Goal: Task Accomplishment & Management: Manage account settings

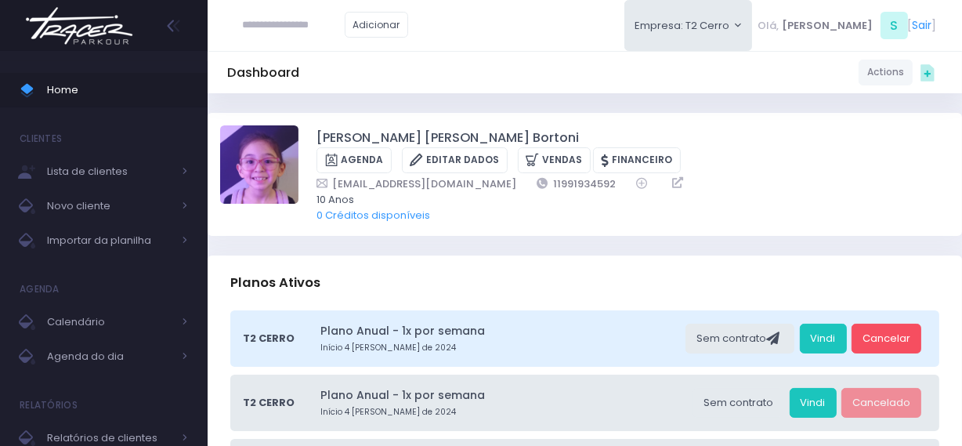
click at [124, 20] on img at bounding box center [79, 25] width 119 height 55
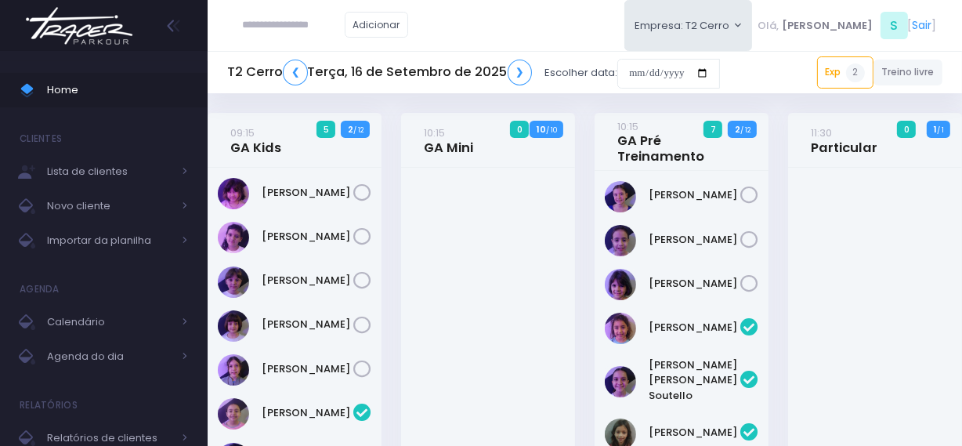
paste input "**********"
click at [312, 24] on input "**********" at bounding box center [294, 25] width 102 height 30
click at [310, 56] on link "Rafael Reis" at bounding box center [317, 53] width 89 height 16
type input "**********"
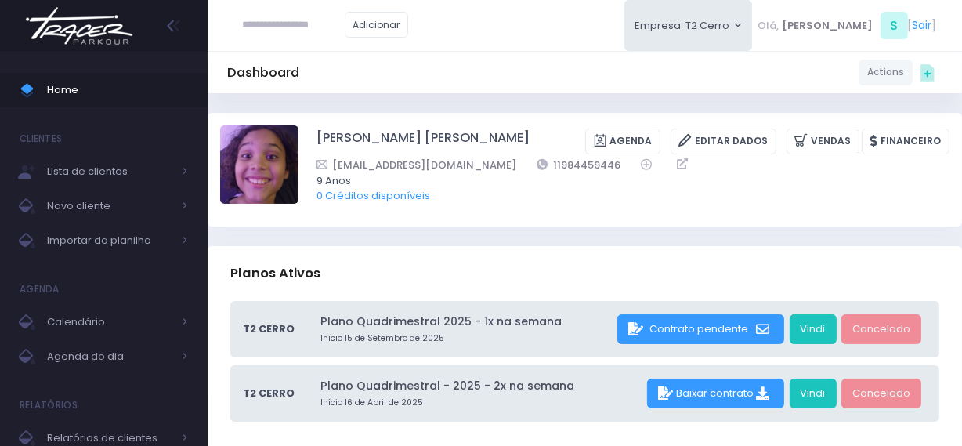
click at [110, 17] on img at bounding box center [79, 25] width 119 height 55
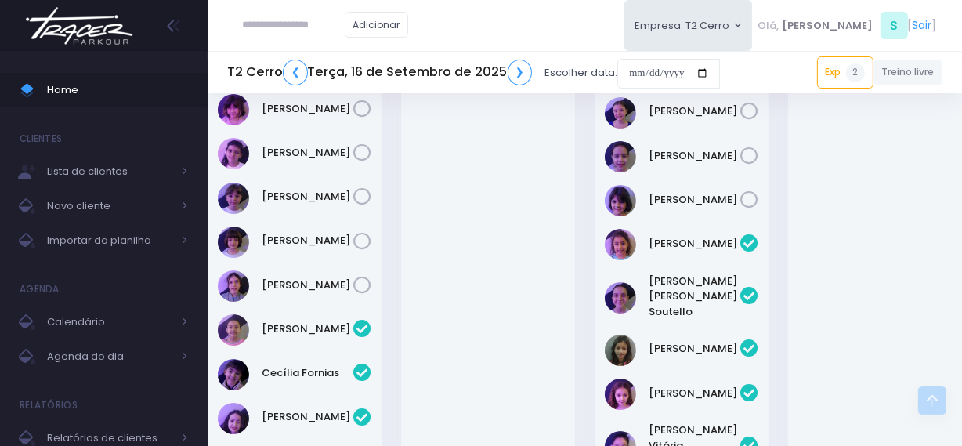
scroll to position [427, 0]
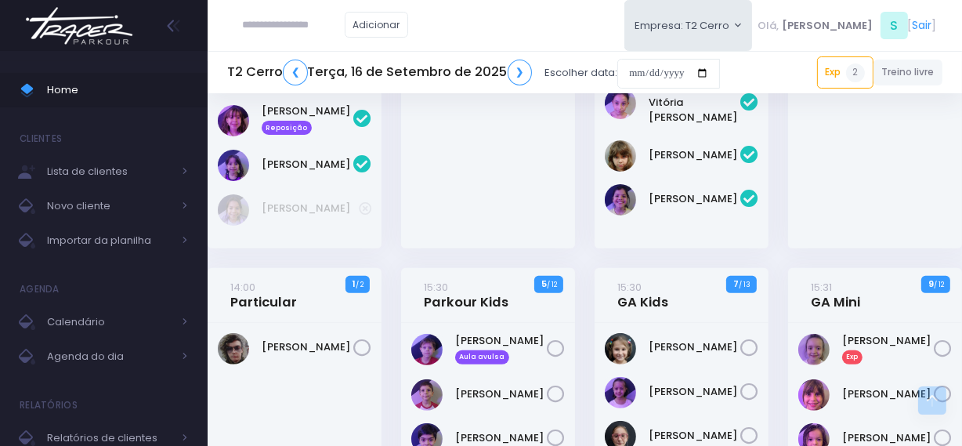
click at [95, 18] on img at bounding box center [79, 25] width 119 height 55
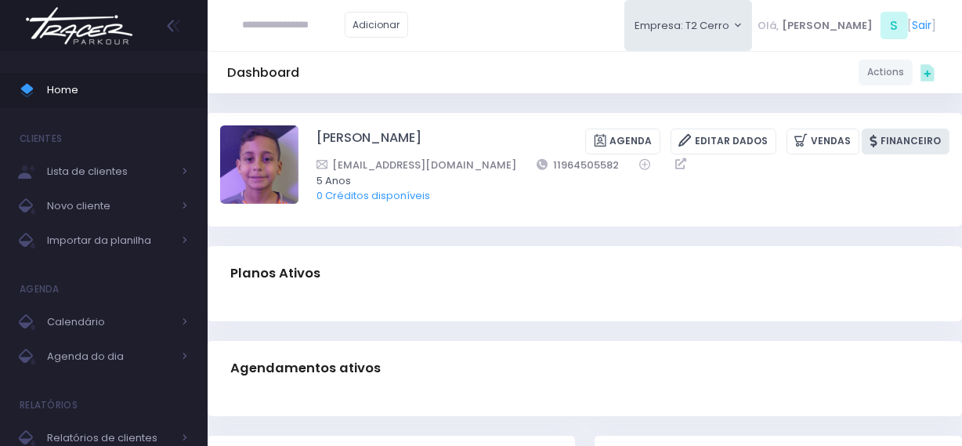
click at [917, 140] on link "Financeiro" at bounding box center [906, 141] width 88 height 26
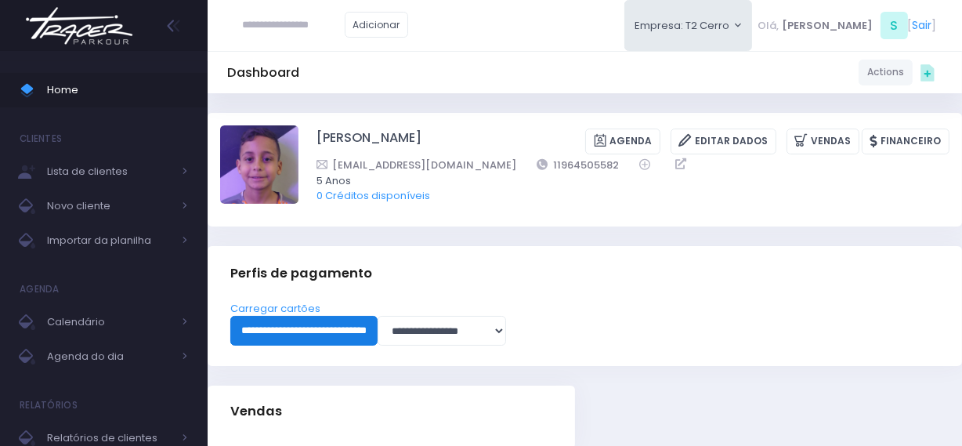
click at [364, 320] on input "**********" at bounding box center [303, 331] width 147 height 30
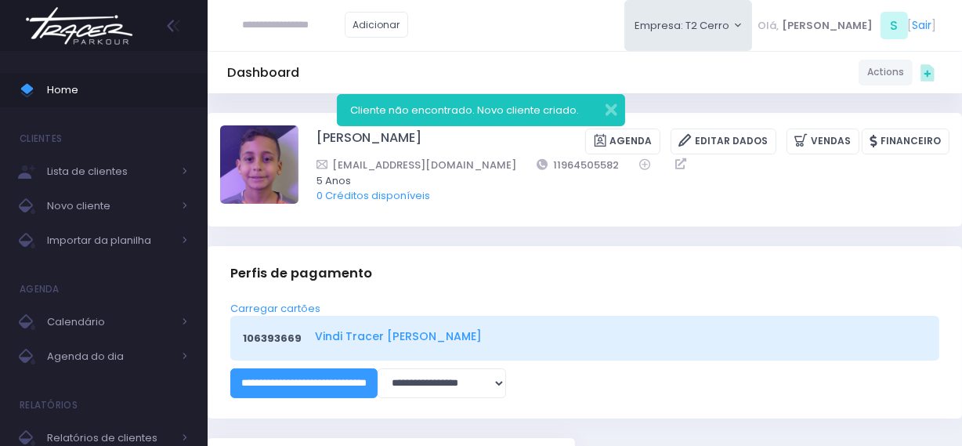
click at [354, 342] on link "Vindi Tracer Cerro Corá" at bounding box center [618, 336] width 606 height 16
click at [348, 337] on link "Vindi Tracer Cerro Corá" at bounding box center [618, 336] width 606 height 16
click at [281, 19] on input "text" at bounding box center [294, 25] width 102 height 30
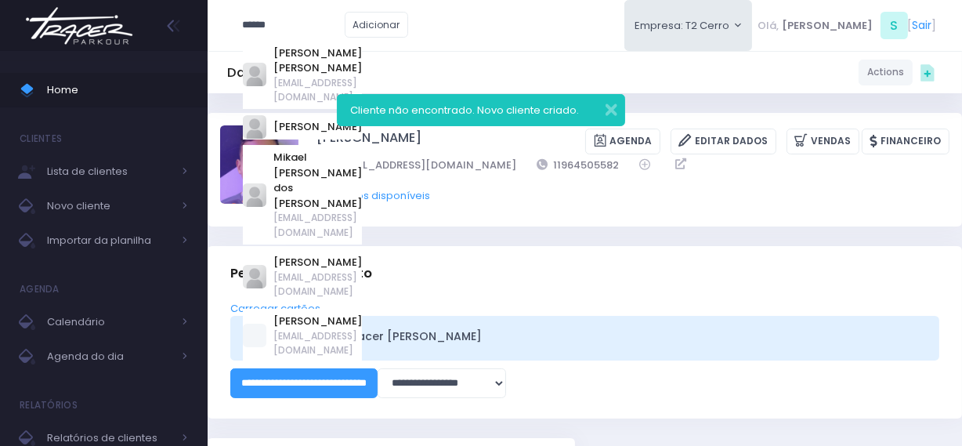
type input "******"
click input "submit" at bounding box center [0, 0] width 0 height 0
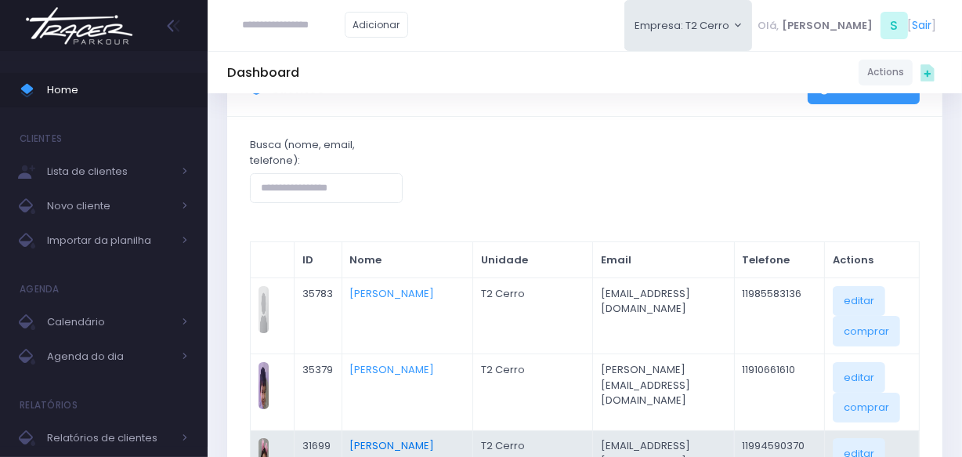
scroll to position [142, 0]
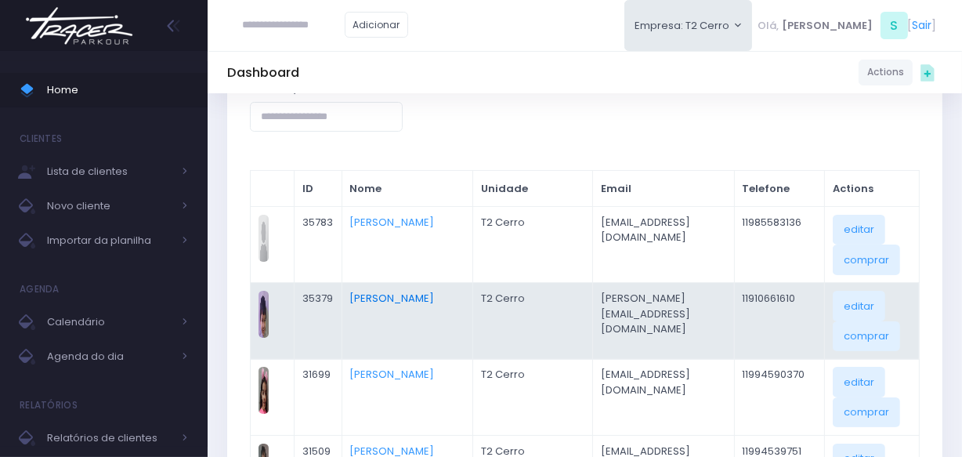
click at [368, 295] on link "Mikael Arina Scudeller" at bounding box center [391, 298] width 85 height 15
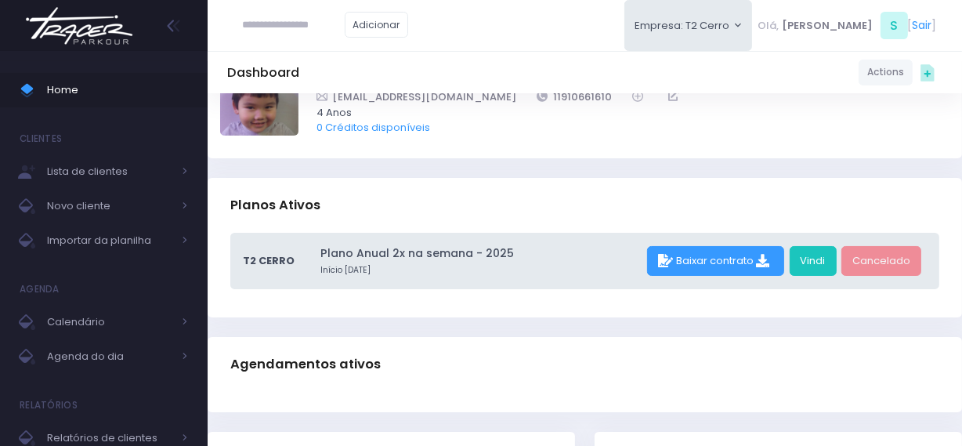
scroll to position [142, 0]
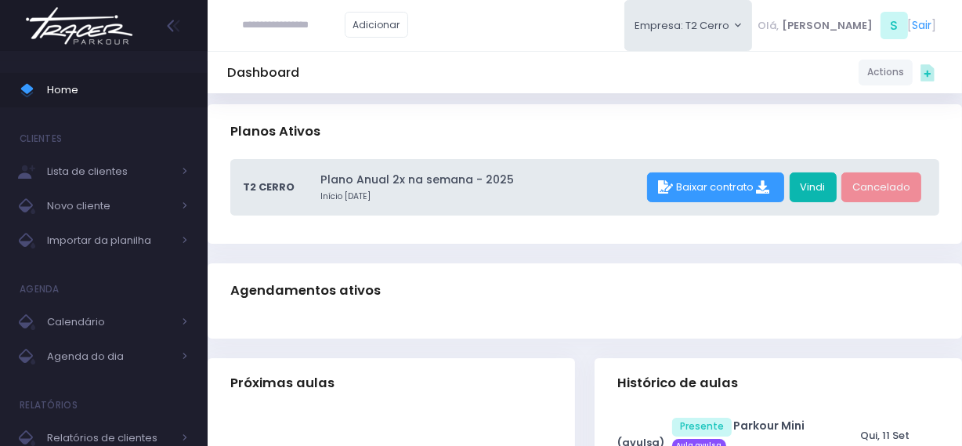
click at [814, 196] on link "Vindi" at bounding box center [813, 187] width 47 height 30
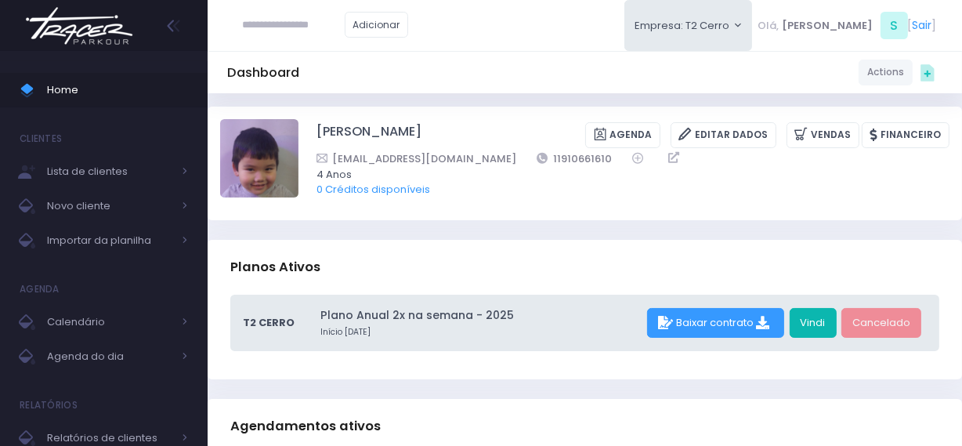
scroll to position [0, 0]
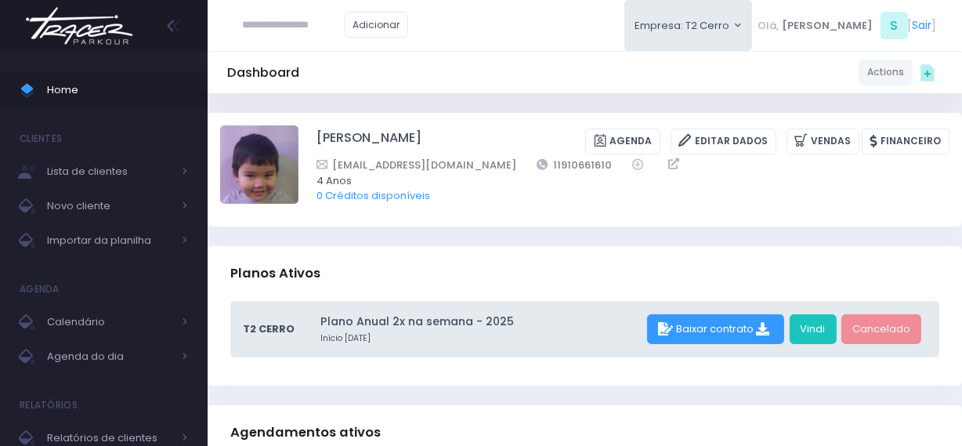
click at [817, 345] on div "T2 Cerro Plano Anual 2x na semana - 2025 Início 7 de Agosto de 2025 Baixar cont…" at bounding box center [584, 329] width 709 height 56
click at [797, 324] on link "Vindi" at bounding box center [813, 329] width 47 height 30
click at [111, 18] on img at bounding box center [79, 25] width 119 height 55
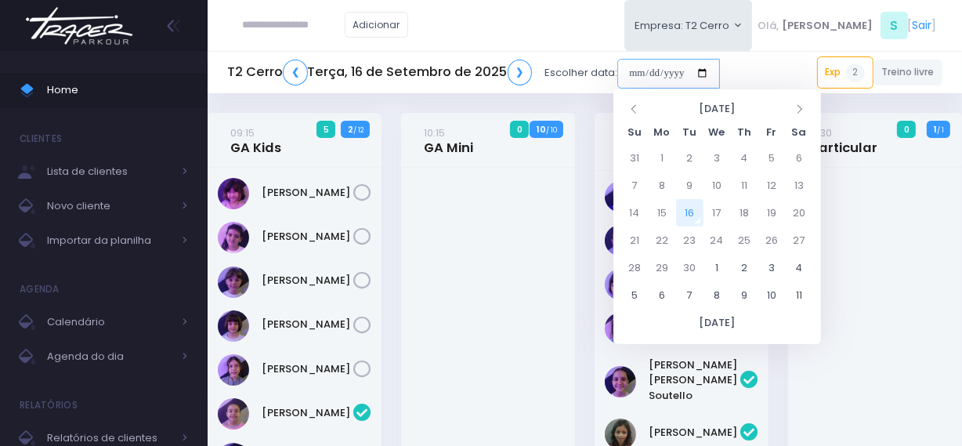
click at [641, 85] on input "date" at bounding box center [668, 74] width 103 height 30
click at [795, 166] on td "6" at bounding box center [799, 157] width 27 height 27
type input "**********"
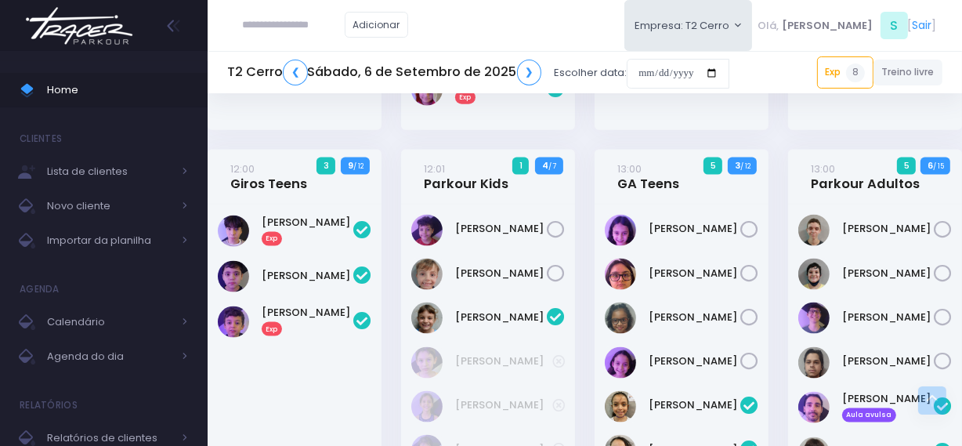
scroll to position [1851, 0]
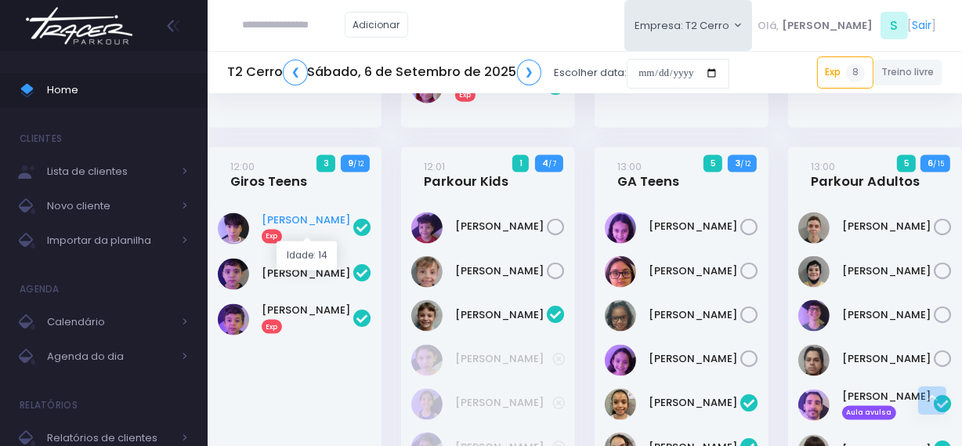
click at [294, 232] on link "Alan Kogawa Exp" at bounding box center [308, 227] width 92 height 31
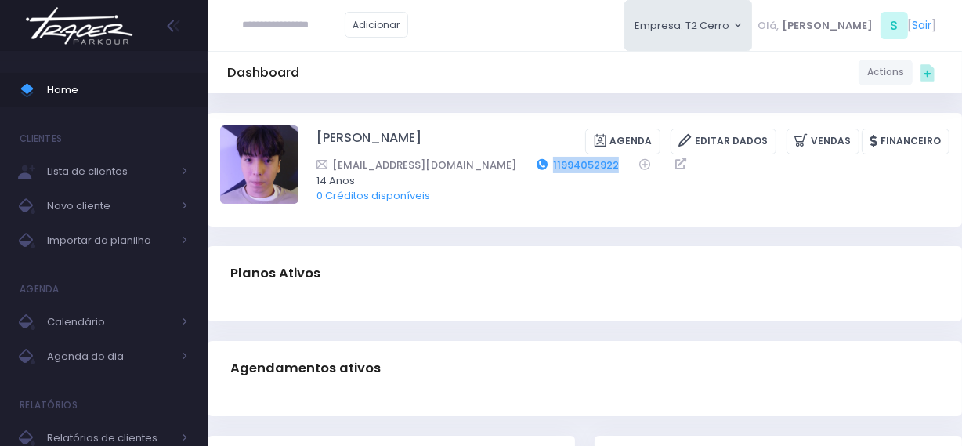
drag, startPoint x: 567, startPoint y: 163, endPoint x: 494, endPoint y: 161, distance: 73.7
click at [494, 161] on div "Contatowipt@gmail.com 11994052922" at bounding box center [622, 165] width 613 height 16
copy link "11994052922"
click at [119, 38] on img at bounding box center [79, 25] width 119 height 55
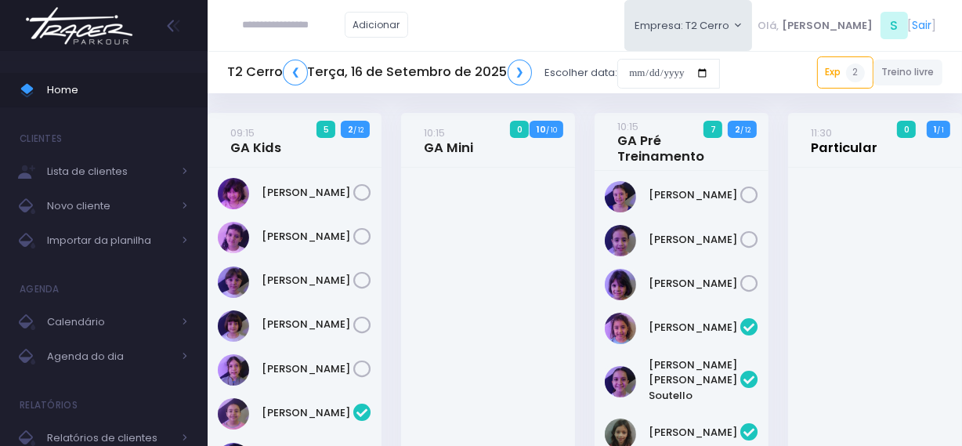
click at [845, 146] on link "11:30 Particular" at bounding box center [844, 140] width 67 height 31
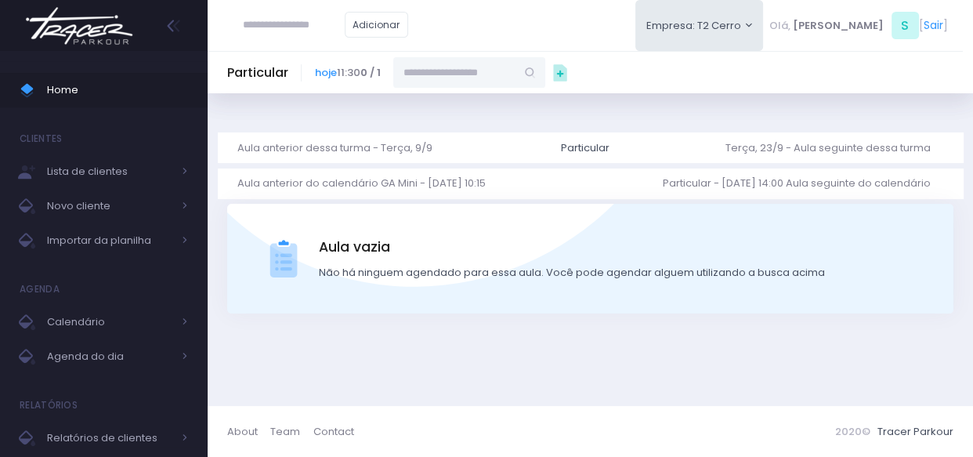
click at [462, 81] on input "text" at bounding box center [454, 72] width 122 height 30
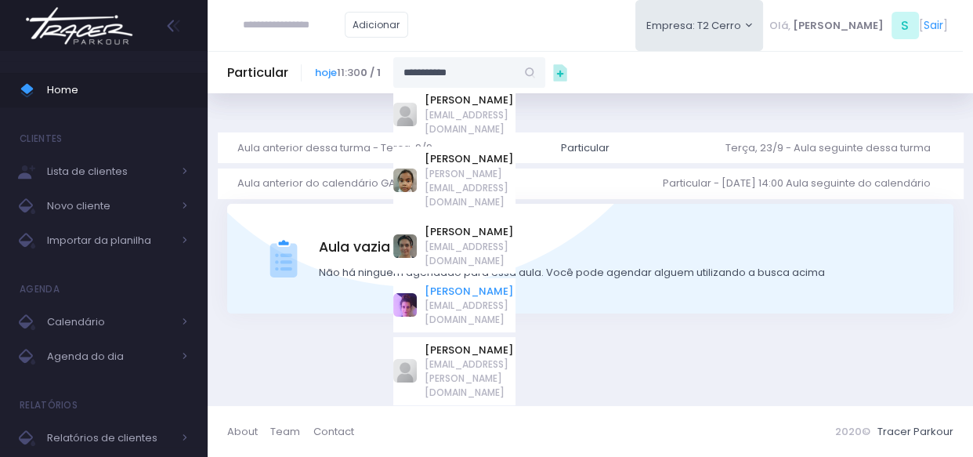
click at [495, 284] on link "[PERSON_NAME]" at bounding box center [470, 292] width 91 height 16
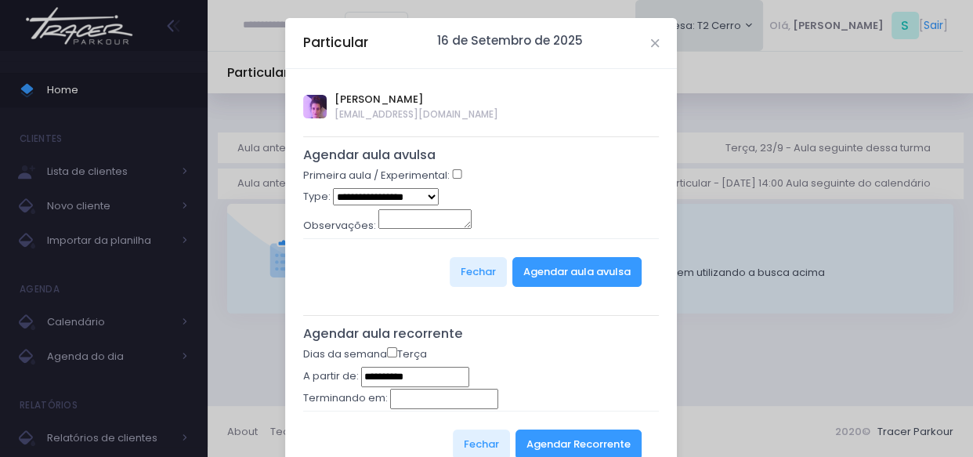
type input "**********"
click at [547, 439] on button "Agendar Recorrente" at bounding box center [578, 444] width 126 height 30
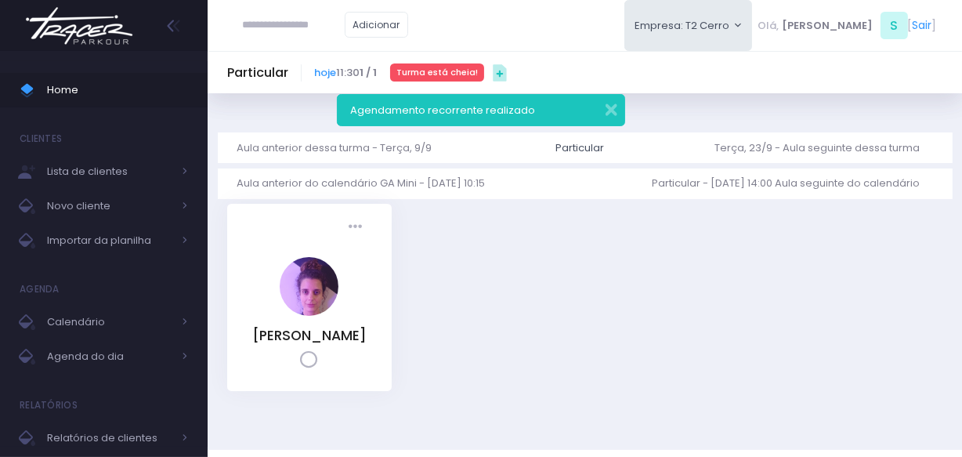
click at [310, 369] on icon at bounding box center [309, 360] width 18 height 18
click at [103, 31] on img at bounding box center [79, 25] width 119 height 55
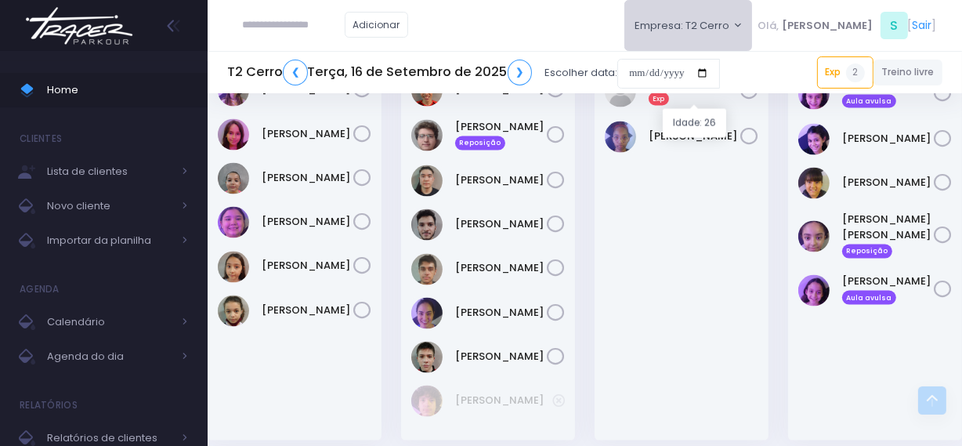
scroll to position [2191, 0]
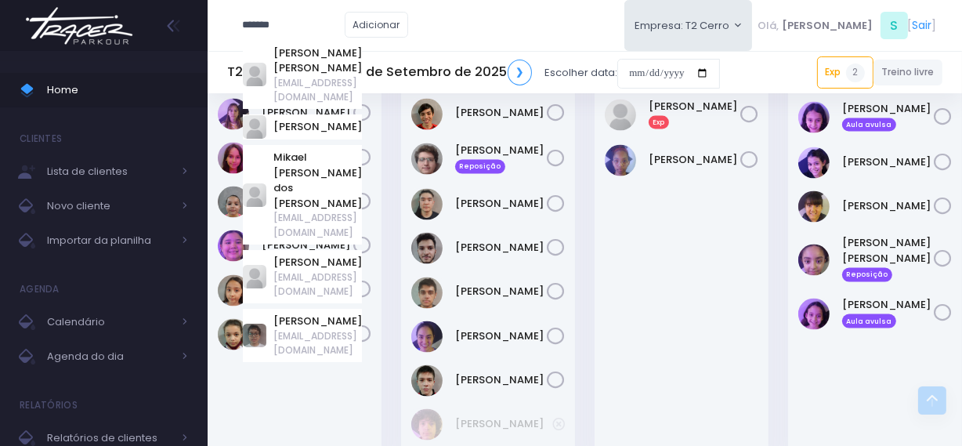
type input "******"
click input "submit" at bounding box center [0, 0] width 0 height 0
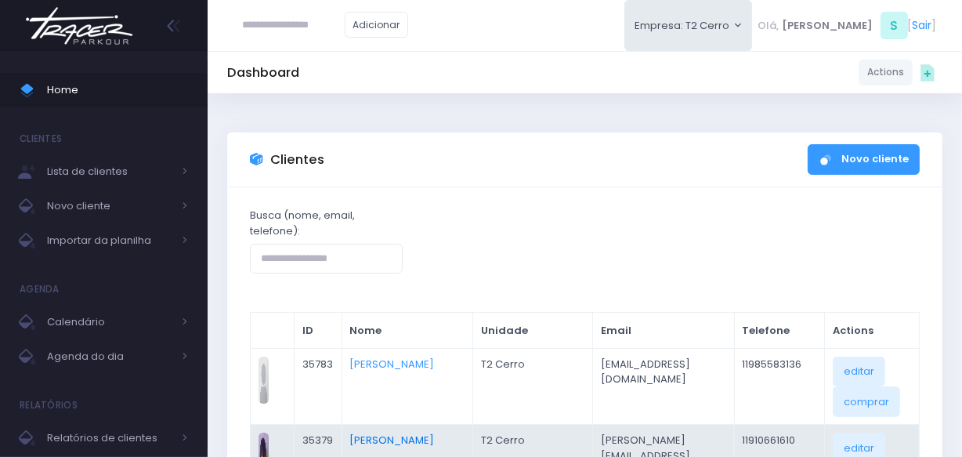
click at [383, 434] on link "[PERSON_NAME]" at bounding box center [391, 439] width 85 height 15
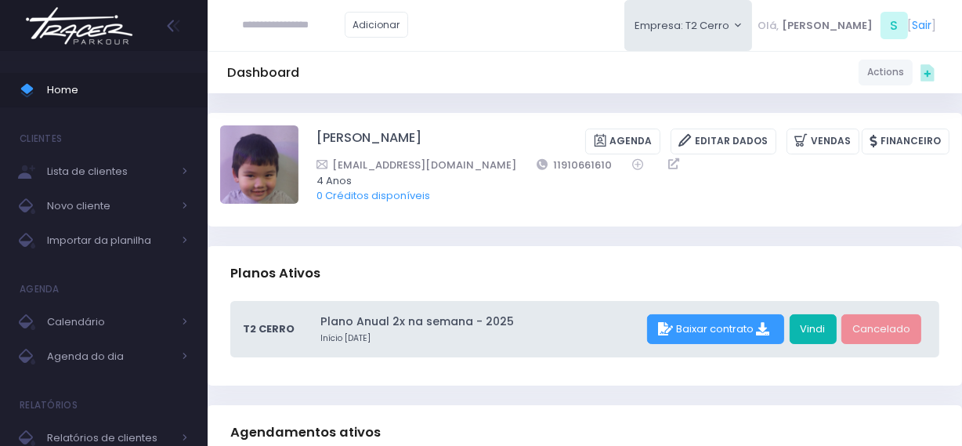
click at [823, 322] on link "Vindi" at bounding box center [813, 329] width 47 height 30
click at [130, 13] on img at bounding box center [79, 25] width 119 height 55
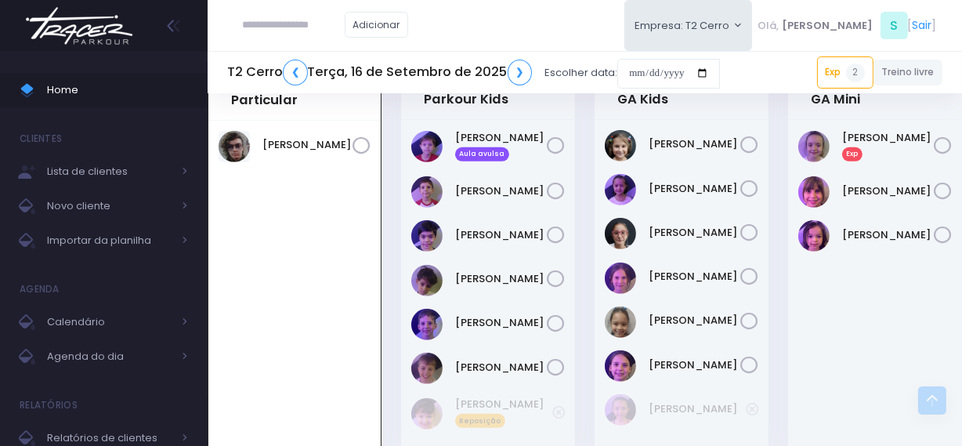
scroll to position [624, 0]
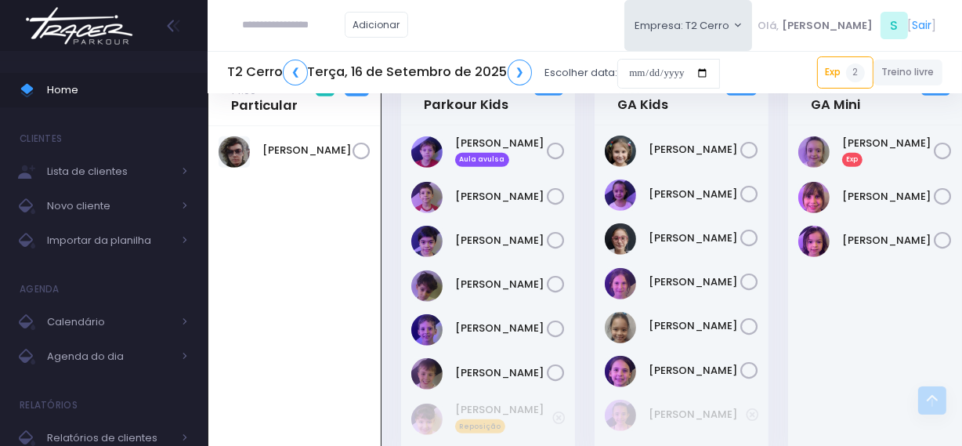
click at [292, 29] on input "text" at bounding box center [294, 25] width 102 height 30
type input "*"
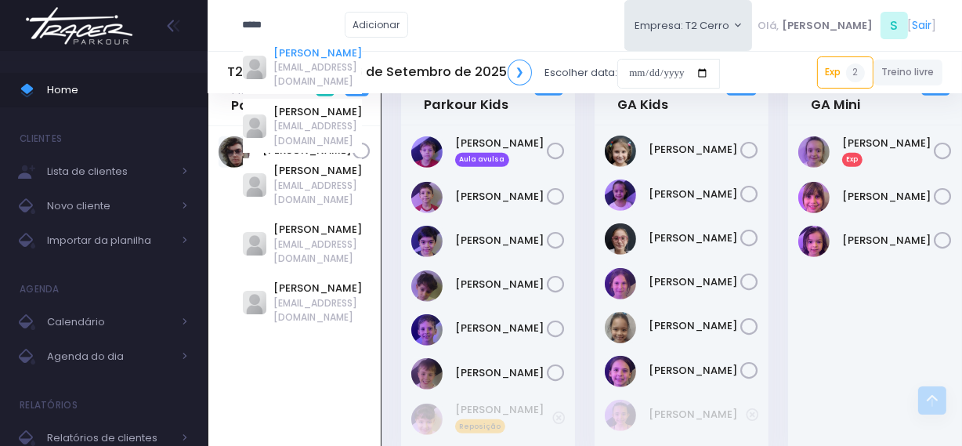
type input "*****"
click input "submit" at bounding box center [0, 0] width 0 height 0
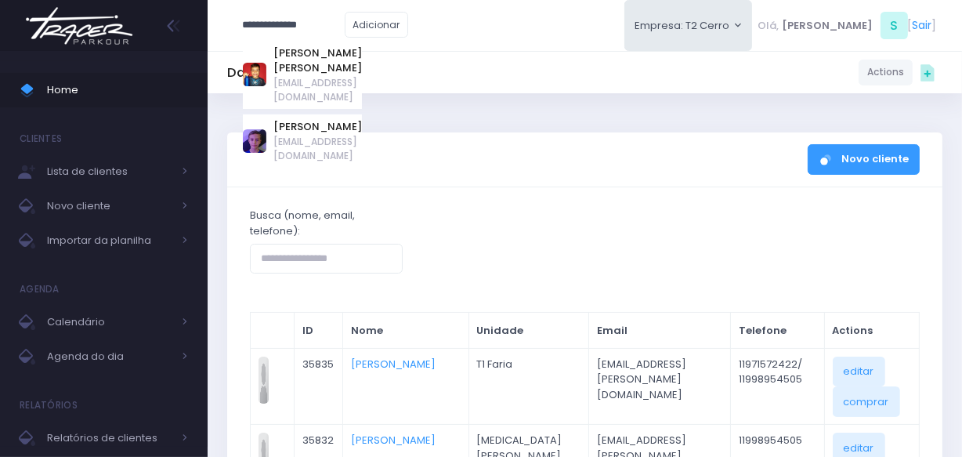
type input "**********"
click input "submit" at bounding box center [0, 0] width 0 height 0
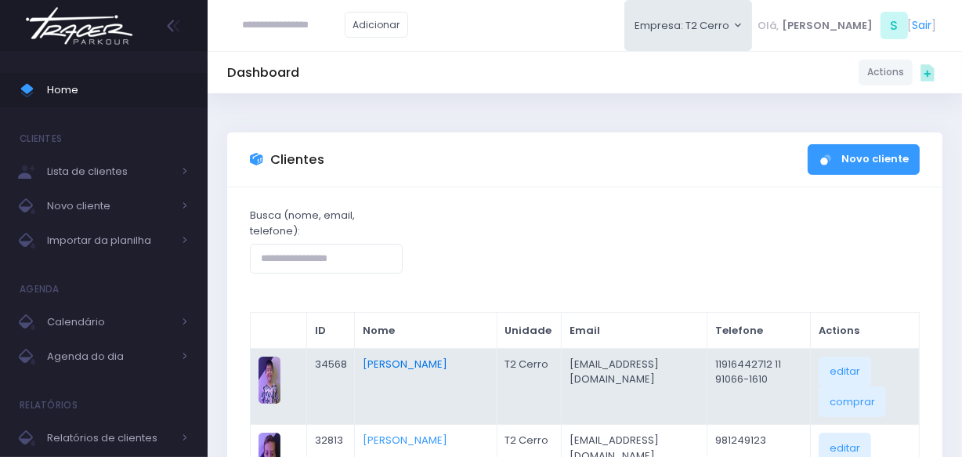
click at [385, 364] on link "[PERSON_NAME]" at bounding box center [405, 363] width 85 height 15
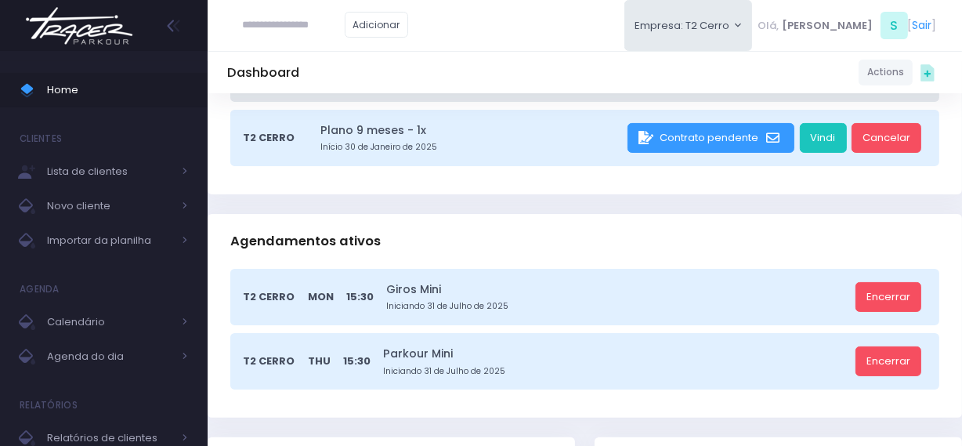
scroll to position [284, 0]
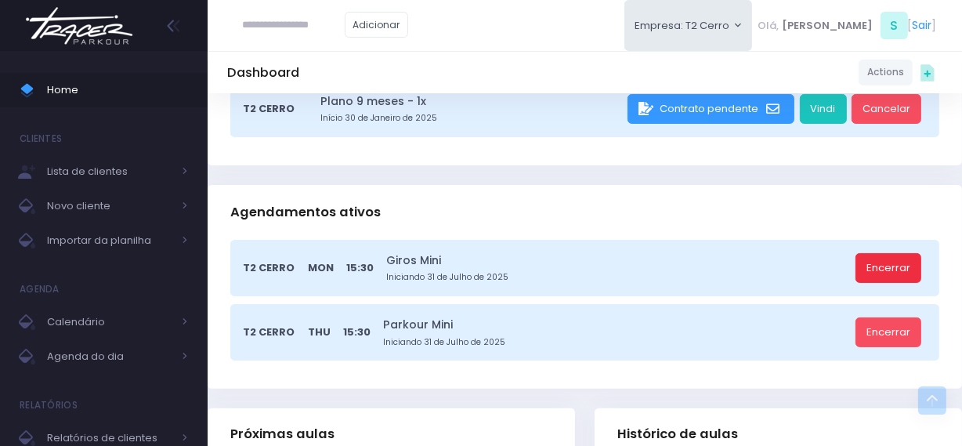
click at [879, 266] on link "Encerrar" at bounding box center [888, 268] width 66 height 30
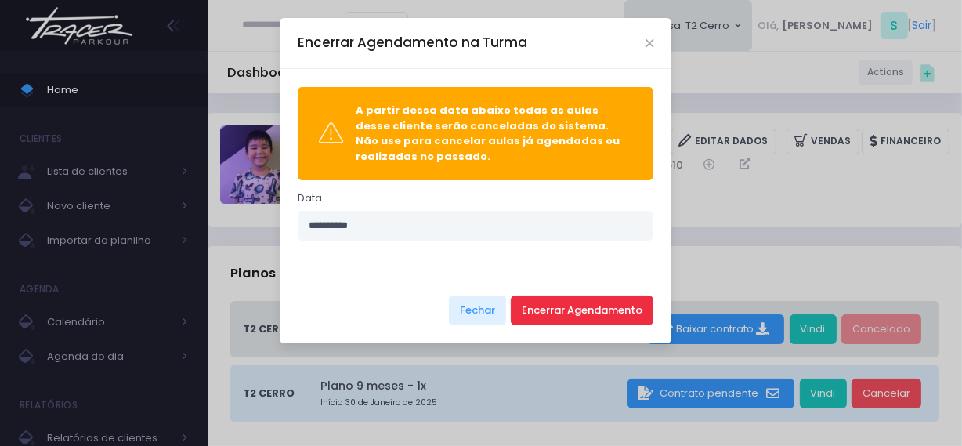
click at [579, 306] on button "Encerrar Agendamento" at bounding box center [582, 310] width 143 height 30
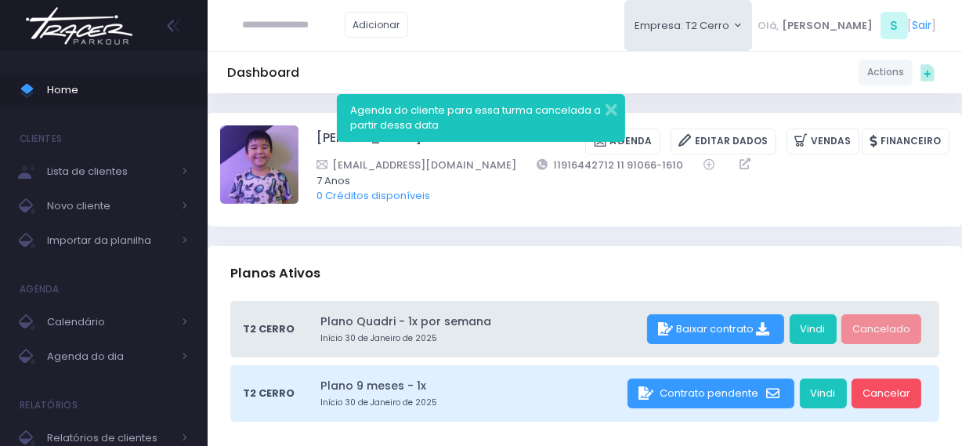
click at [101, 16] on img at bounding box center [79, 25] width 119 height 55
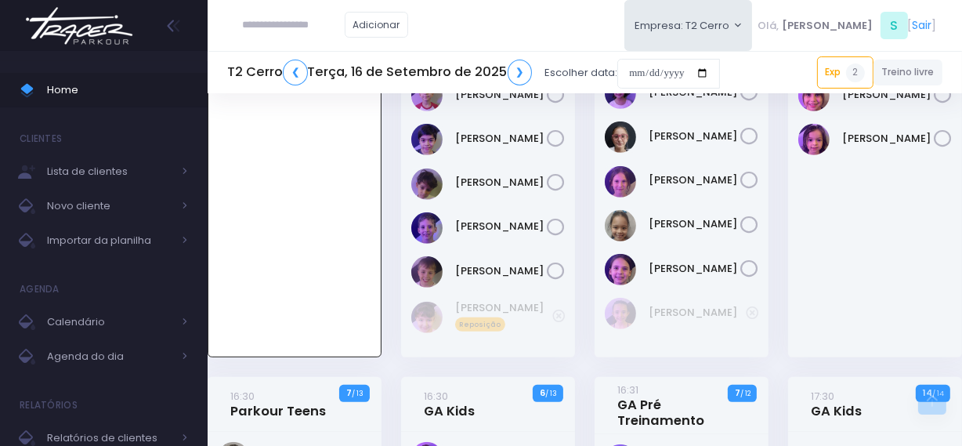
scroll to position [482, 0]
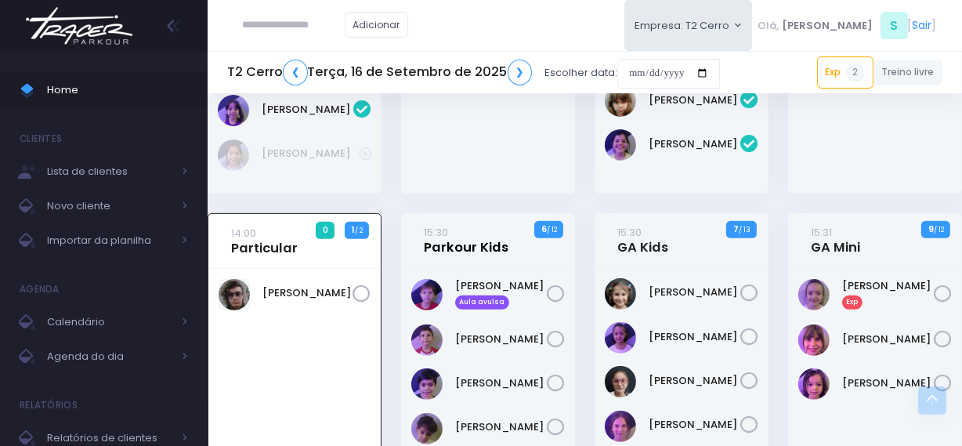
click at [475, 246] on link "15:30 Parkour Kids" at bounding box center [466, 239] width 85 height 31
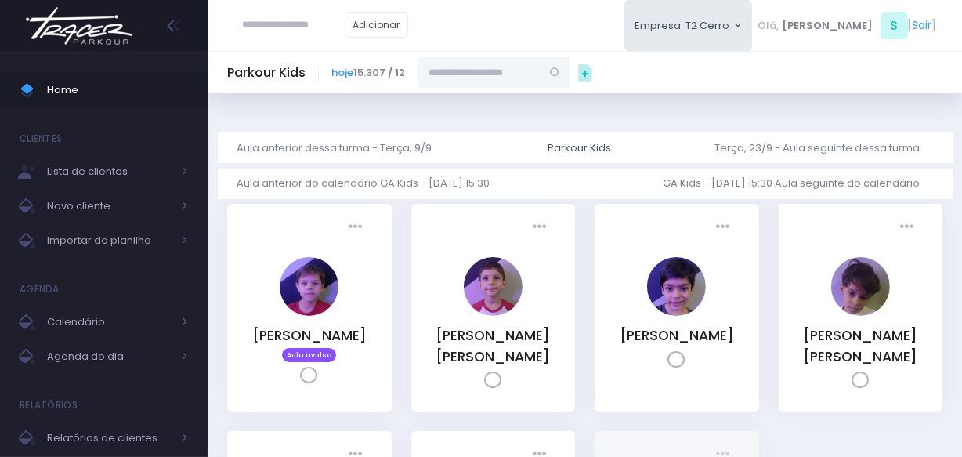
click at [478, 64] on input "text" at bounding box center [479, 72] width 122 height 30
type input "***"
type input "**********"
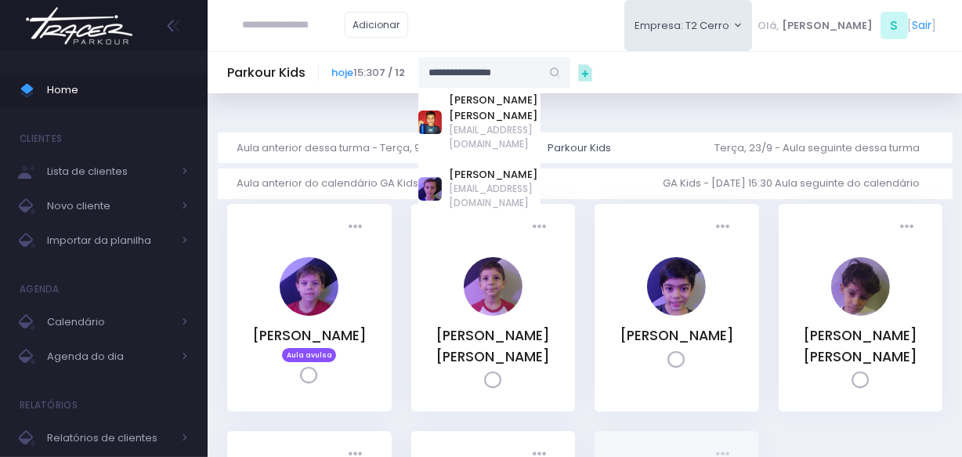
type input "**********"
drag, startPoint x: 523, startPoint y: 76, endPoint x: 388, endPoint y: 81, distance: 135.6
click at [388, 81] on div "**********" at bounding box center [451, 72] width 238 height 30
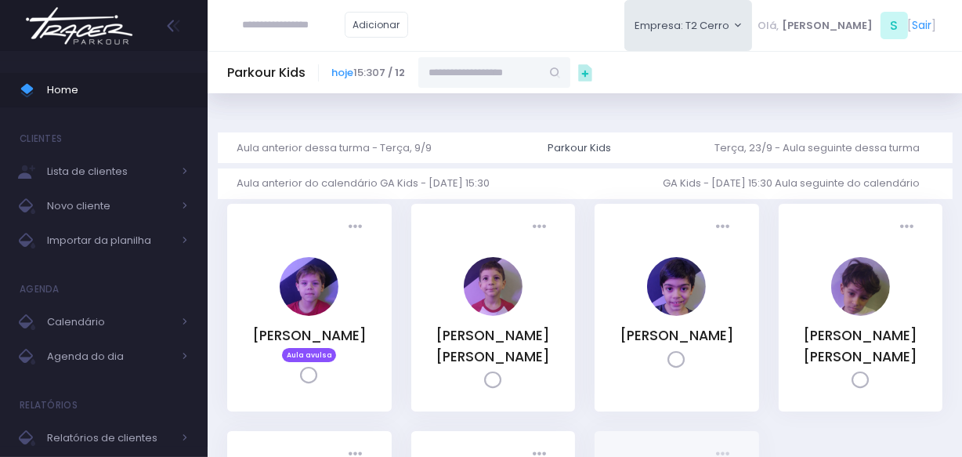
paste input "**********"
click at [501, 70] on input "**********" at bounding box center [479, 72] width 122 height 30
click at [486, 92] on link "Mikael Arina Scudeller" at bounding box center [495, 100] width 91 height 16
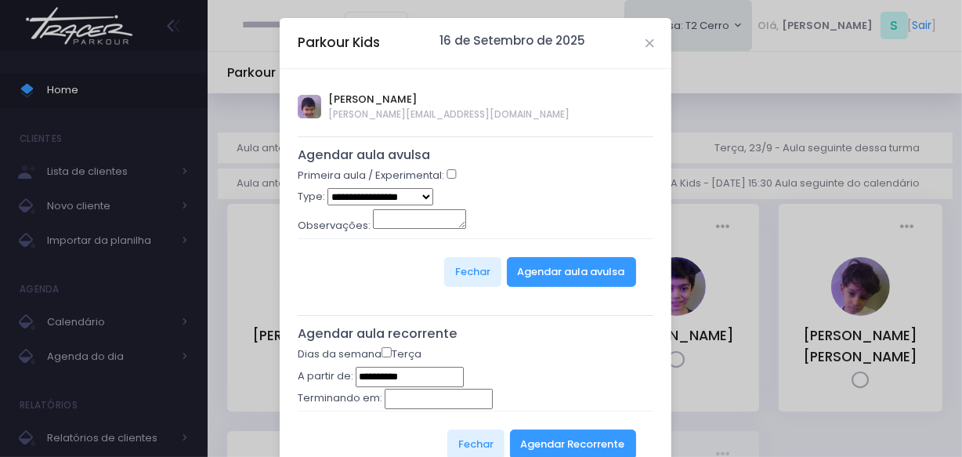
type input "**********"
click at [539, 443] on button "Agendar Recorrente" at bounding box center [573, 444] width 126 height 30
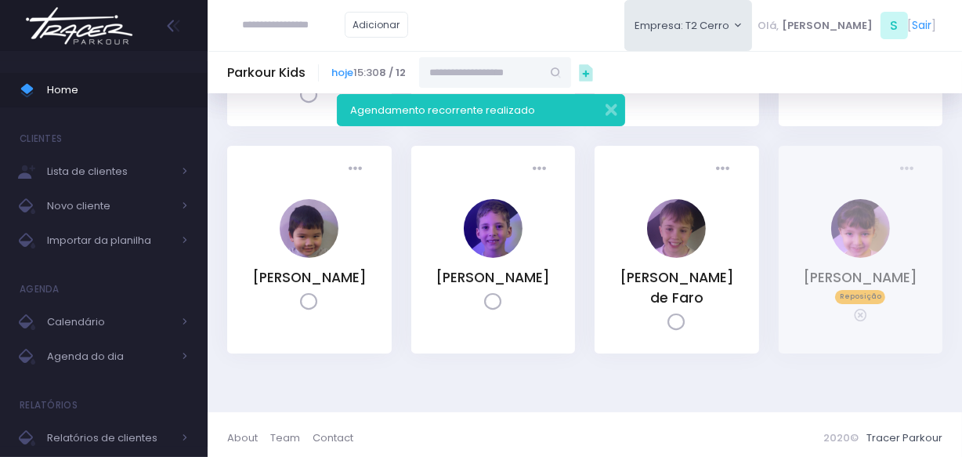
scroll to position [284, 0]
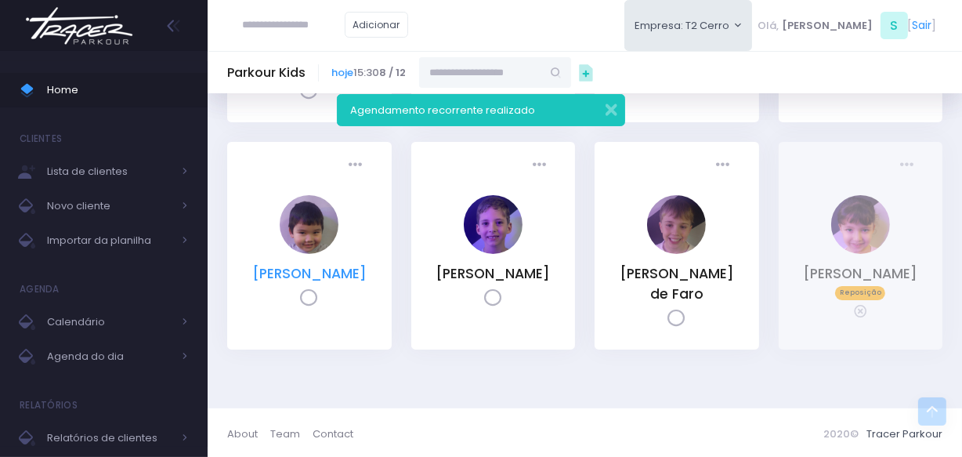
drag, startPoint x: 358, startPoint y: 302, endPoint x: 313, endPoint y: 280, distance: 49.4
click at [313, 280] on div "Mikael Arina Scudeller" at bounding box center [309, 273] width 118 height 20
copy link "[PERSON_NAME]"
click at [512, 71] on input "text" at bounding box center [480, 72] width 122 height 30
paste input "**********"
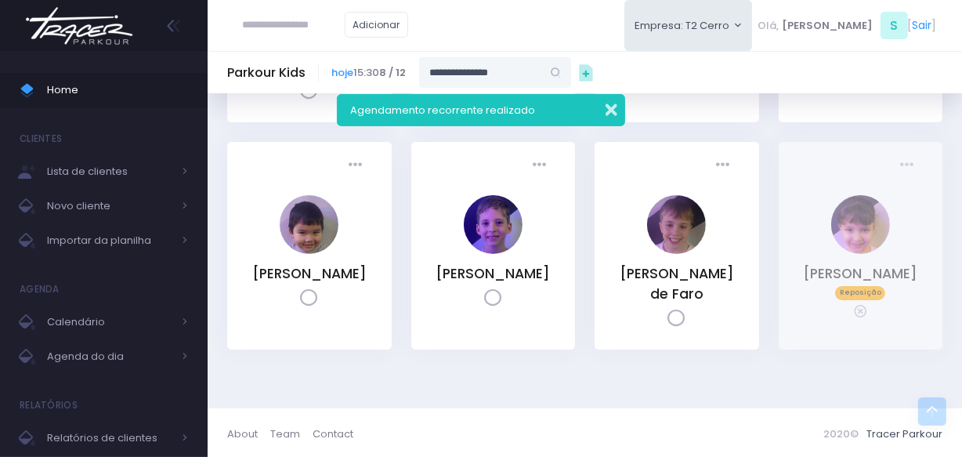
click at [608, 109] on button "button" at bounding box center [600, 108] width 31 height 18
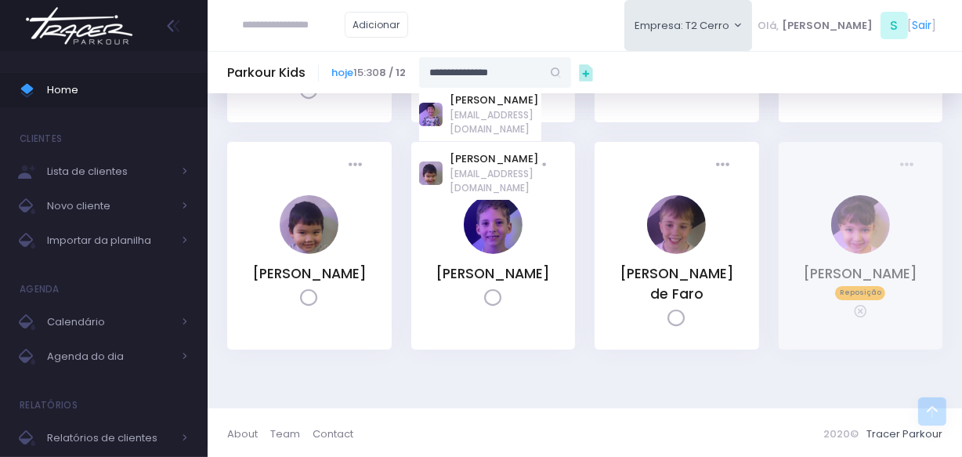
click at [529, 73] on input "**********" at bounding box center [480, 72] width 122 height 30
click at [501, 108] on link "[PERSON_NAME]" at bounding box center [495, 100] width 91 height 16
type input "**********"
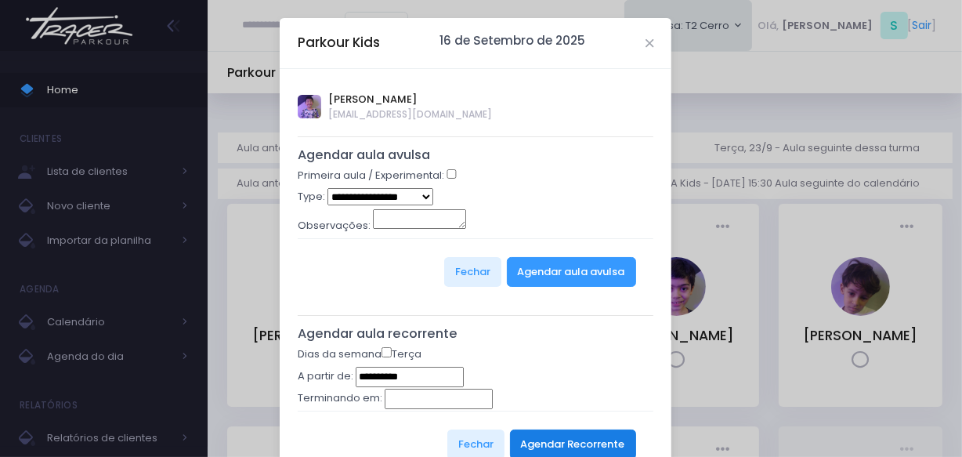
click at [591, 447] on button "Agendar Recorrente" at bounding box center [573, 444] width 126 height 30
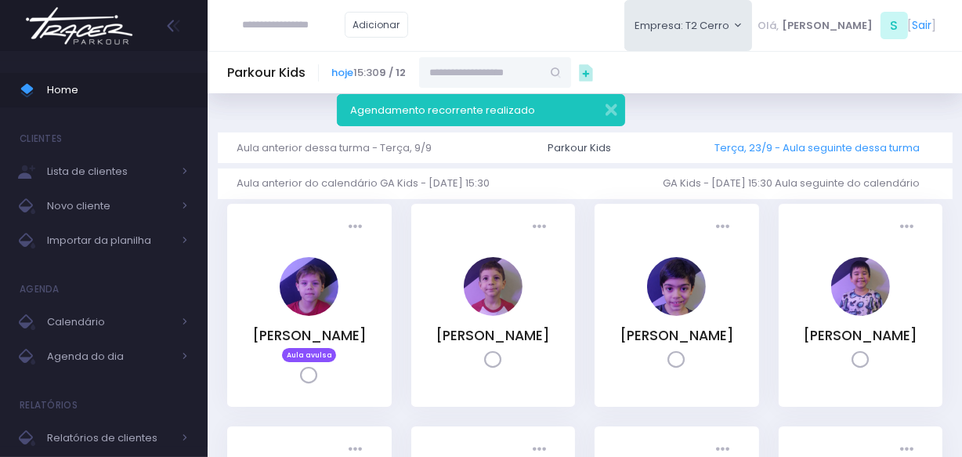
click at [772, 143] on link "Terça, 23/9 - Aula seguinte dessa turma" at bounding box center [823, 147] width 218 height 31
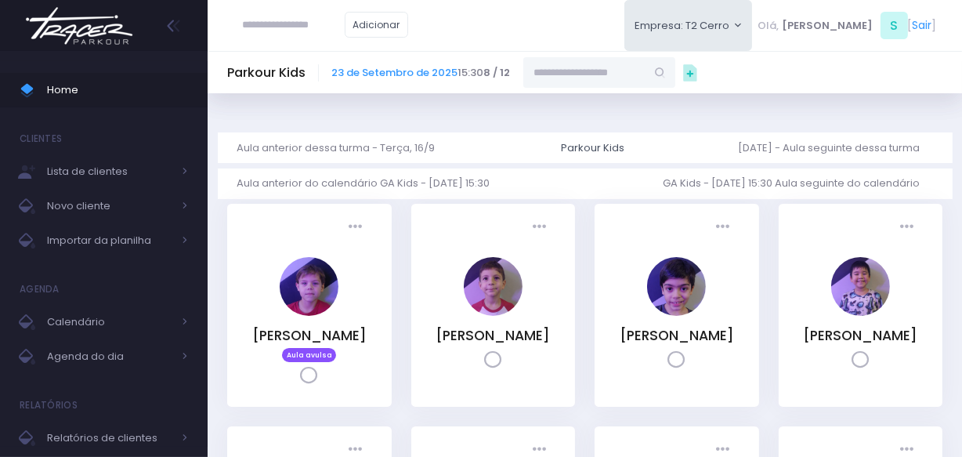
click at [63, 23] on img at bounding box center [79, 25] width 119 height 55
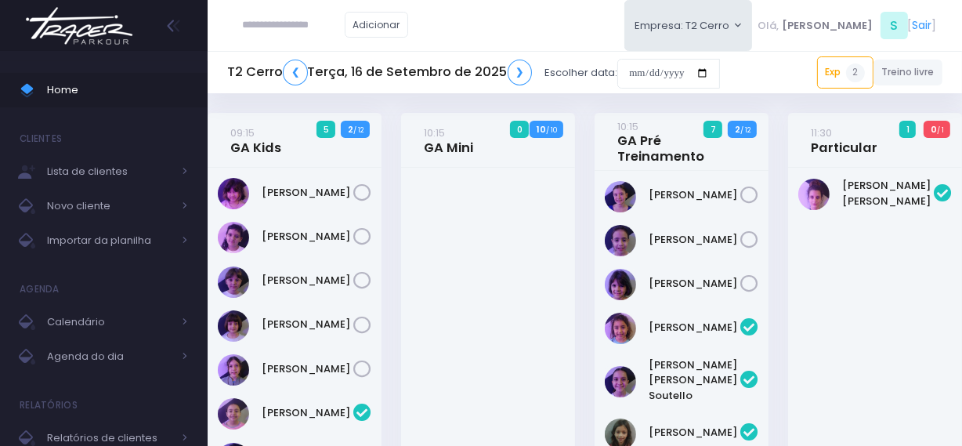
scroll to position [696, 0]
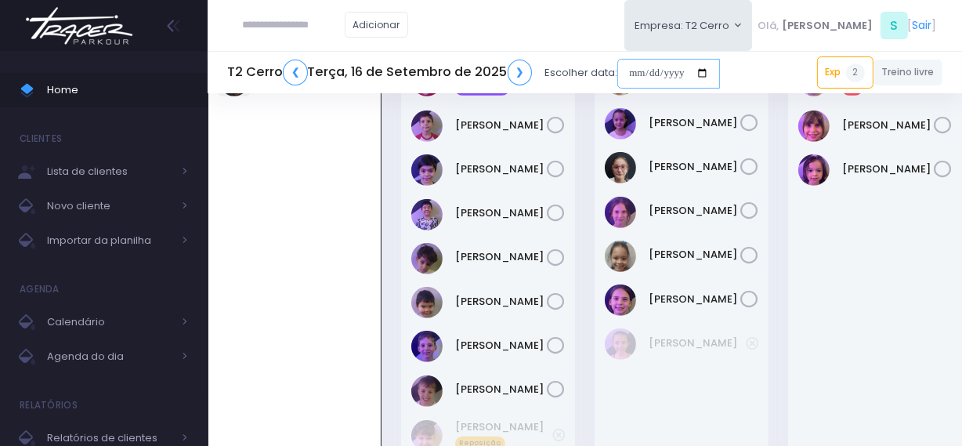
click at [620, 78] on input "date" at bounding box center [668, 74] width 103 height 30
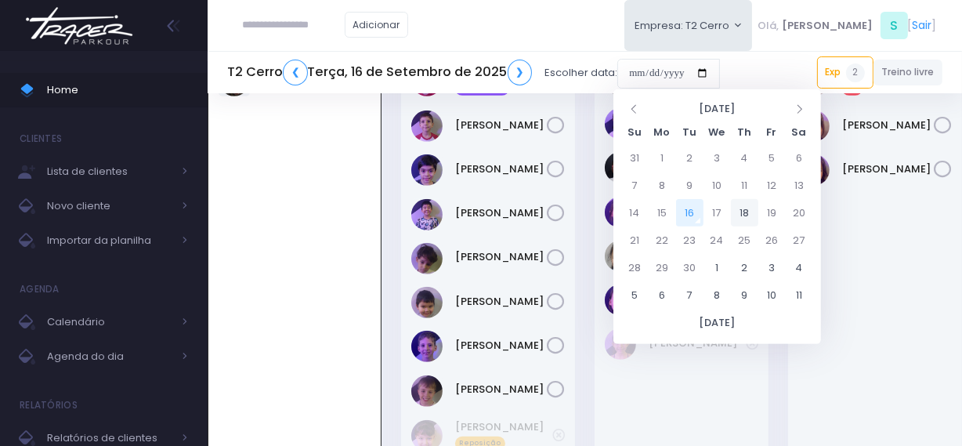
click at [743, 212] on td "18" at bounding box center [744, 212] width 27 height 27
type input "**********"
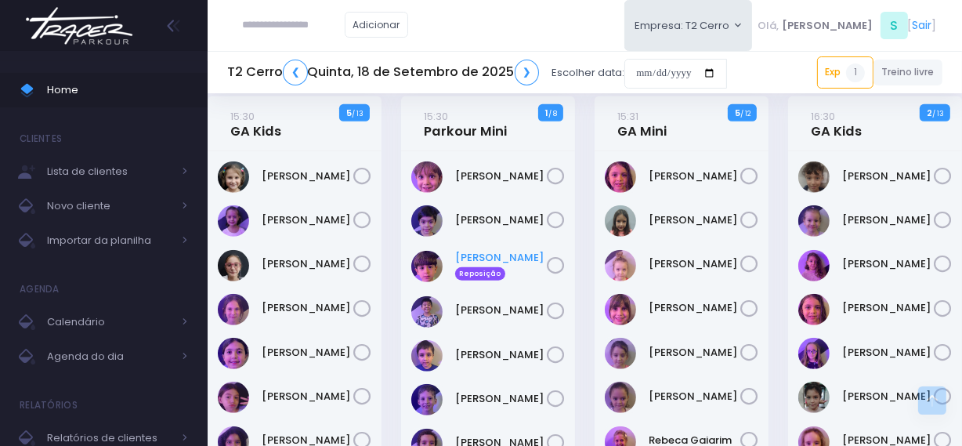
scroll to position [642, 0]
click at [470, 136] on link "15:30 Parkour Mini" at bounding box center [465, 123] width 83 height 31
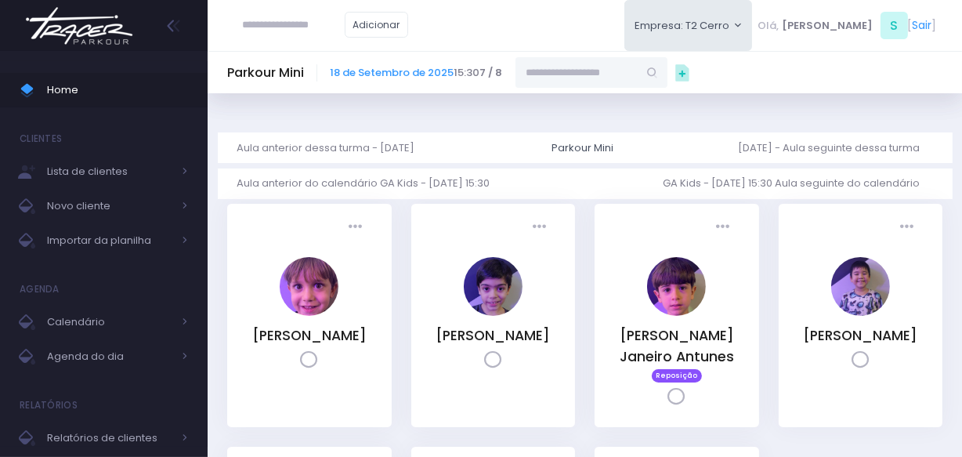
click at [540, 79] on input "text" at bounding box center [576, 72] width 122 height 30
paste input "**********"
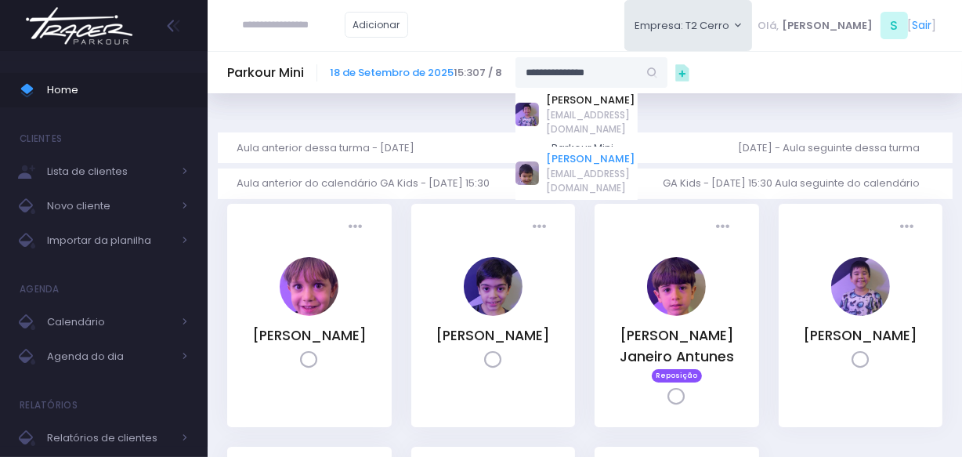
click at [584, 154] on link "[PERSON_NAME]" at bounding box center [592, 159] width 91 height 16
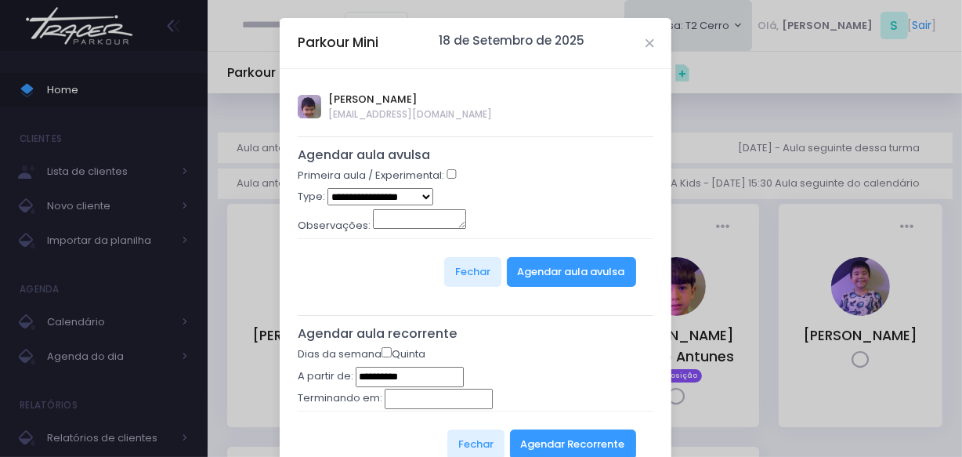
type input "**********"
click at [548, 450] on button "Agendar Recorrente" at bounding box center [573, 444] width 126 height 30
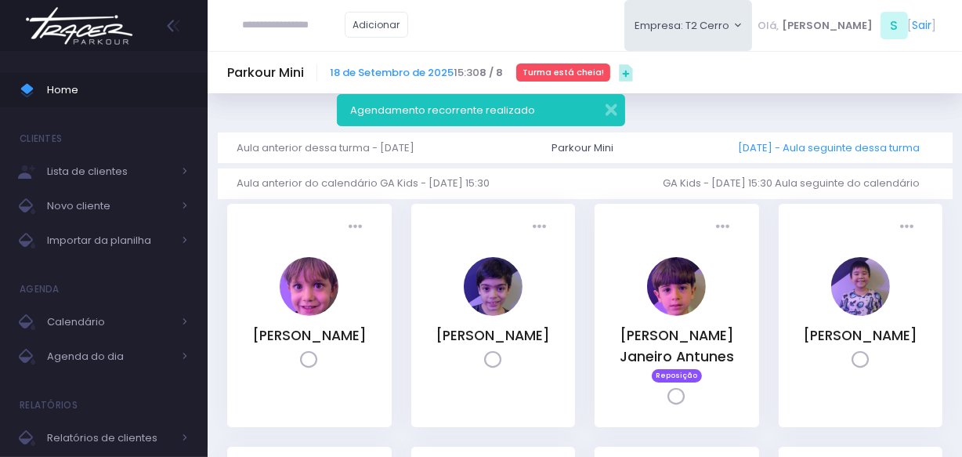
click at [823, 141] on link "[DATE] - Aula seguinte dessa turma" at bounding box center [835, 147] width 194 height 31
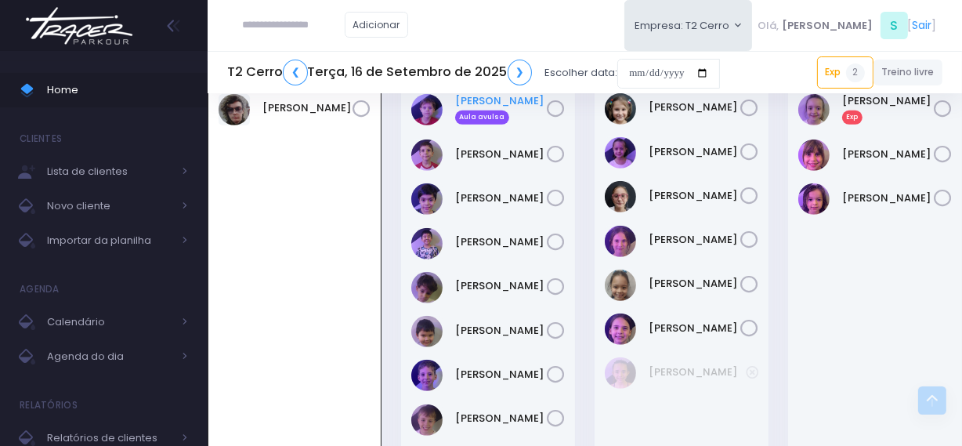
scroll to position [696, 0]
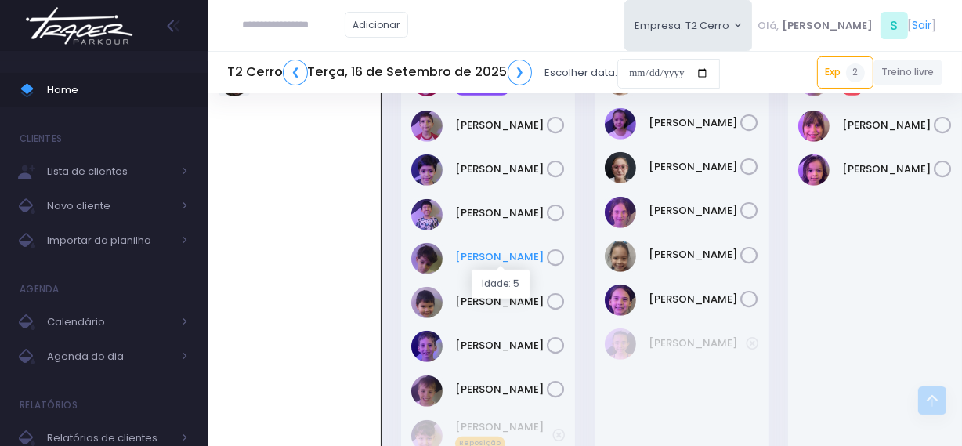
click at [476, 259] on link "[PERSON_NAME]" at bounding box center [501, 257] width 92 height 16
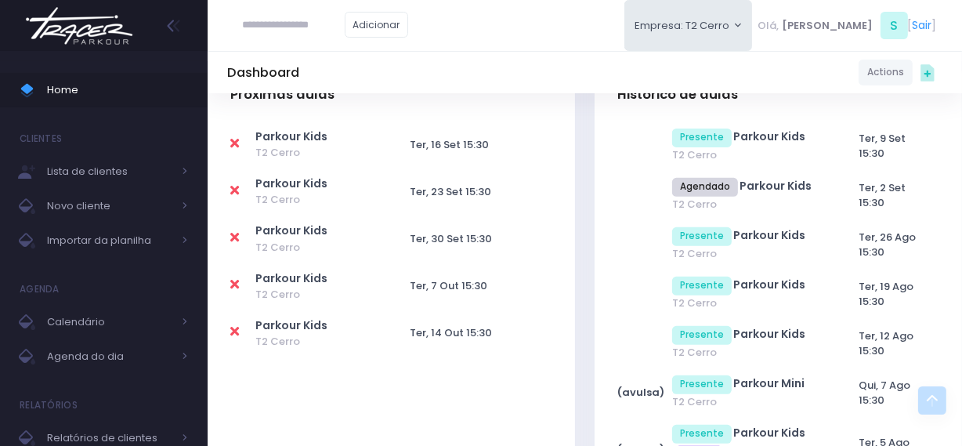
scroll to position [570, 0]
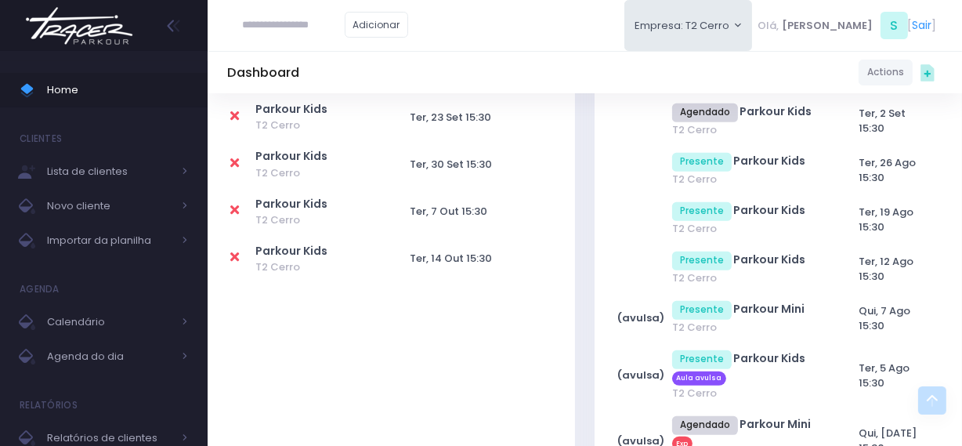
click at [122, 32] on img at bounding box center [79, 25] width 119 height 55
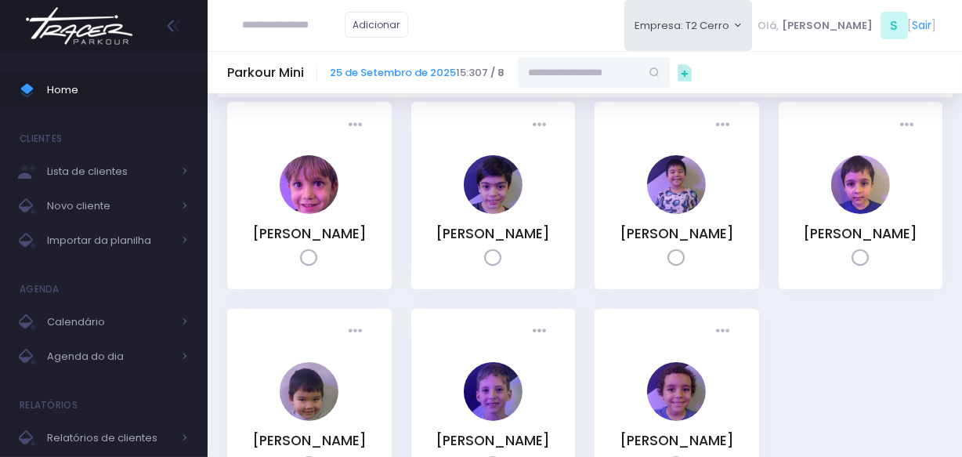
scroll to position [71, 0]
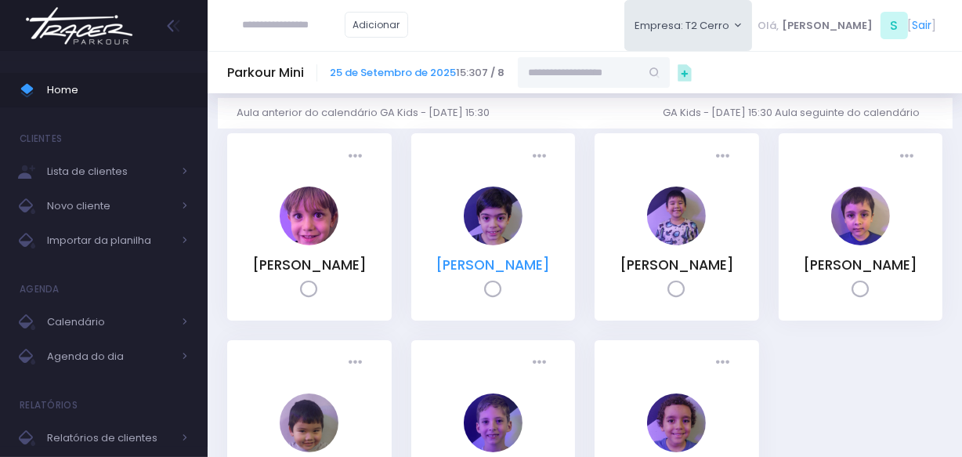
drag, startPoint x: 537, startPoint y: 291, endPoint x: 515, endPoint y: 266, distance: 33.8
click at [515, 266] on div "Guilherme V F Minghetti" at bounding box center [493, 265] width 118 height 20
copy link "V F Minghetti"
click at [533, 84] on input "text" at bounding box center [579, 72] width 122 height 30
paste input "**********"
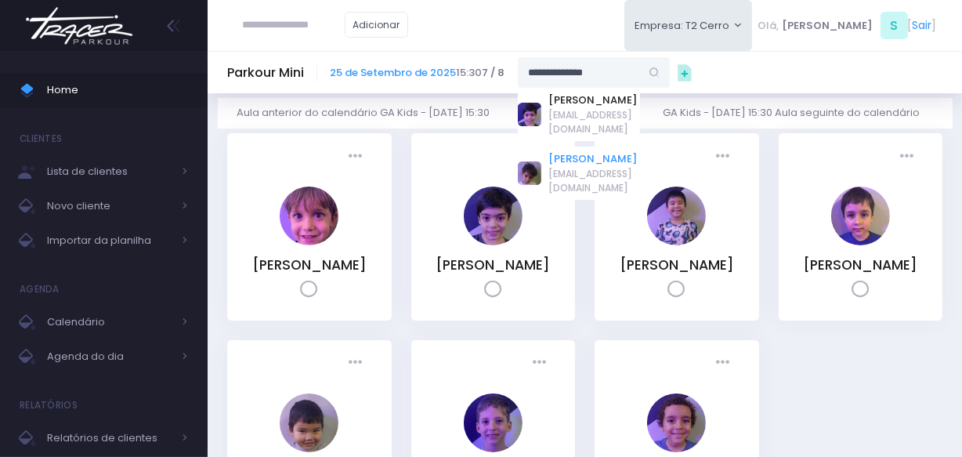
click at [602, 151] on link "Miguel V F Minghetti" at bounding box center [594, 159] width 91 height 16
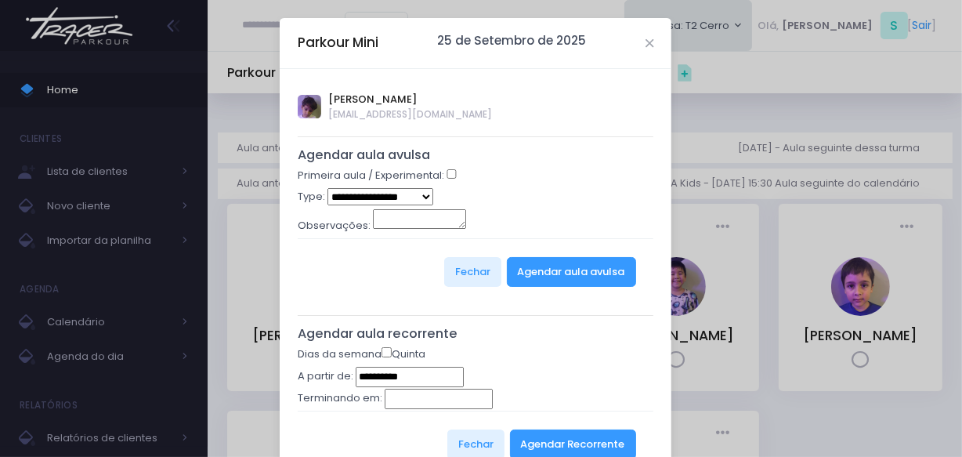
type input "**********"
click at [553, 432] on button "Agendar Recorrente" at bounding box center [573, 444] width 126 height 30
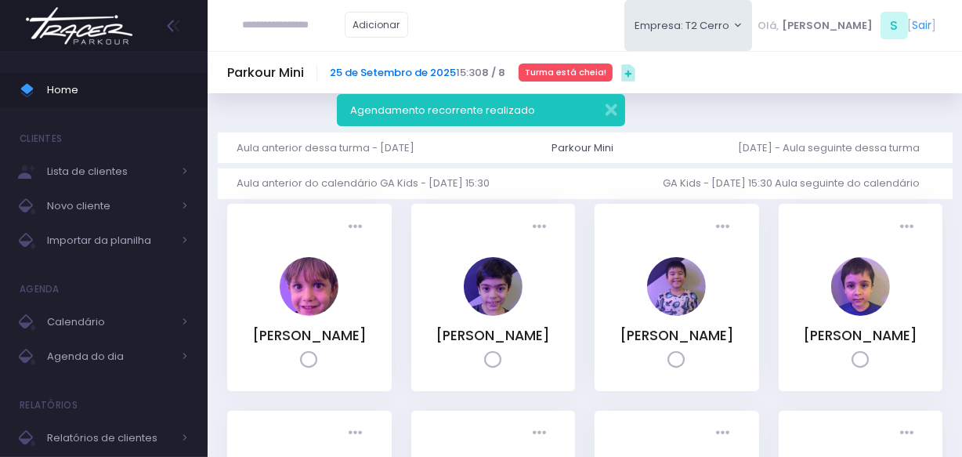
click at [421, 72] on link "25 de Setembro de 2025" at bounding box center [394, 72] width 126 height 15
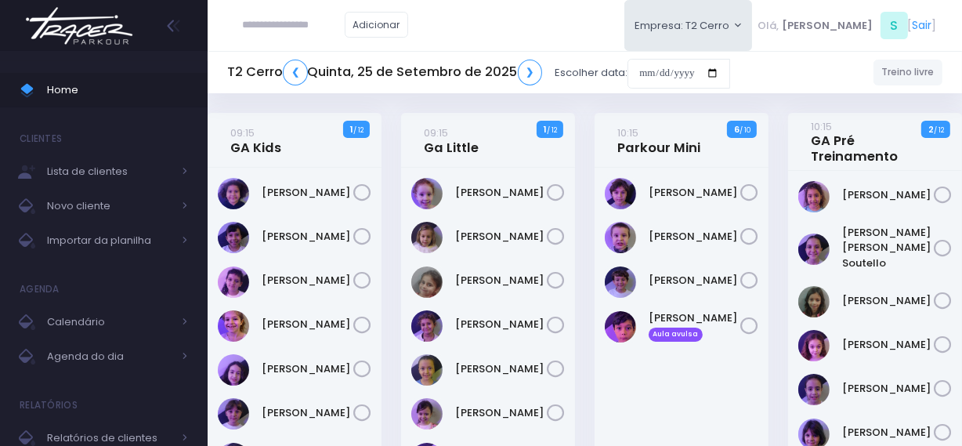
click at [128, 18] on img at bounding box center [79, 25] width 119 height 55
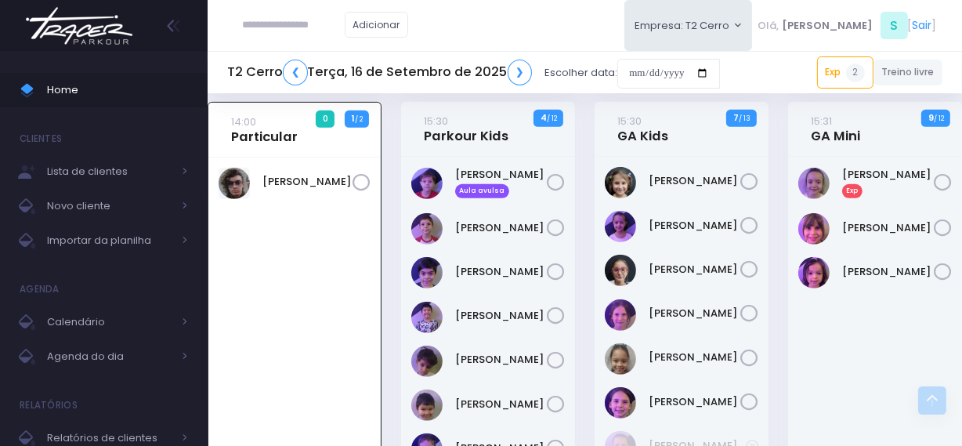
scroll to position [696, 0]
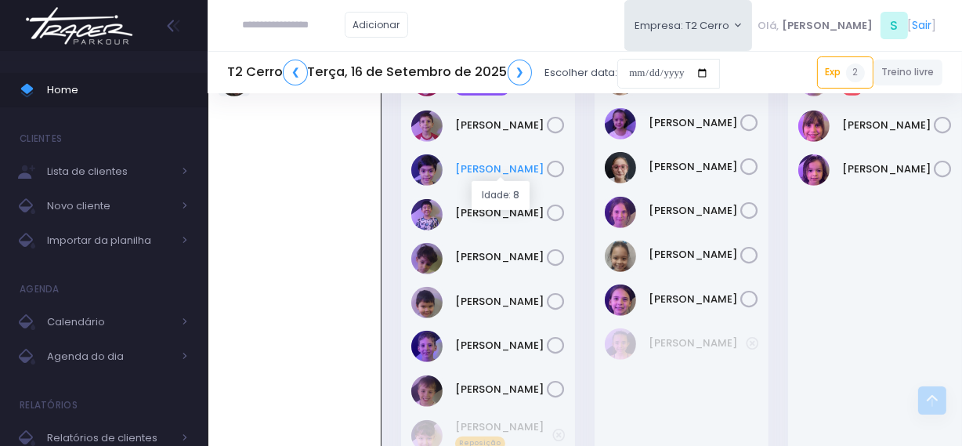
click at [511, 171] on link "[PERSON_NAME]" at bounding box center [501, 169] width 92 height 16
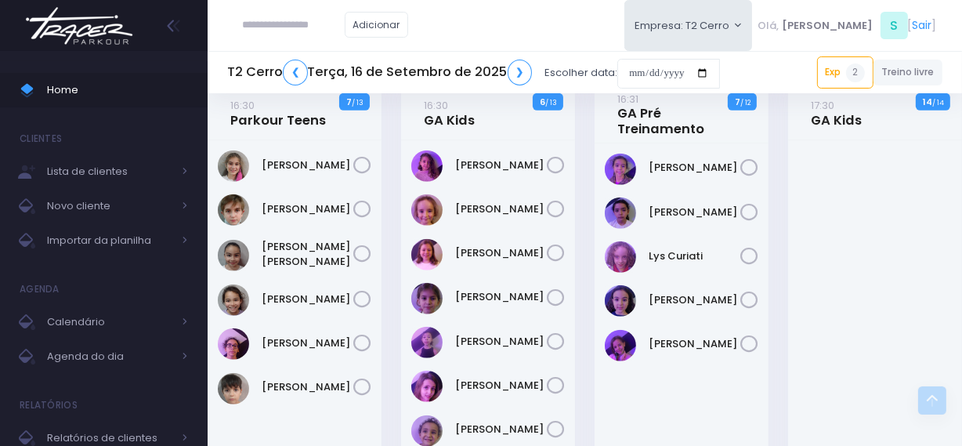
scroll to position [1194, 0]
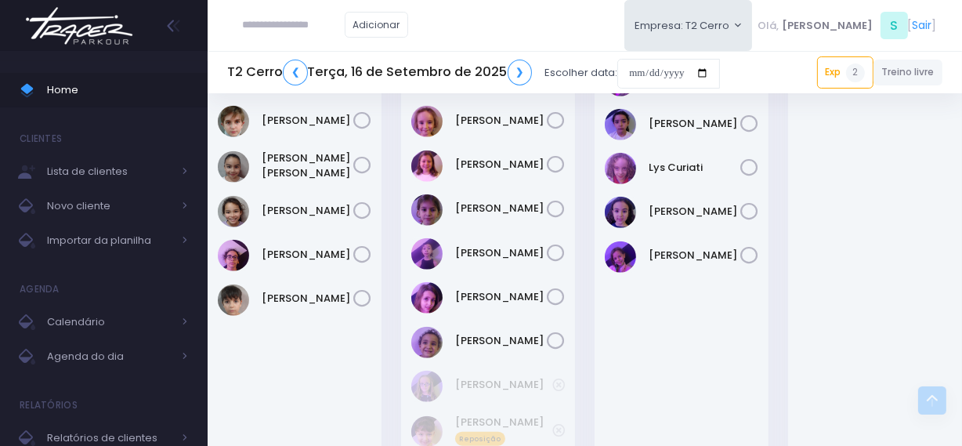
click at [115, 31] on img at bounding box center [79, 25] width 119 height 55
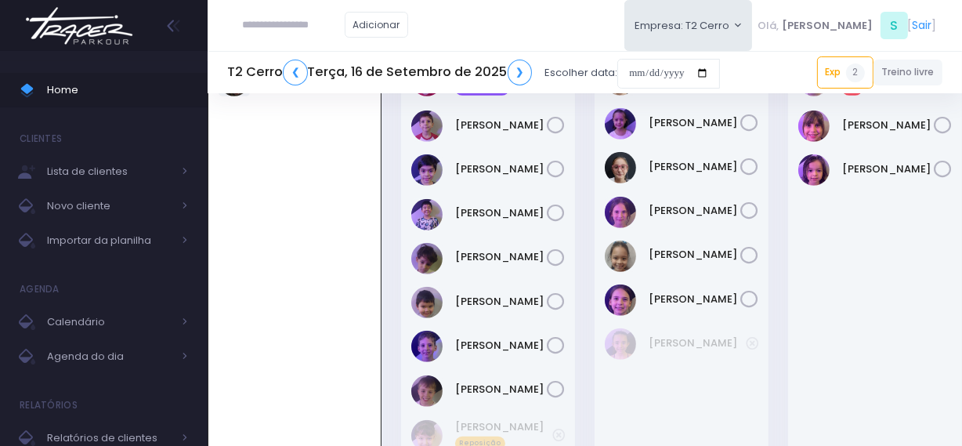
scroll to position [696, 0]
click at [108, 33] on img at bounding box center [79, 25] width 119 height 55
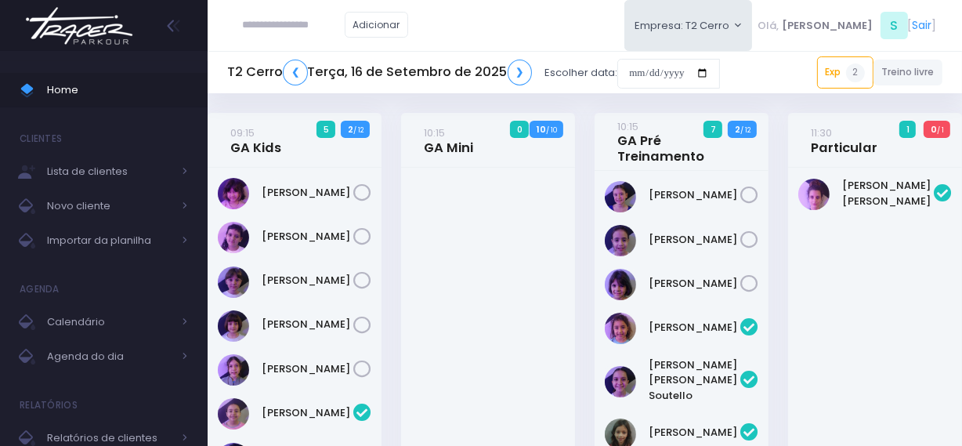
scroll to position [696, 0]
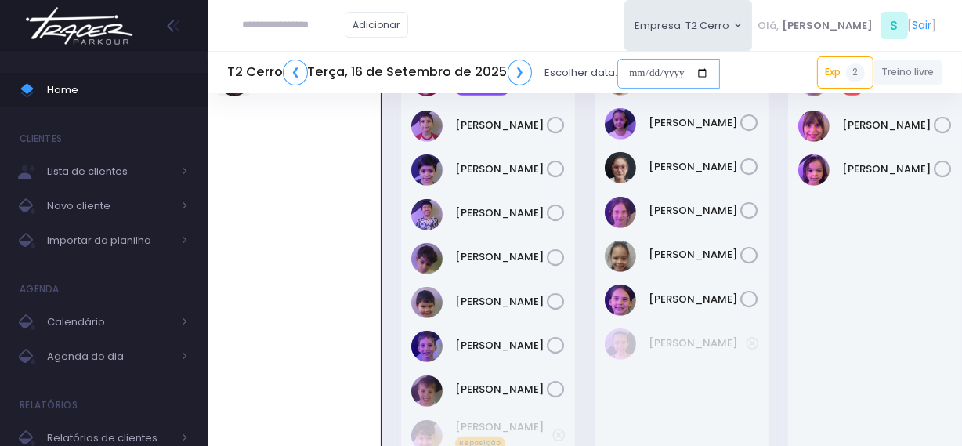
click at [632, 78] on input "date" at bounding box center [668, 74] width 103 height 30
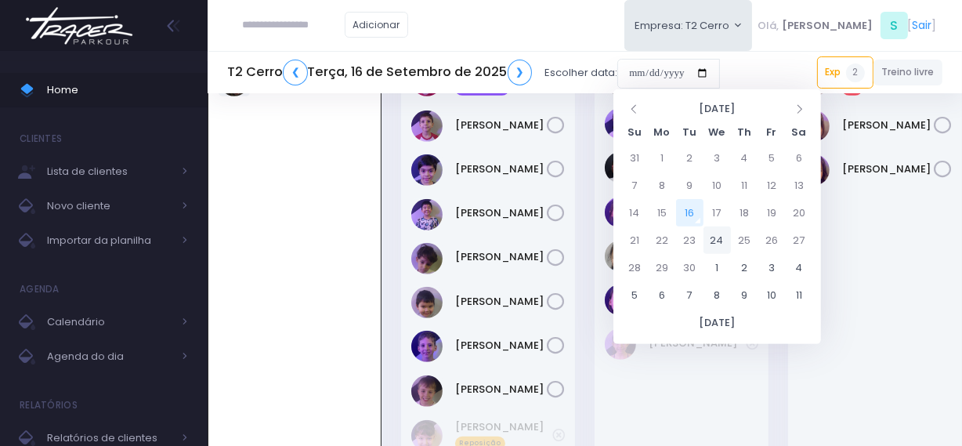
click at [714, 243] on td "24" at bounding box center [717, 239] width 27 height 27
type input "**********"
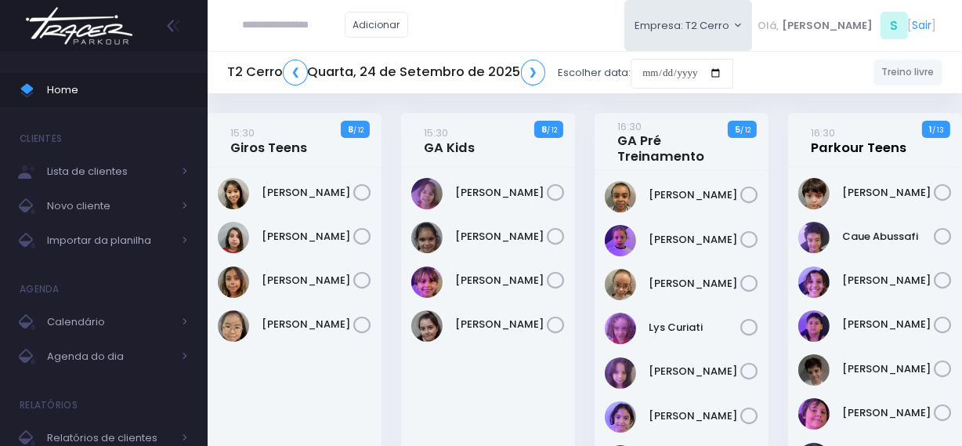
click at [844, 146] on link "16:30 Parkour Teens" at bounding box center [859, 140] width 96 height 31
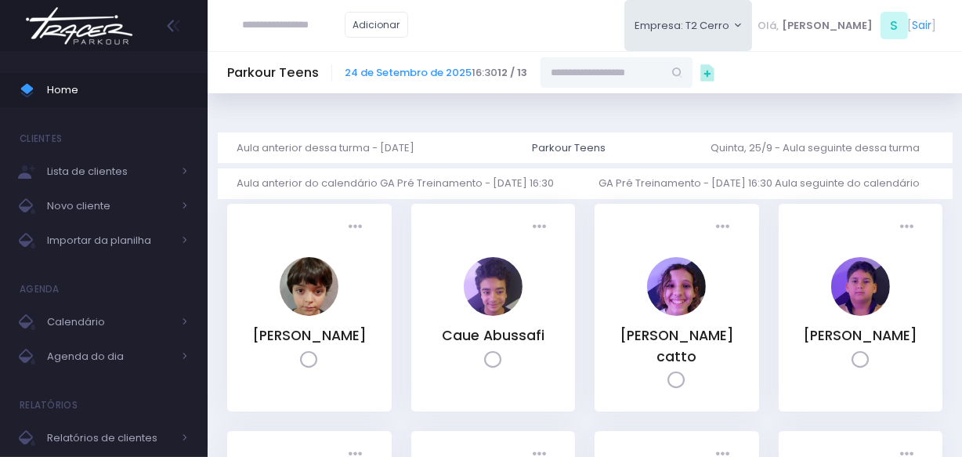
click at [584, 81] on input "text" at bounding box center [602, 72] width 122 height 30
paste input "**********"
click at [584, 81] on input "**********" at bounding box center [602, 72] width 122 height 30
click at [642, 74] on input "**********" at bounding box center [602, 72] width 122 height 30
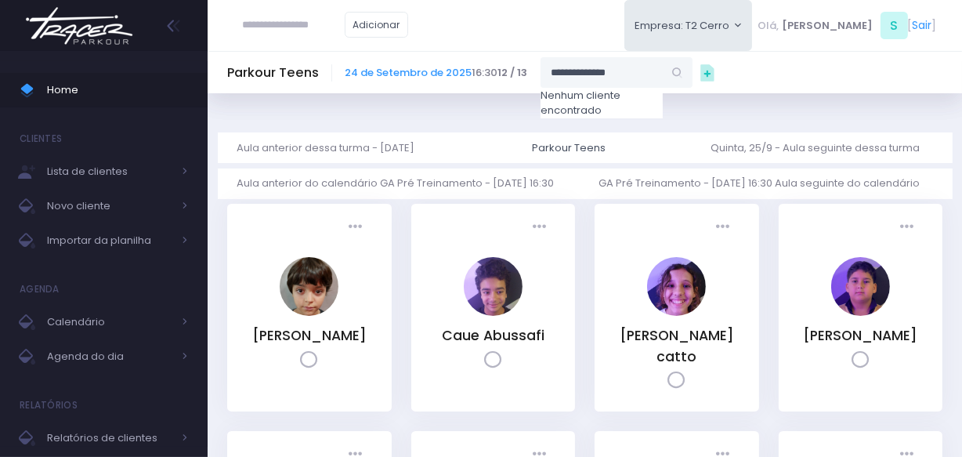
drag, startPoint x: 569, startPoint y: 68, endPoint x: 549, endPoint y: 73, distance: 20.1
click at [549, 73] on input "**********" at bounding box center [602, 72] width 122 height 30
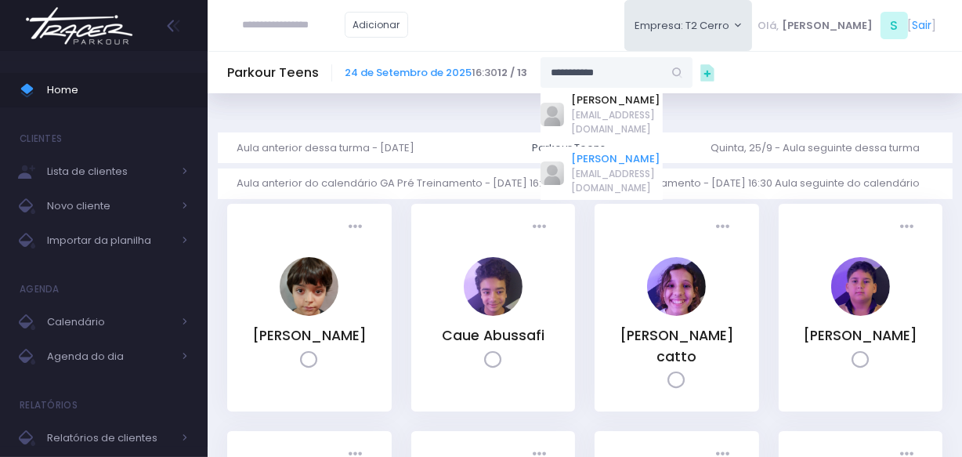
click at [616, 151] on link "Ian Meirelles" at bounding box center [617, 159] width 91 height 16
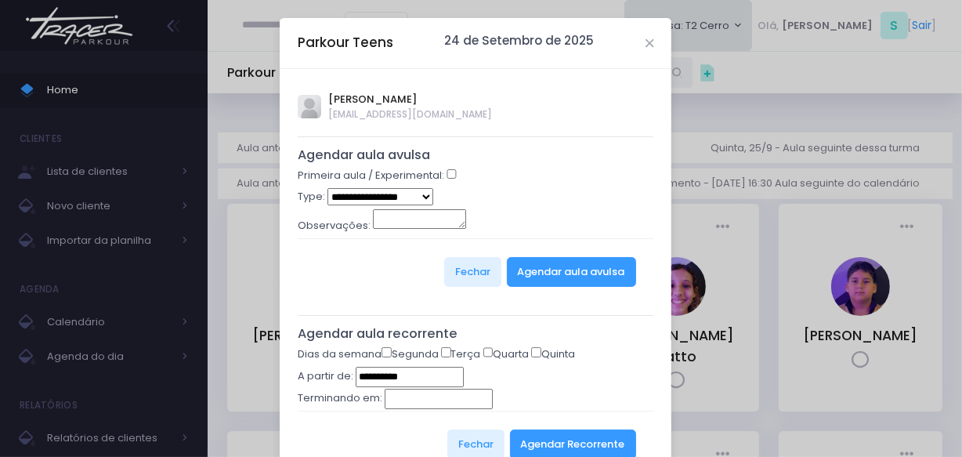
type input "**********"
select select "*"
click at [532, 266] on button "Agendar aula avulsa" at bounding box center [571, 272] width 129 height 30
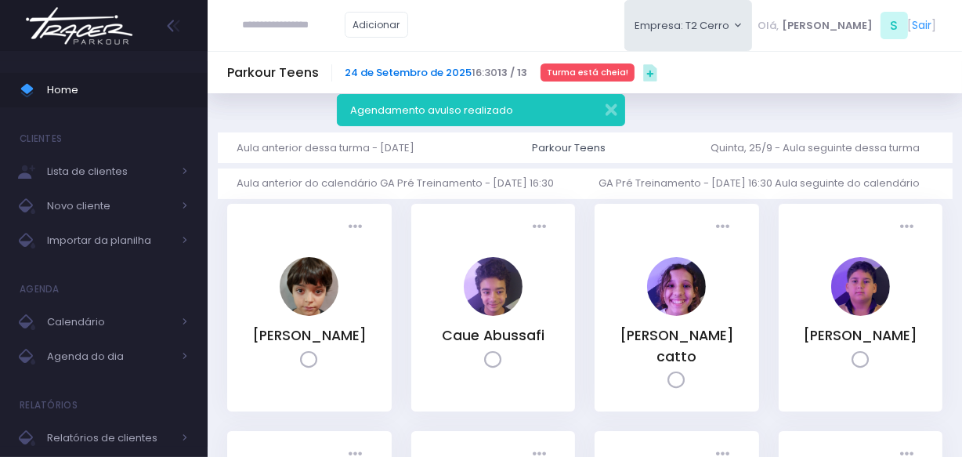
click at [447, 65] on link "24 de Setembro de 2025" at bounding box center [408, 72] width 127 height 15
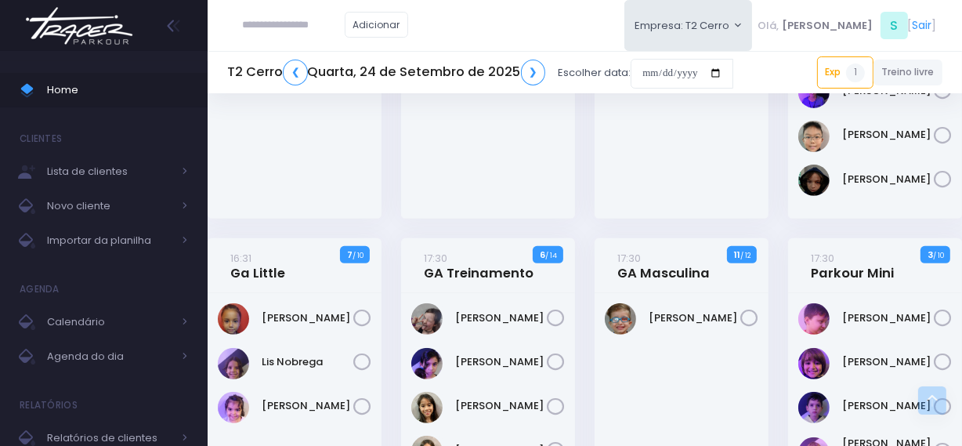
scroll to position [570, 0]
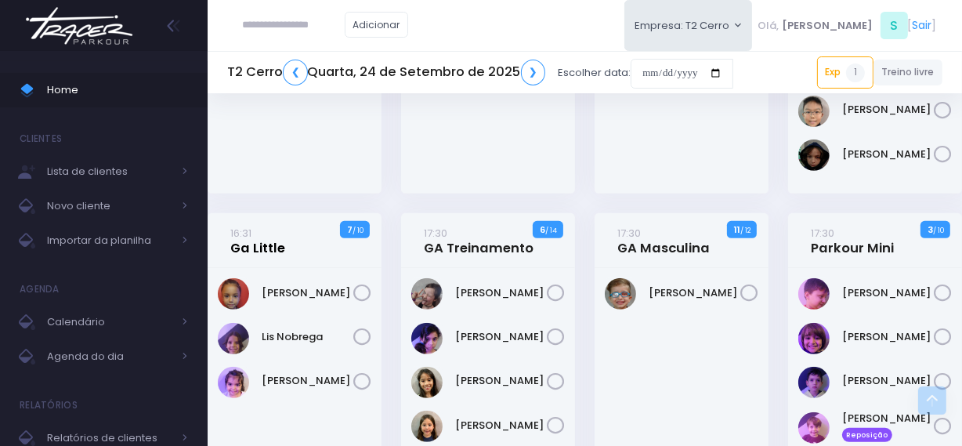
click at [251, 246] on link "16:31 Ga Little" at bounding box center [257, 240] width 55 height 31
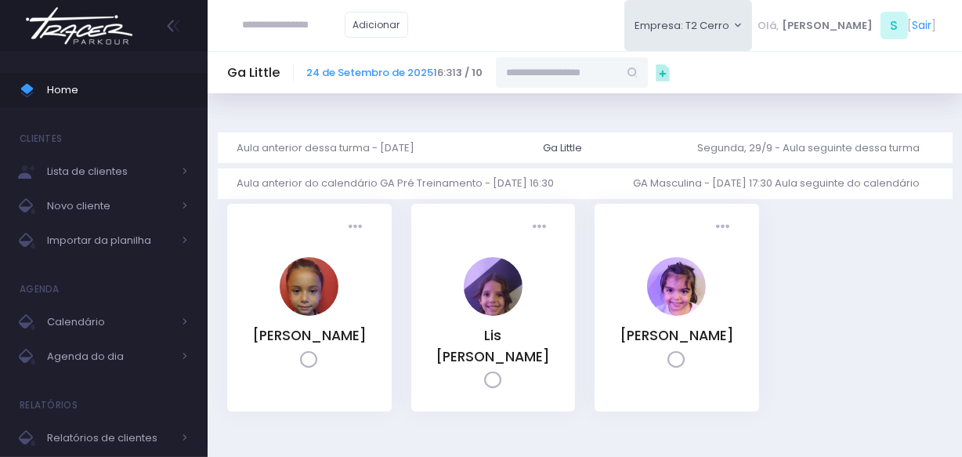
click at [595, 74] on input "text" at bounding box center [557, 72] width 122 height 30
paste input "**********"
drag, startPoint x: 522, startPoint y: 74, endPoint x: 512, endPoint y: 76, distance: 9.5
click at [512, 76] on input "**********" at bounding box center [557, 72] width 122 height 30
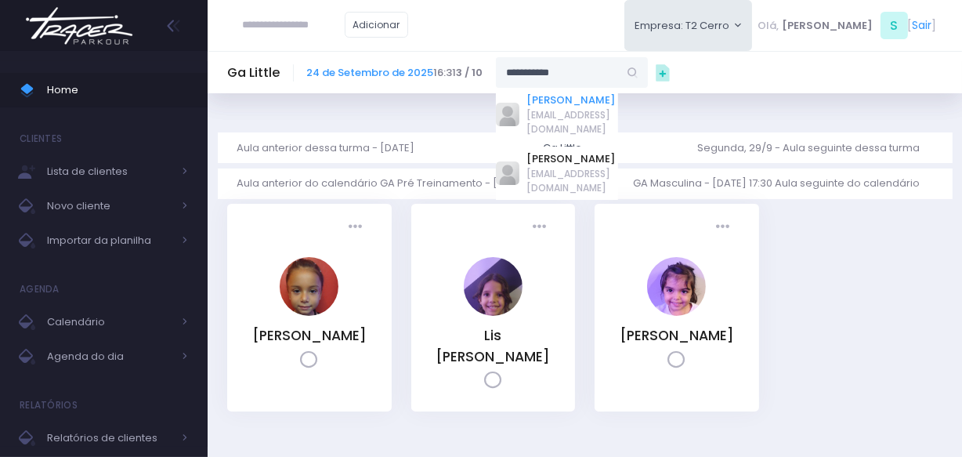
click at [556, 104] on link "Mel Meirelles" at bounding box center [572, 100] width 91 height 16
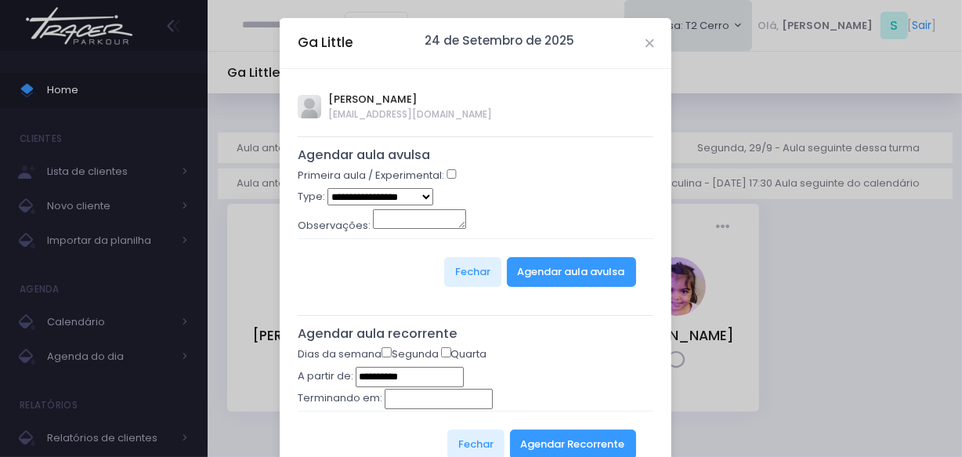
type input "**********"
click at [447, 179] on div "Primeira aula / Experimental:" at bounding box center [476, 178] width 356 height 20
select select "*"
click at [545, 269] on button "Agendar aula avulsa" at bounding box center [571, 272] width 129 height 30
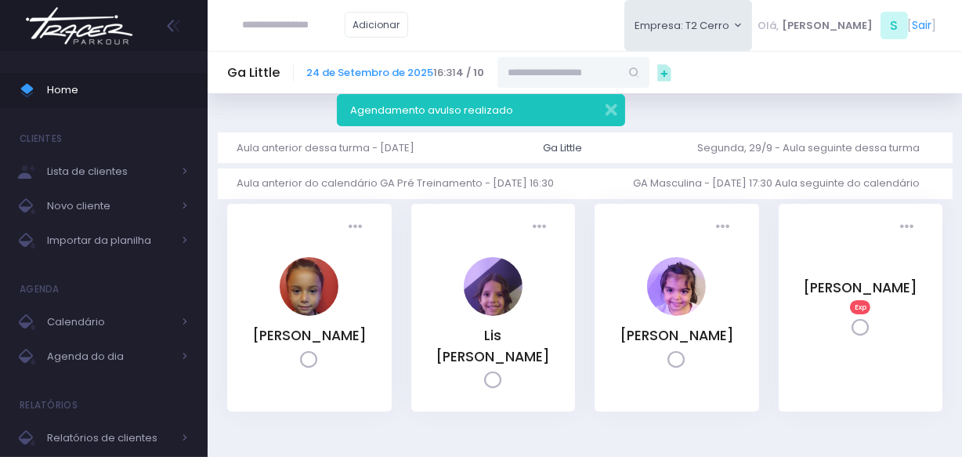
click at [82, 24] on img at bounding box center [79, 25] width 119 height 55
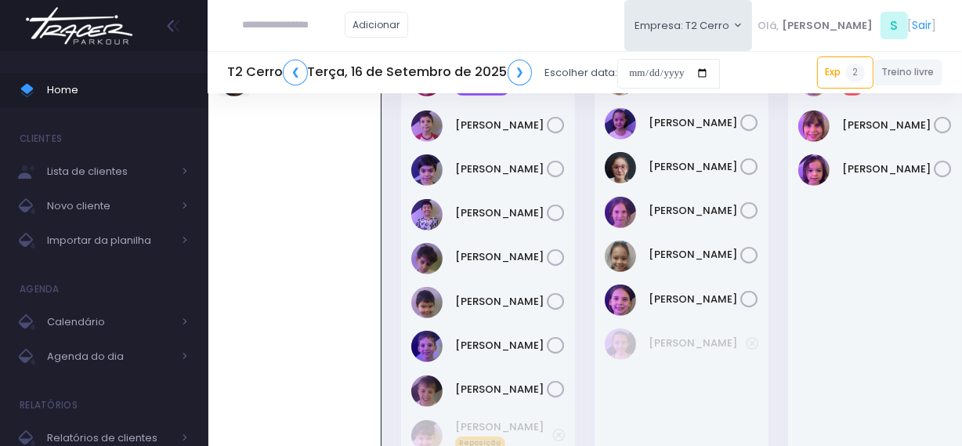
scroll to position [696, 0]
type input "**********"
click input "submit" at bounding box center [0, 0] width 0 height 0
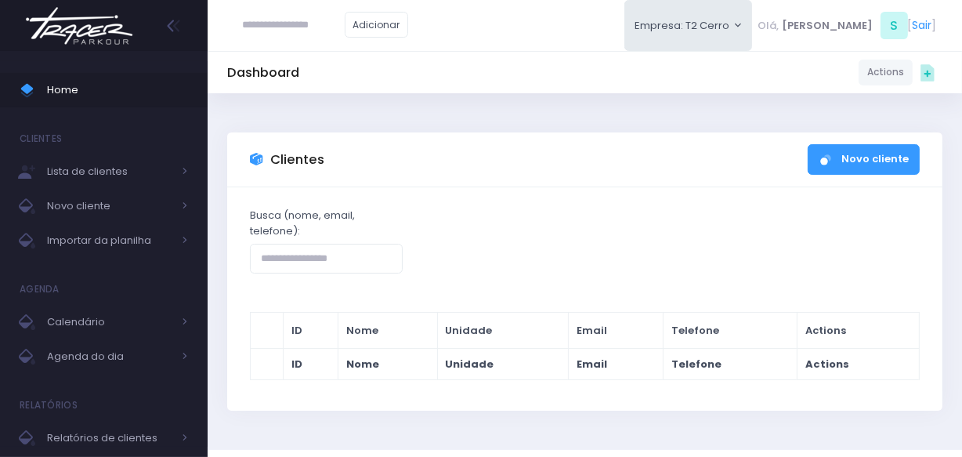
click at [323, 29] on input "text" at bounding box center [294, 25] width 102 height 30
type input "*********"
click input "submit" at bounding box center [0, 0] width 0 height 0
type input "**********"
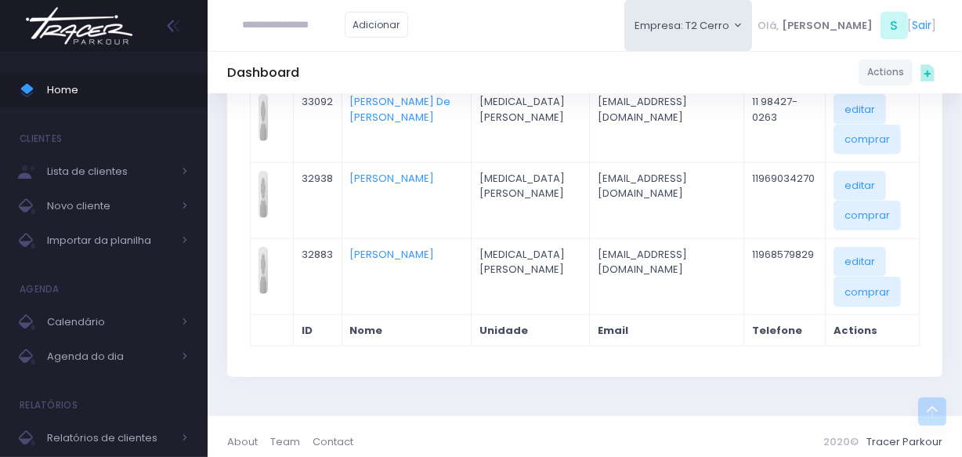
scroll to position [1559, 0]
paste input "**********"
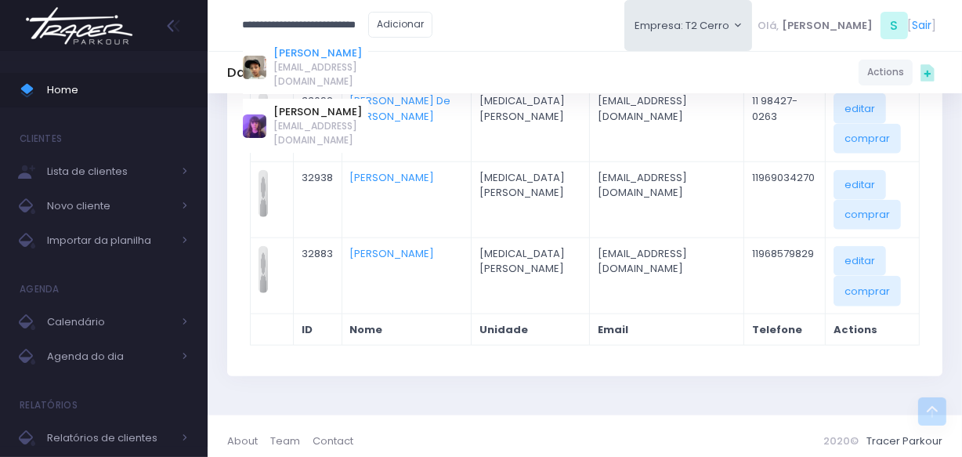
click at [316, 56] on link "[PERSON_NAME]" at bounding box center [320, 53] width 95 height 16
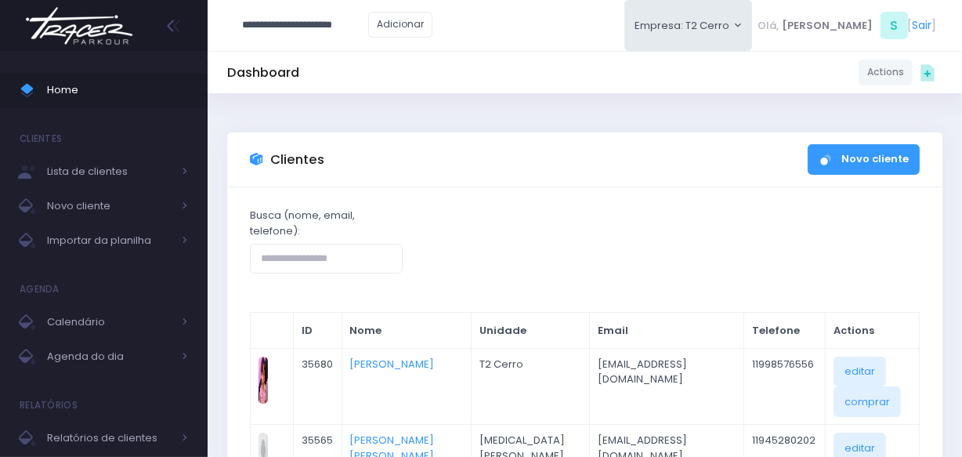
type input "**********"
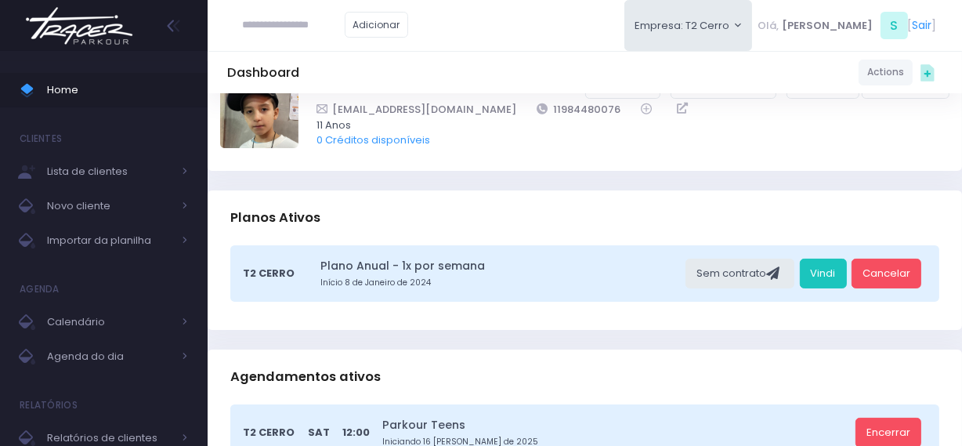
scroll to position [142, 0]
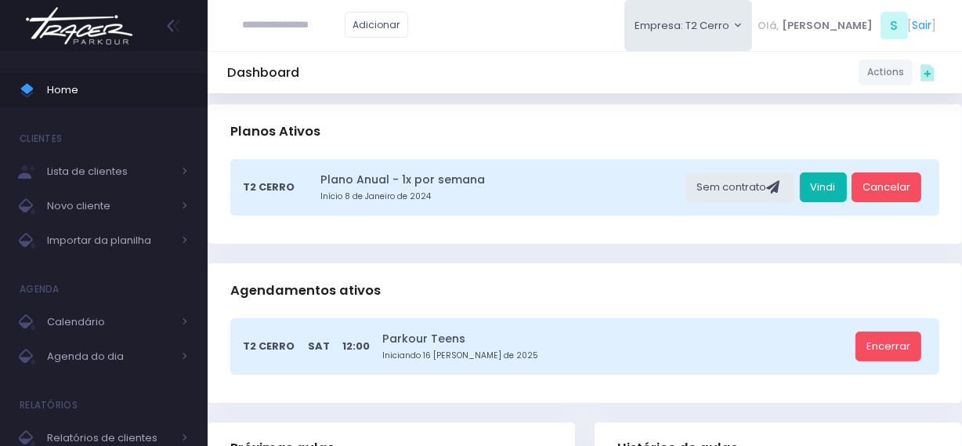
click at [837, 174] on link "Vindi" at bounding box center [823, 187] width 47 height 30
click at [298, 26] on input "text" at bounding box center [294, 25] width 102 height 30
drag, startPoint x: 266, startPoint y: 27, endPoint x: 214, endPoint y: 27, distance: 52.5
click at [214, 27] on div "**********" at bounding box center [585, 25] width 754 height 51
type input "**********"
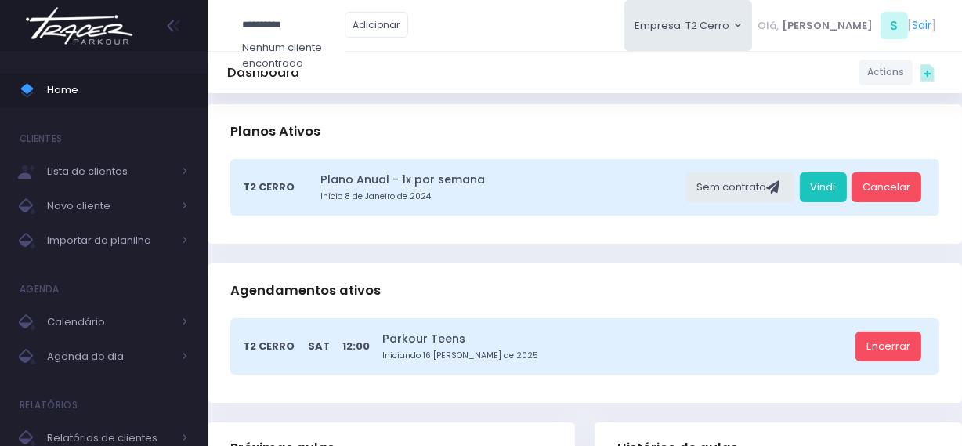
click input "submit" at bounding box center [0, 0] width 0 height 0
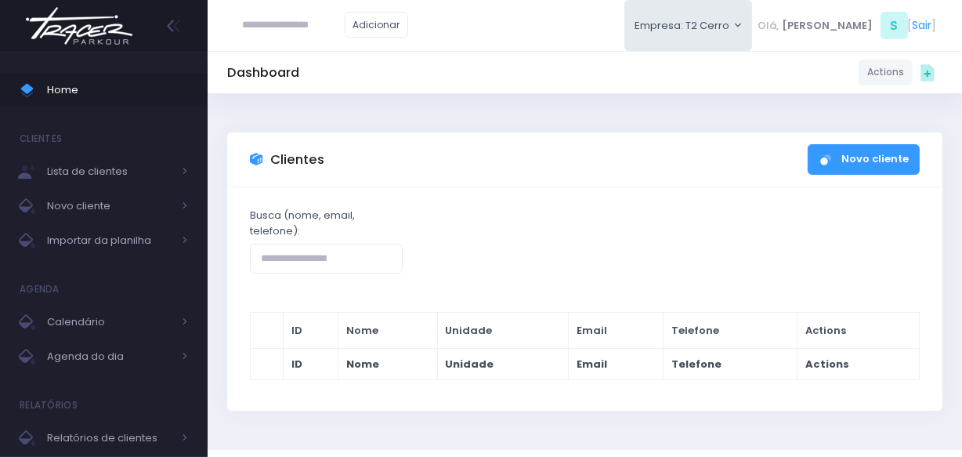
click at [273, 26] on input "text" at bounding box center [294, 25] width 102 height 30
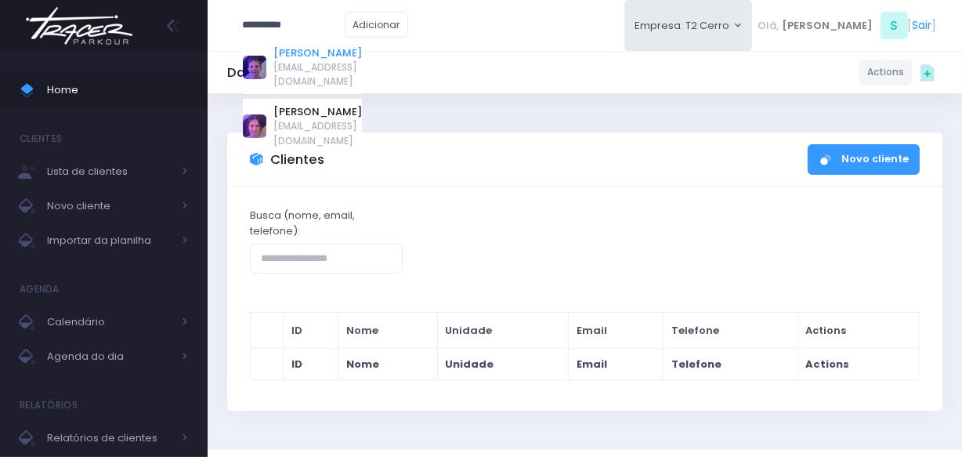
click at [344, 56] on link "[PERSON_NAME]" at bounding box center [317, 53] width 89 height 16
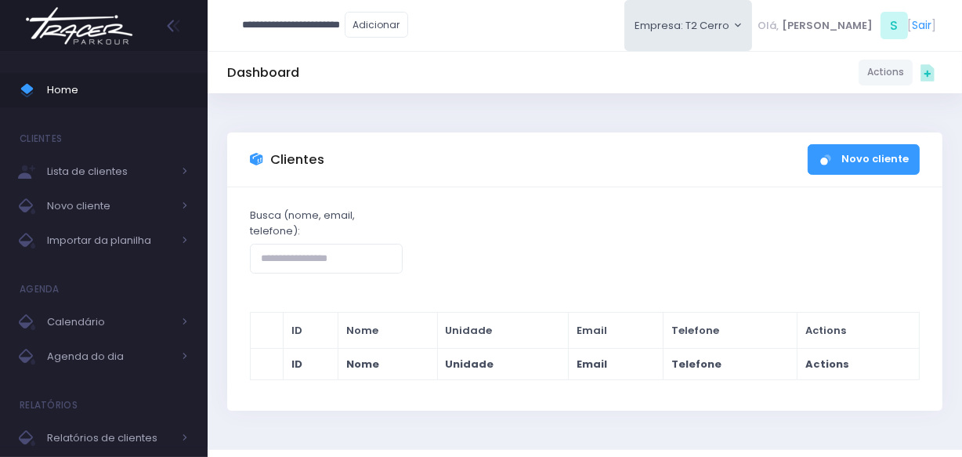
type input "**********"
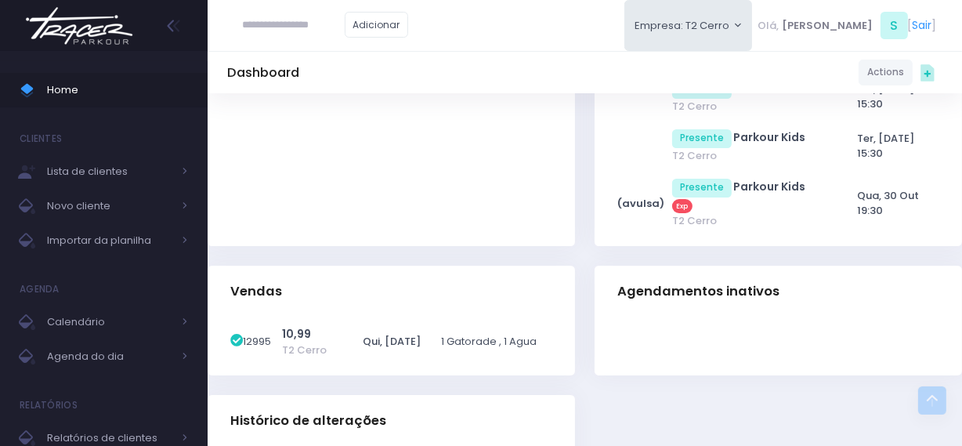
scroll to position [4968, 0]
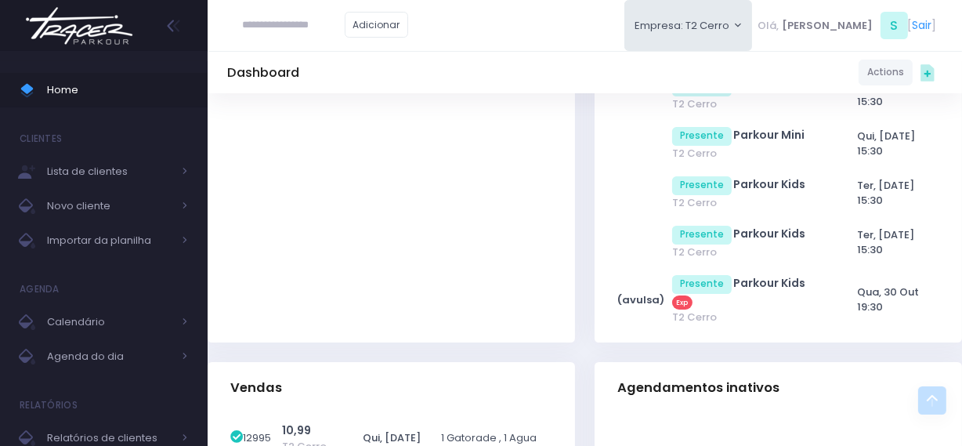
paste input "**********"
type input "**********"
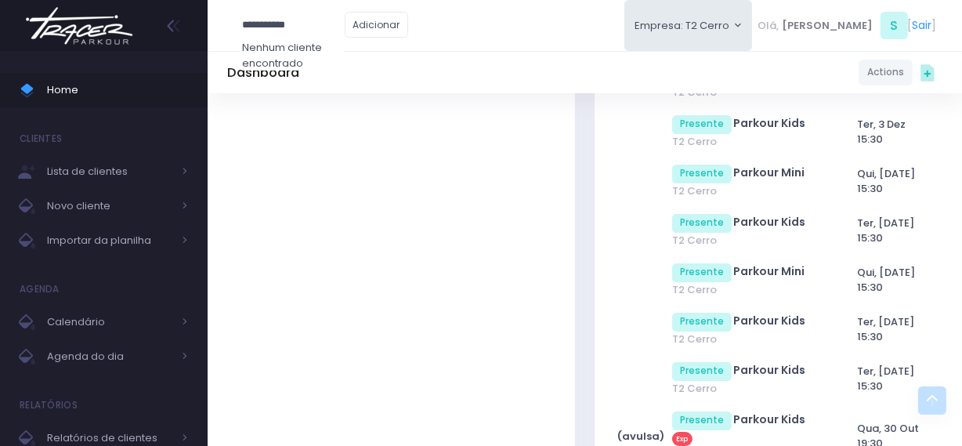
scroll to position [4613, 0]
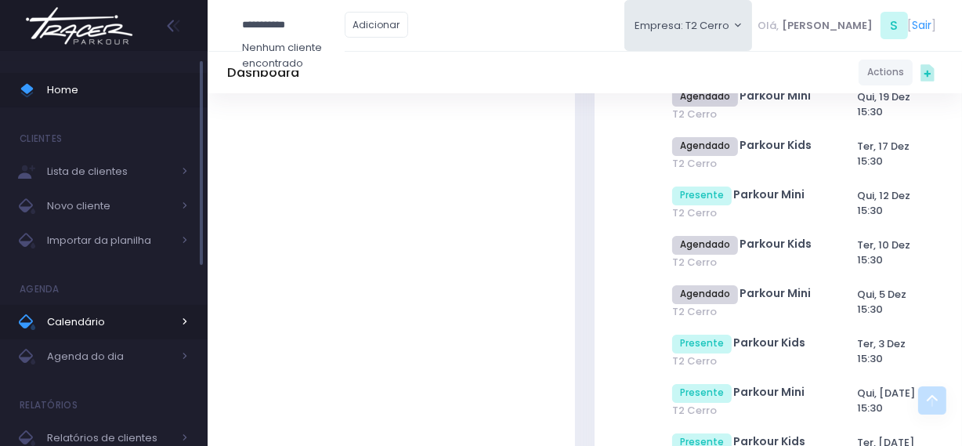
click at [89, 329] on span "Calendário" at bounding box center [109, 322] width 125 height 20
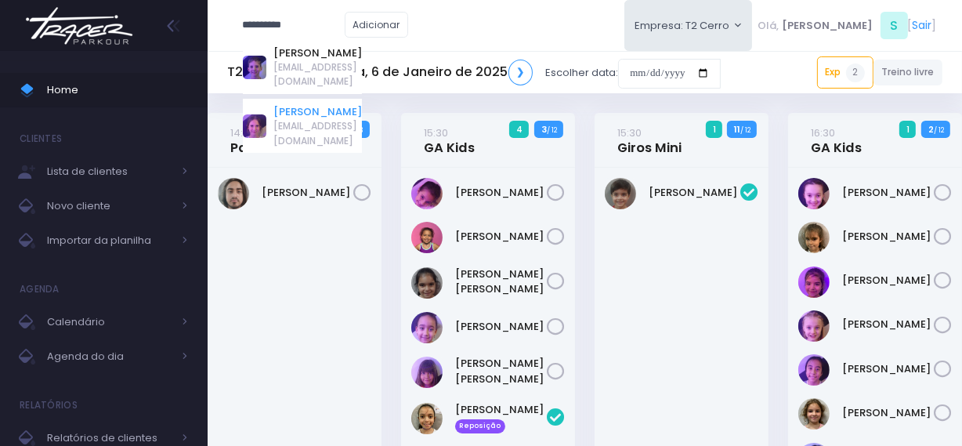
click at [313, 104] on link "[PERSON_NAME]" at bounding box center [317, 112] width 89 height 16
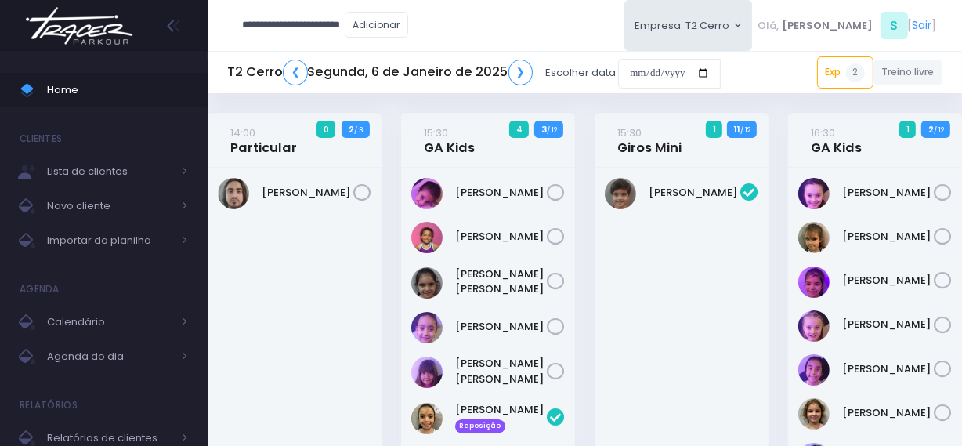
type input "**********"
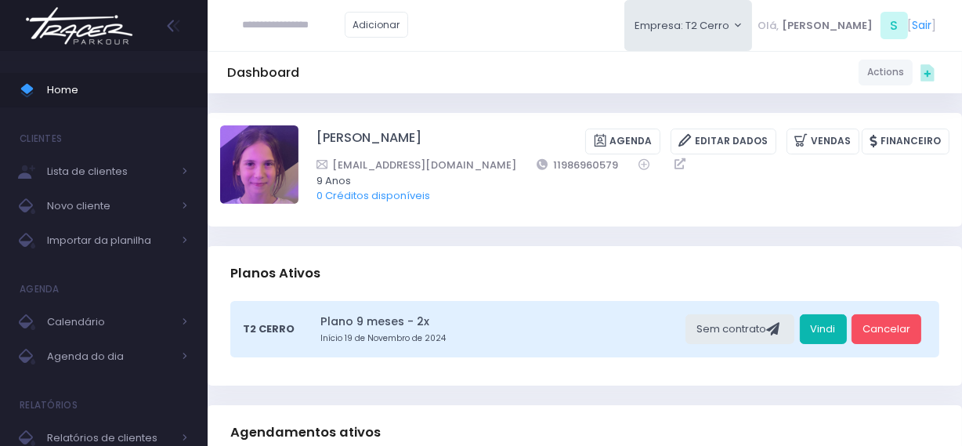
click at [823, 325] on link "Vindi" at bounding box center [823, 329] width 47 height 30
click at [93, 27] on img at bounding box center [79, 25] width 119 height 55
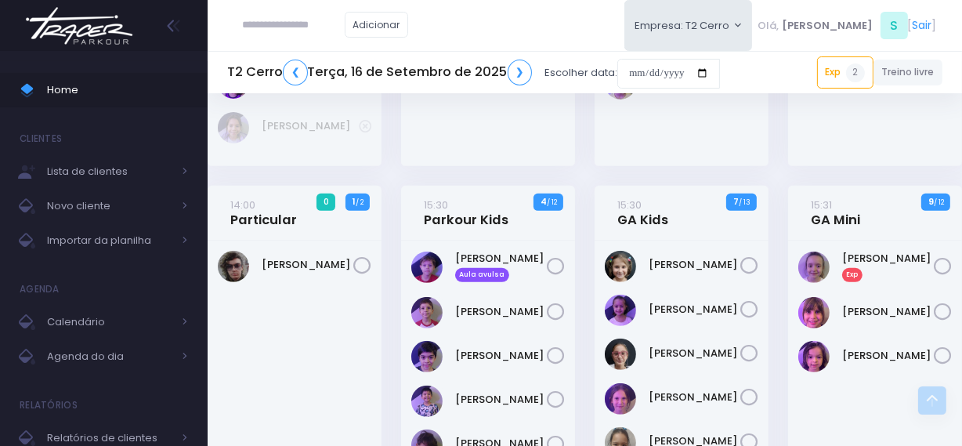
scroll to position [498, 0]
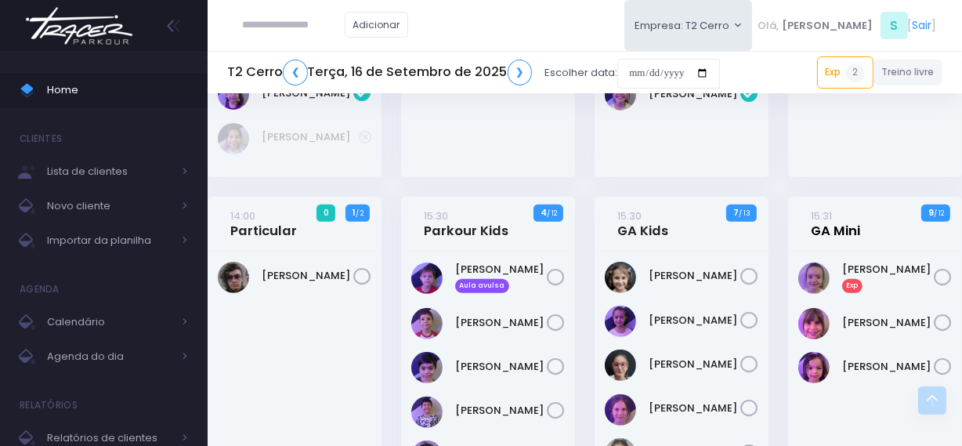
click at [827, 234] on link "15:31 GA Mini" at bounding box center [835, 223] width 49 height 31
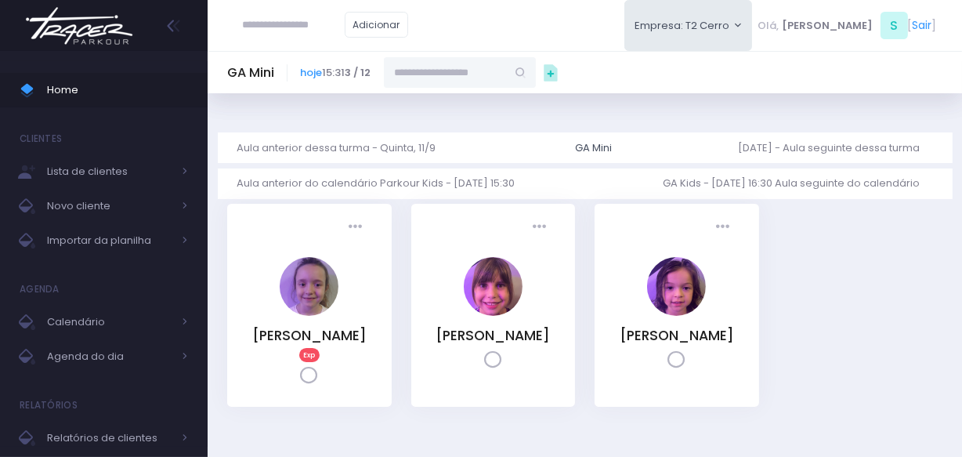
click at [506, 74] on input "text" at bounding box center [445, 72] width 122 height 30
paste input "**********"
click at [490, 98] on link "Luísa Rodrigues Tavolaro" at bounding box center [460, 100] width 91 height 16
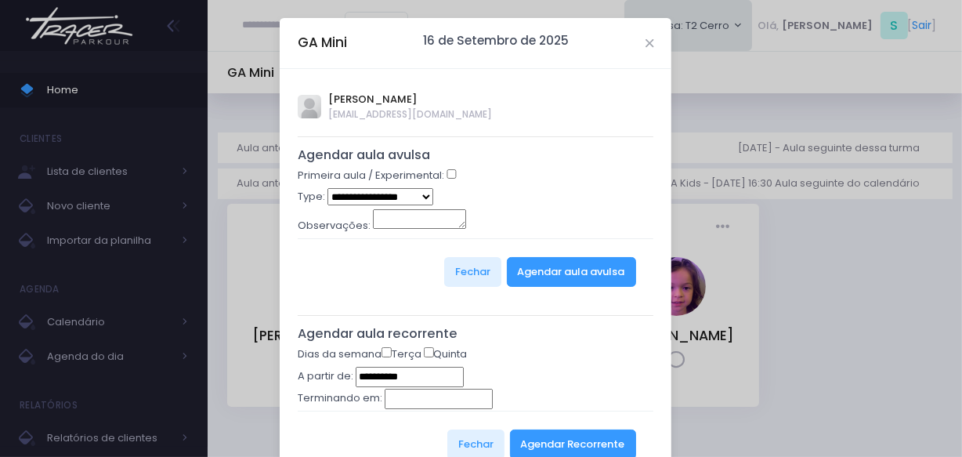
type input "**********"
select select "*"
click at [519, 275] on button "Agendar aula avulsa" at bounding box center [571, 272] width 129 height 30
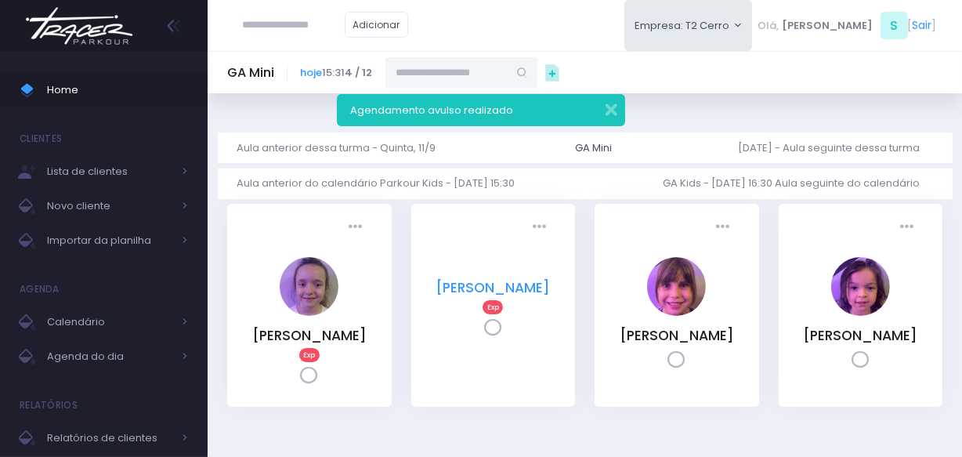
click at [472, 282] on link "Luísa Rodrigues Tavolaro" at bounding box center [493, 287] width 114 height 19
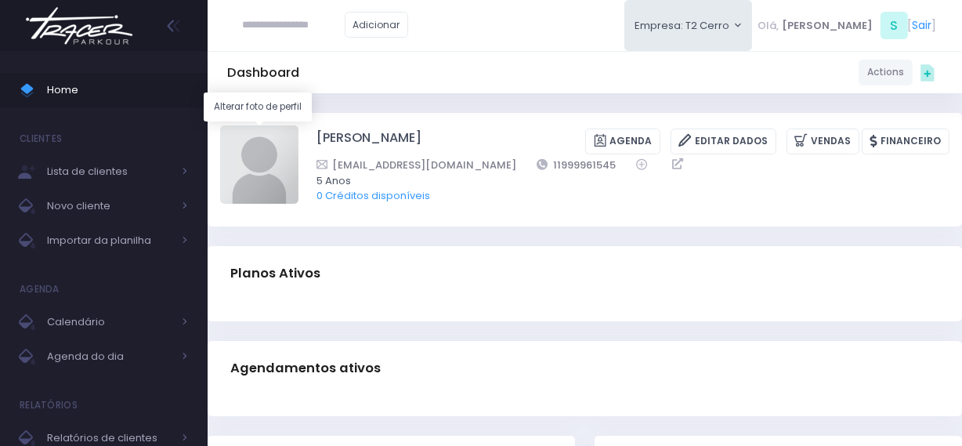
click at [264, 179] on img at bounding box center [259, 164] width 78 height 78
click at [298, 125] on input "file" at bounding box center [298, 125] width 1 height 1
type input "**********"
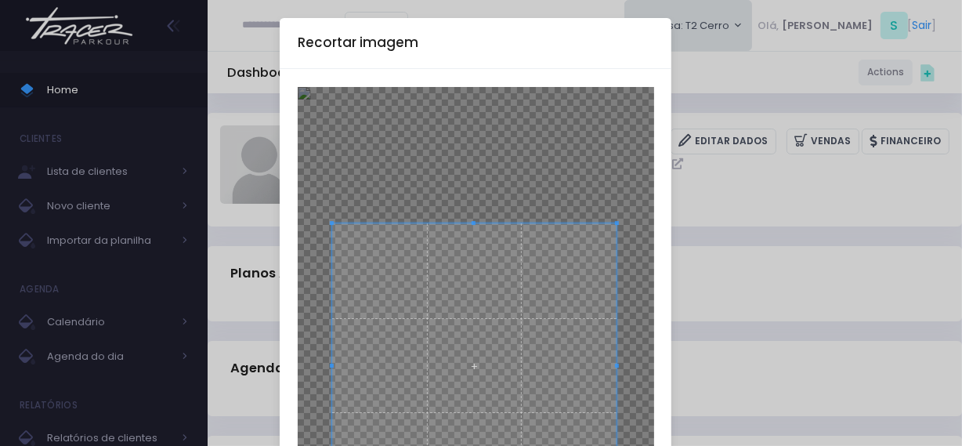
click at [451, 270] on span at bounding box center [474, 365] width 284 height 284
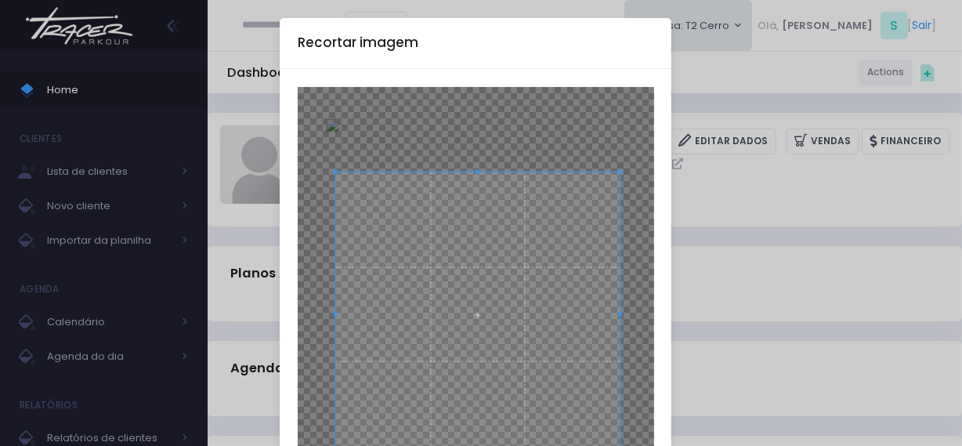
click at [462, 243] on span at bounding box center [477, 314] width 284 height 284
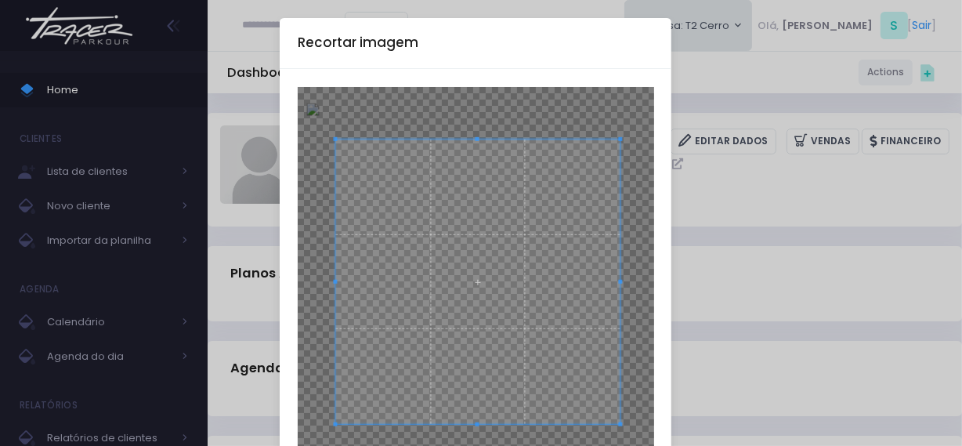
click at [432, 278] on span at bounding box center [477, 281] width 284 height 284
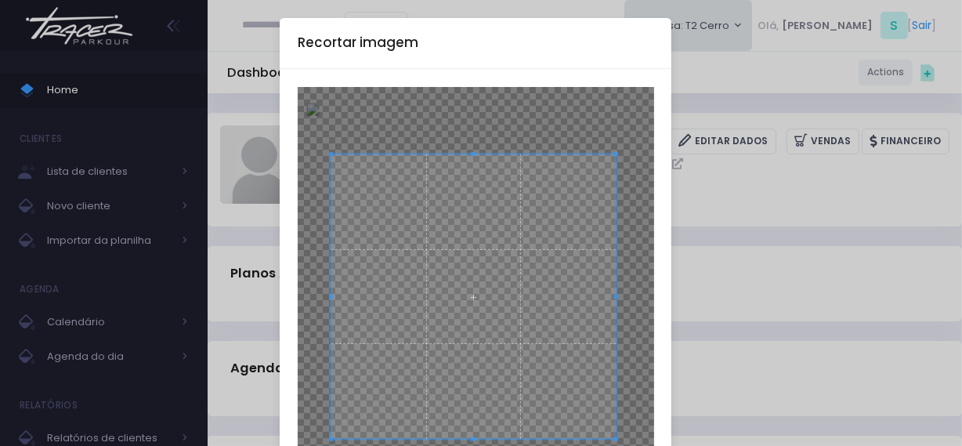
click at [434, 310] on span at bounding box center [473, 296] width 284 height 284
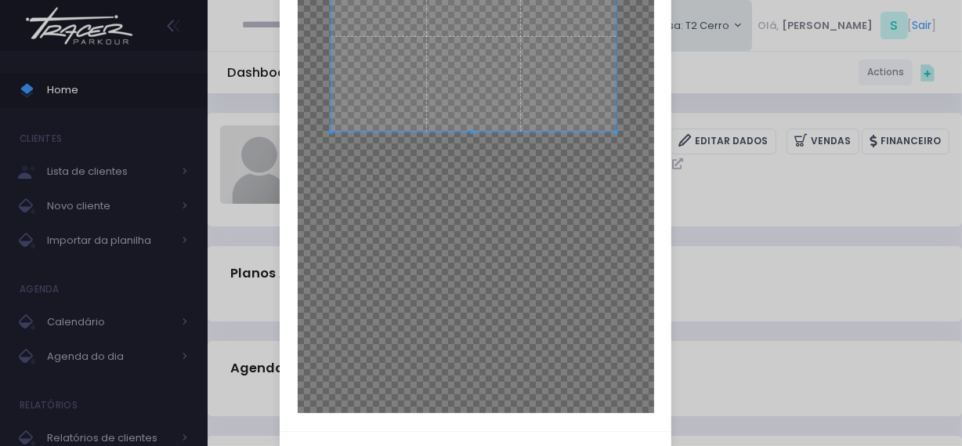
scroll to position [376, 0]
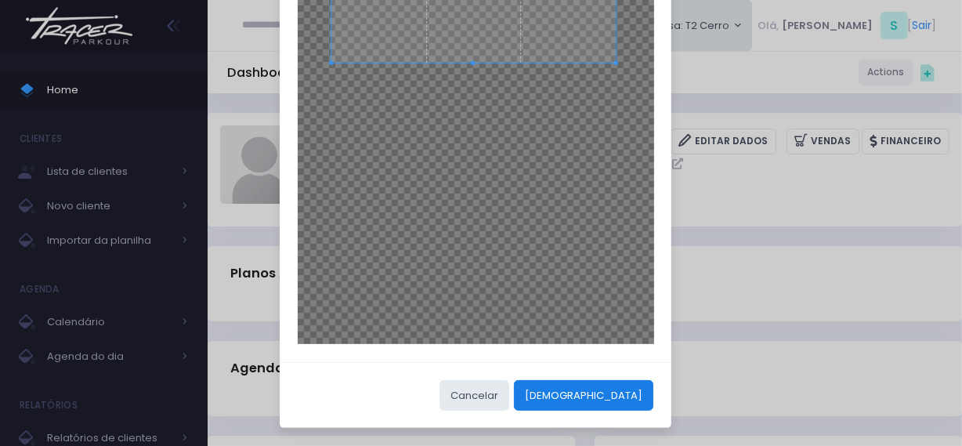
click at [611, 397] on button "Cortar" at bounding box center [583, 395] width 139 height 30
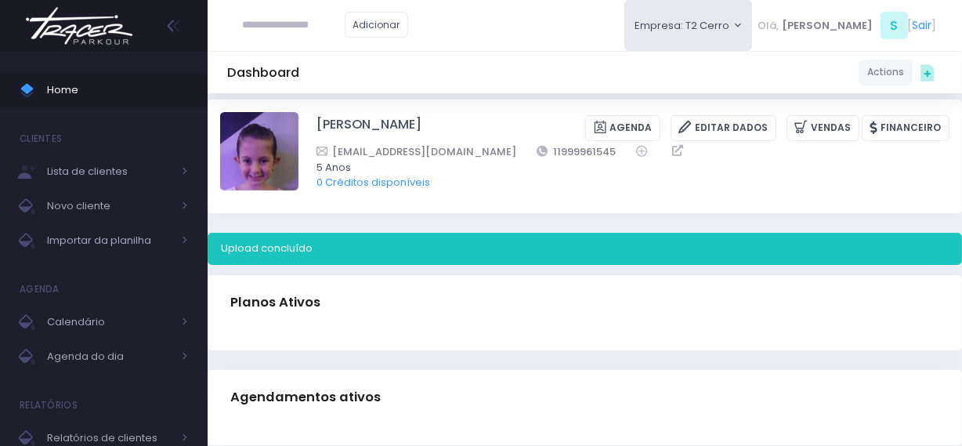
scroll to position [0, 0]
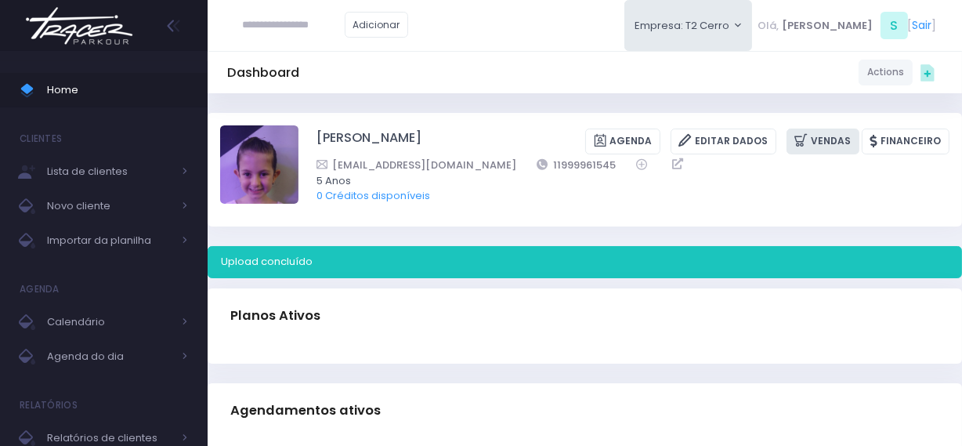
click at [842, 146] on link "Vendas" at bounding box center [823, 141] width 73 height 26
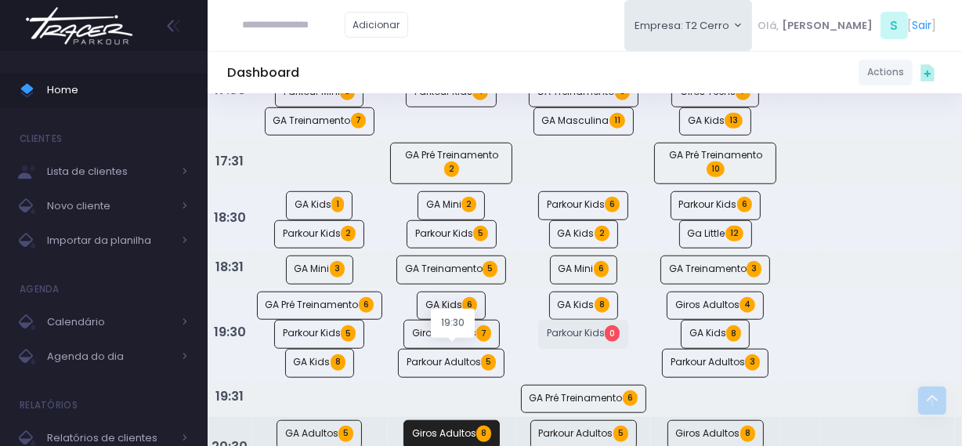
scroll to position [1139, 0]
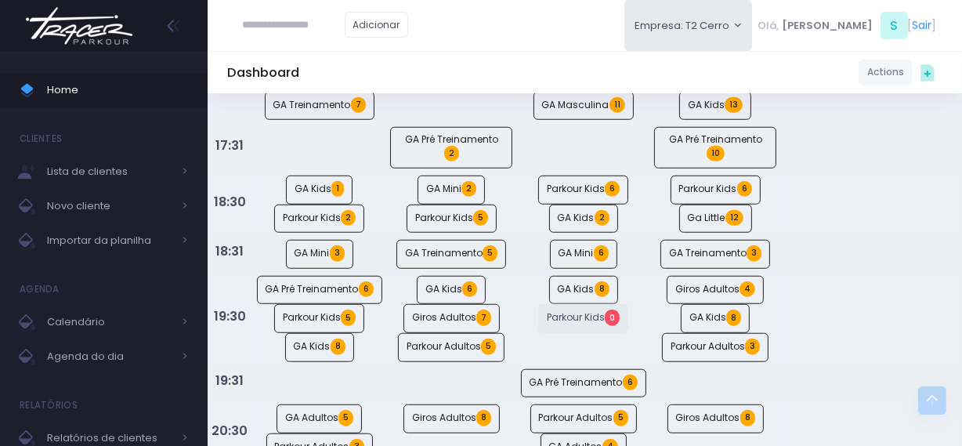
click at [128, 20] on img at bounding box center [79, 25] width 119 height 55
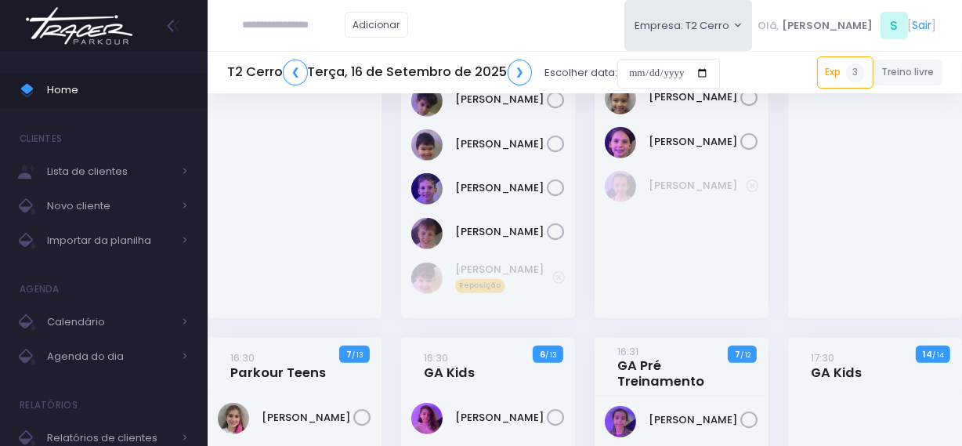
scroll to position [570, 0]
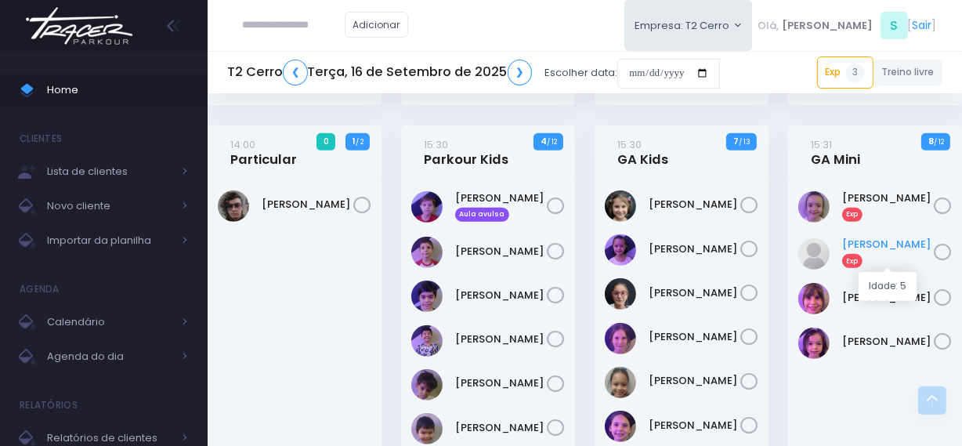
click at [880, 242] on link "Luísa Rodrigues Exp" at bounding box center [888, 252] width 92 height 31
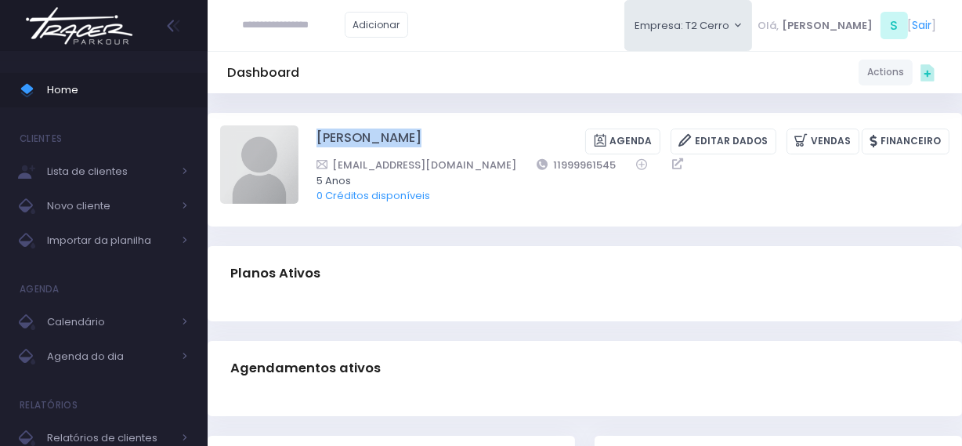
drag, startPoint x: 313, startPoint y: 132, endPoint x: 494, endPoint y: 138, distance: 180.3
click at [494, 138] on div "[PERSON_NAME] [GEOGRAPHIC_DATA] Editar Dados [GEOGRAPHIC_DATA] Financeiro" at bounding box center [584, 169] width 729 height 88
copy div "[PERSON_NAME]"
click at [118, 23] on img at bounding box center [79, 25] width 119 height 55
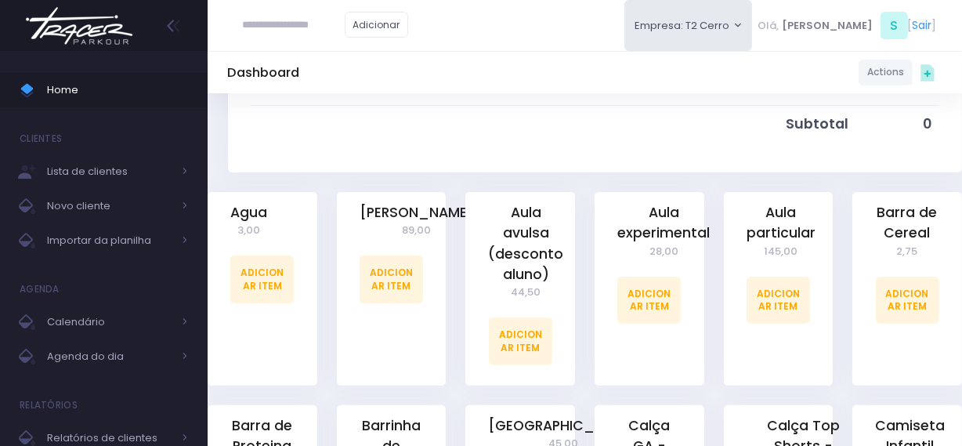
scroll to position [356, 0]
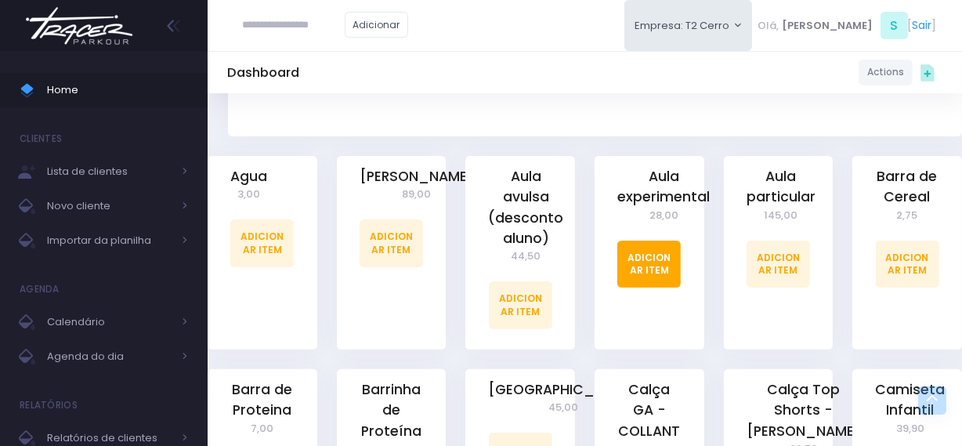
click at [650, 253] on link "Adicionar Item" at bounding box center [648, 264] width 63 height 47
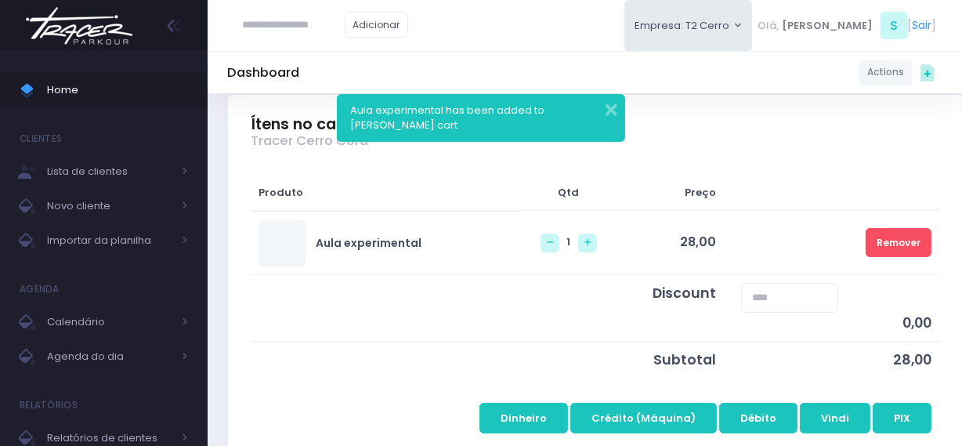
scroll to position [213, 0]
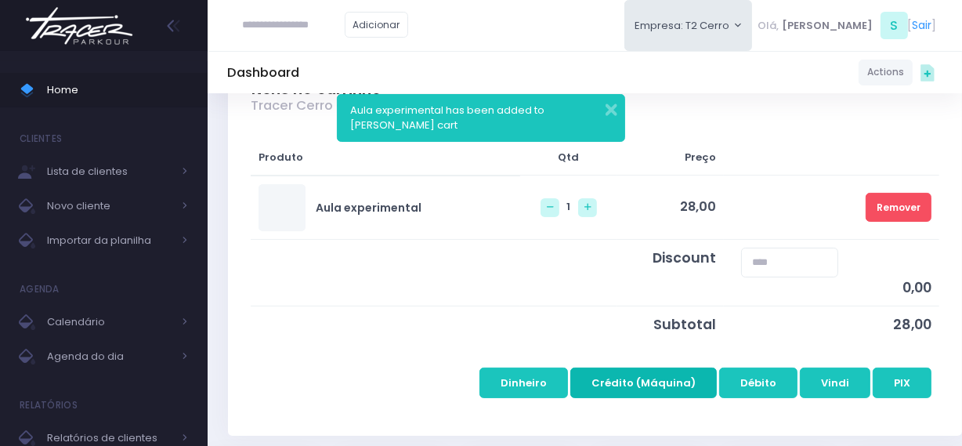
click at [682, 377] on button "Crédito (Máquina)" at bounding box center [643, 382] width 146 height 30
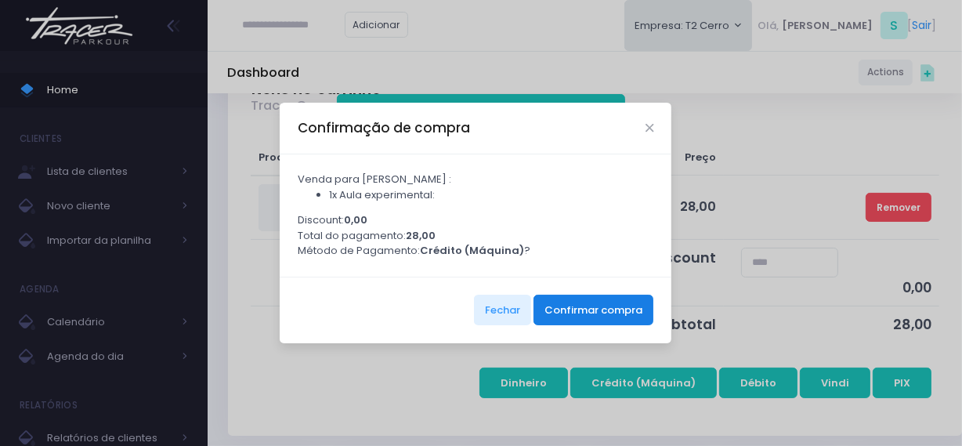
click at [572, 310] on button "Confirmar compra" at bounding box center [594, 310] width 120 height 30
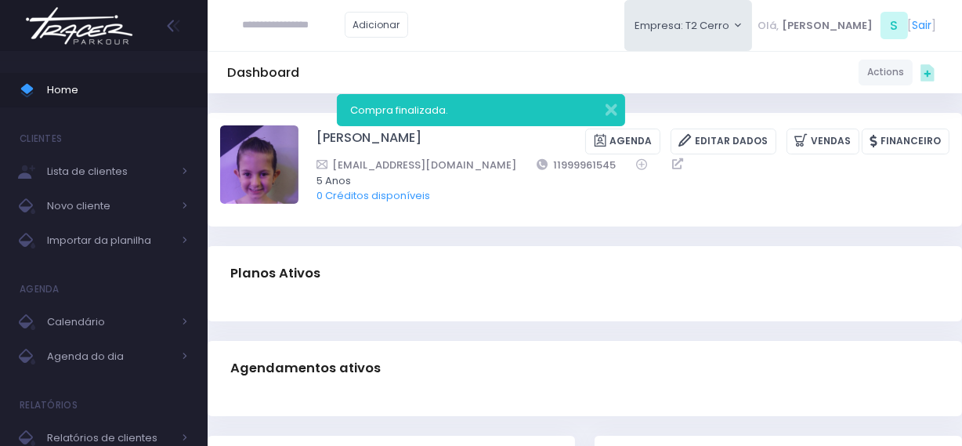
click at [110, 28] on img at bounding box center [79, 25] width 119 height 55
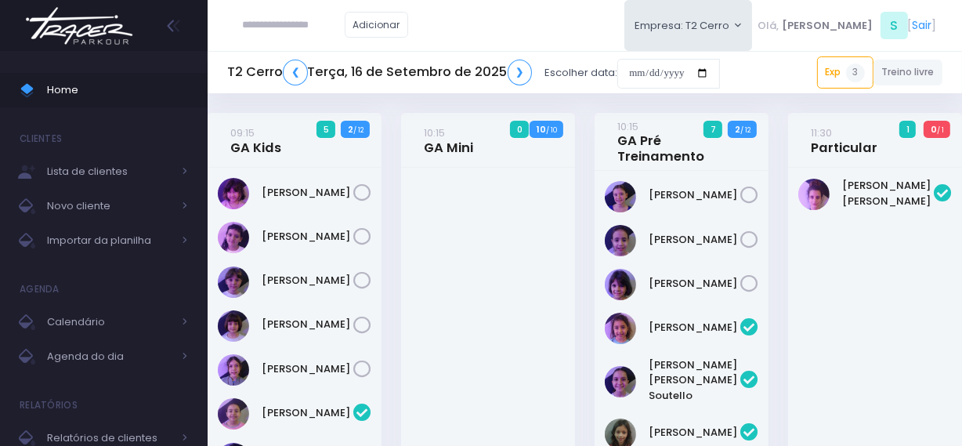
click at [115, 39] on img at bounding box center [79, 25] width 119 height 55
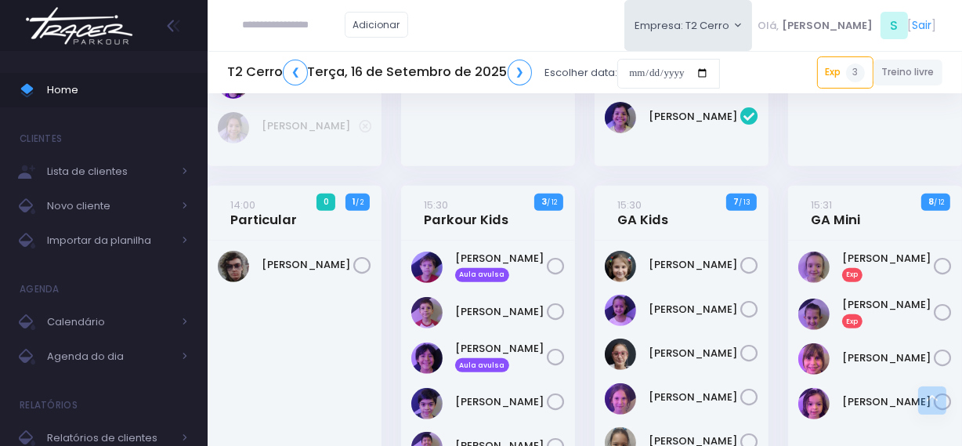
scroll to position [641, 0]
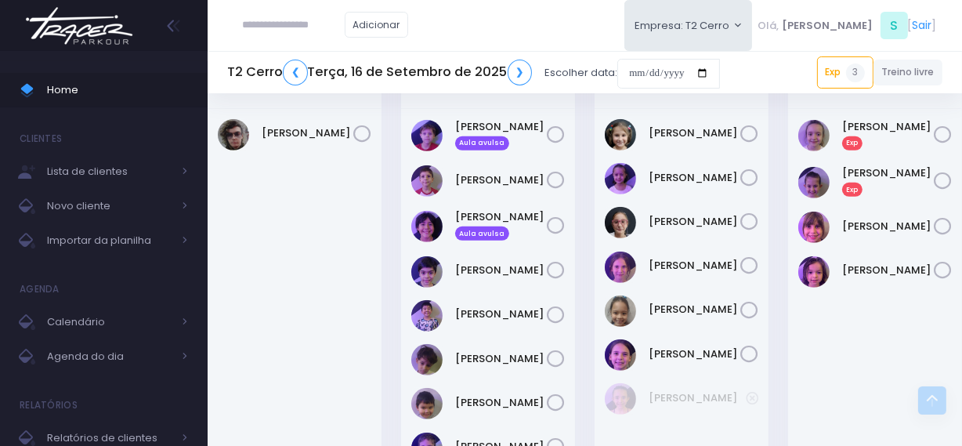
click at [74, 53] on div "Home Clientes Lista de clientes Novo cliente Importar da planilha [GEOGRAPHIC_D…" at bounding box center [104, 254] width 208 height 406
click at [103, 29] on img at bounding box center [79, 25] width 119 height 55
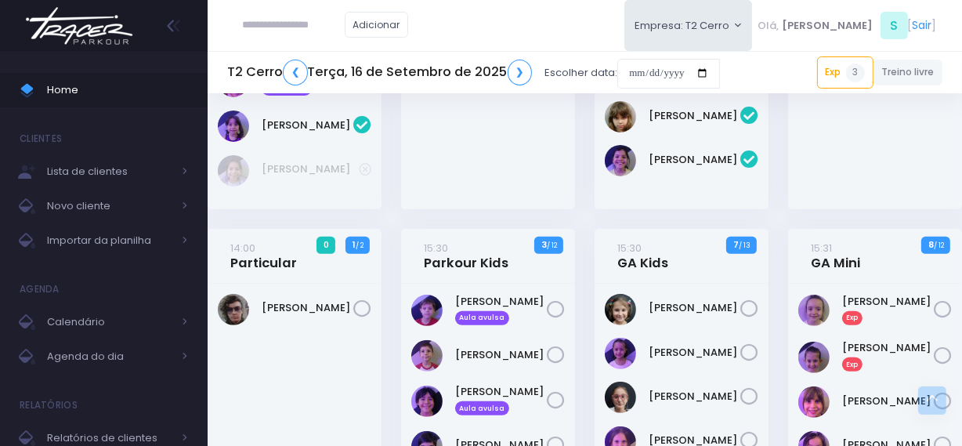
scroll to position [498, 0]
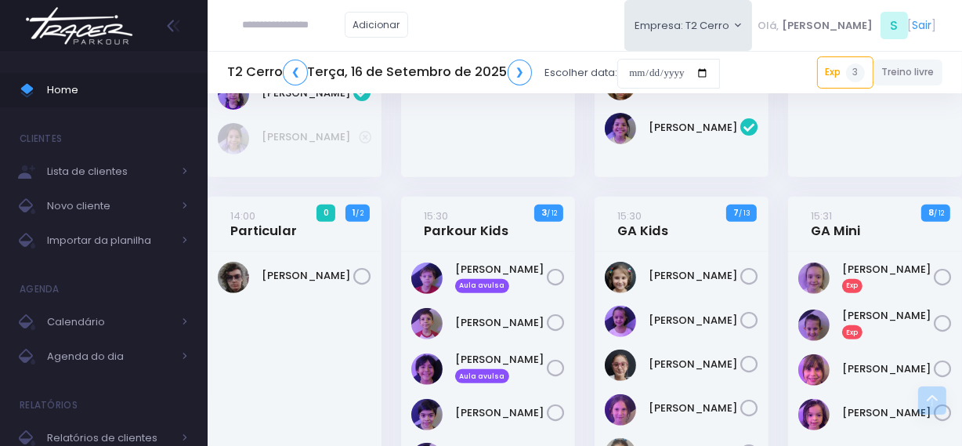
click at [105, 23] on img at bounding box center [79, 25] width 119 height 55
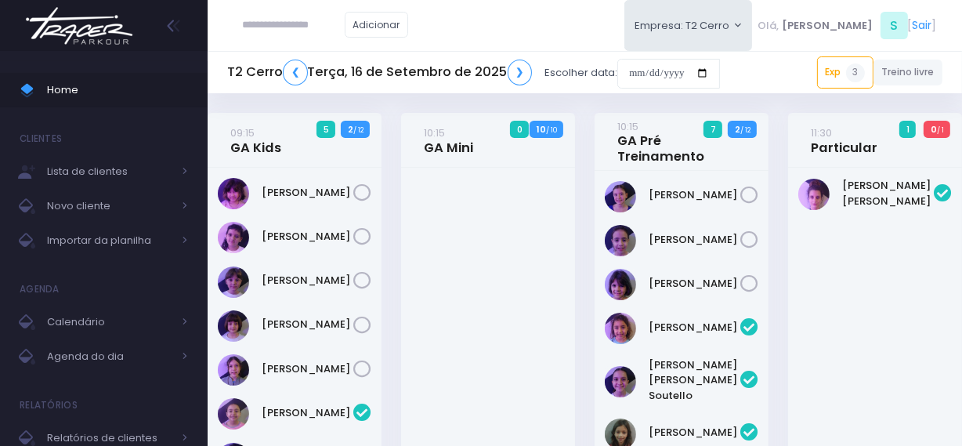
click at [108, 31] on img at bounding box center [79, 25] width 119 height 55
click at [69, 42] on img at bounding box center [79, 25] width 119 height 55
click at [78, 24] on img at bounding box center [79, 25] width 119 height 55
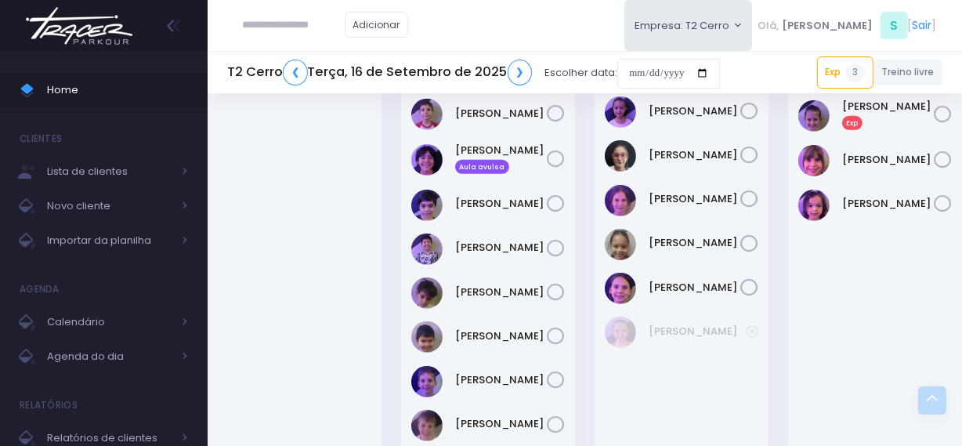
scroll to position [712, 0]
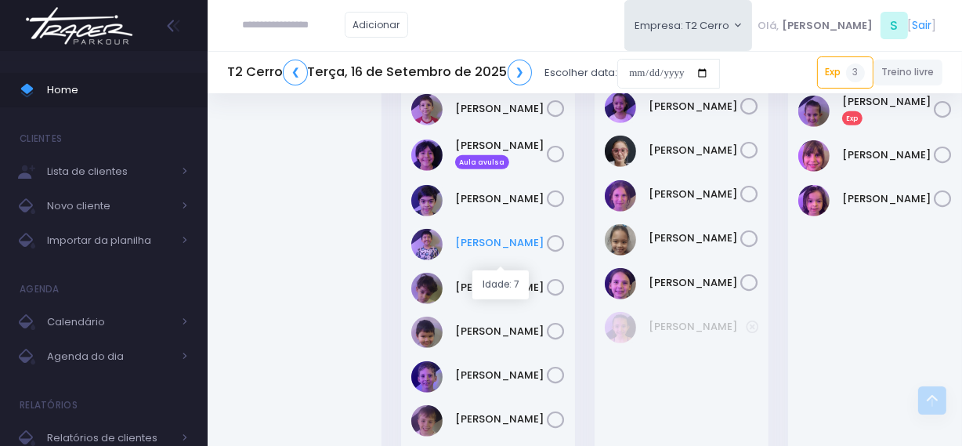
click at [471, 251] on link "Leonardo Arina" at bounding box center [501, 243] width 92 height 16
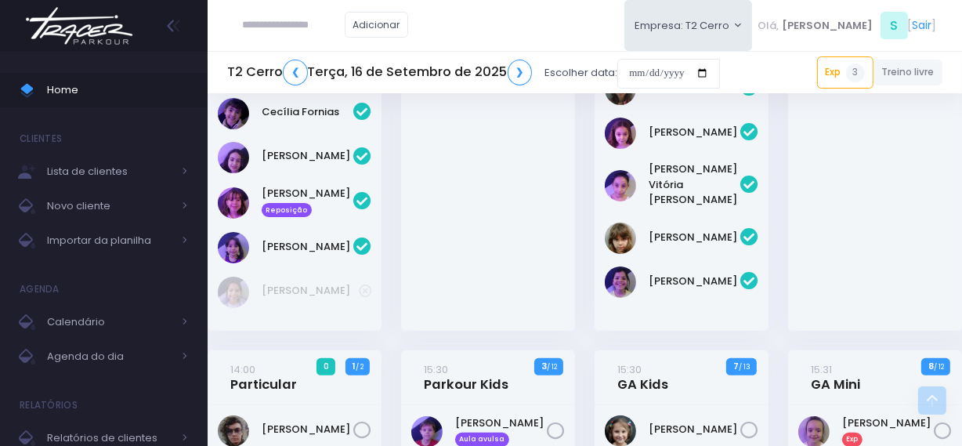
scroll to position [142, 0]
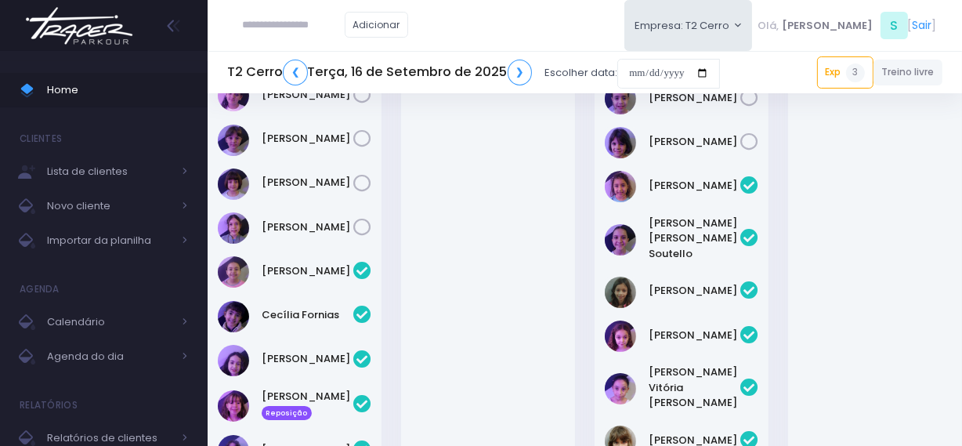
click at [94, 31] on img at bounding box center [79, 25] width 119 height 55
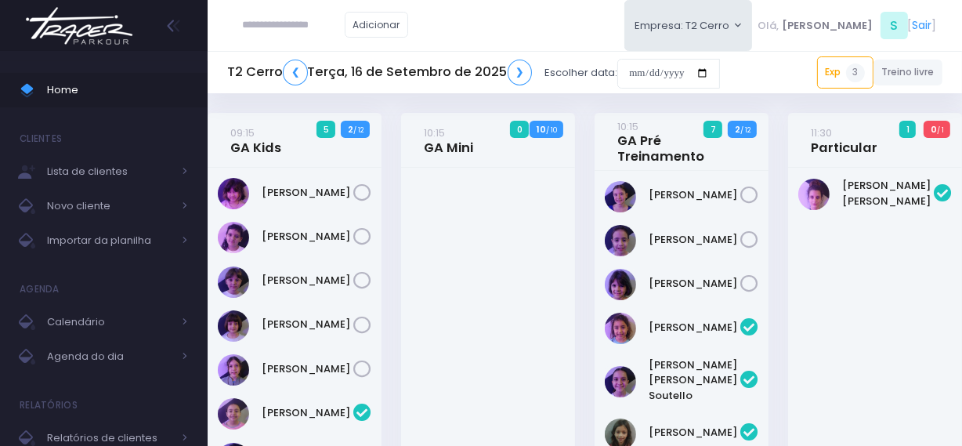
click at [81, 10] on img at bounding box center [79, 25] width 119 height 55
type input "**********"
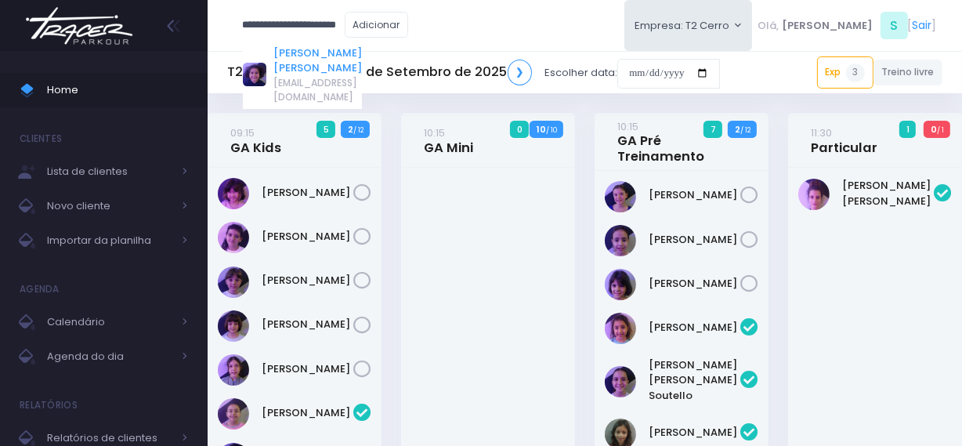
click at [300, 60] on link "[PERSON_NAME] [PERSON_NAME]" at bounding box center [317, 60] width 89 height 31
type input "**********"
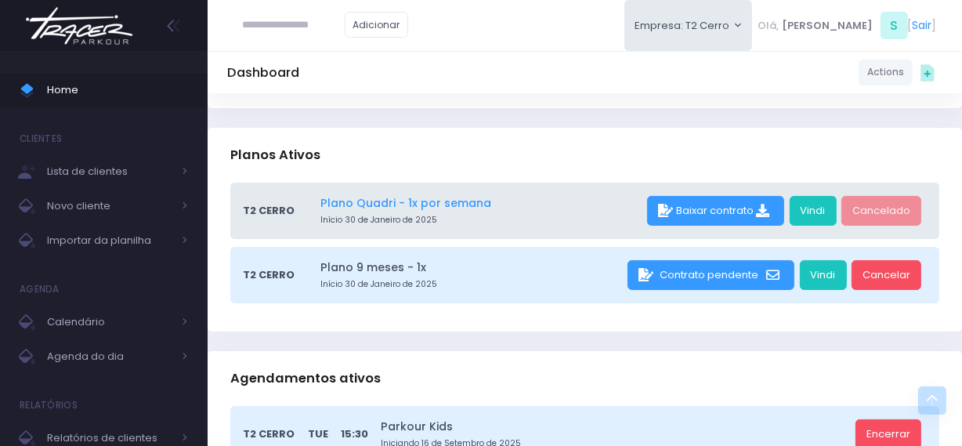
scroll to position [71, 0]
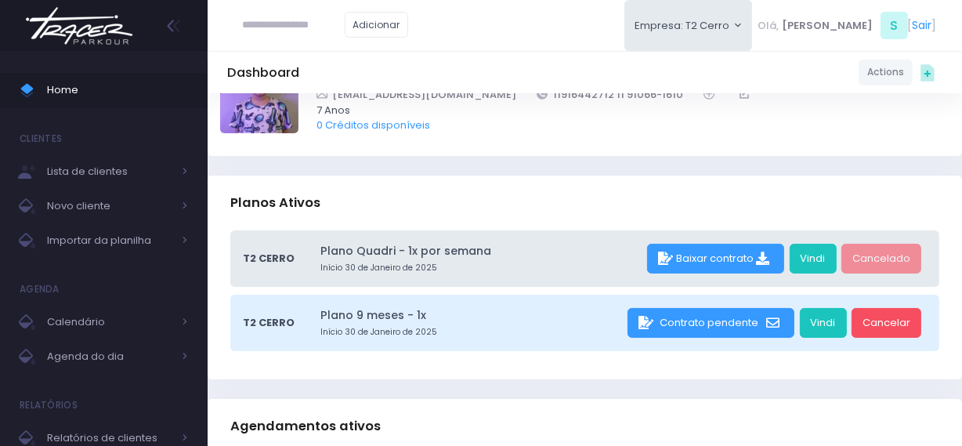
click at [360, 116] on span "7 Anos" at bounding box center [622, 111] width 613 height 16
click at [364, 121] on link "0 Créditos disponíveis" at bounding box center [373, 125] width 114 height 15
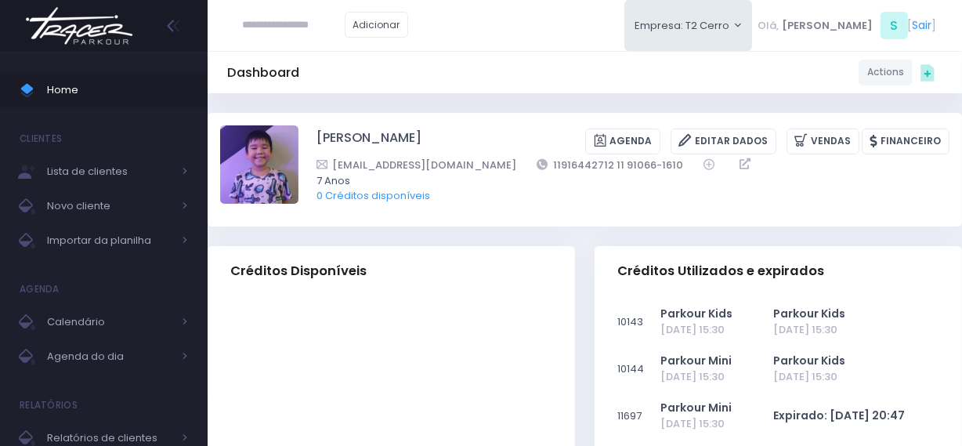
click at [99, 29] on img at bounding box center [79, 25] width 119 height 55
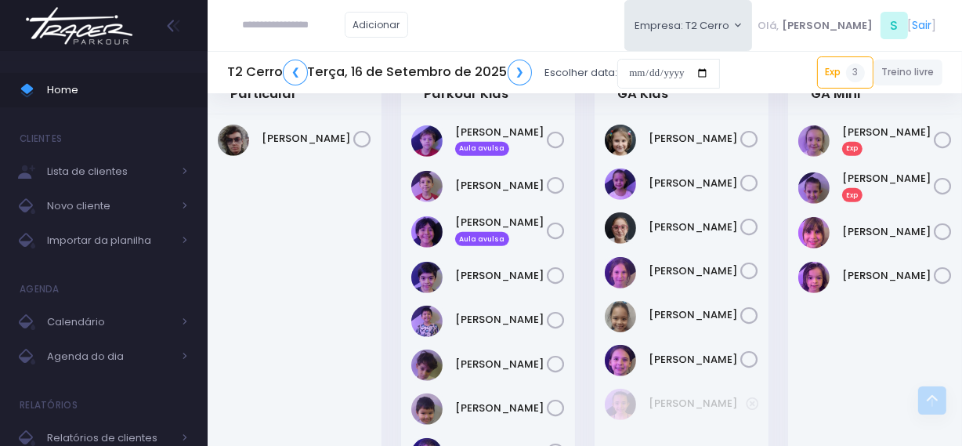
scroll to position [712, 0]
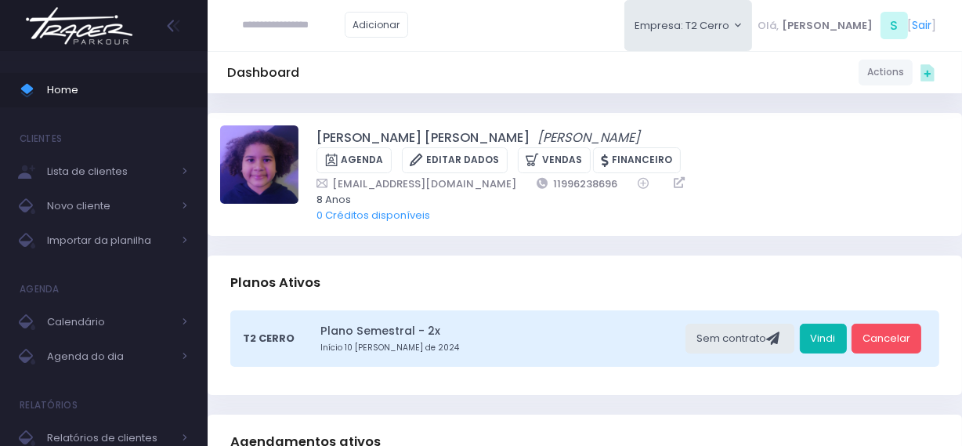
click at [842, 336] on link "Vindi" at bounding box center [823, 339] width 47 height 30
click at [291, 34] on input "text" at bounding box center [294, 25] width 102 height 30
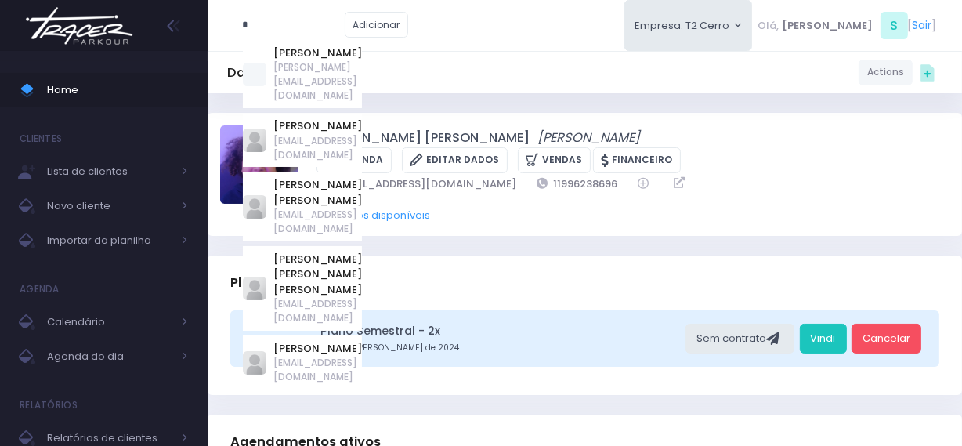
type input "*"
click at [809, 146] on div "[PERSON_NAME] [PERSON_NAME] [PERSON_NAME] [GEOGRAPHIC_DATA] Editar Dados [GEOGR…" at bounding box center [632, 150] width 633 height 45
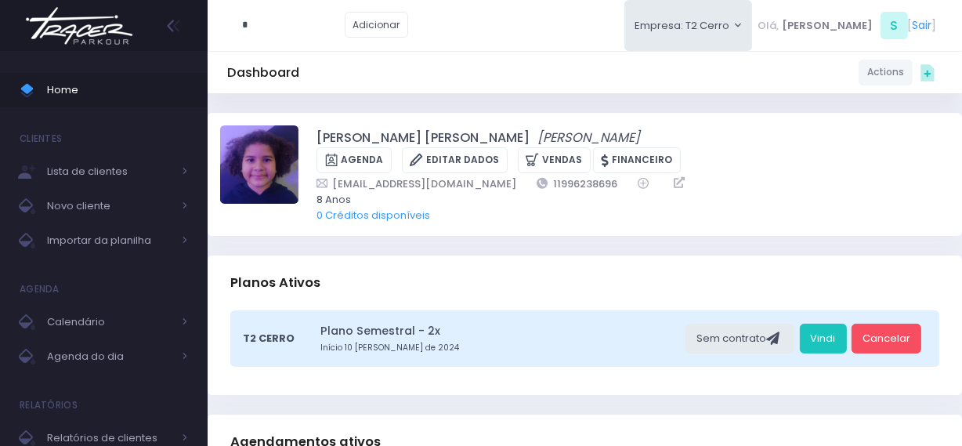
click at [121, 26] on img at bounding box center [79, 25] width 119 height 55
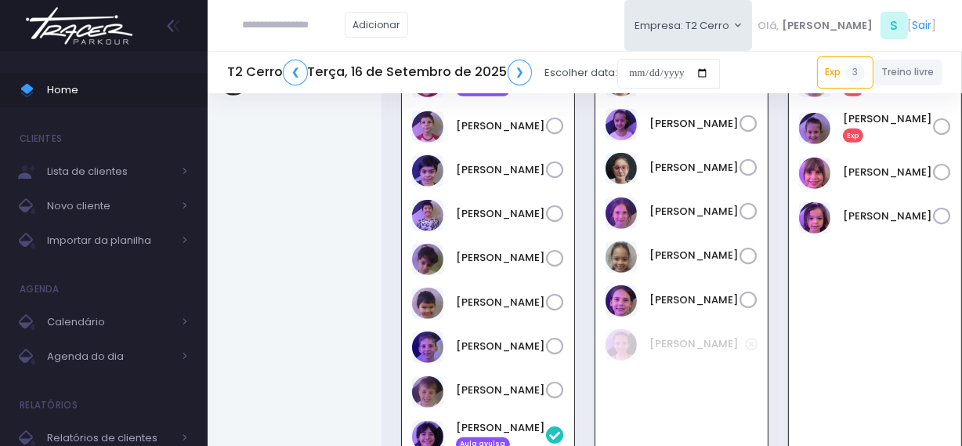
scroll to position [696, 0]
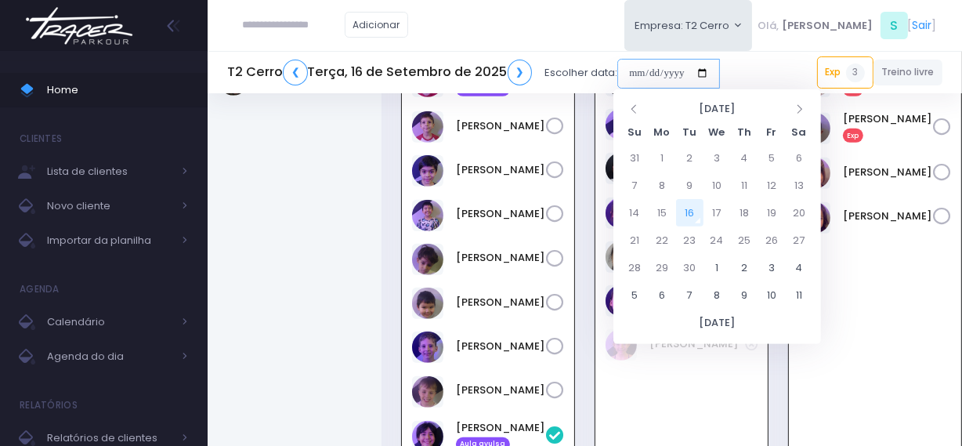
click at [631, 76] on input "date" at bounding box center [668, 74] width 103 height 30
click at [744, 212] on td "18" at bounding box center [744, 212] width 27 height 27
type input "**********"
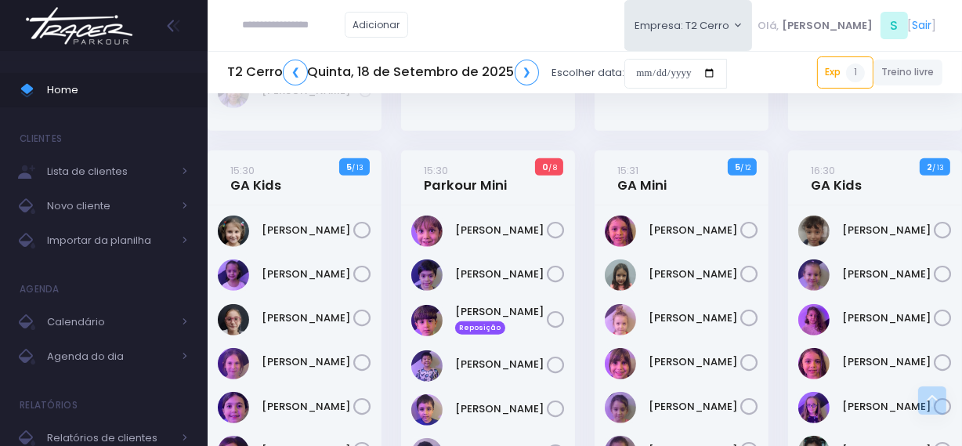
scroll to position [570, 0]
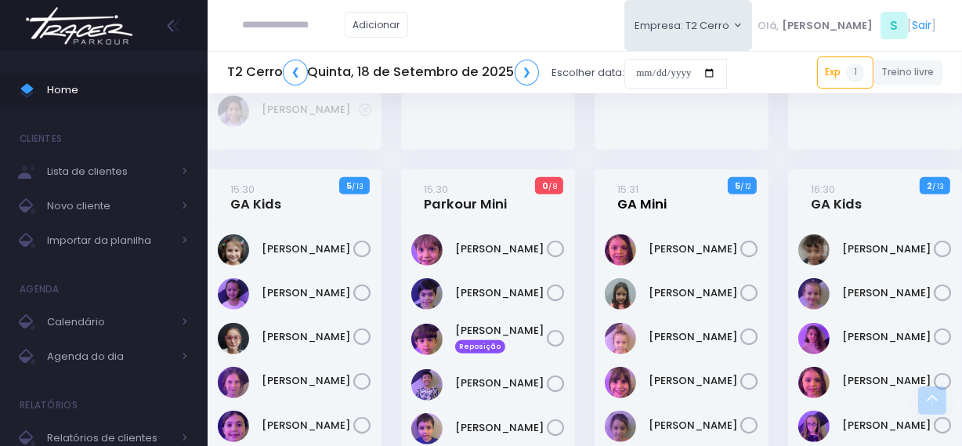
click at [653, 202] on link "15:31 GA Mini" at bounding box center [641, 196] width 49 height 31
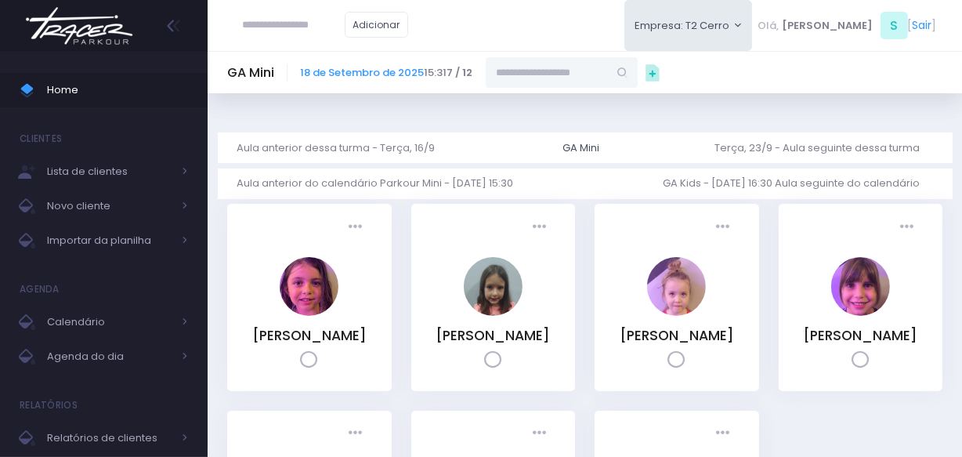
click at [539, 77] on input "text" at bounding box center [547, 72] width 122 height 30
paste input "**********"
click at [563, 78] on input "**********" at bounding box center [547, 72] width 122 height 30
click at [535, 102] on link "[PERSON_NAME]" at bounding box center [562, 100] width 91 height 16
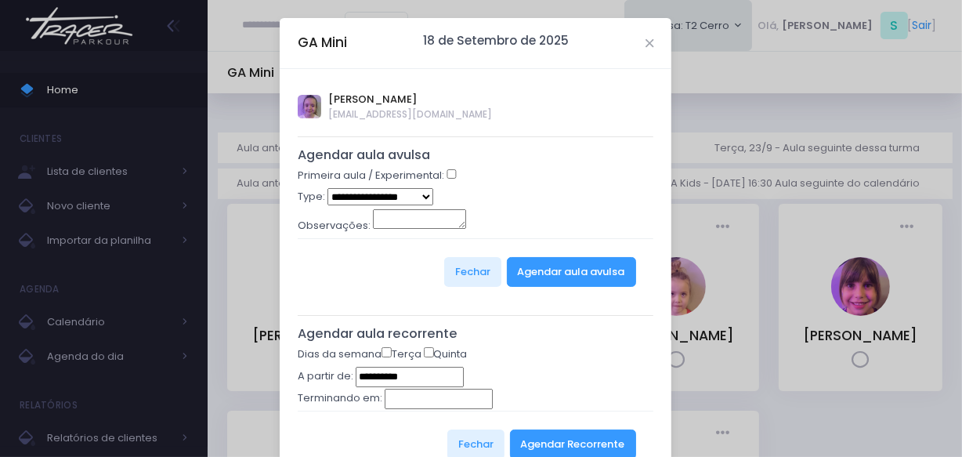
type input "**********"
select select "*"
click at [543, 264] on button "Agendar aula avulsa" at bounding box center [571, 272] width 129 height 30
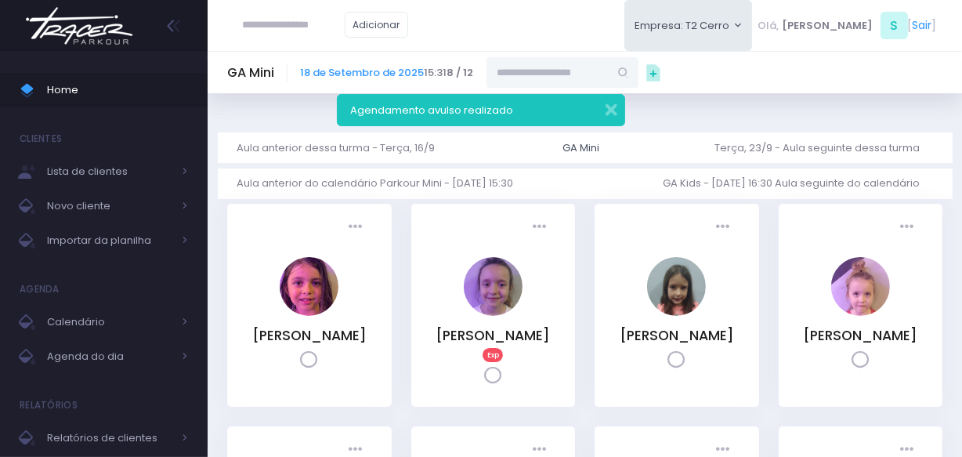
click at [84, 34] on img at bounding box center [79, 25] width 119 height 55
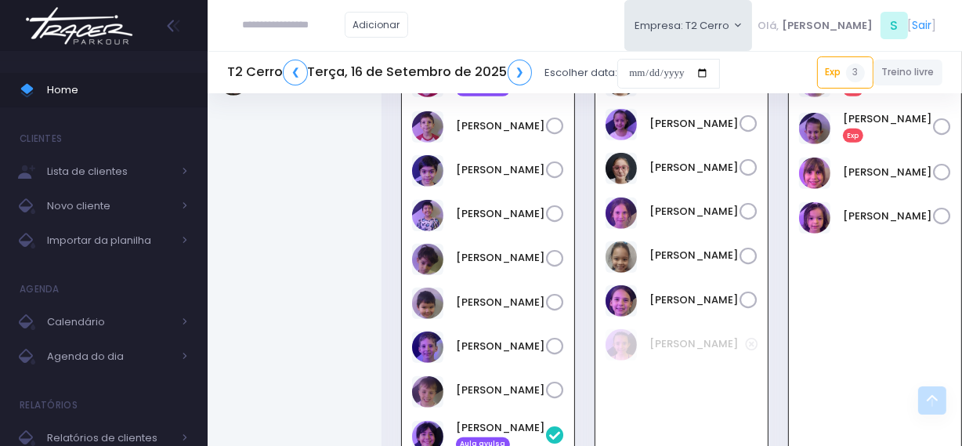
scroll to position [696, 0]
click at [664, 165] on link "Julia Abrell" at bounding box center [694, 168] width 90 height 16
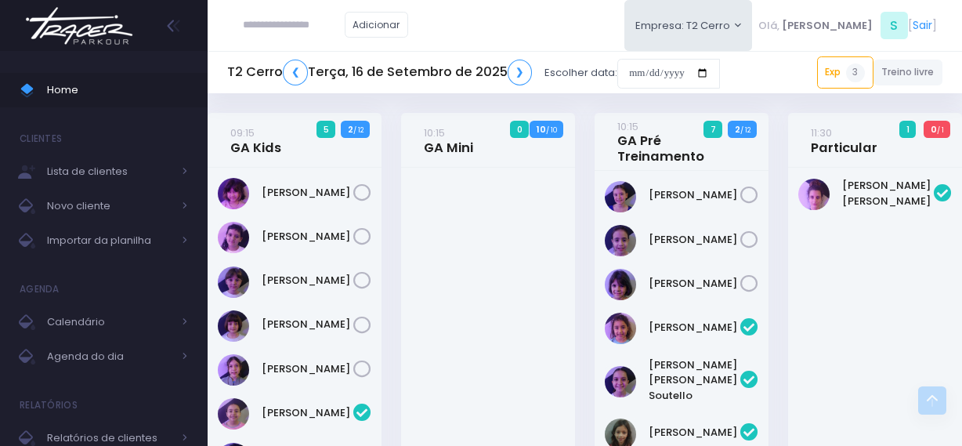
scroll to position [712, 0]
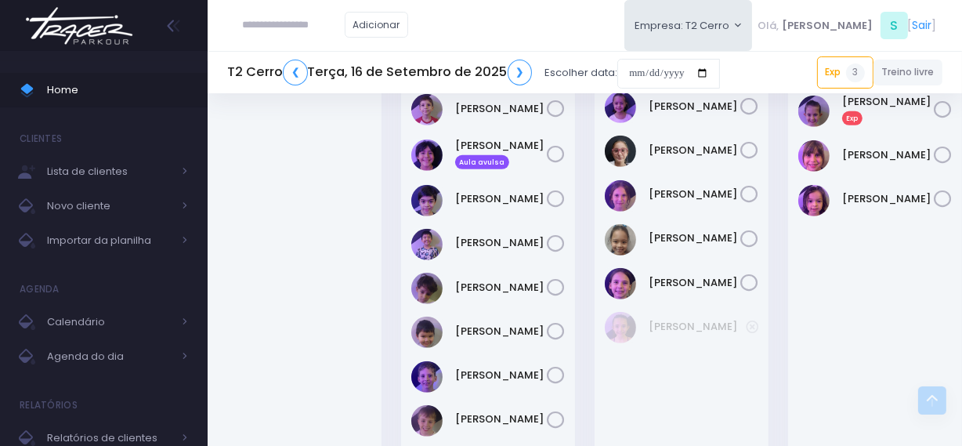
click at [114, 22] on img at bounding box center [79, 25] width 119 height 55
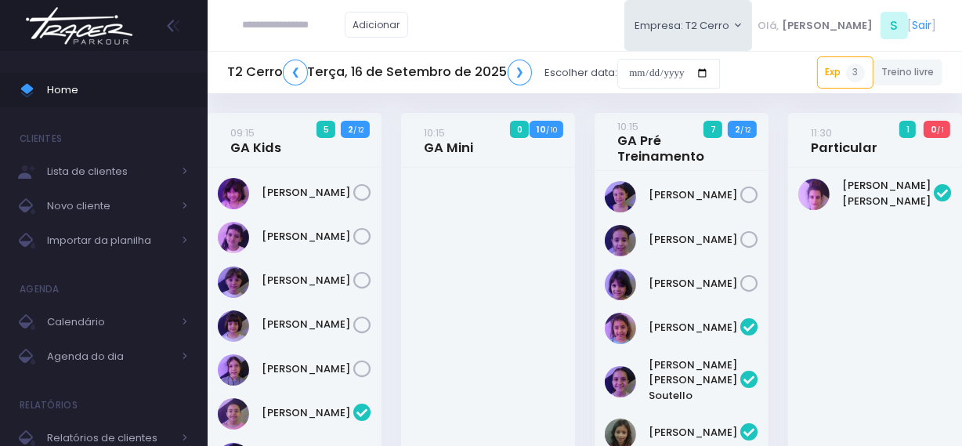
scroll to position [696, 0]
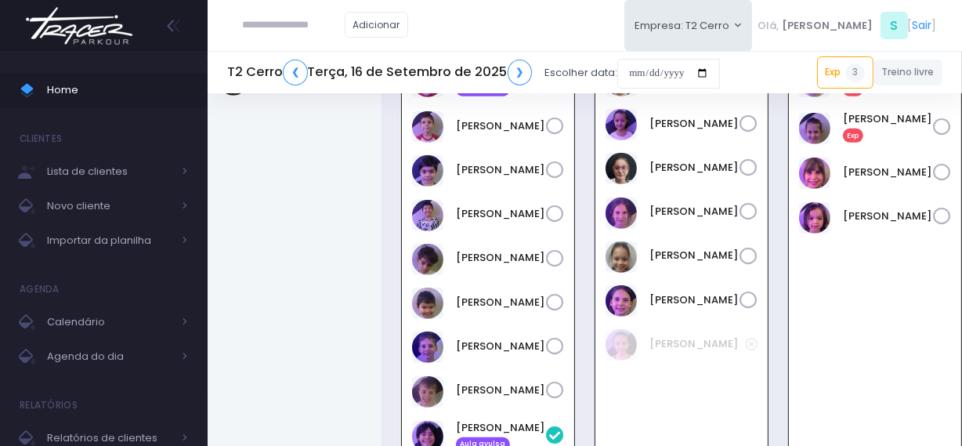
click at [109, 31] on img at bounding box center [79, 25] width 119 height 55
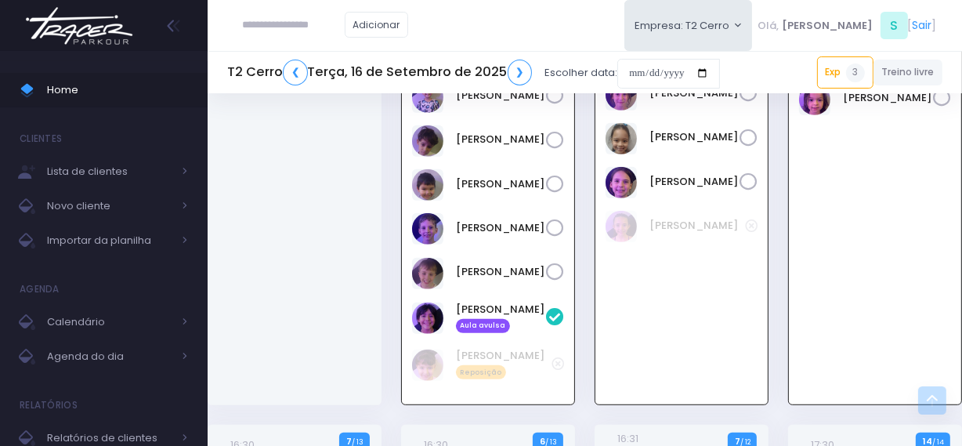
scroll to position [767, 0]
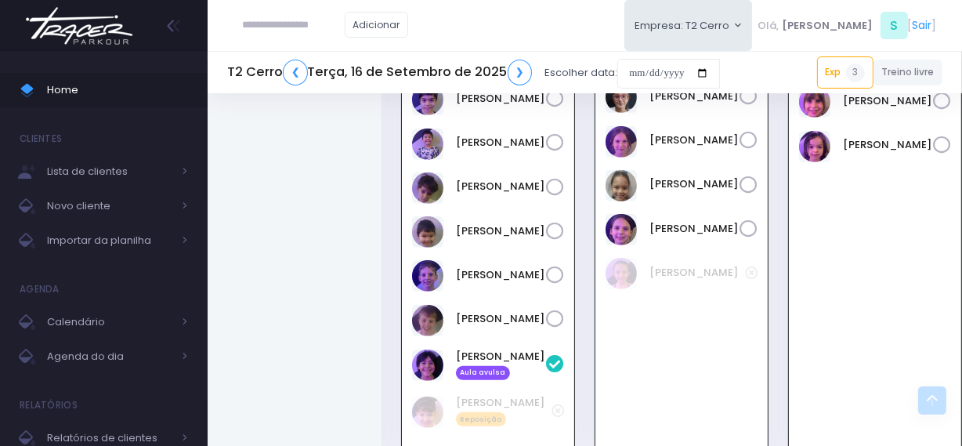
click at [555, 233] on icon at bounding box center [555, 231] width 18 height 18
click at [555, 190] on icon at bounding box center [555, 188] width 18 height 18
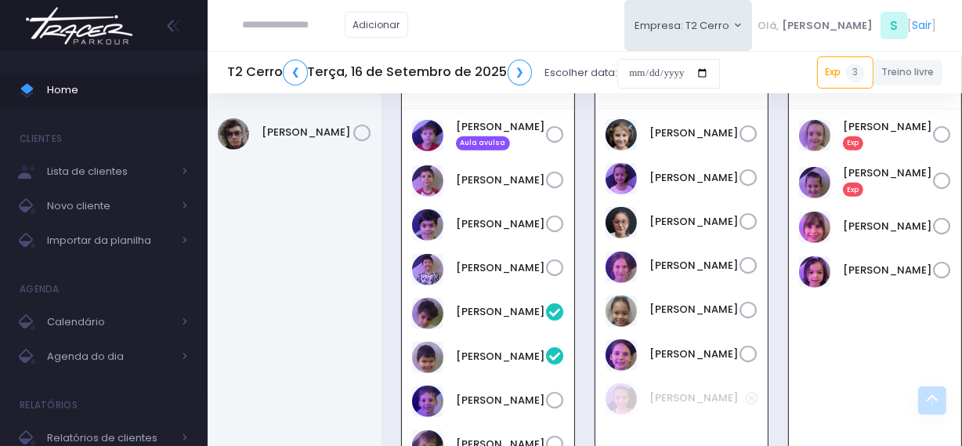
scroll to position [624, 0]
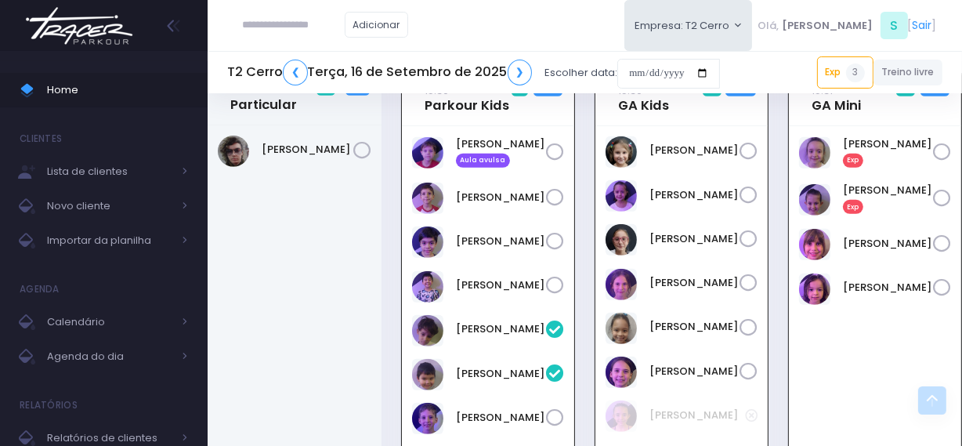
click at [548, 286] on icon at bounding box center [555, 286] width 18 height 18
click at [552, 239] on icon at bounding box center [555, 242] width 18 height 18
click at [548, 158] on icon at bounding box center [555, 152] width 18 height 18
click at [296, 16] on input "text" at bounding box center [294, 25] width 102 height 30
type input "**********"
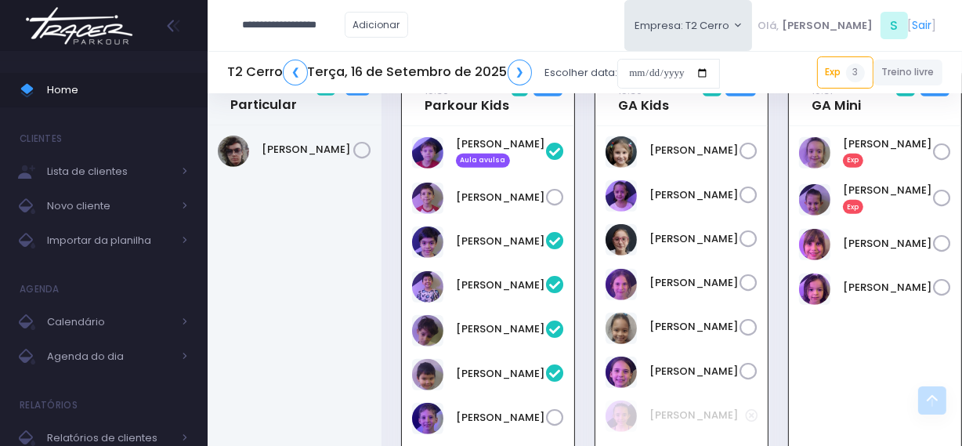
click input "submit" at bounding box center [0, 0] width 0 height 0
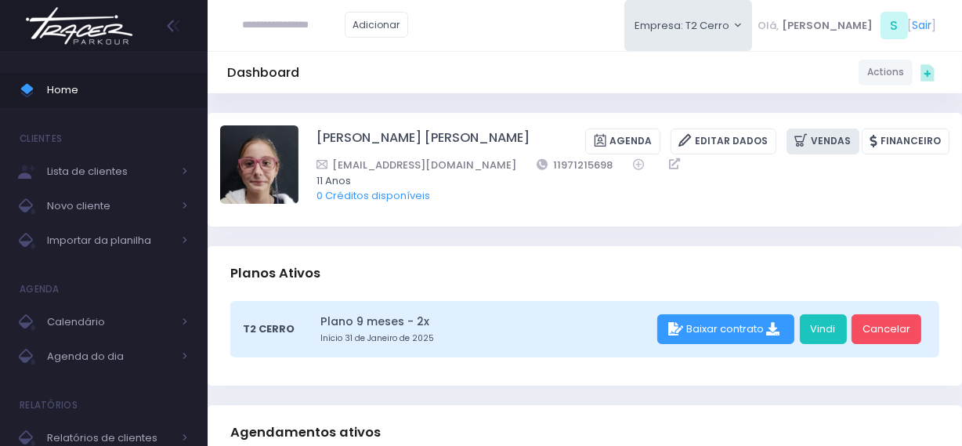
click at [833, 150] on link "Vendas" at bounding box center [823, 141] width 73 height 26
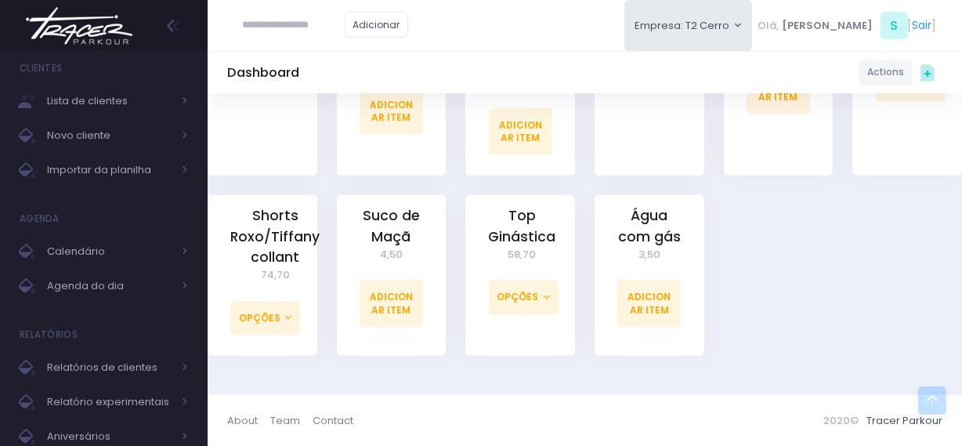
scroll to position [1521, 0]
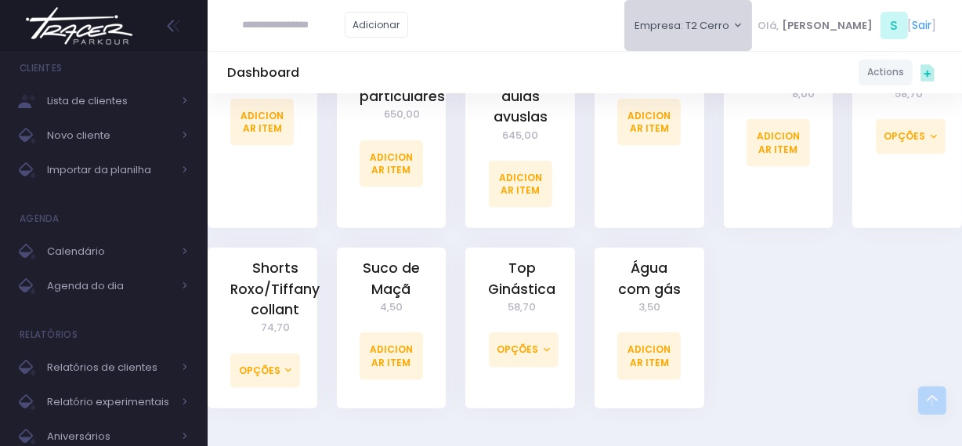
click at [753, 21] on button "Empresa: T2 Cerro" at bounding box center [688, 25] width 128 height 51
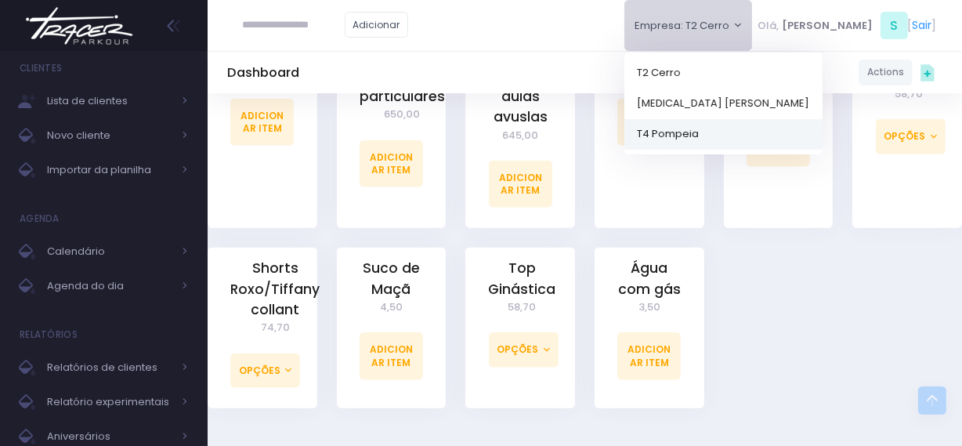
click at [734, 137] on link "T4 Pompeia" at bounding box center [723, 133] width 198 height 31
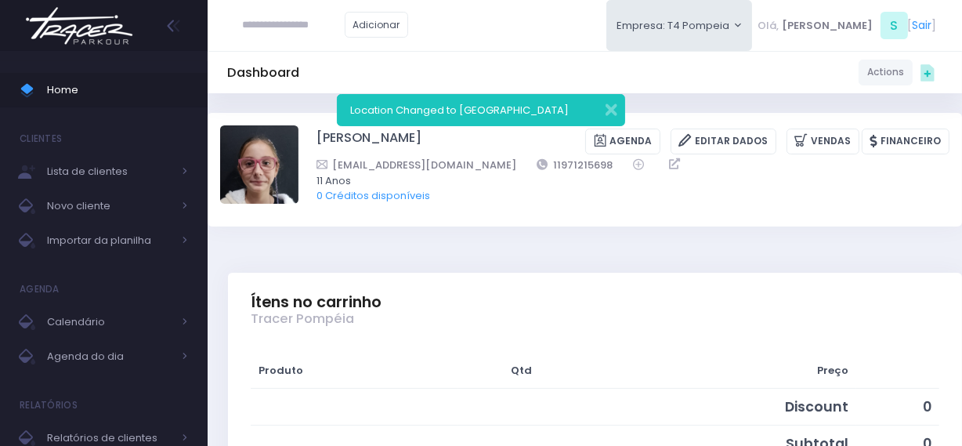
click at [114, 31] on img at bounding box center [79, 25] width 119 height 55
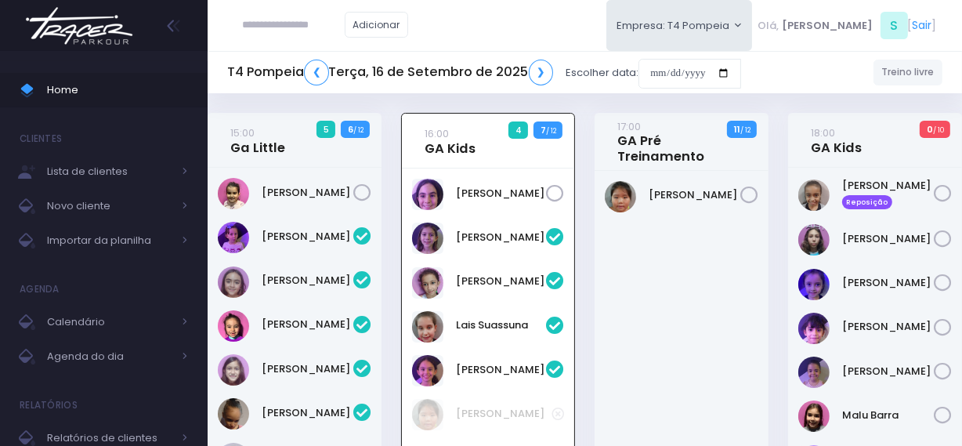
click at [241, 36] on div "Adicionar" at bounding box center [325, 25] width 197 height 50
click at [247, 29] on input "text" at bounding box center [294, 25] width 102 height 30
type input "**********"
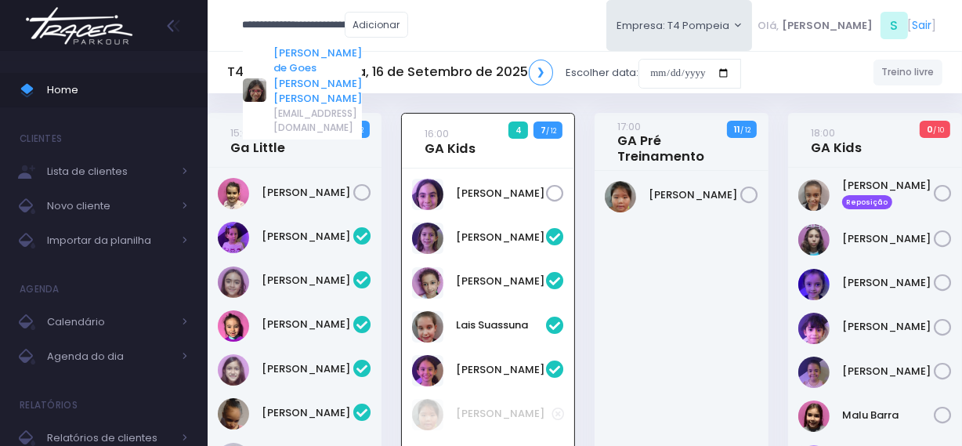
click at [296, 62] on link "[PERSON_NAME] de Goes [PERSON_NAME] [PERSON_NAME]" at bounding box center [317, 75] width 89 height 61
type input "**********"
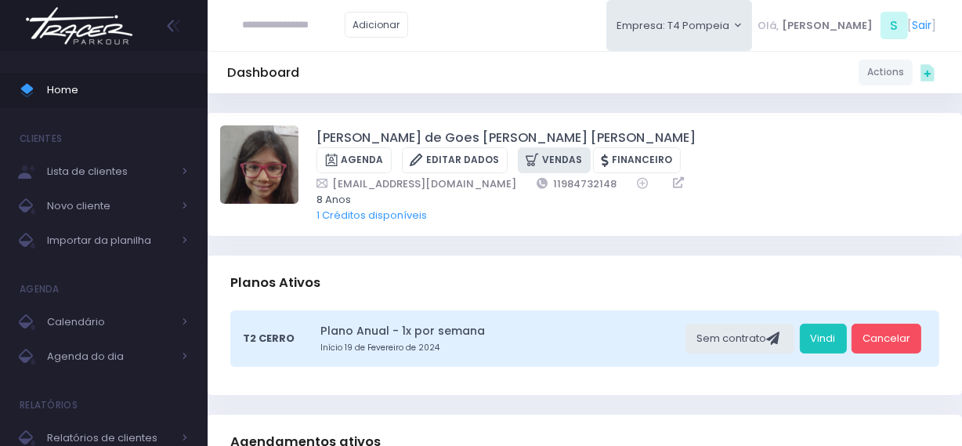
click at [591, 147] on link "Vendas" at bounding box center [554, 160] width 73 height 26
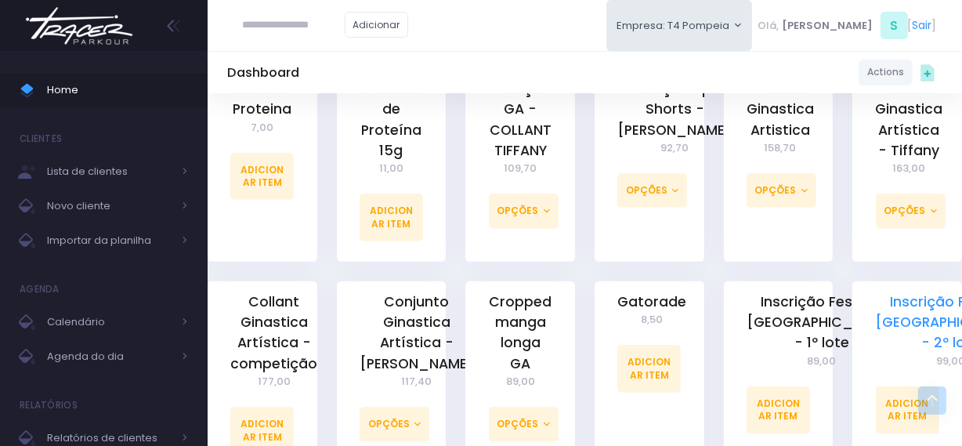
scroll to position [641, 0]
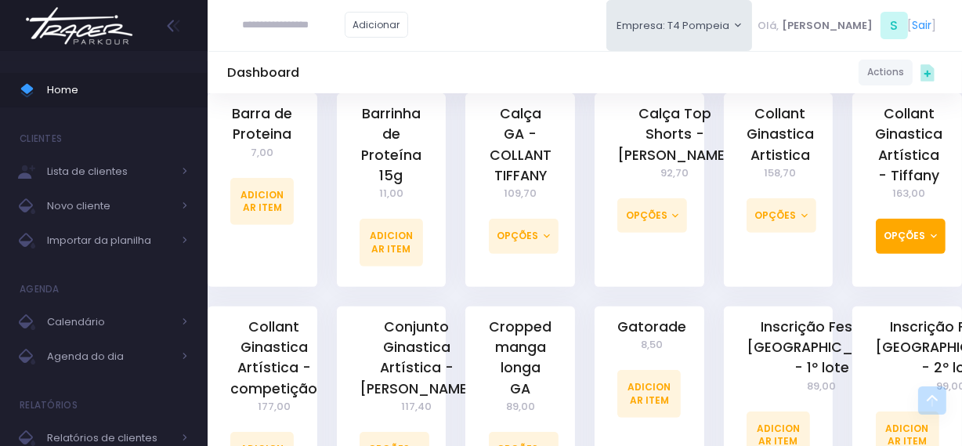
click at [901, 234] on button "Opções" at bounding box center [911, 236] width 70 height 34
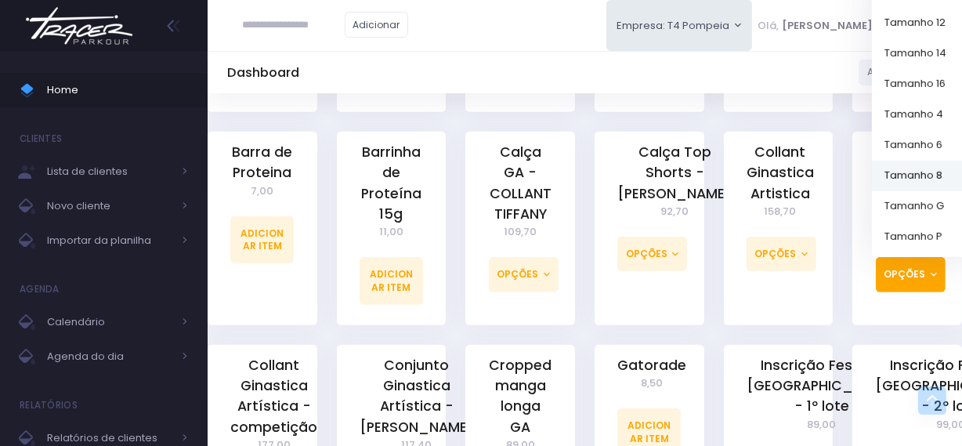
scroll to position [570, 0]
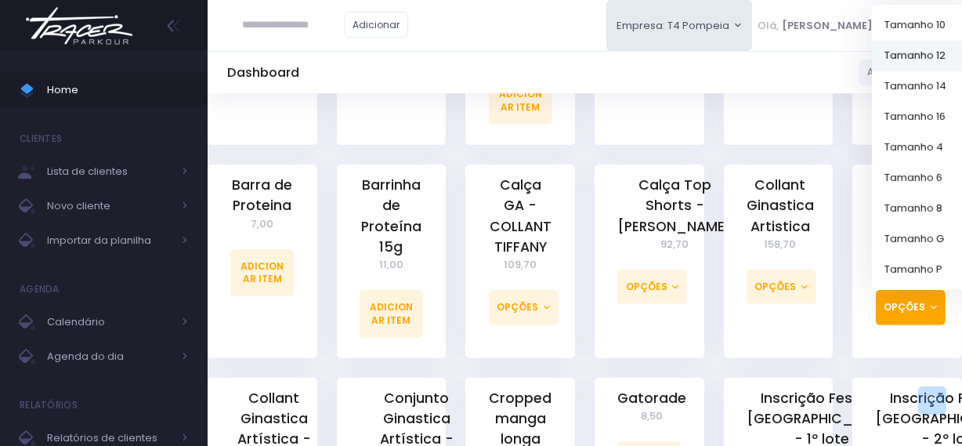
click at [930, 51] on link "Tamanho 12" at bounding box center [923, 56] width 102 height 31
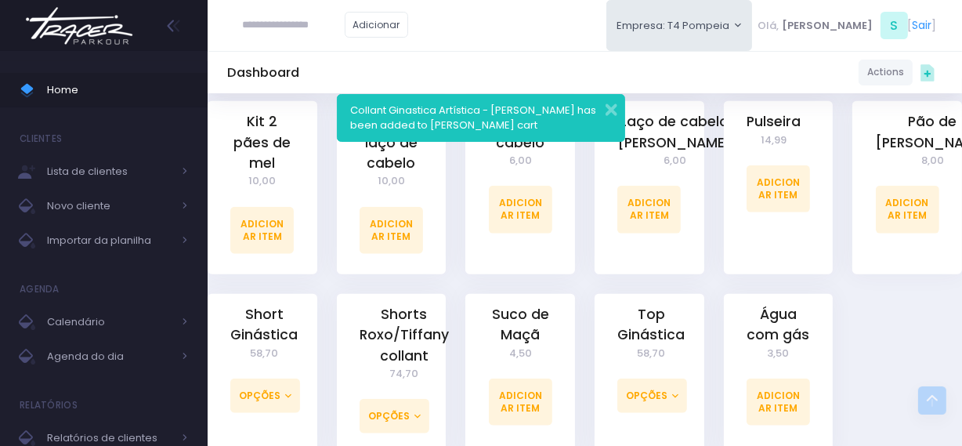
scroll to position [1304, 0]
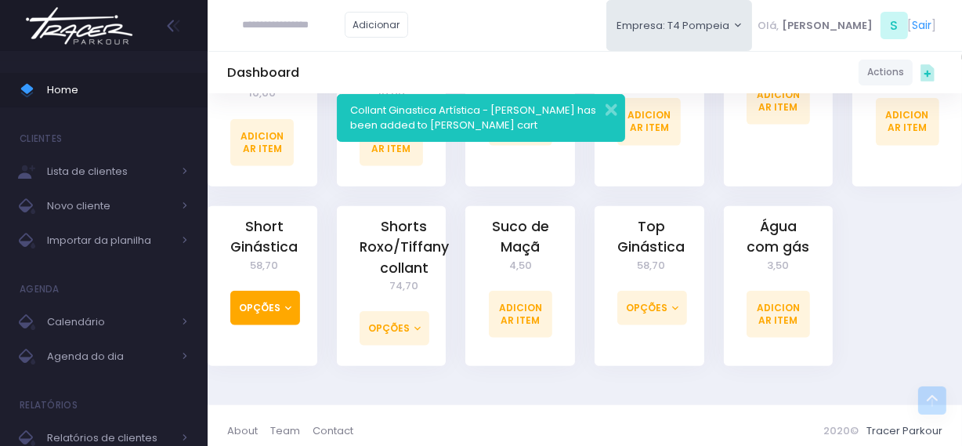
drag, startPoint x: 273, startPoint y: 312, endPoint x: 884, endPoint y: 321, distance: 610.3
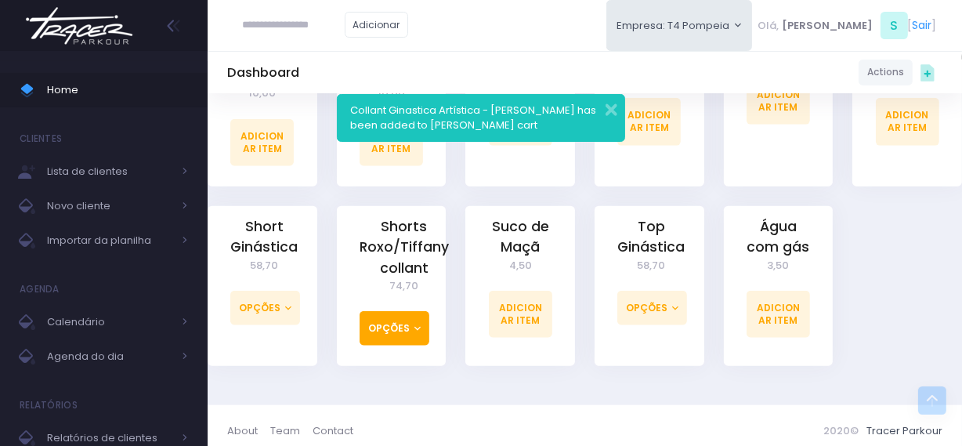
click at [404, 313] on button "Opções" at bounding box center [395, 328] width 70 height 34
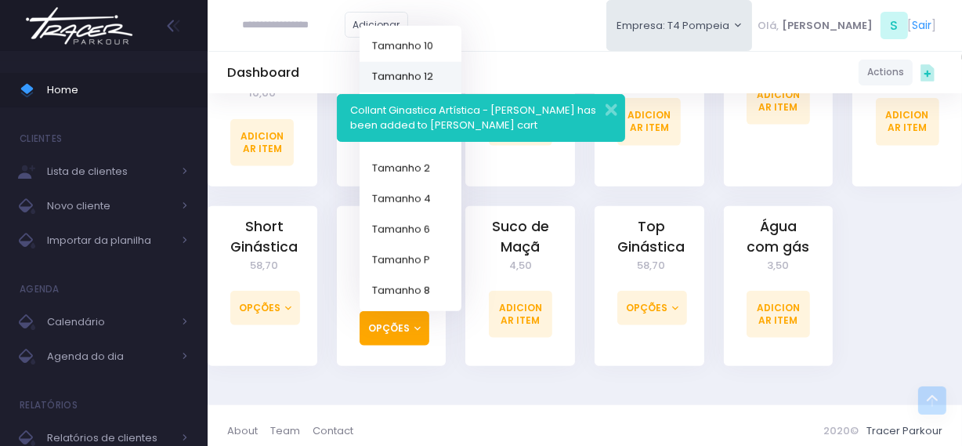
click at [423, 70] on link "Tamanho 12" at bounding box center [411, 76] width 102 height 31
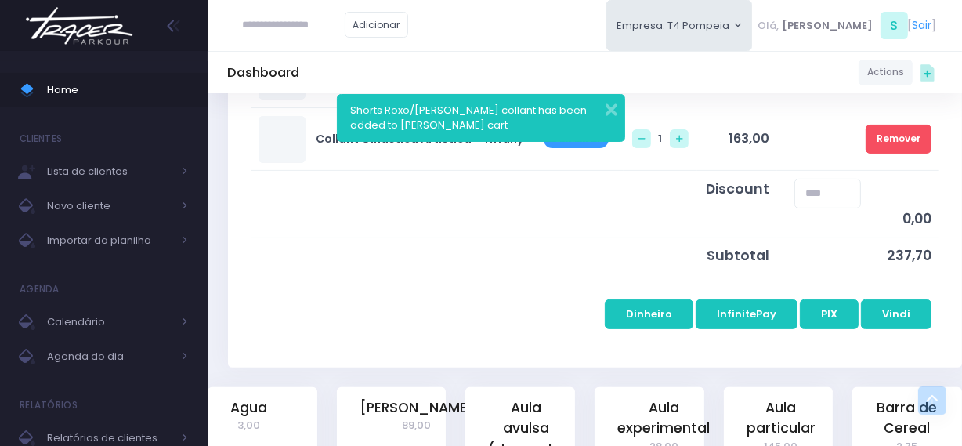
scroll to position [356, 0]
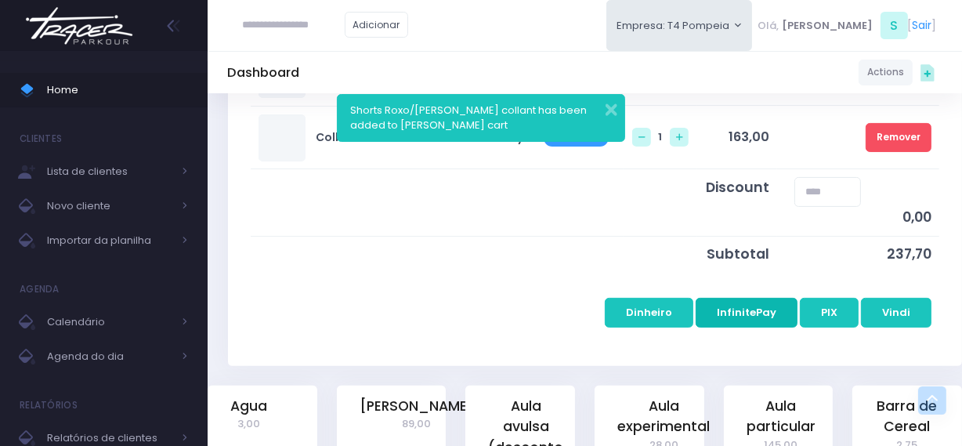
click at [762, 305] on button "InfinitePay" at bounding box center [747, 313] width 102 height 30
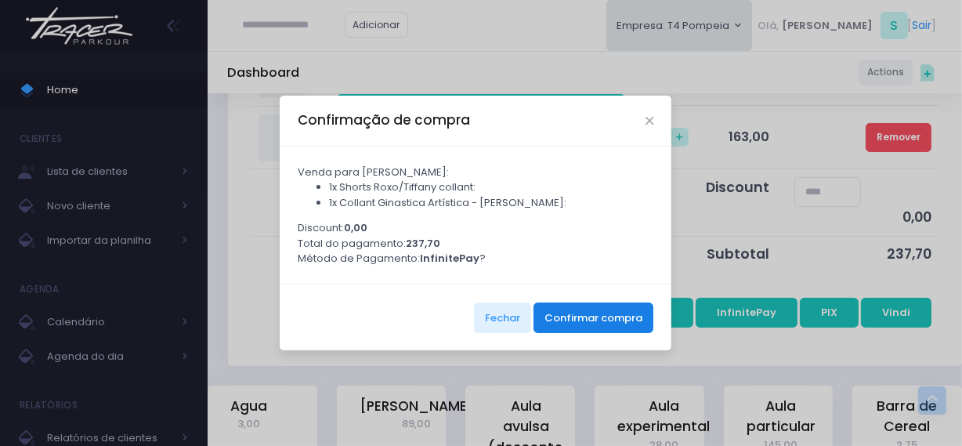
click at [606, 316] on button "Confirmar compra" at bounding box center [594, 317] width 120 height 30
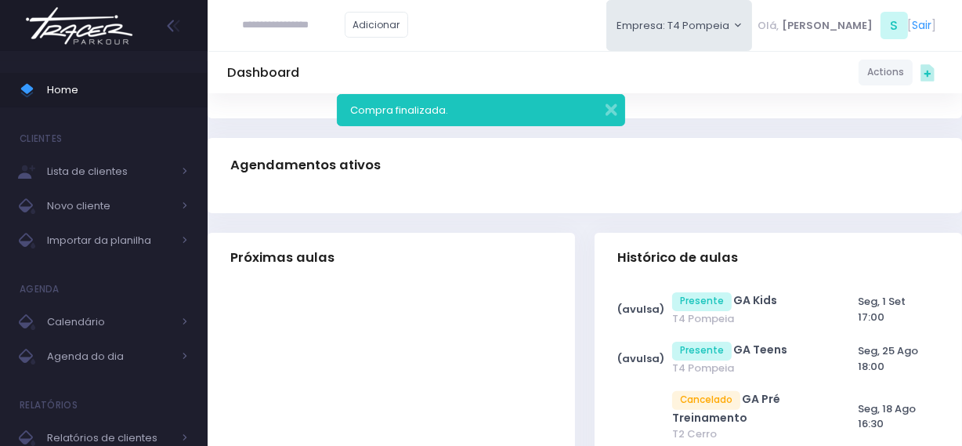
scroll to position [284, 0]
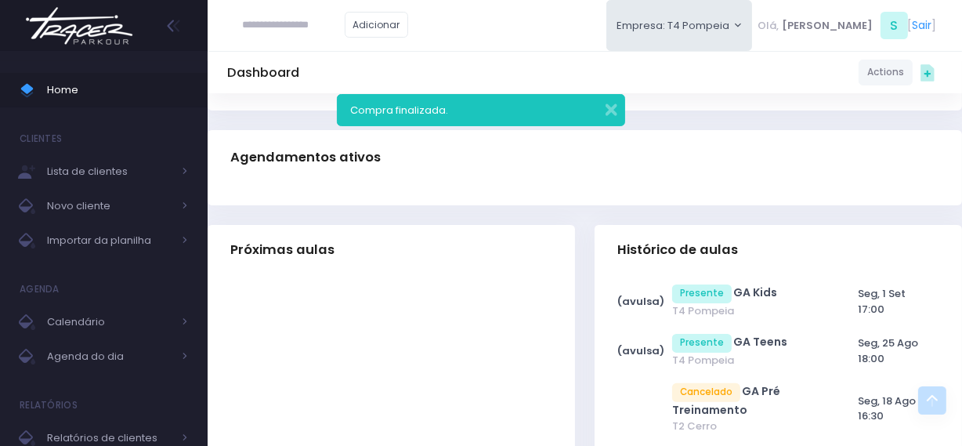
click at [123, 39] on img at bounding box center [79, 25] width 119 height 55
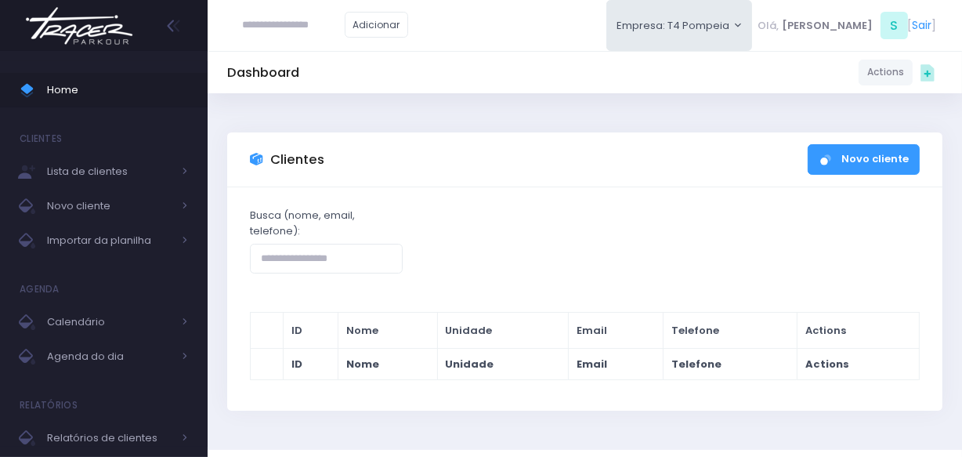
click at [116, 34] on img at bounding box center [79, 25] width 119 height 55
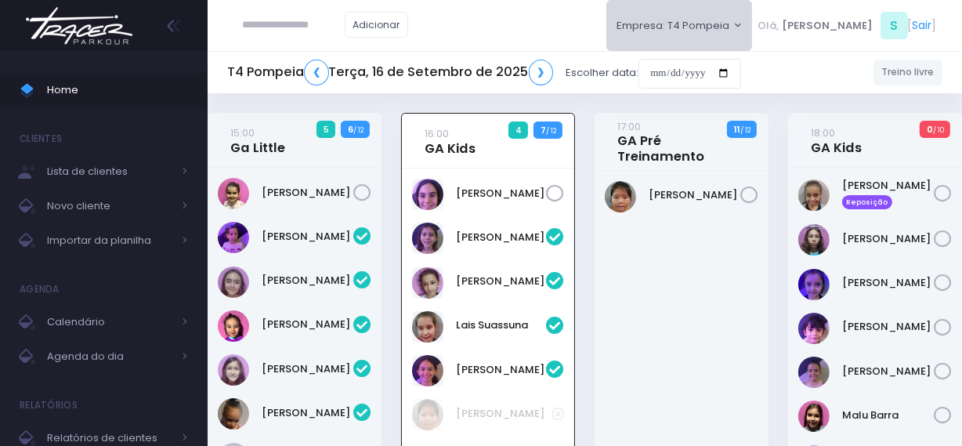
click at [753, 23] on button "Empresa: T4 Pompeia" at bounding box center [679, 25] width 146 height 51
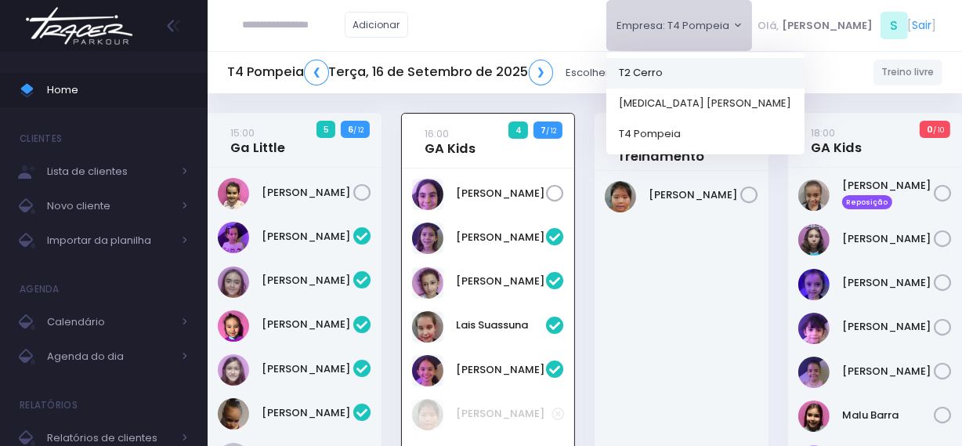
click at [727, 65] on link "T2 Cerro" at bounding box center [705, 72] width 198 height 31
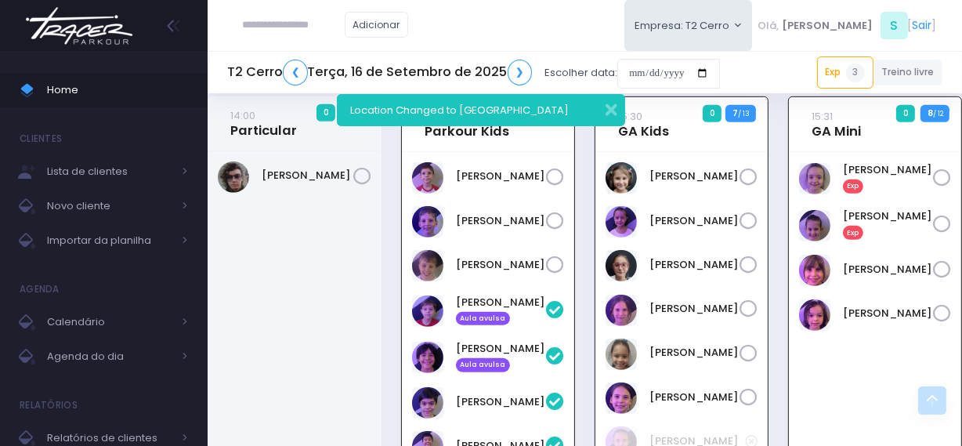
scroll to position [624, 0]
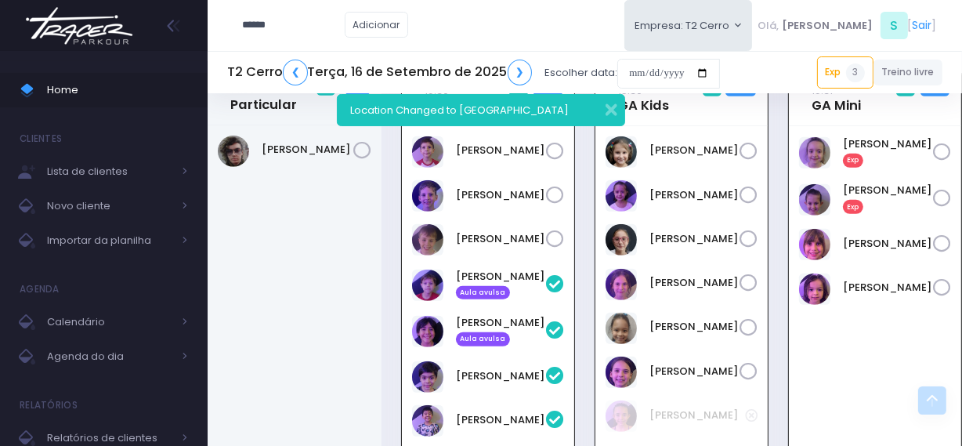
type input "******"
click input "submit" at bounding box center [0, 0] width 0 height 0
type input "**********"
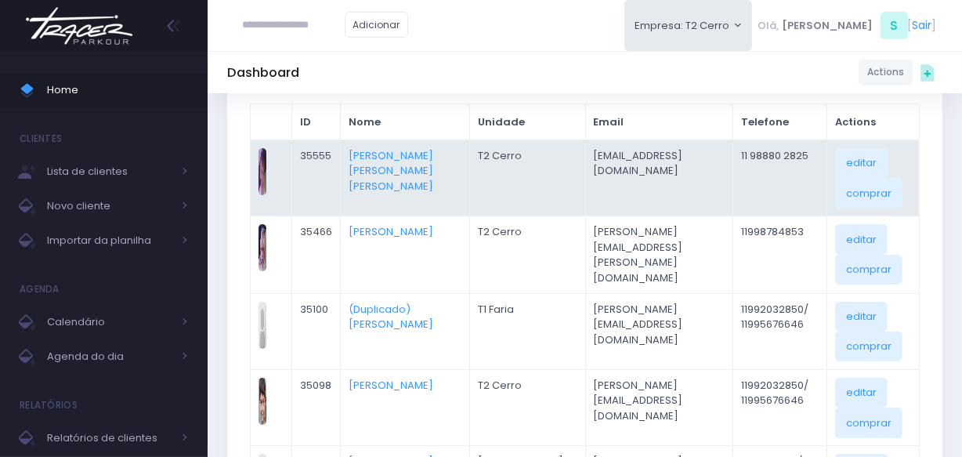
scroll to position [213, 0]
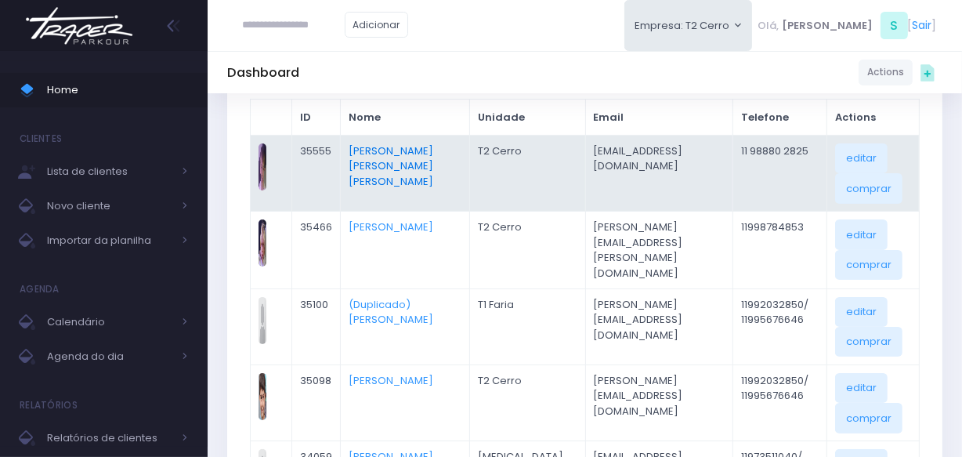
click at [376, 152] on link "Thomas Luca Pearson De Faro" at bounding box center [391, 165] width 85 height 45
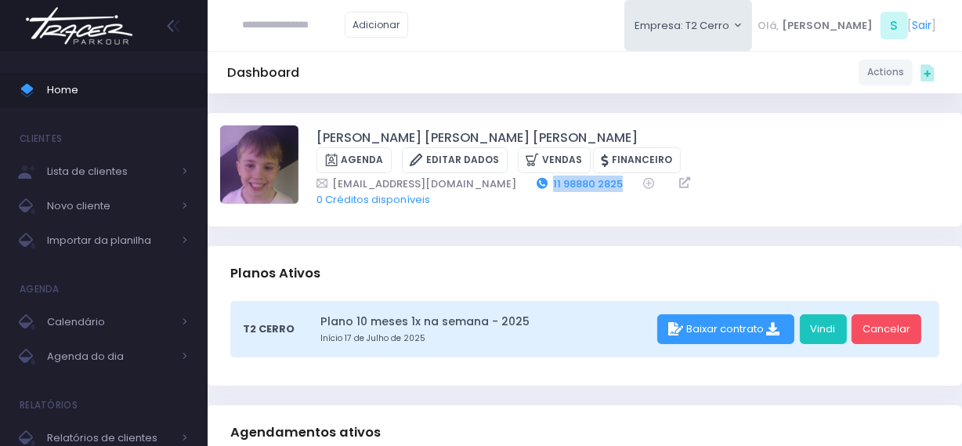
drag, startPoint x: 624, startPoint y: 165, endPoint x: 533, endPoint y: 166, distance: 91.7
click at [533, 175] on div "[EMAIL_ADDRESS][DOMAIN_NAME] 11 98880 2825" at bounding box center [622, 183] width 613 height 16
copy div "11 98880 2825"
click at [508, 147] on link "Editar Dados" at bounding box center [455, 160] width 106 height 26
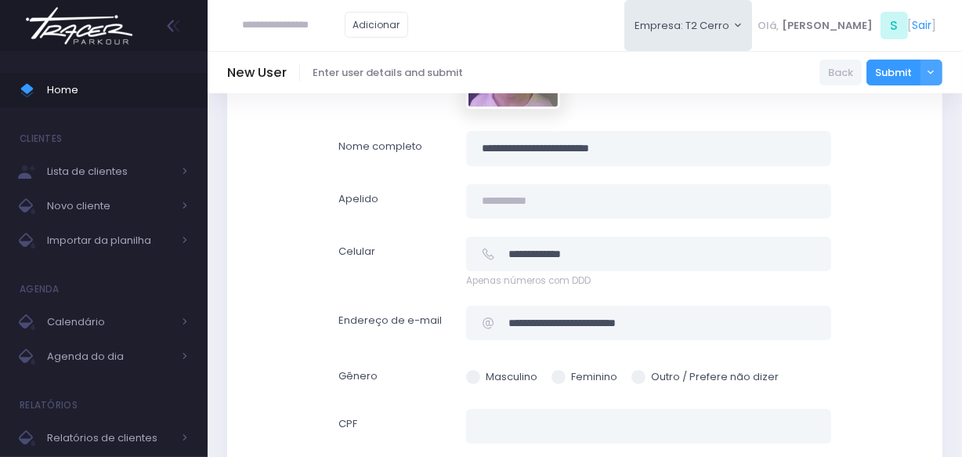
scroll to position [356, 0]
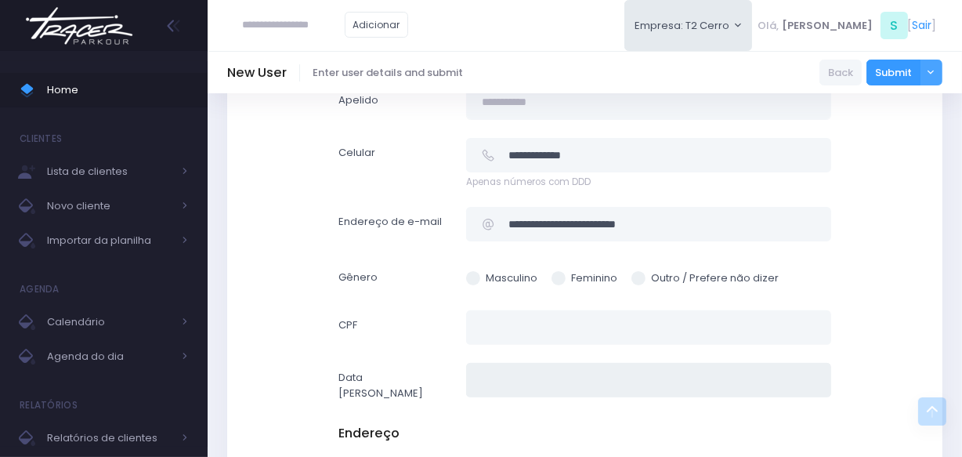
click at [474, 375] on input "text" at bounding box center [648, 380] width 365 height 35
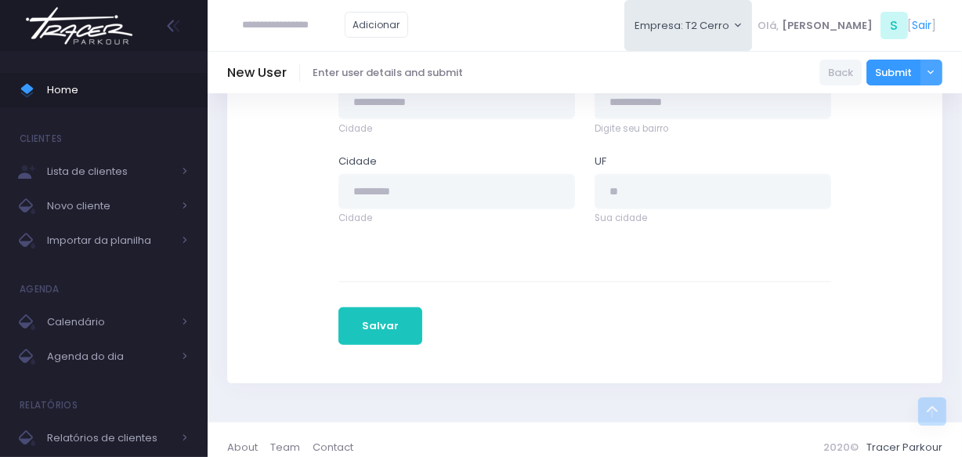
scroll to position [951, 0]
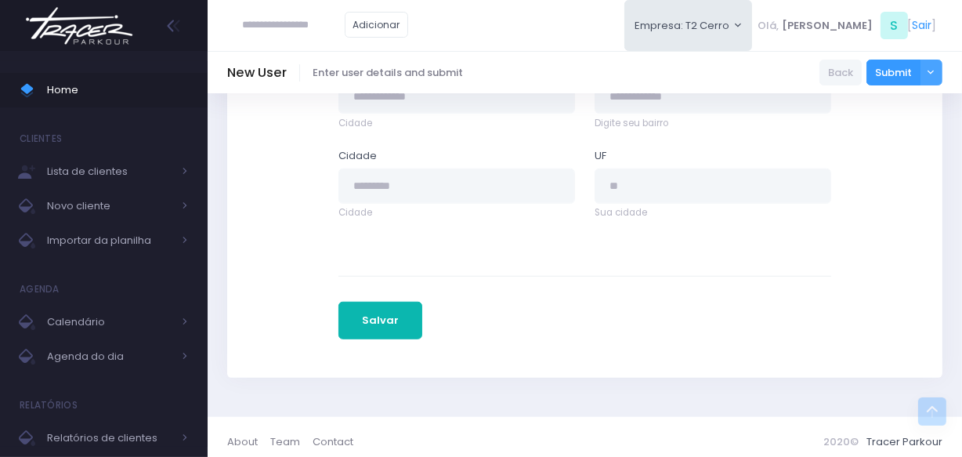
type input "**********"
click at [351, 310] on button "Salvar" at bounding box center [380, 321] width 85 height 38
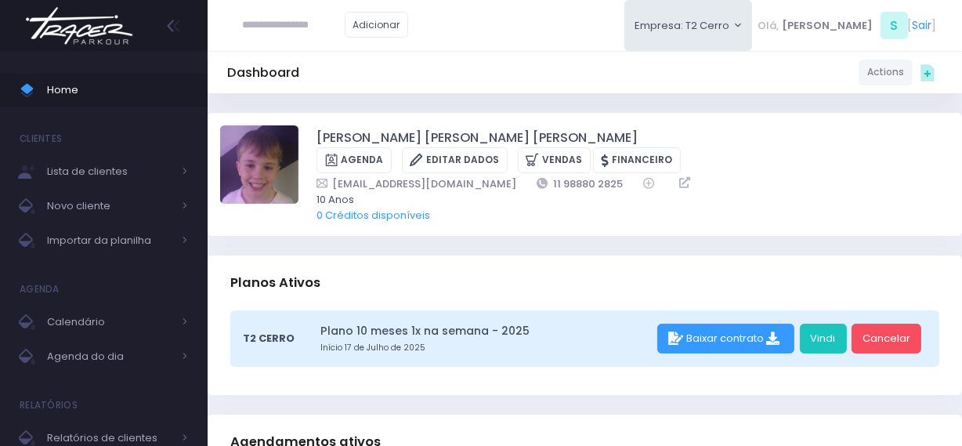
click at [118, 29] on img at bounding box center [79, 25] width 119 height 55
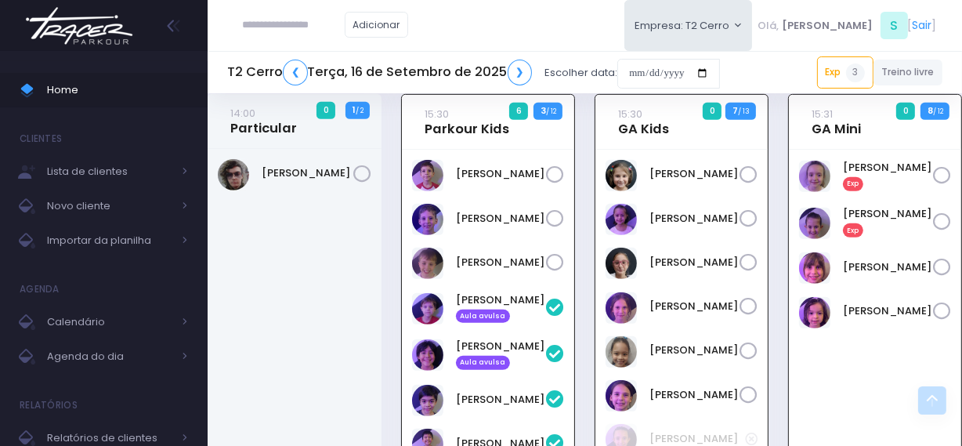
scroll to position [584, 0]
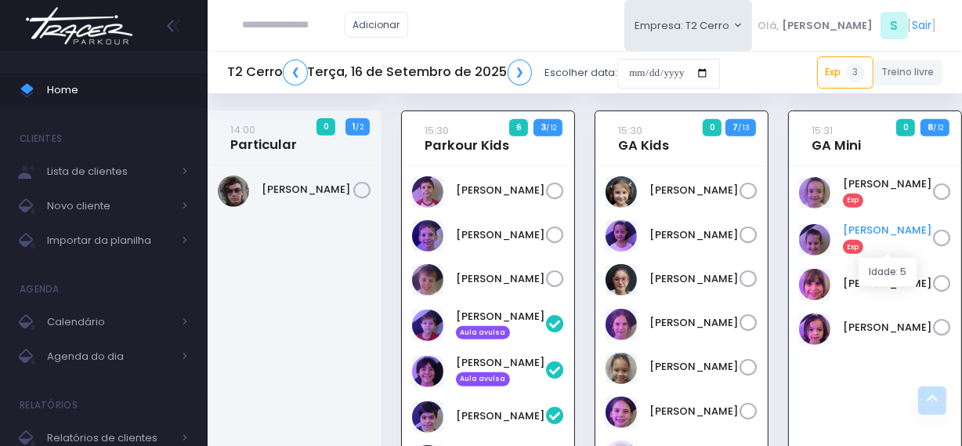
drag, startPoint x: 835, startPoint y: 233, endPoint x: 928, endPoint y: 227, distance: 92.6
click at [928, 227] on div "[PERSON_NAME] Exp" at bounding box center [875, 239] width 152 height 34
copy div "[PERSON_NAME]"
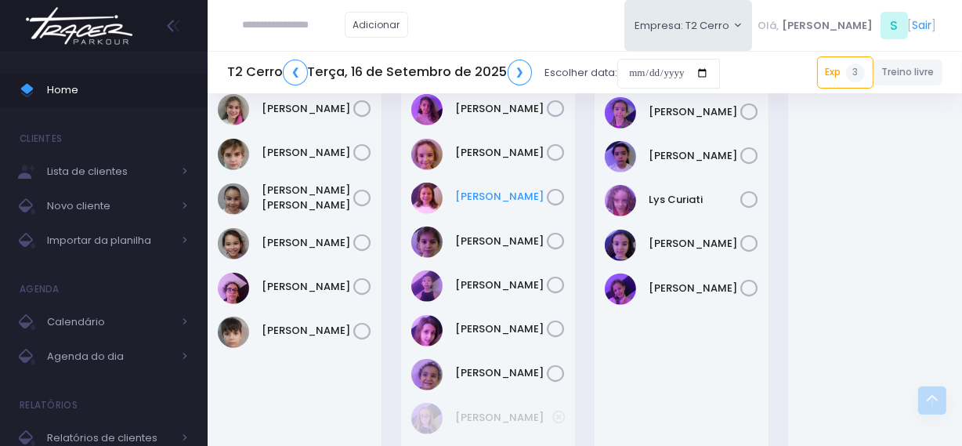
scroll to position [1297, 0]
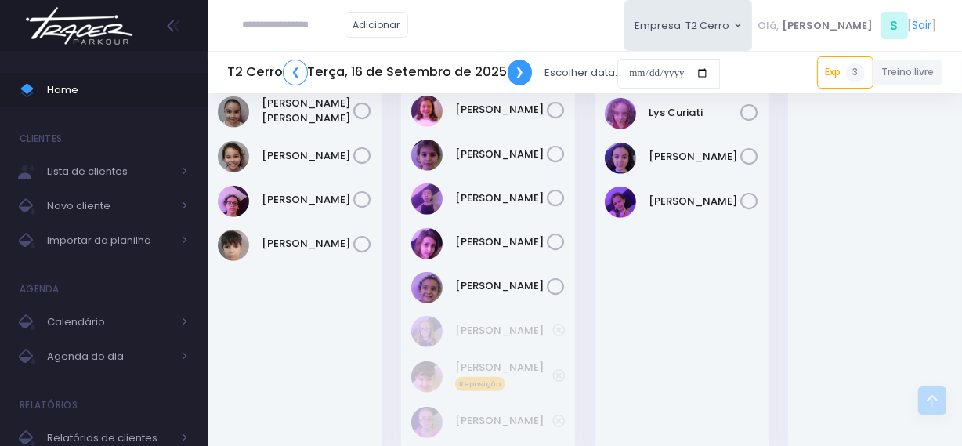
click at [510, 72] on link "❯" at bounding box center [520, 73] width 25 height 26
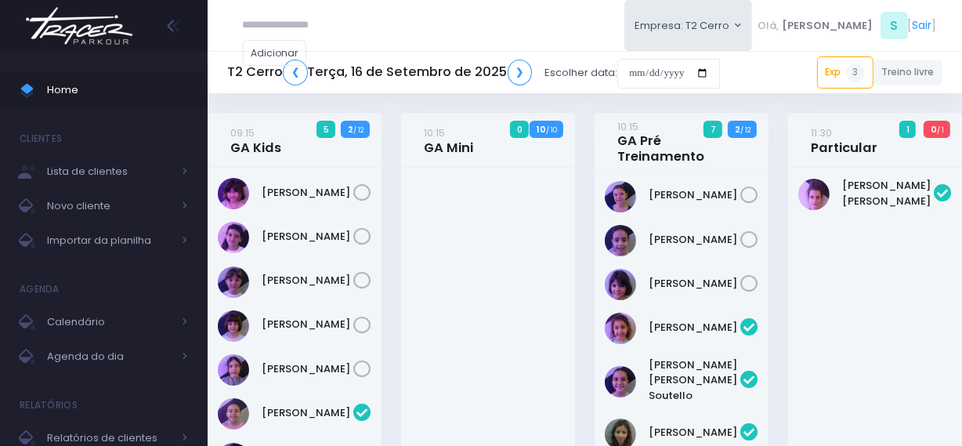
scroll to position [696, 0]
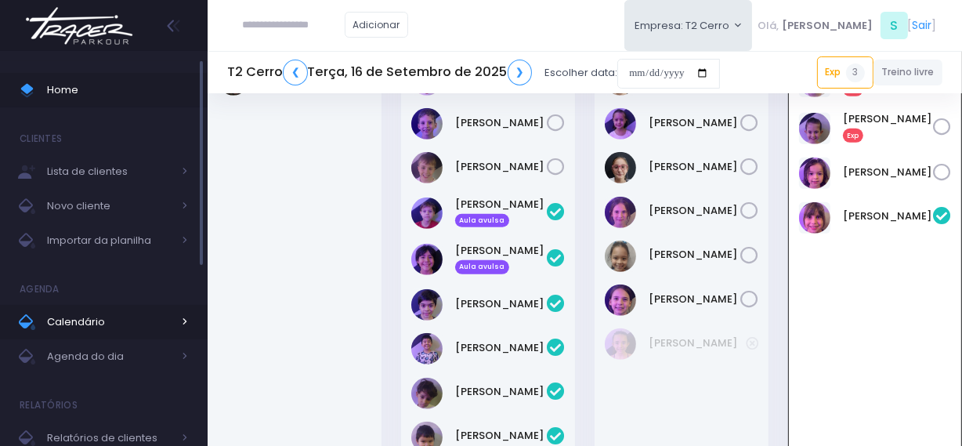
click at [62, 326] on span "Calendário" at bounding box center [109, 322] width 125 height 20
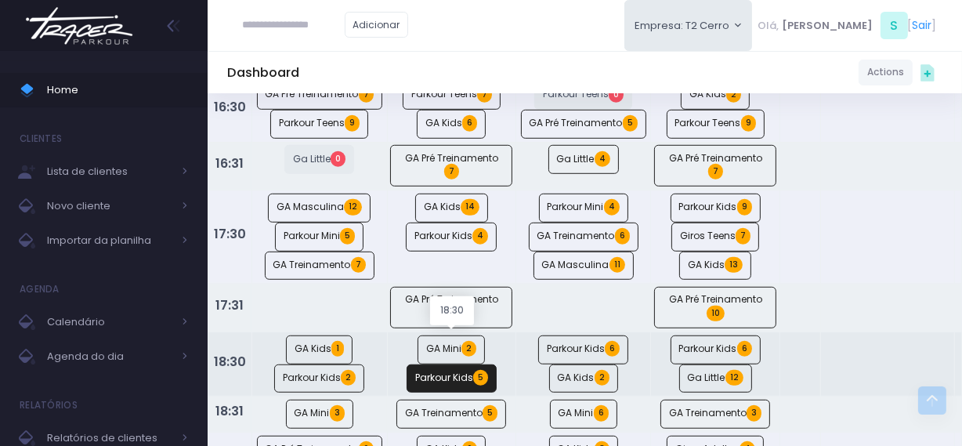
scroll to position [996, 0]
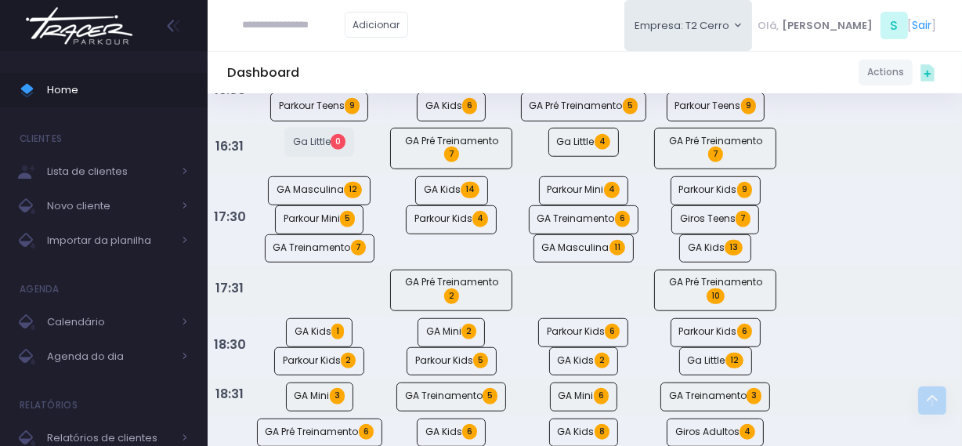
paste input "**********"
drag, startPoint x: 289, startPoint y: 27, endPoint x: 339, endPoint y: 23, distance: 50.4
click at [339, 23] on input "**********" at bounding box center [294, 25] width 102 height 30
type input "********"
type input "**********"
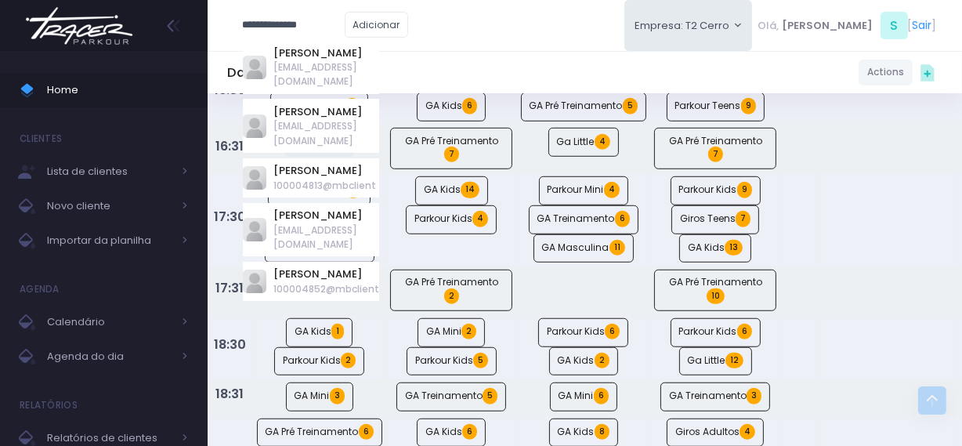
type input "********"
click input "submit" at bounding box center [0, 0] width 0 height 0
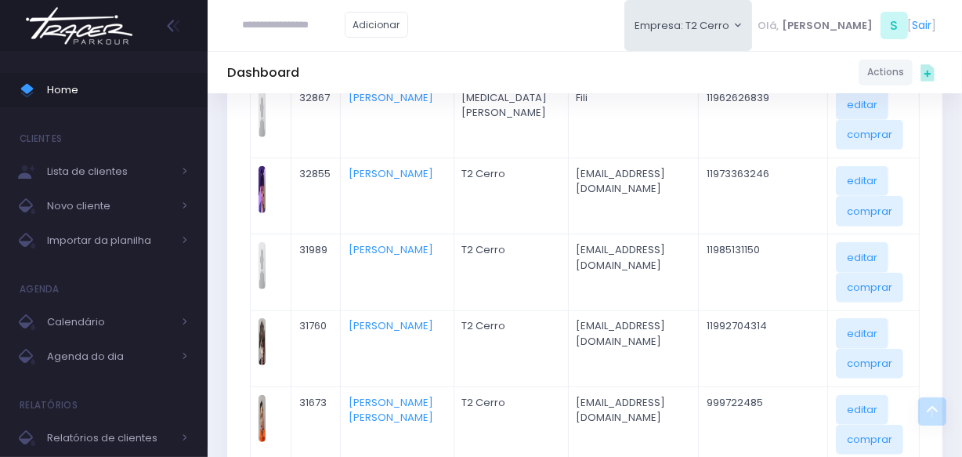
scroll to position [1068, 0]
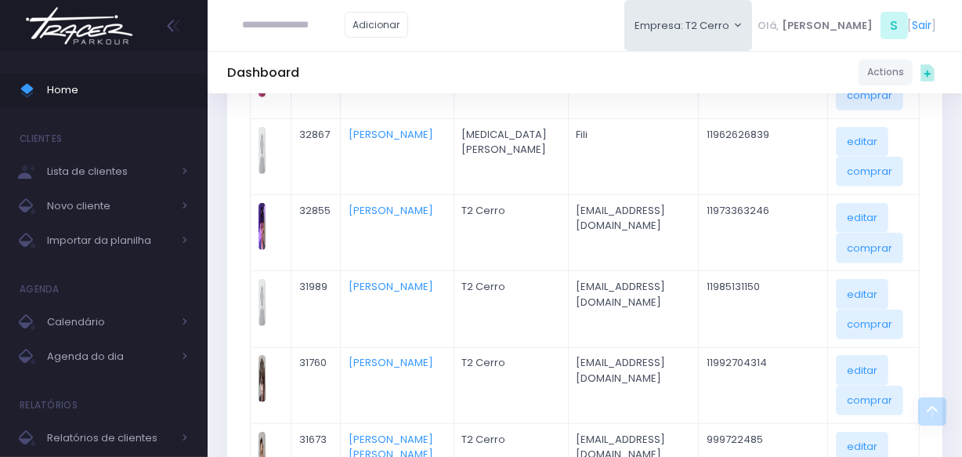
click at [57, 38] on img at bounding box center [79, 25] width 119 height 55
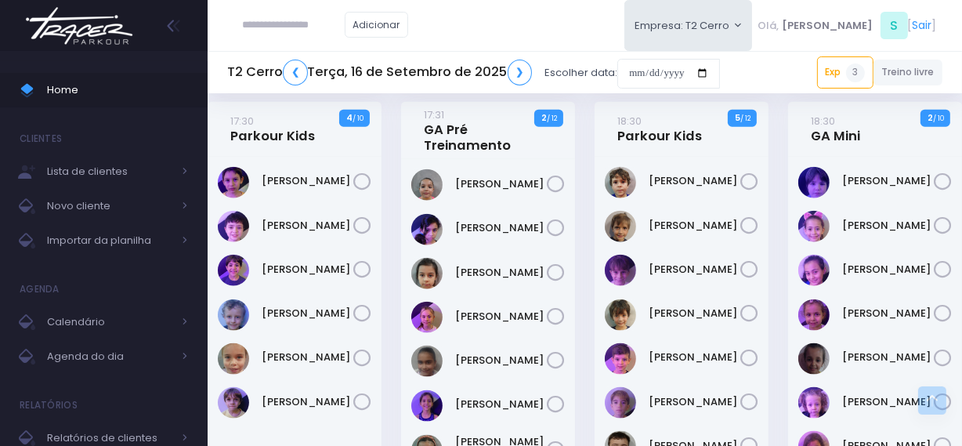
scroll to position [1709, 0]
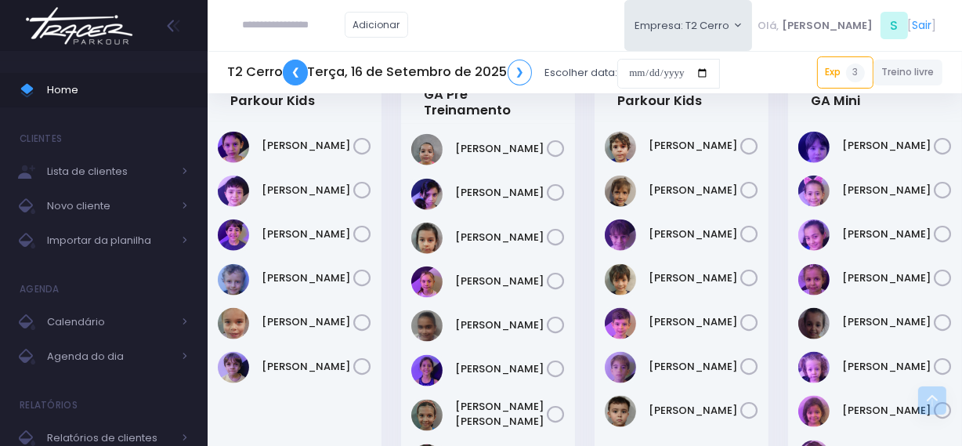
click at [295, 67] on link "❮" at bounding box center [295, 73] width 25 height 26
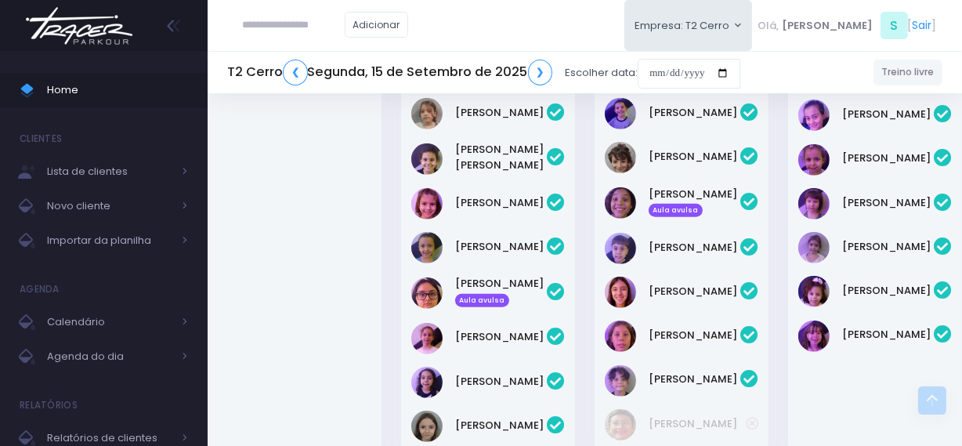
scroll to position [925, 0]
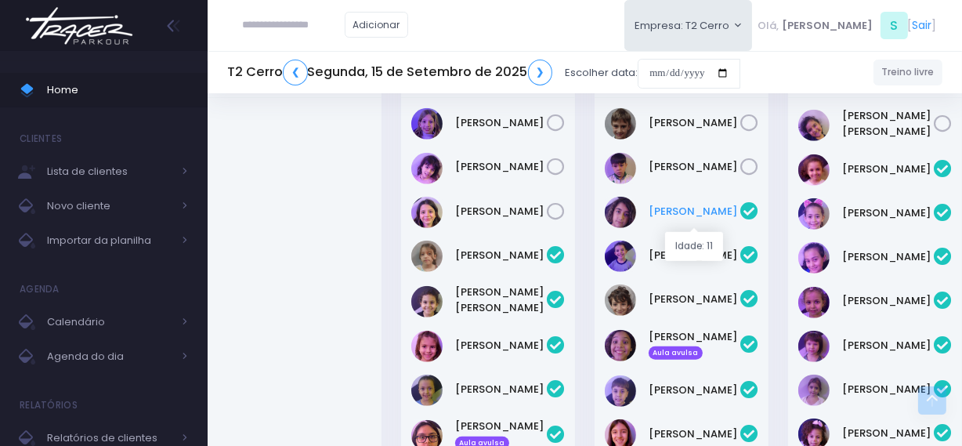
click at [661, 218] on link "Benjamim Skromov" at bounding box center [695, 212] width 92 height 16
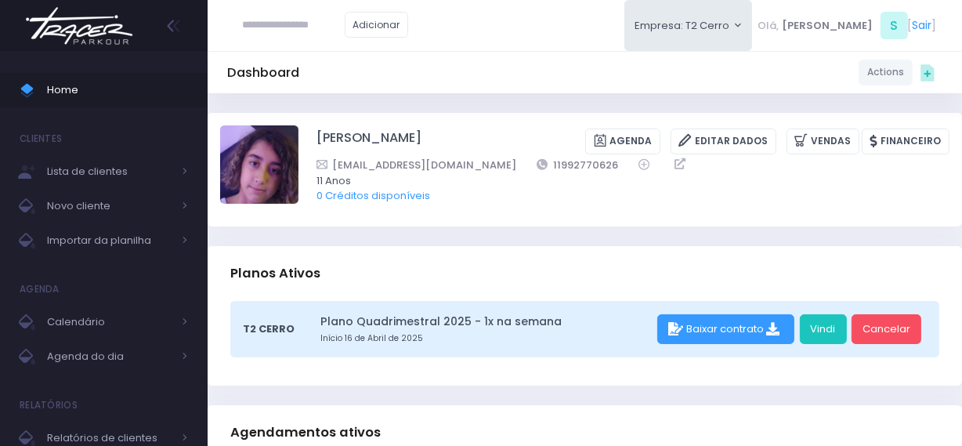
drag, startPoint x: 298, startPoint y: 132, endPoint x: 328, endPoint y: 44, distance: 92.7
click at [435, 129] on div "[PERSON_NAME] [GEOGRAPHIC_DATA] Editar Dados [GEOGRAPHIC_DATA] Financeiro 11 An…" at bounding box center [584, 169] width 729 height 88
click at [65, 31] on img at bounding box center [79, 25] width 119 height 55
click at [66, 31] on img at bounding box center [79, 25] width 119 height 55
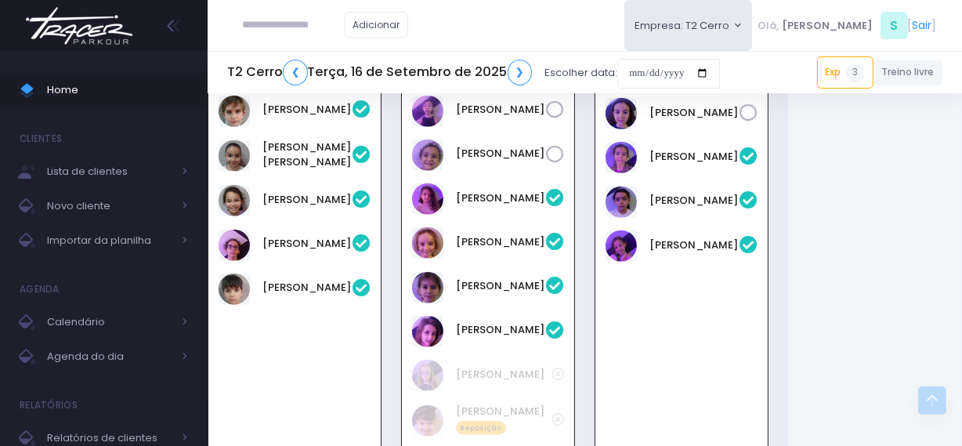
scroll to position [1181, 0]
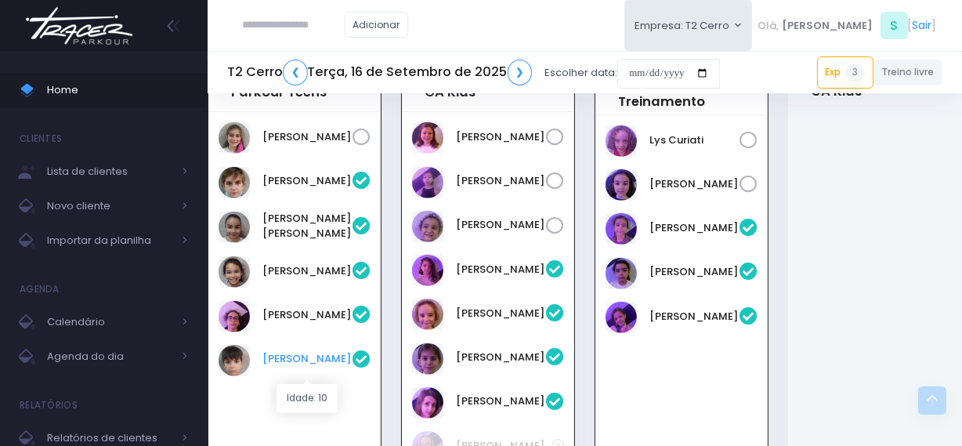
click at [290, 367] on link "Rafael Real" at bounding box center [307, 359] width 90 height 16
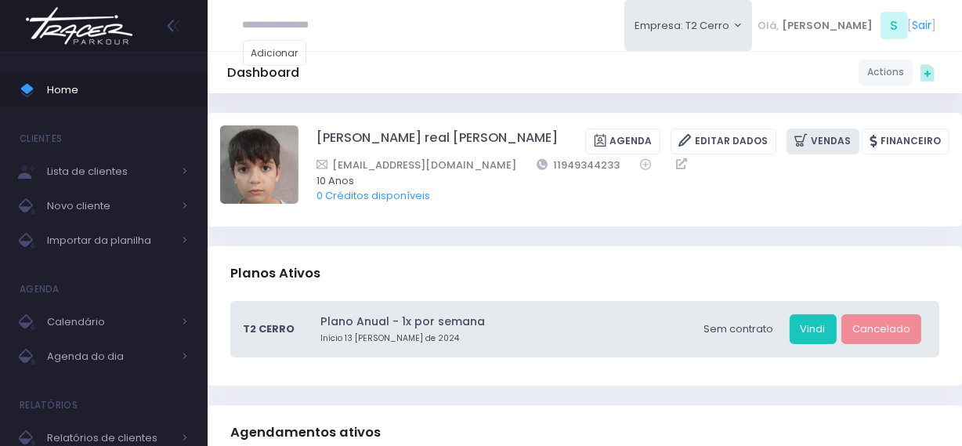
click at [845, 138] on link "Vendas" at bounding box center [823, 141] width 73 height 26
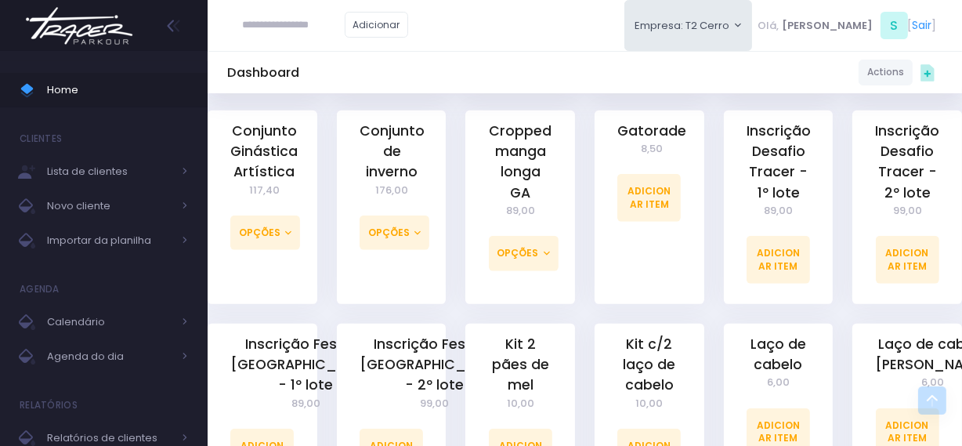
scroll to position [1139, 0]
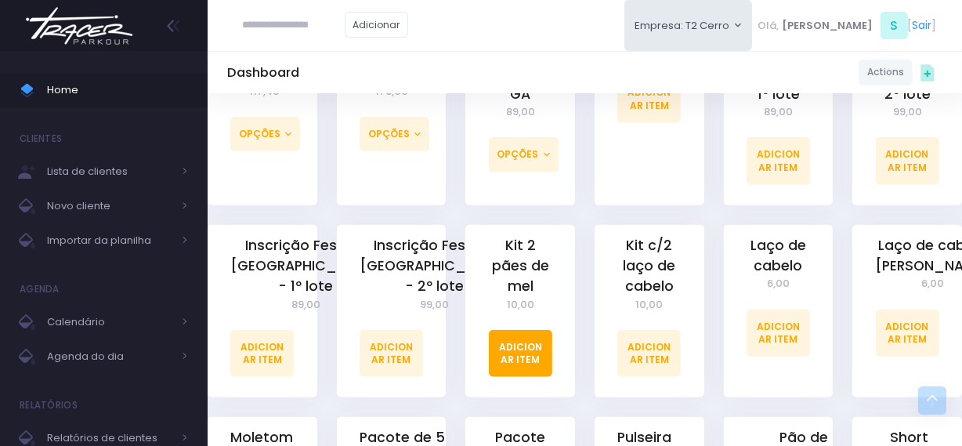
click at [525, 364] on link "Adicionar Item" at bounding box center [520, 353] width 63 height 47
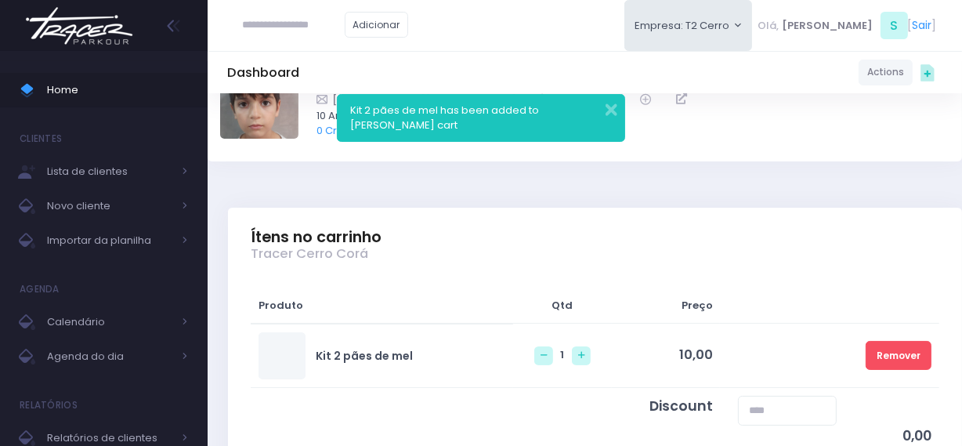
scroll to position [142, 0]
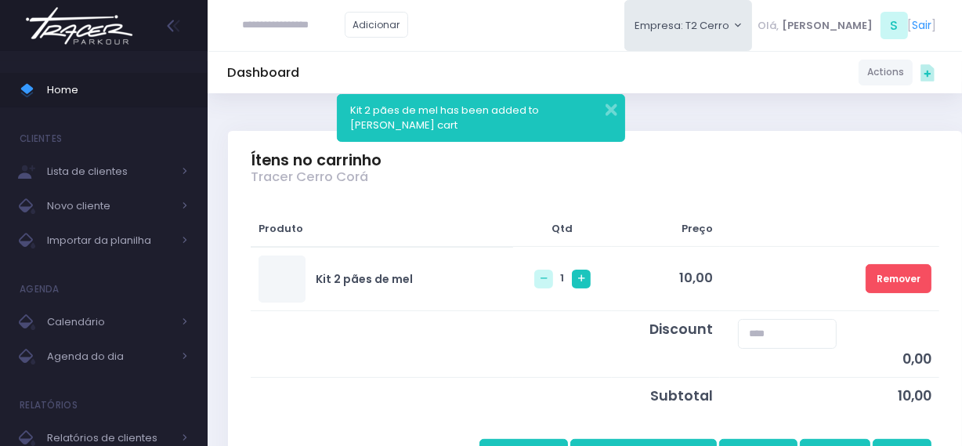
click at [578, 279] on icon at bounding box center [581, 278] width 6 height 6
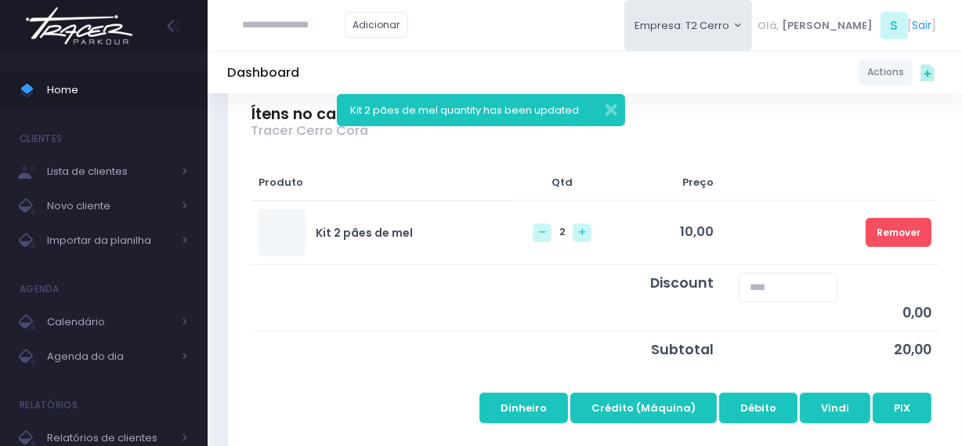
scroll to position [284, 0]
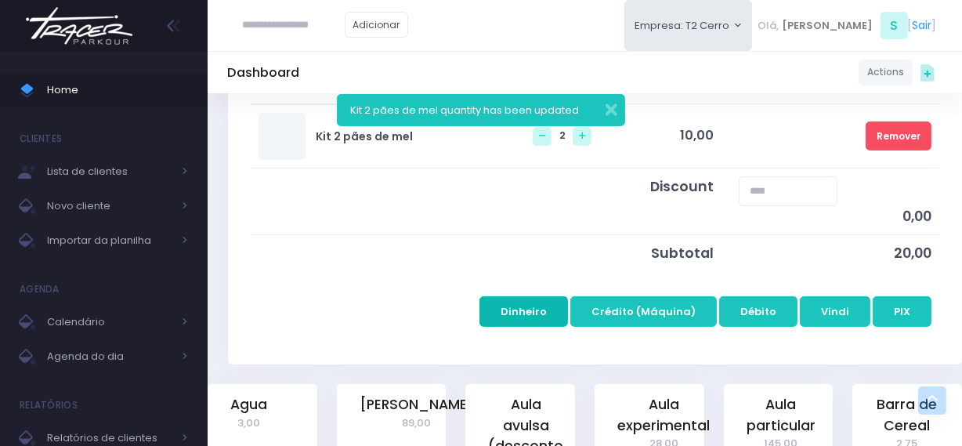
click at [524, 310] on button "Dinheiro" at bounding box center [523, 311] width 89 height 30
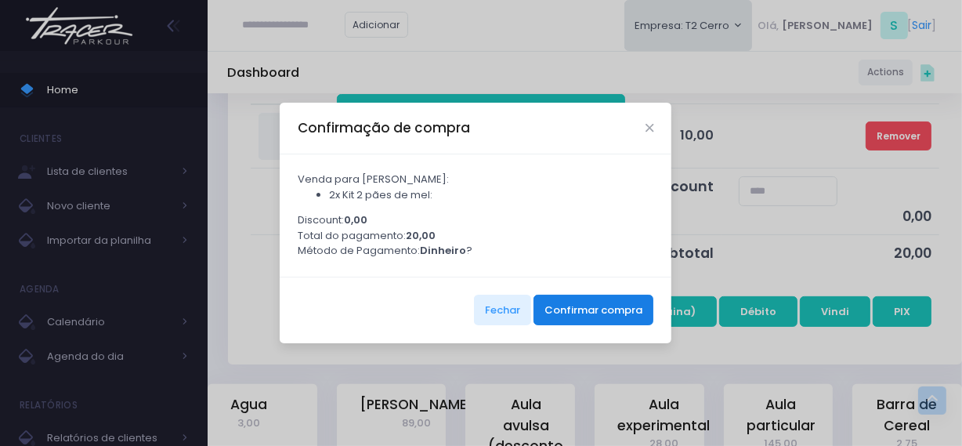
click at [589, 313] on button "Confirmar compra" at bounding box center [594, 310] width 120 height 30
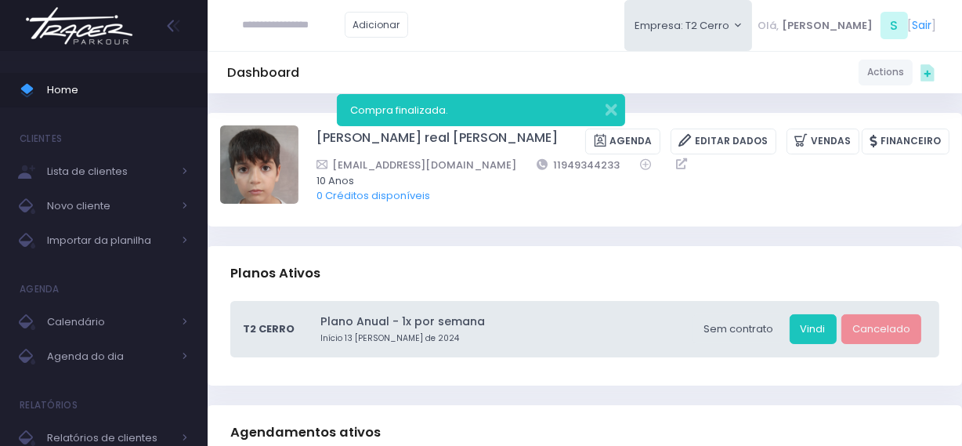
click at [63, 19] on img at bounding box center [79, 25] width 119 height 55
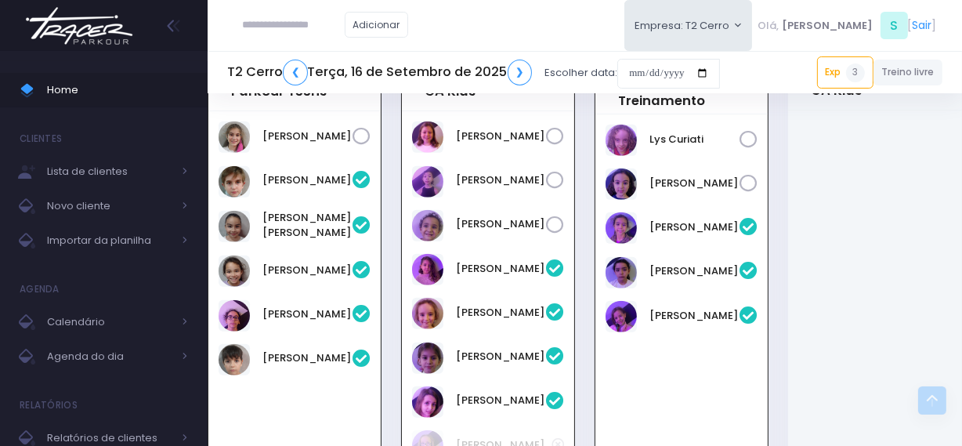
scroll to position [1181, 0]
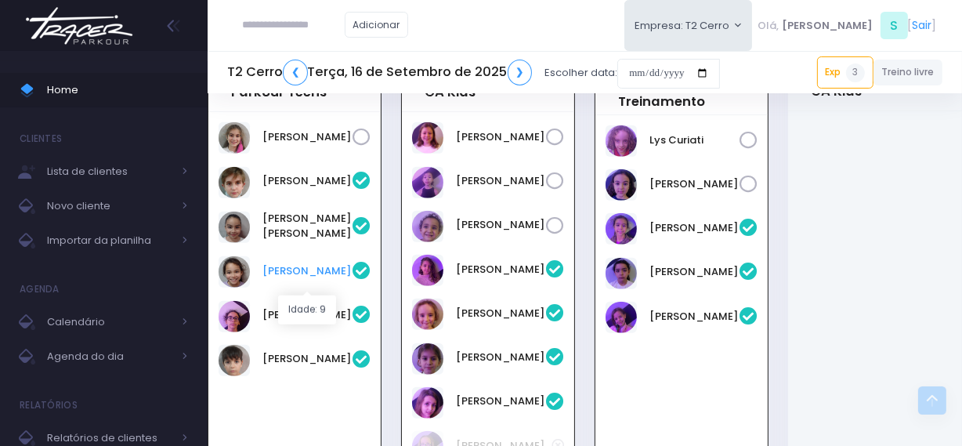
click at [287, 279] on link "[PERSON_NAME]" at bounding box center [307, 271] width 90 height 16
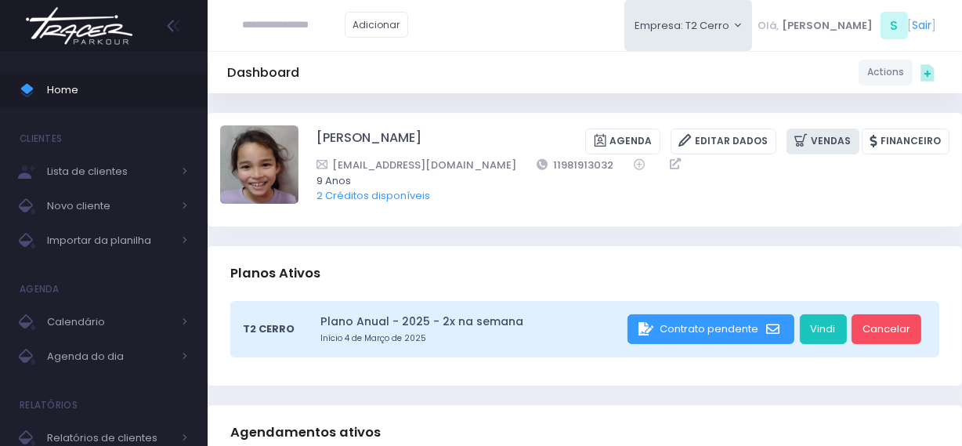
click at [799, 137] on link "Vendas" at bounding box center [823, 141] width 73 height 26
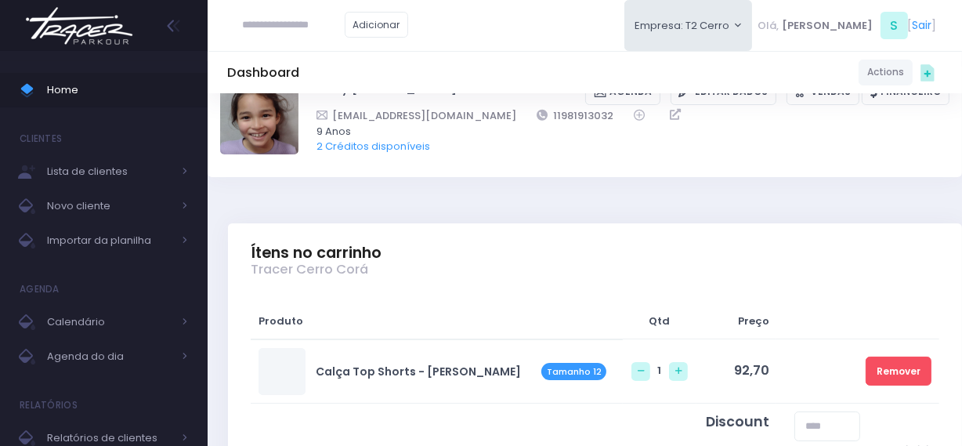
scroll to position [71, 0]
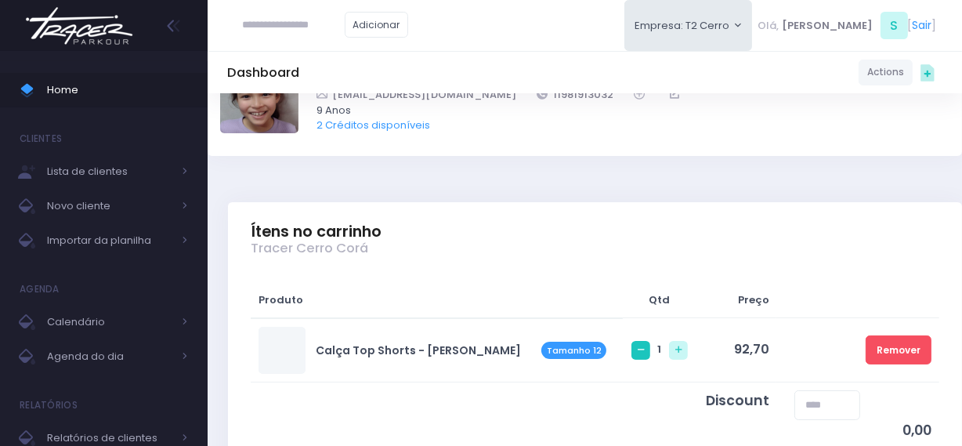
click at [631, 348] on link at bounding box center [640, 350] width 19 height 19
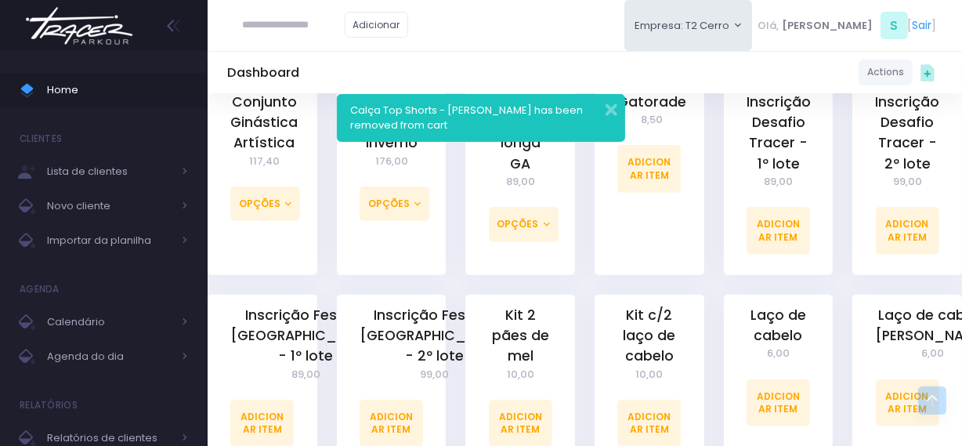
scroll to position [1139, 0]
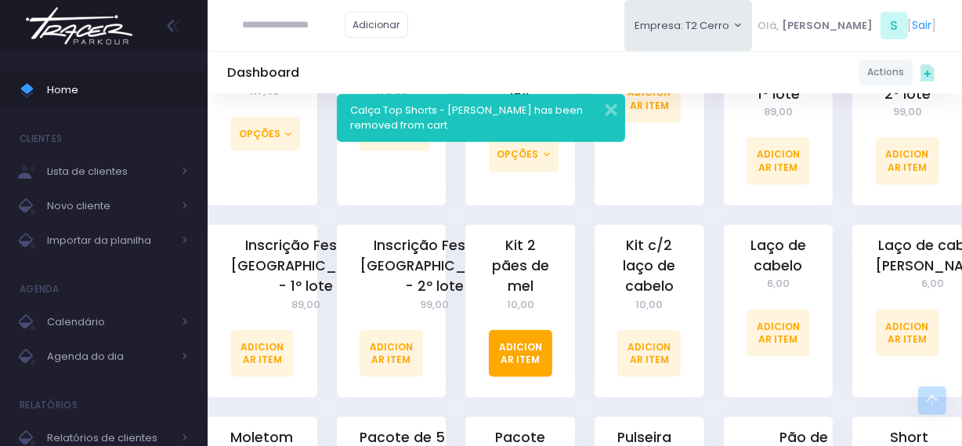
click at [523, 356] on link "Adicionar Item" at bounding box center [520, 353] width 63 height 47
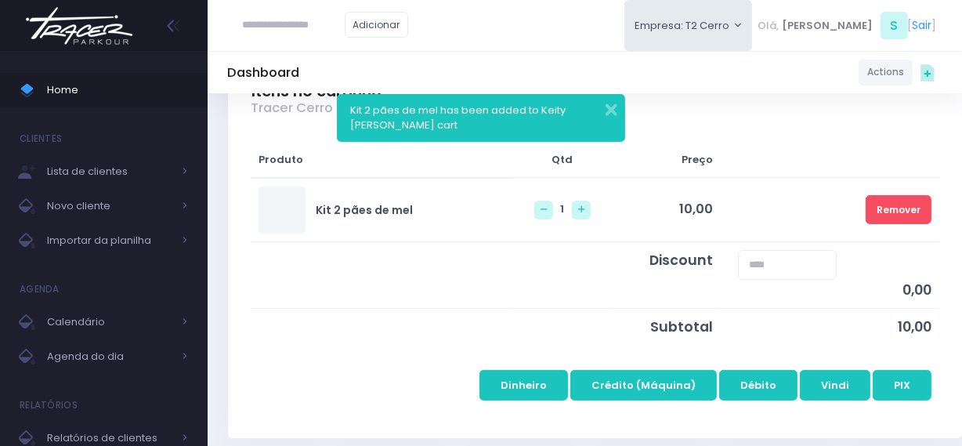
scroll to position [213, 0]
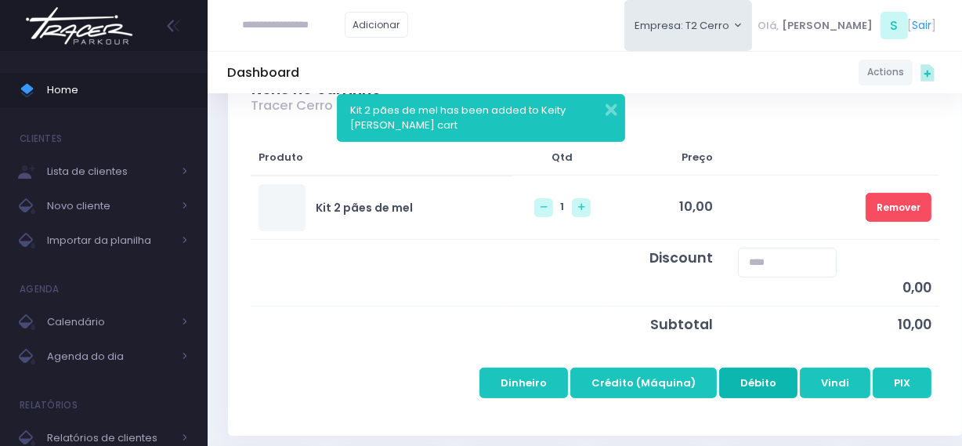
click at [758, 381] on button "Débito" at bounding box center [758, 382] width 78 height 30
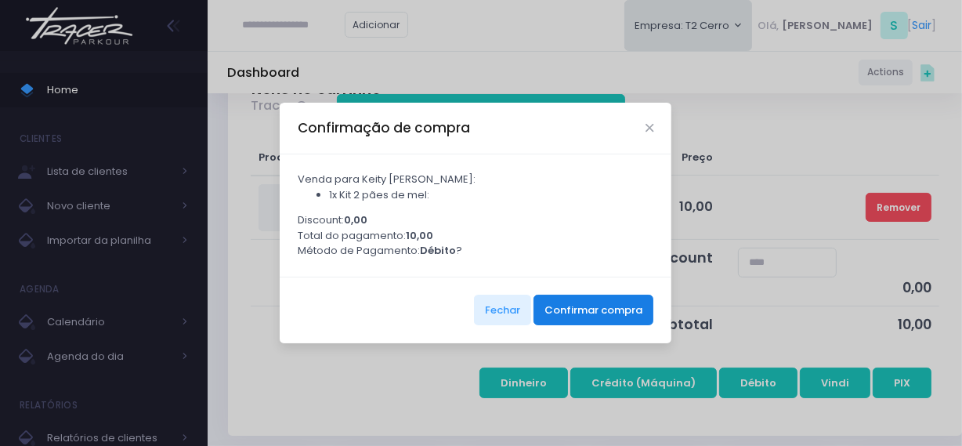
click at [599, 313] on button "Confirmar compra" at bounding box center [594, 310] width 120 height 30
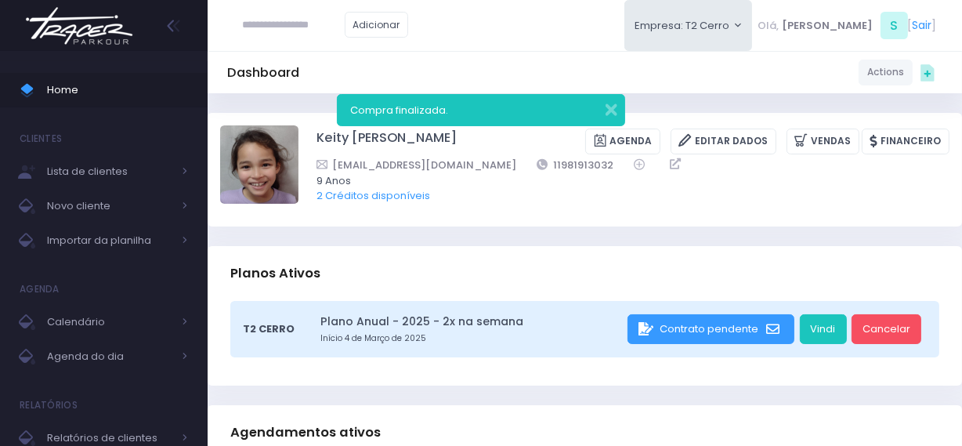
click at [46, 41] on img at bounding box center [79, 25] width 119 height 55
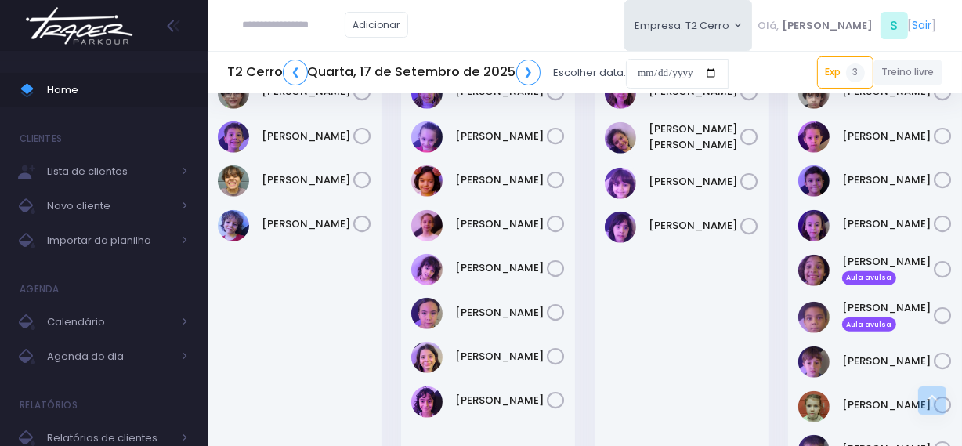
scroll to position [1282, 0]
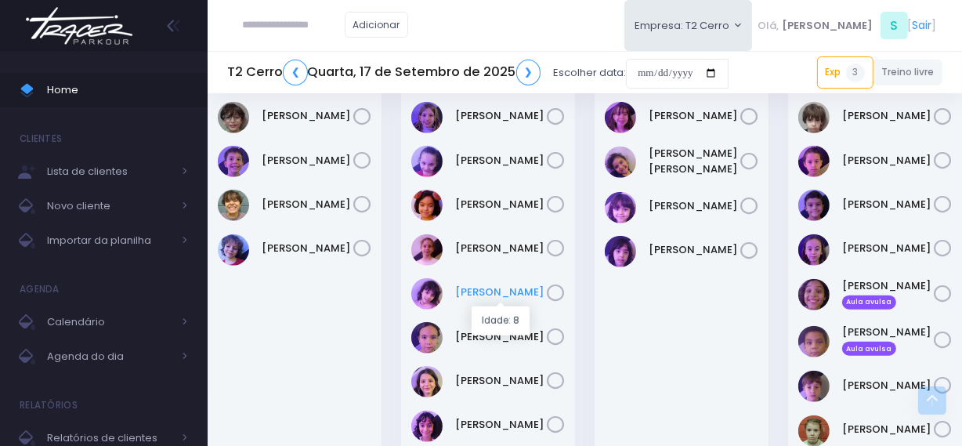
click at [477, 295] on link "[PERSON_NAME]" at bounding box center [501, 292] width 92 height 16
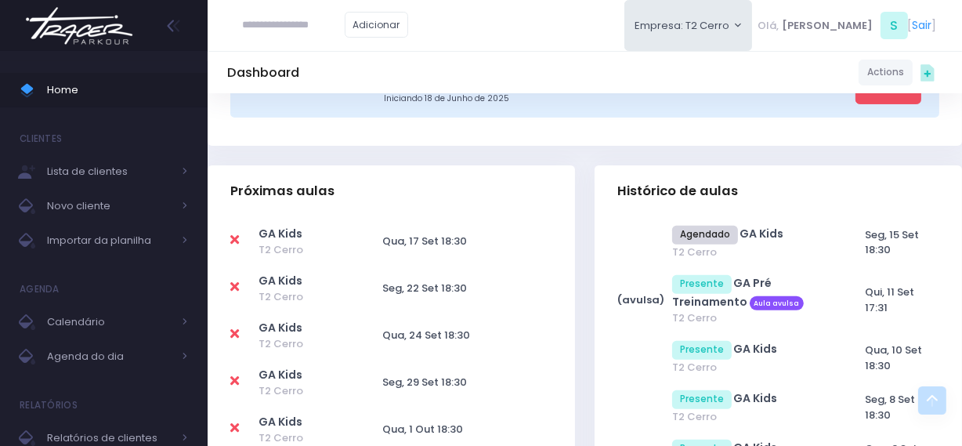
scroll to position [498, 0]
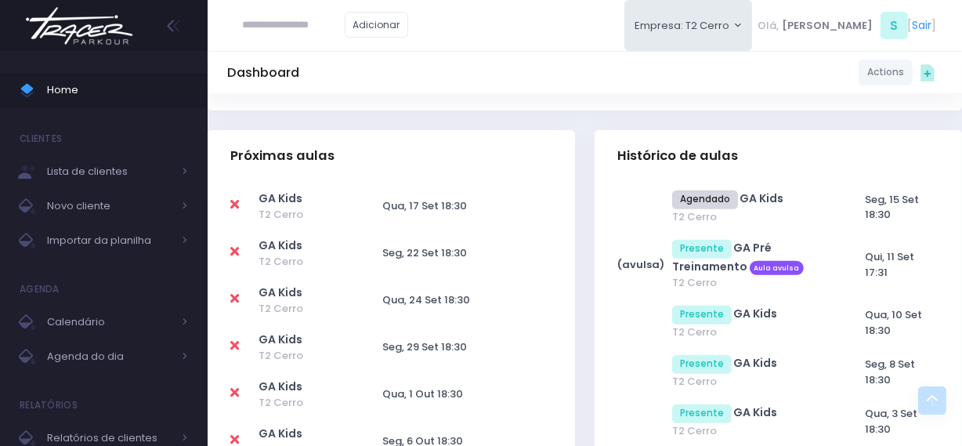
click at [232, 207] on icon at bounding box center [234, 204] width 9 height 13
type input "**********"
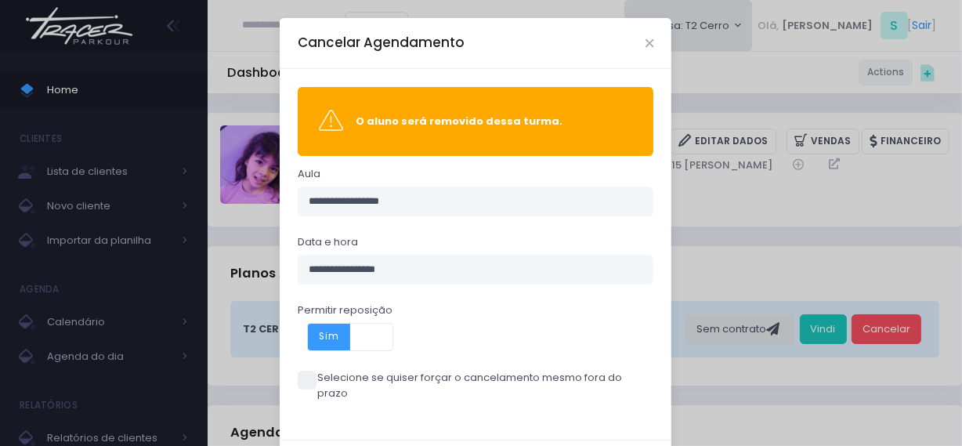
click at [298, 379] on span at bounding box center [307, 380] width 19 height 19
click at [300, 379] on span at bounding box center [307, 380] width 19 height 19
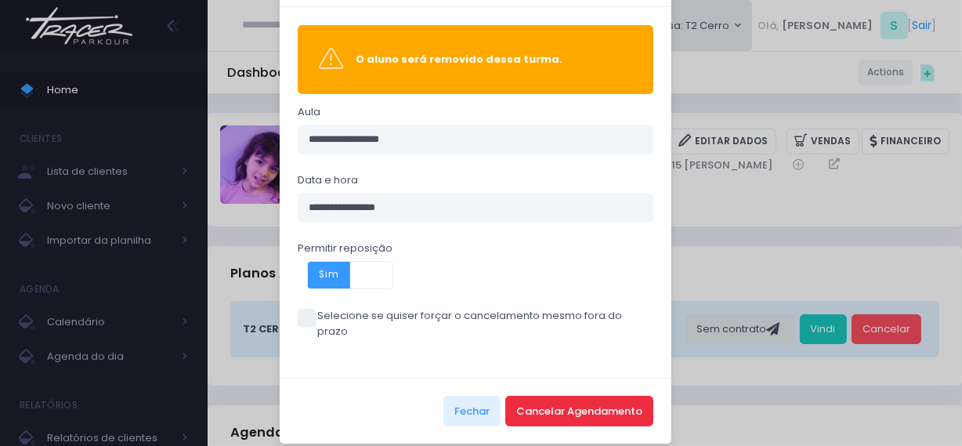
click at [544, 396] on button "Cancelar Agendamento" at bounding box center [579, 411] width 148 height 30
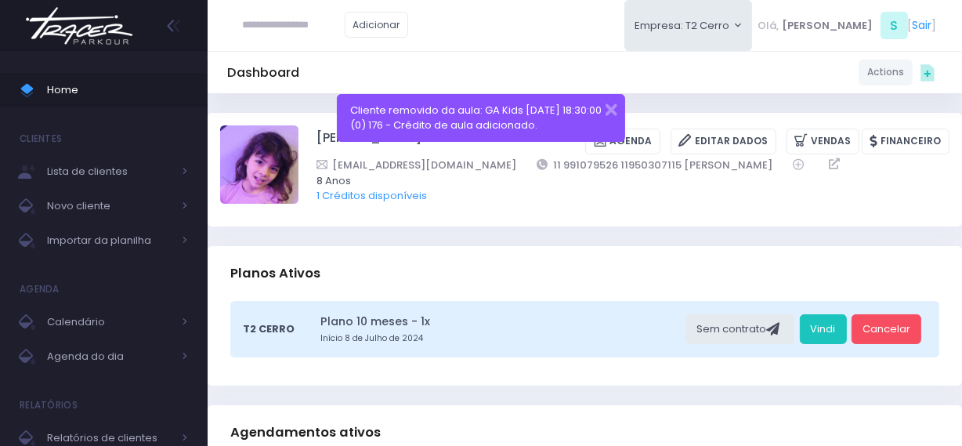
click at [139, 22] on div at bounding box center [104, 25] width 208 height 51
click at [109, 27] on img at bounding box center [79, 25] width 119 height 55
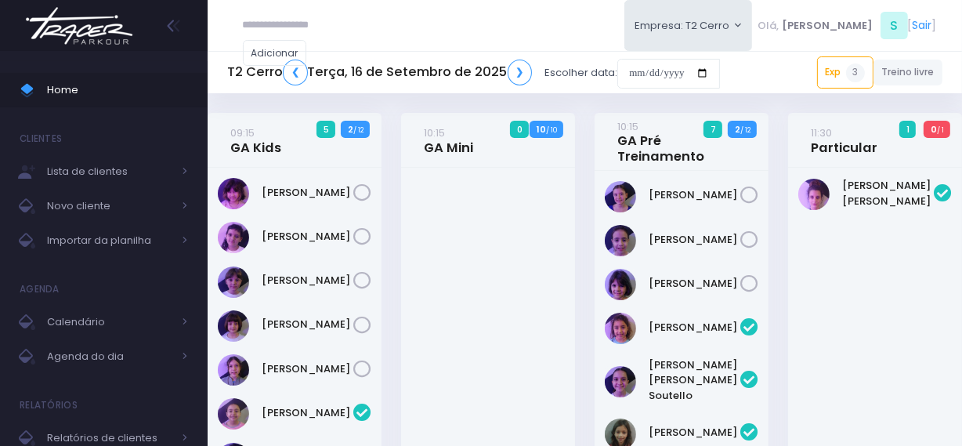
scroll to position [1252, 0]
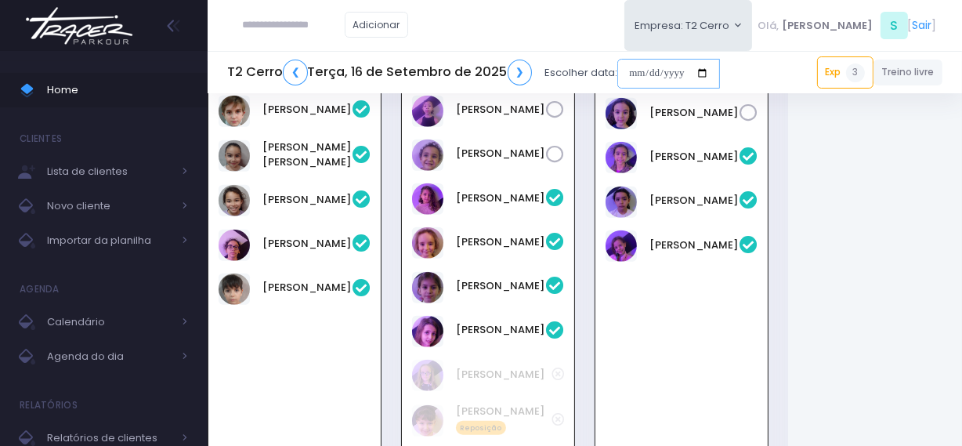
click at [627, 74] on input "date" at bounding box center [668, 74] width 103 height 30
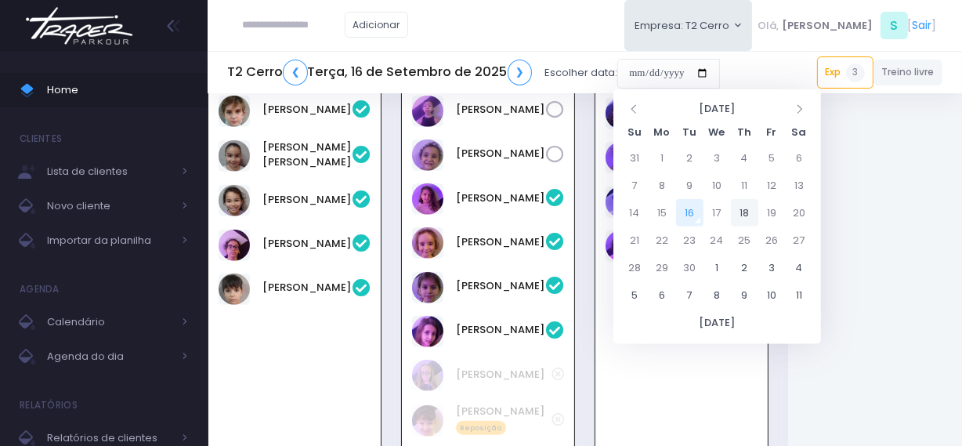
click at [742, 218] on td "18" at bounding box center [744, 212] width 27 height 27
type input "**********"
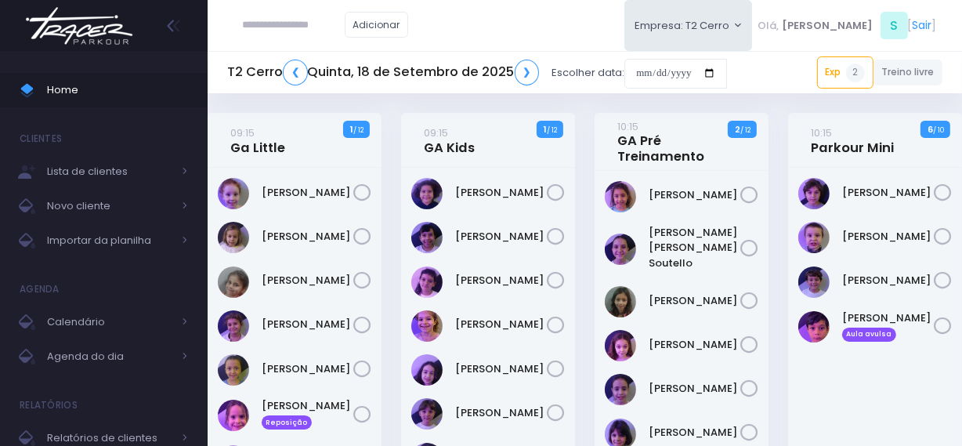
click at [113, 19] on img at bounding box center [79, 25] width 119 height 55
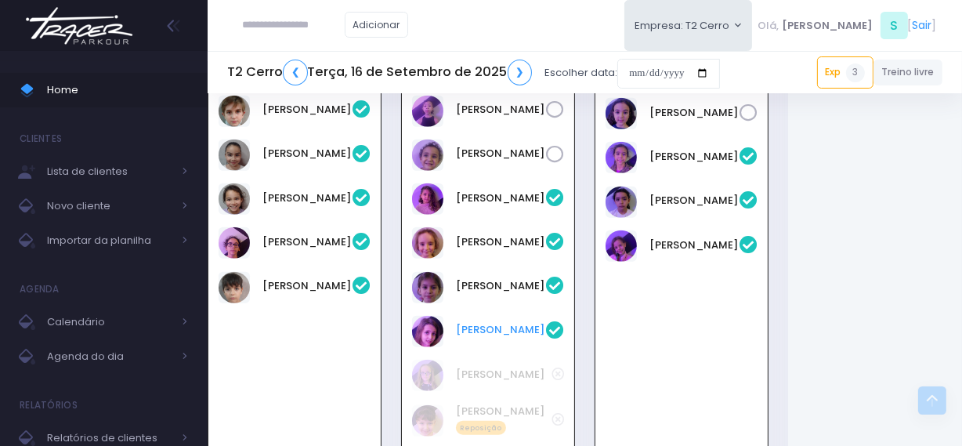
scroll to position [1181, 0]
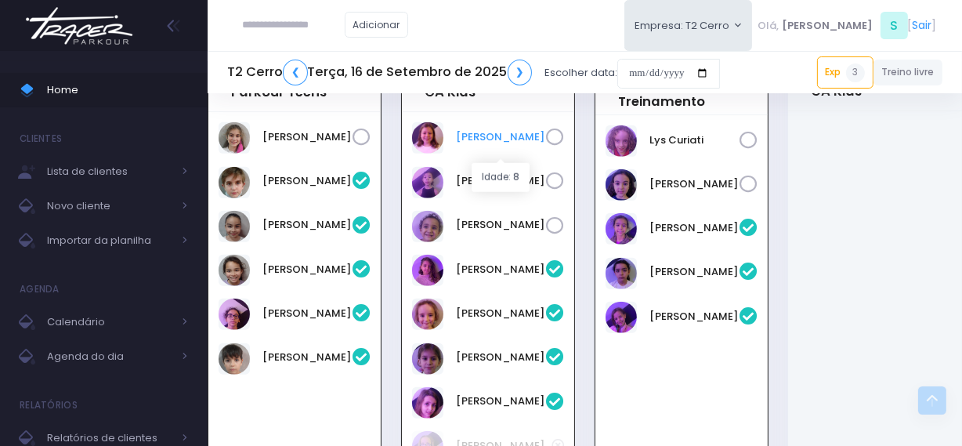
click at [478, 145] on link "[PERSON_NAME]" at bounding box center [501, 137] width 90 height 16
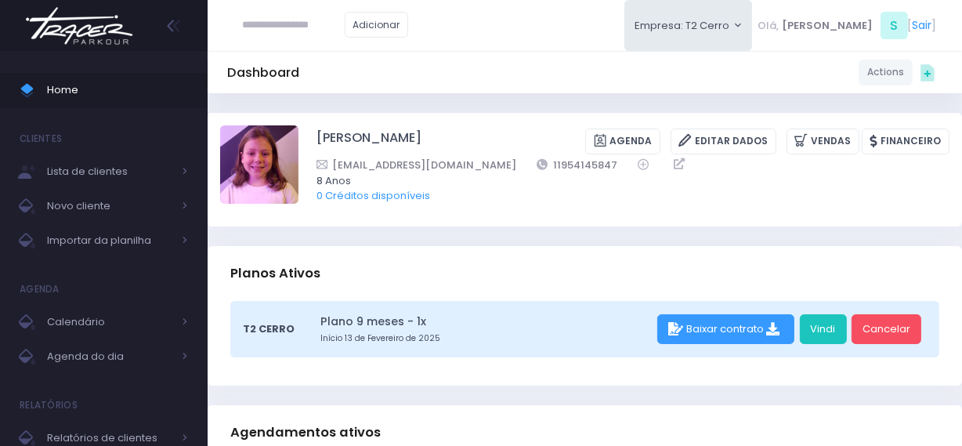
click at [49, 19] on img at bounding box center [79, 25] width 119 height 55
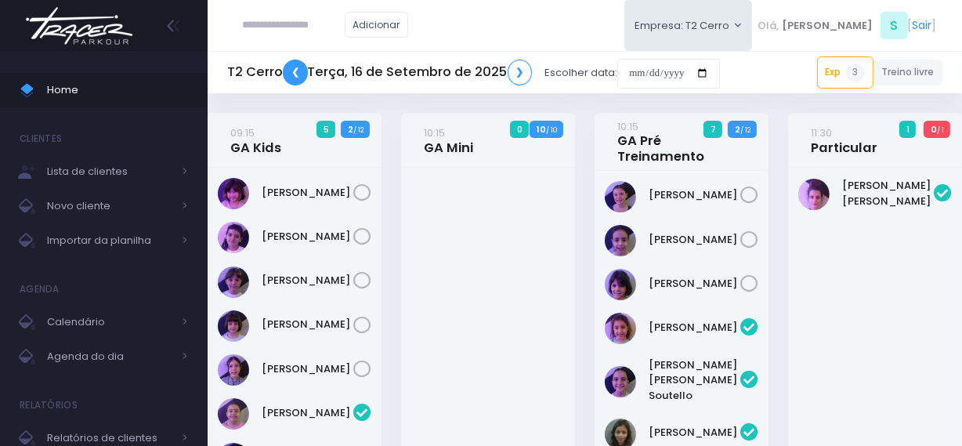
scroll to position [1252, 0]
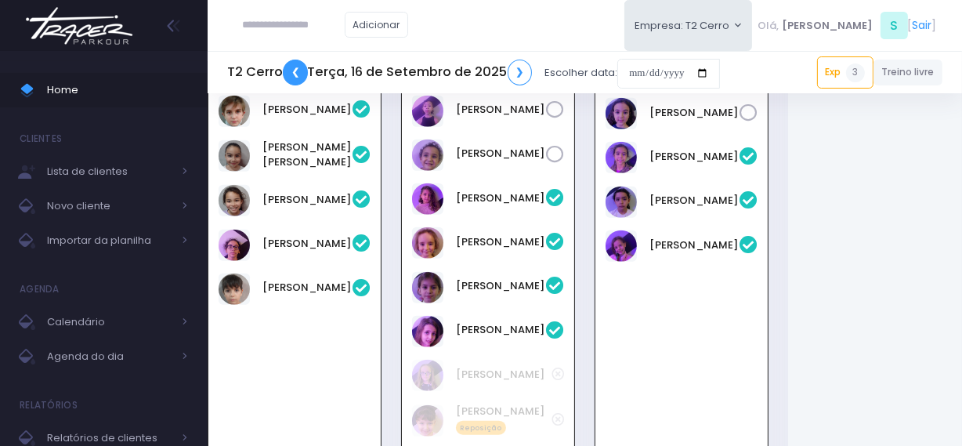
click at [292, 84] on link "❮" at bounding box center [295, 73] width 25 height 26
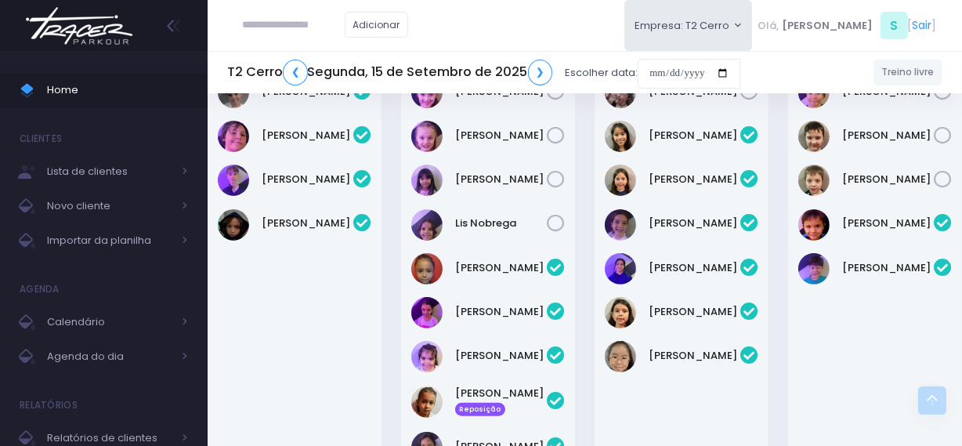
scroll to position [427, 0]
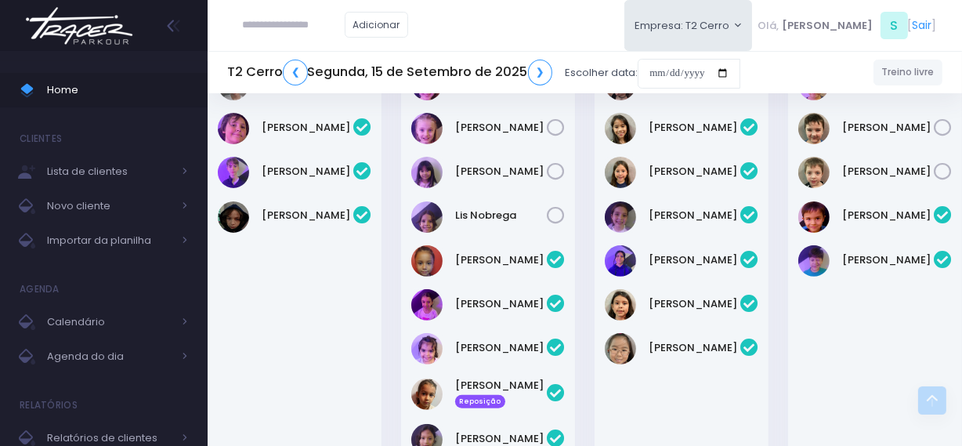
click at [97, 39] on img at bounding box center [79, 25] width 119 height 55
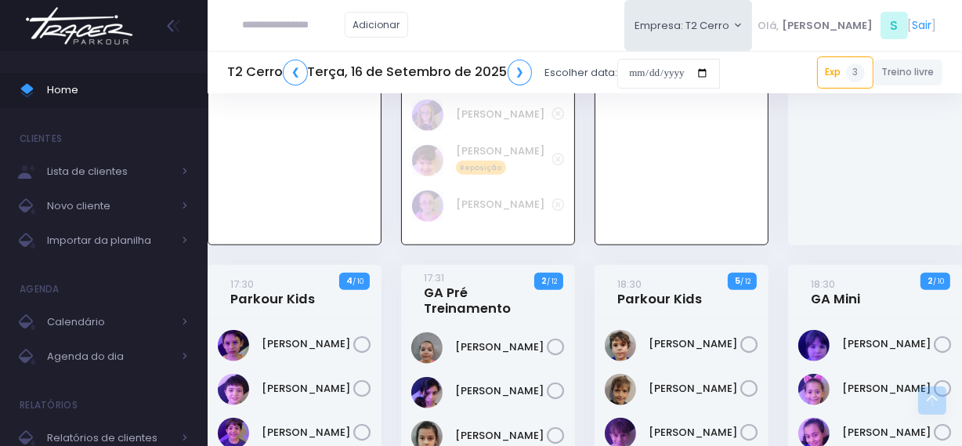
scroll to position [1567, 0]
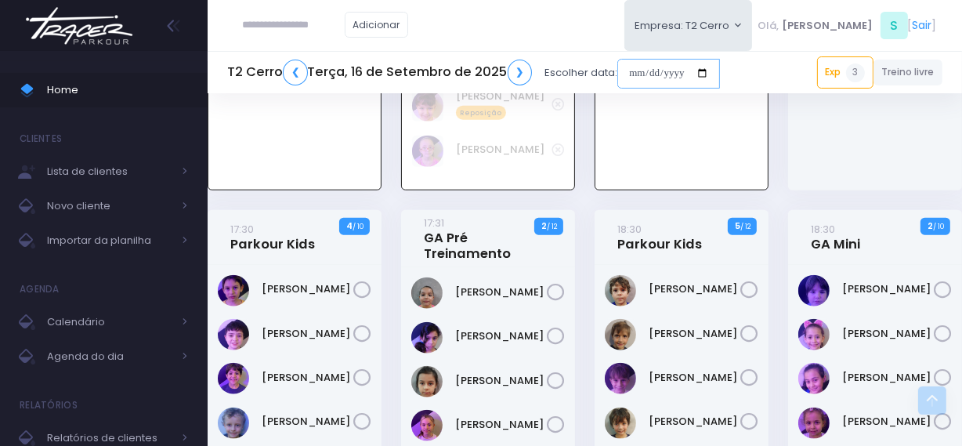
click at [624, 73] on input "date" at bounding box center [668, 74] width 103 height 30
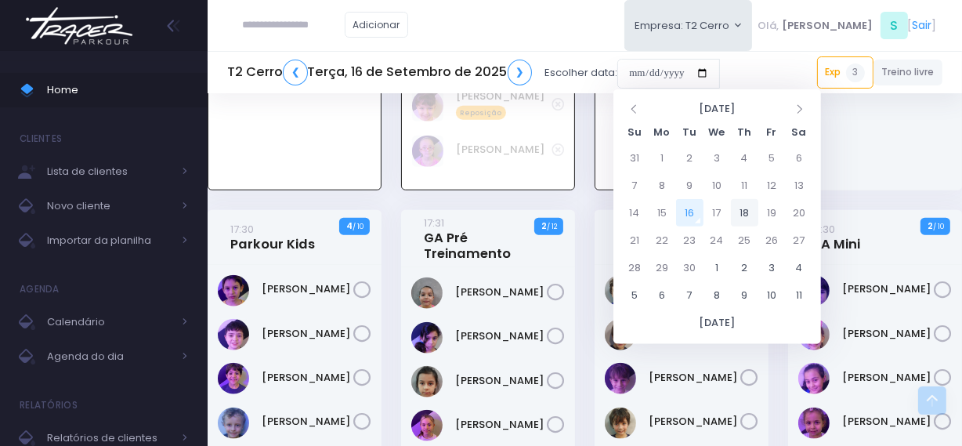
click at [741, 213] on td "18" at bounding box center [744, 212] width 27 height 27
type input "**********"
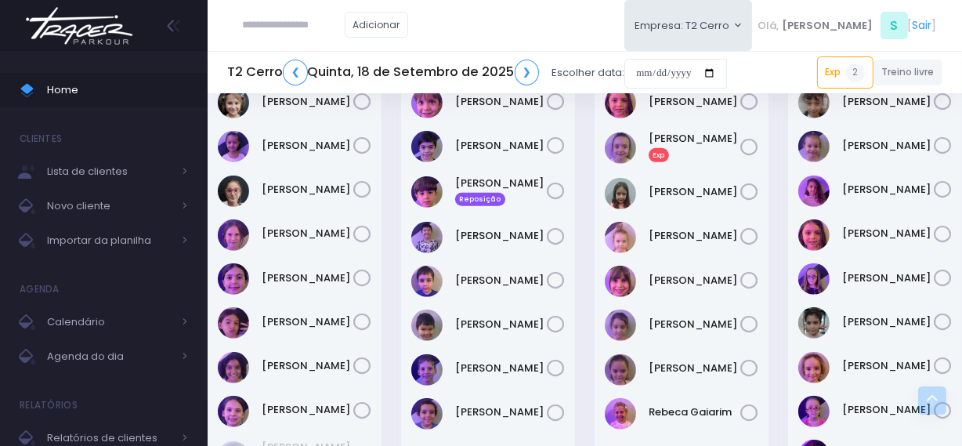
scroll to position [1068, 0]
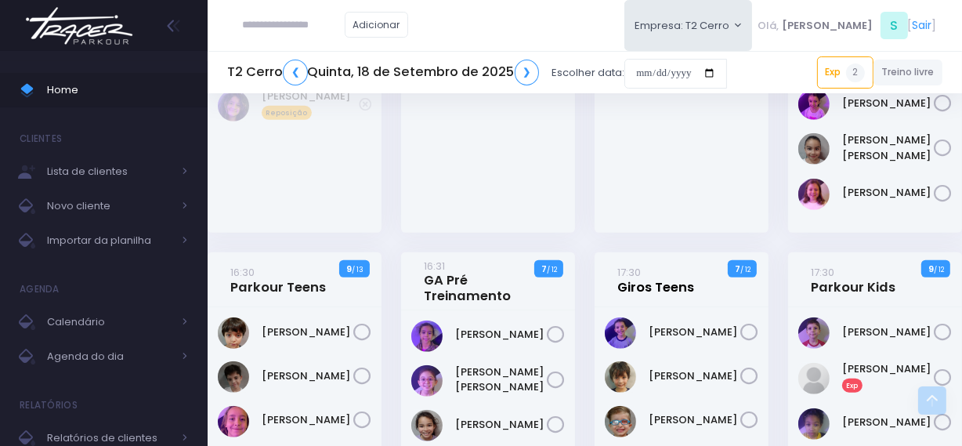
click at [642, 276] on link "17:30 Giros Teens" at bounding box center [655, 279] width 77 height 31
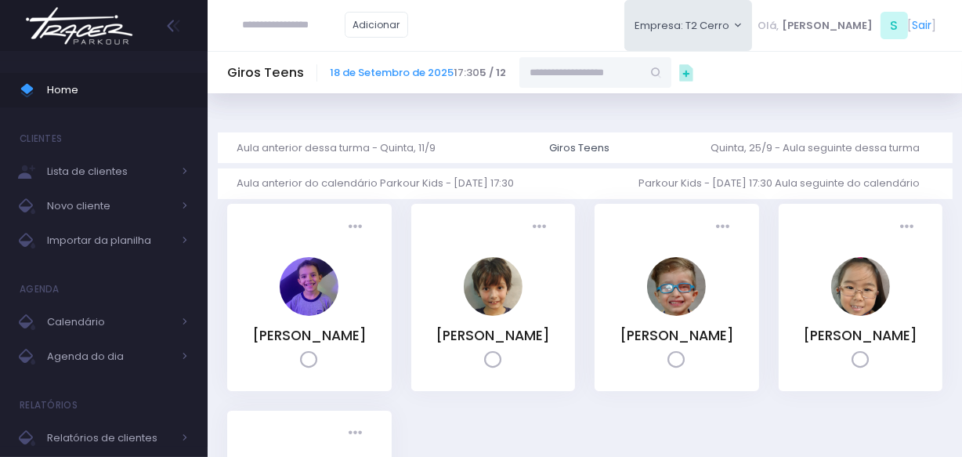
click at [610, 67] on input "text" at bounding box center [580, 72] width 122 height 30
paste input "**********"
click at [595, 72] on input "**********" at bounding box center [580, 72] width 122 height 30
click at [535, 71] on input "**********" at bounding box center [580, 72] width 122 height 30
click at [562, 95] on link "[PERSON_NAME]" at bounding box center [596, 100] width 91 height 16
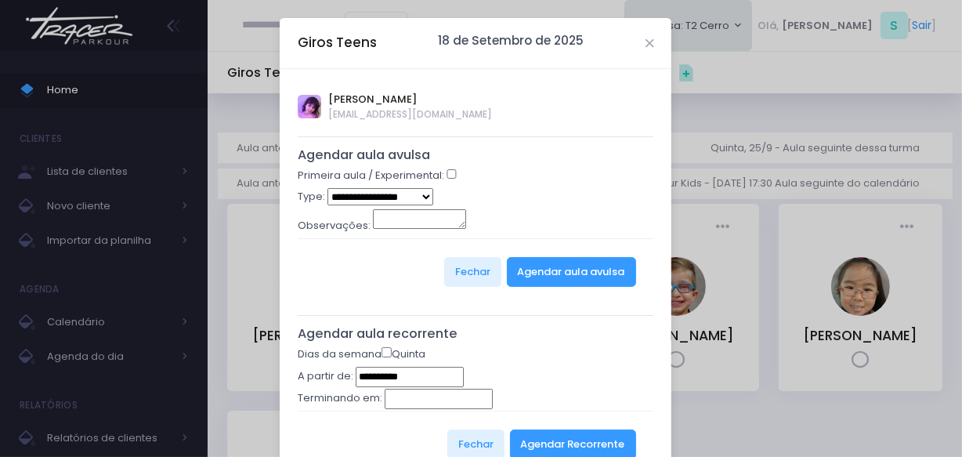
type input "**********"
click at [416, 195] on select "**********" at bounding box center [380, 196] width 106 height 17
select select "*"
click at [327, 188] on select "**********" at bounding box center [380, 196] width 106 height 17
click at [591, 279] on button "Agendar aula avulsa" at bounding box center [571, 272] width 129 height 30
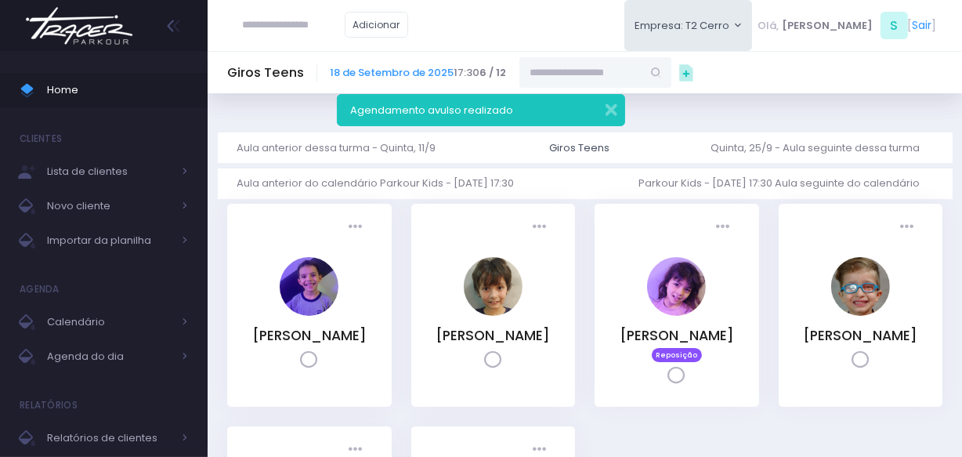
click at [109, 18] on img at bounding box center [79, 25] width 119 height 55
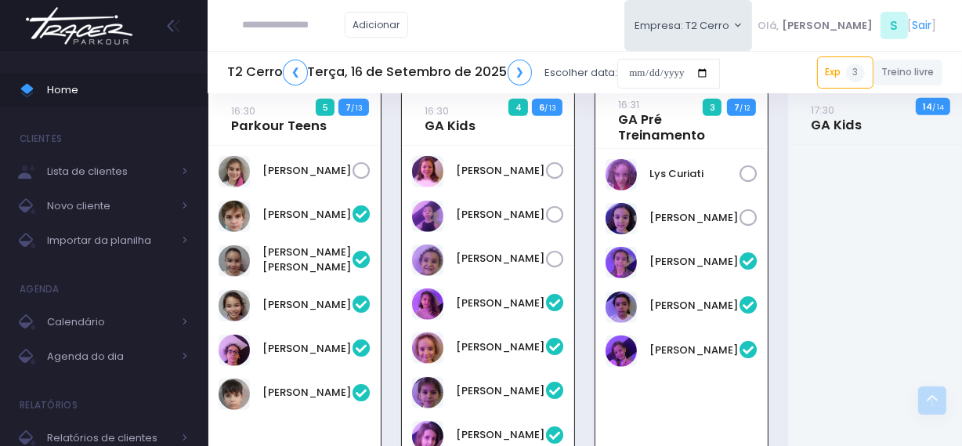
scroll to position [1109, 0]
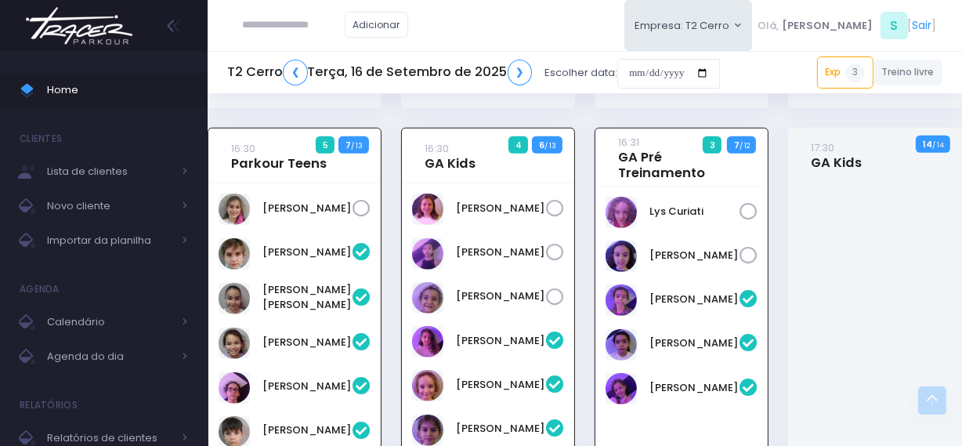
click at [114, 25] on img at bounding box center [79, 25] width 119 height 55
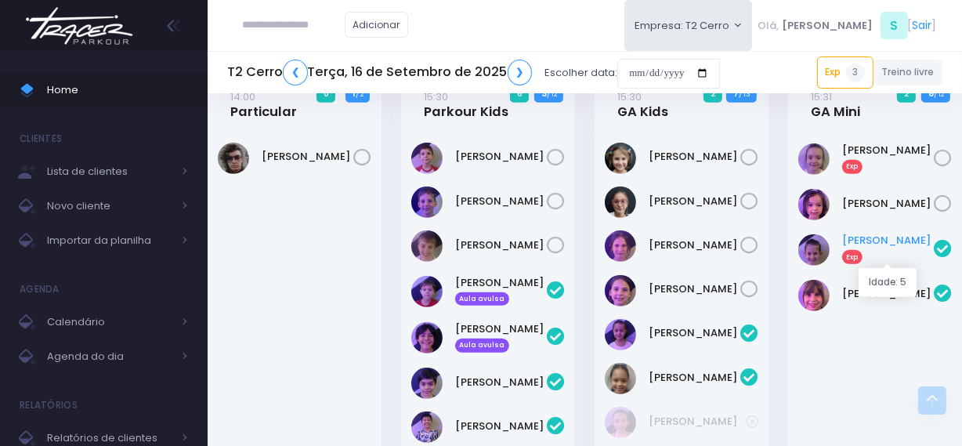
scroll to position [611, 0]
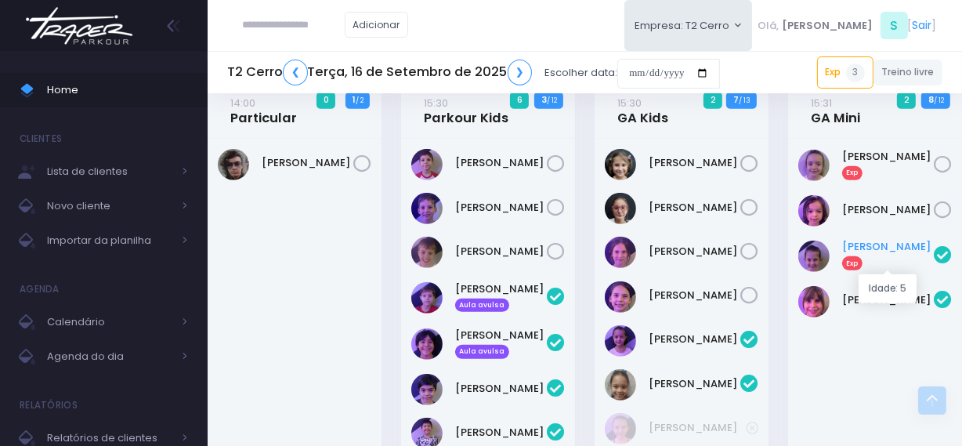
click at [854, 246] on link "Luísa Rodrigues Exp" at bounding box center [888, 254] width 92 height 31
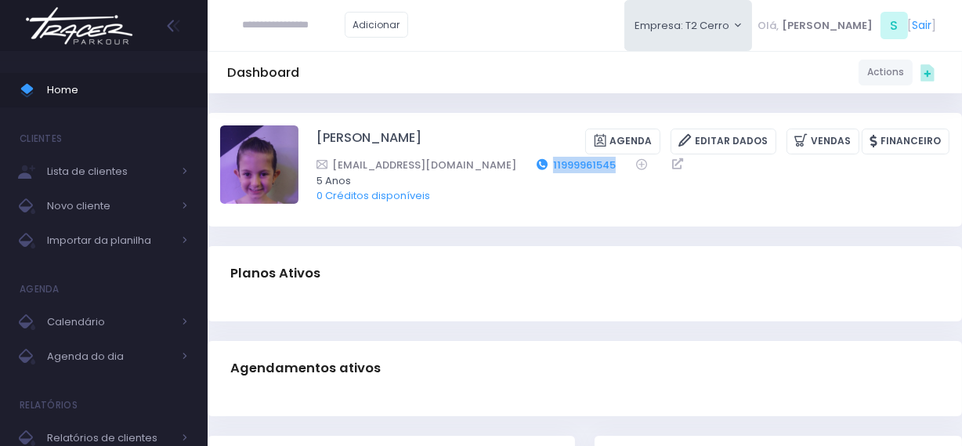
drag, startPoint x: 593, startPoint y: 159, endPoint x: 515, endPoint y: 162, distance: 78.4
click at [515, 162] on div "mirellac.rodrigues@gmail.com 11999961545" at bounding box center [622, 165] width 613 height 16
copy link "11999961545"
click at [305, 31] on input "text" at bounding box center [294, 25] width 102 height 30
paste input "**********"
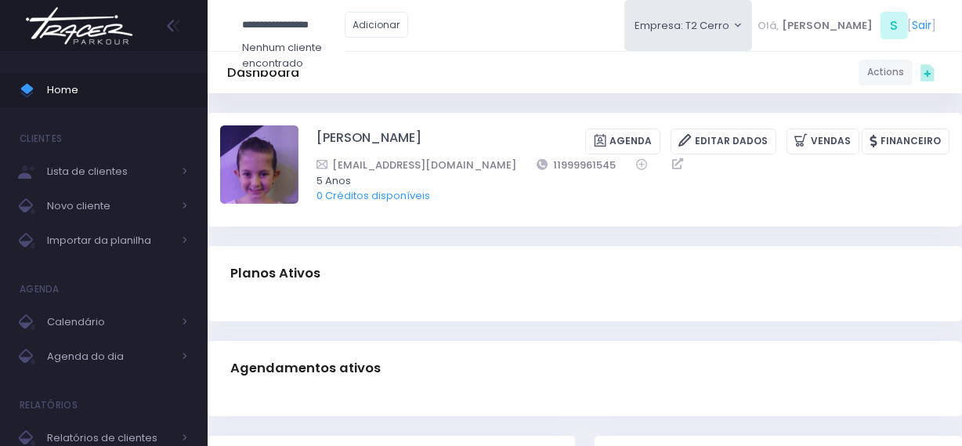
click at [311, 29] on input "**********" at bounding box center [294, 25] width 102 height 30
click at [246, 24] on input "**********" at bounding box center [294, 25] width 102 height 30
click at [321, 49] on link "[PERSON_NAME]" at bounding box center [317, 53] width 89 height 16
type input "**********"
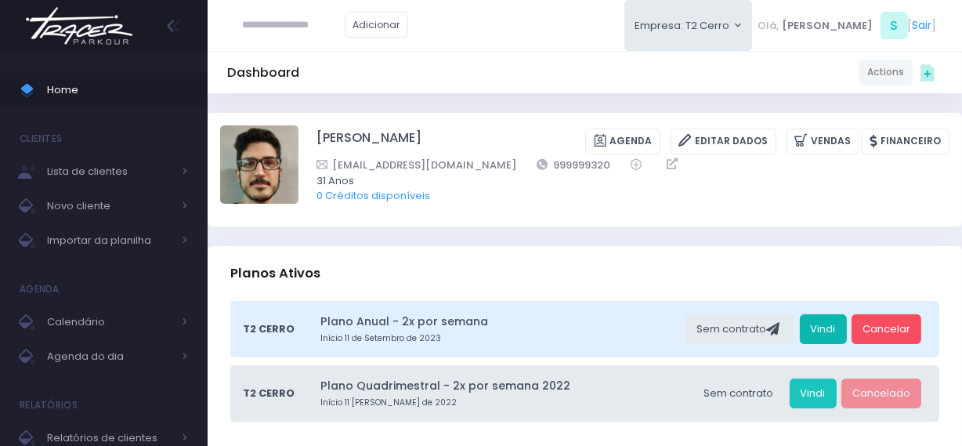
click at [817, 329] on link "Vindi" at bounding box center [823, 329] width 47 height 30
click at [117, 16] on img at bounding box center [79, 25] width 119 height 55
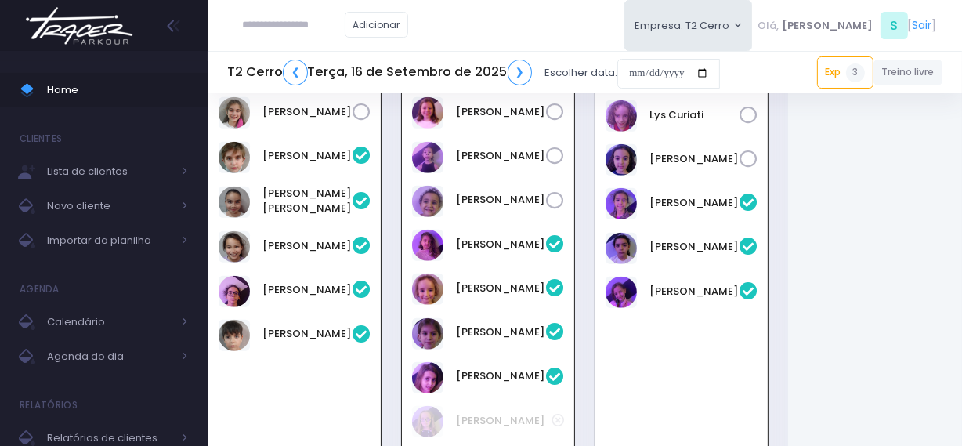
scroll to position [1181, 0]
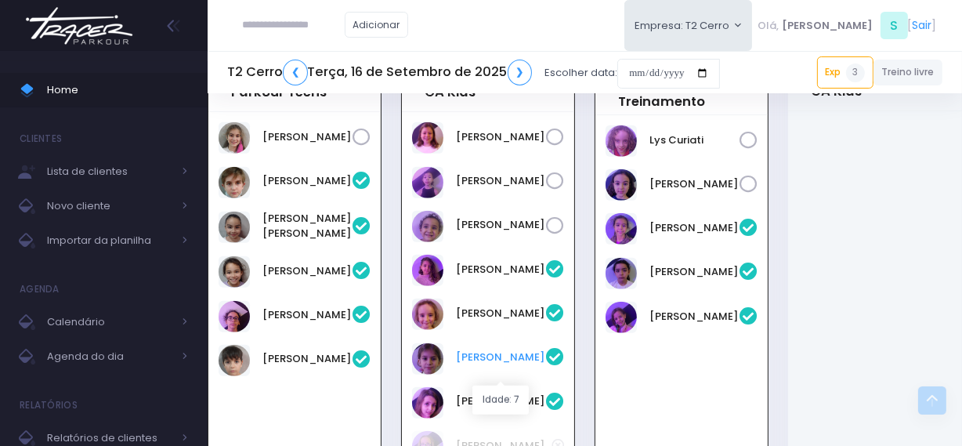
click at [494, 365] on link "[PERSON_NAME]" at bounding box center [501, 357] width 90 height 16
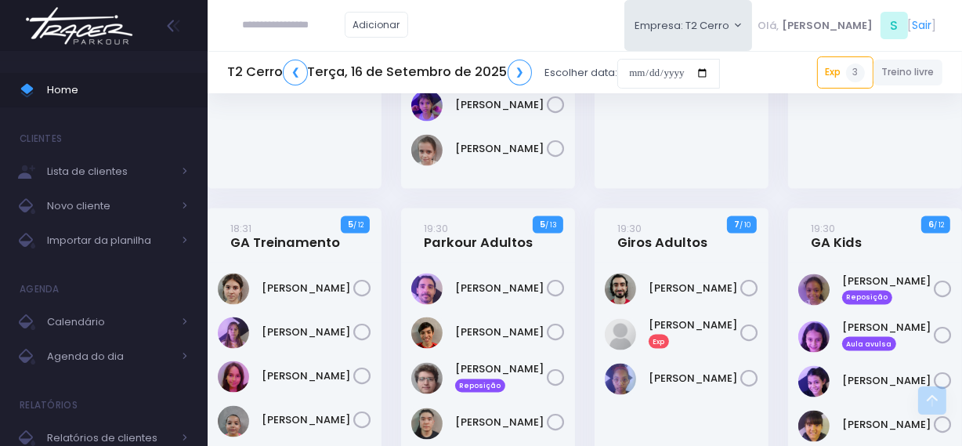
scroll to position [2106, 0]
click at [116, 9] on img at bounding box center [79, 25] width 119 height 55
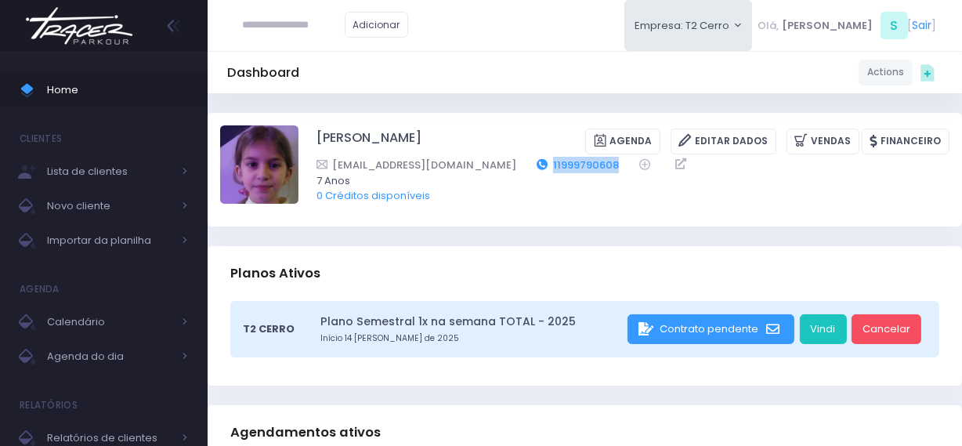
click at [514, 168] on div "[EMAIL_ADDRESS][DOMAIN_NAME] 11999790608" at bounding box center [622, 165] width 613 height 16
click at [63, 41] on img at bounding box center [79, 25] width 119 height 55
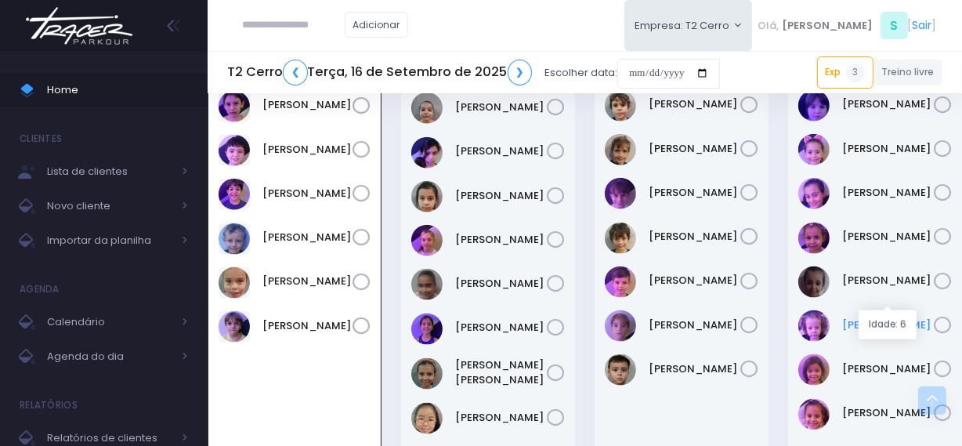
scroll to position [1608, 0]
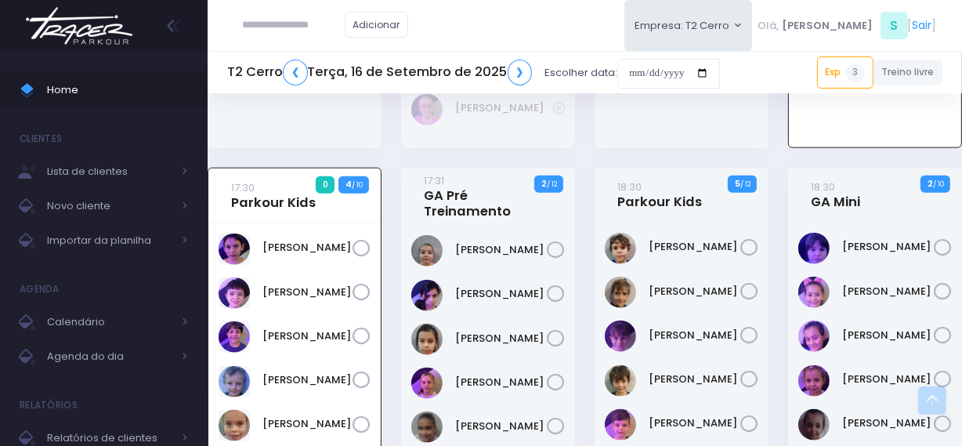
click at [111, 30] on img at bounding box center [79, 25] width 119 height 55
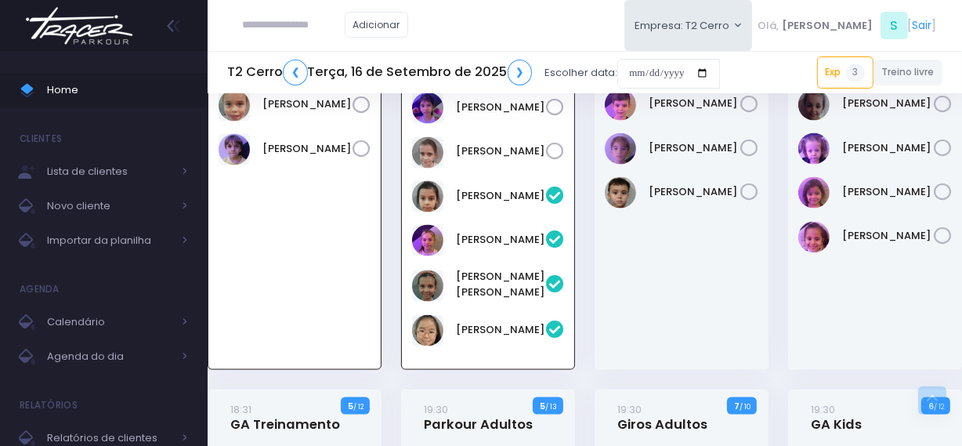
scroll to position [1964, 0]
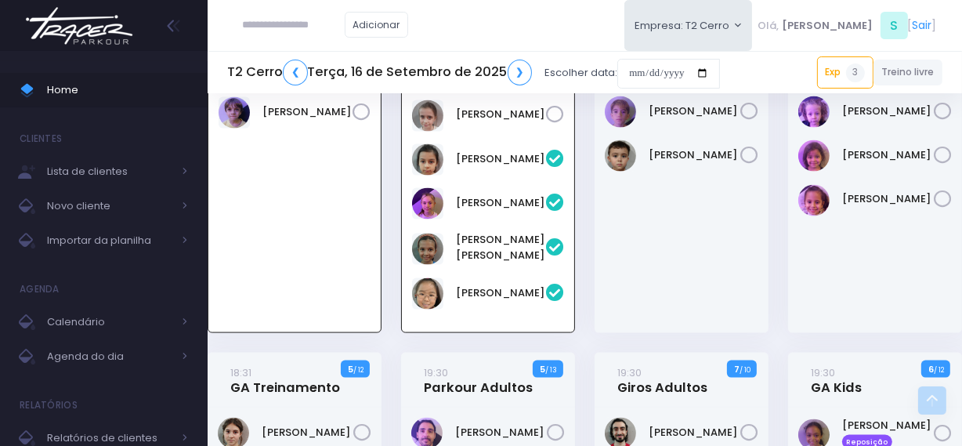
click at [80, 39] on img at bounding box center [79, 25] width 119 height 55
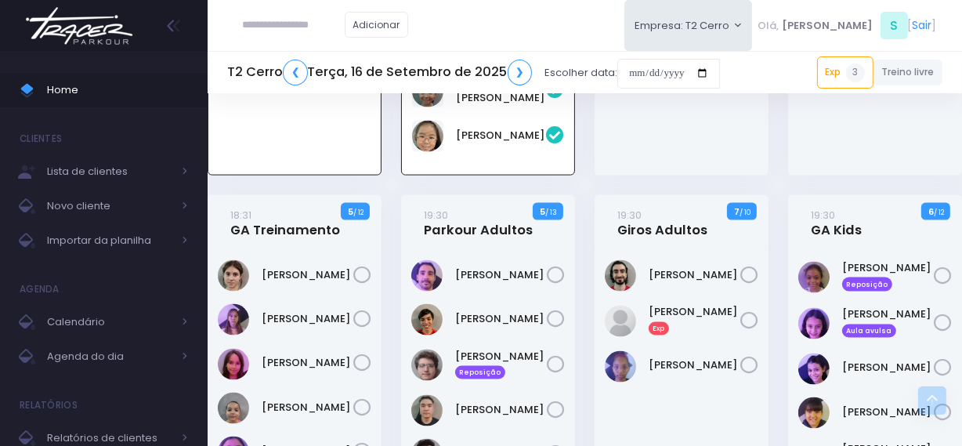
scroll to position [2107, 0]
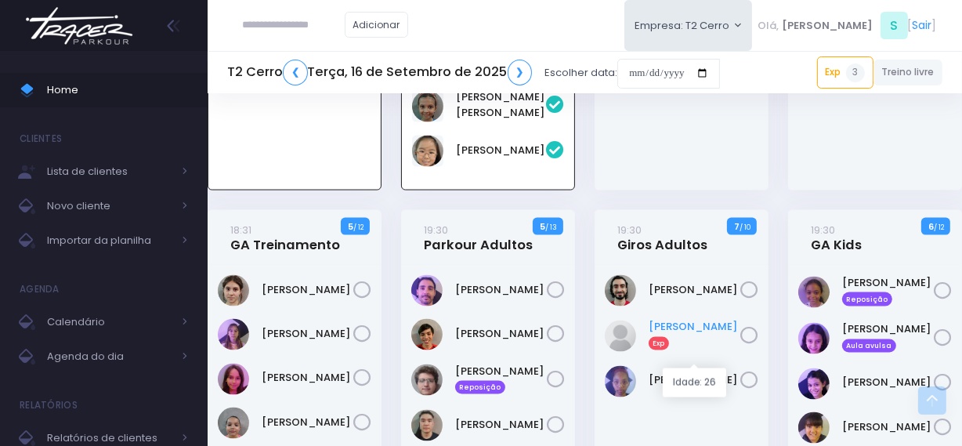
click at [668, 349] on link "[PERSON_NAME] Exp" at bounding box center [695, 334] width 92 height 31
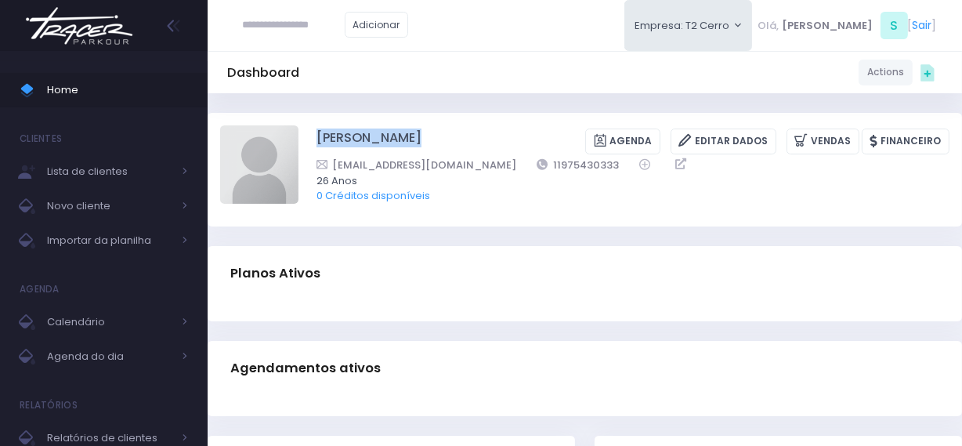
drag, startPoint x: 460, startPoint y: 140, endPoint x: 485, endPoint y: 140, distance: 25.1
click at [485, 140] on div "Giulia Gini Agenda Editar Dados Vendas Financeiro gbgini@hotmail.com" at bounding box center [584, 169] width 729 height 88
copy div "[PERSON_NAME]"
click at [286, 130] on img at bounding box center [259, 164] width 78 height 78
click at [298, 125] on input "file" at bounding box center [298, 125] width 1 height 1
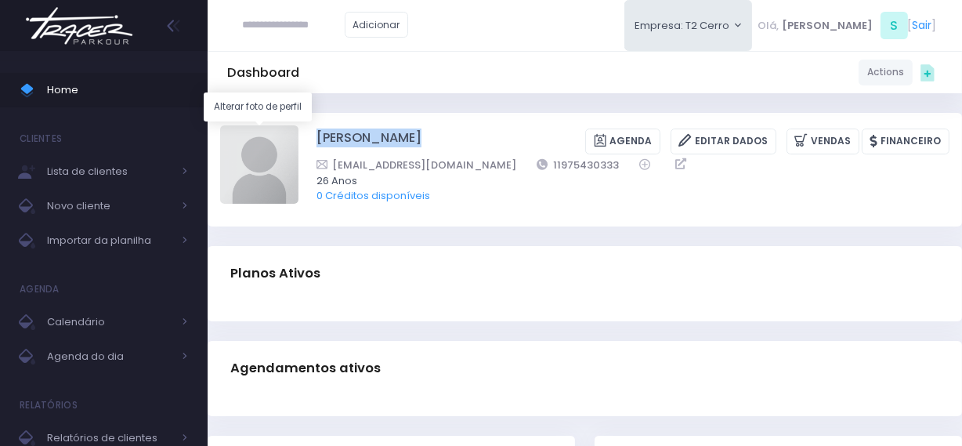
type input "**********"
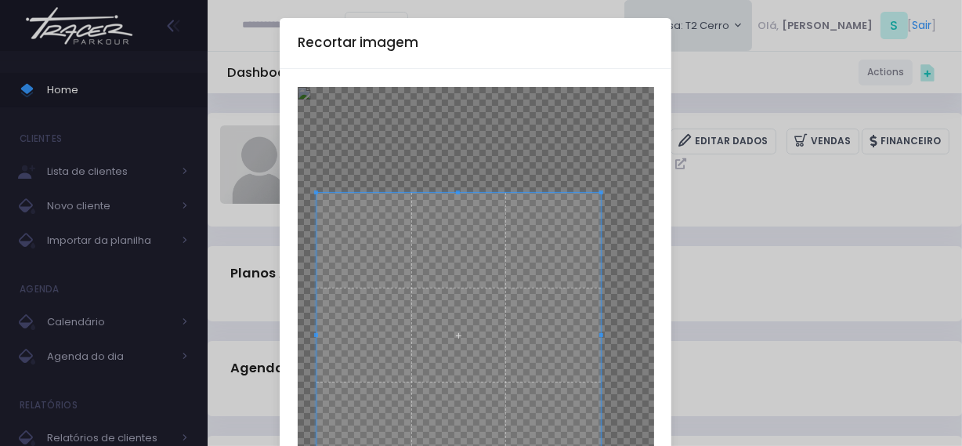
click at [528, 255] on span at bounding box center [458, 335] width 284 height 284
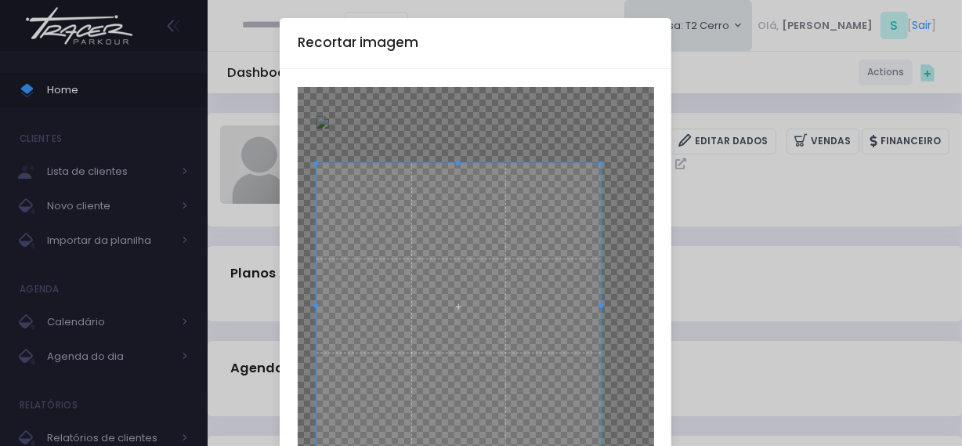
click at [514, 269] on span at bounding box center [458, 306] width 284 height 284
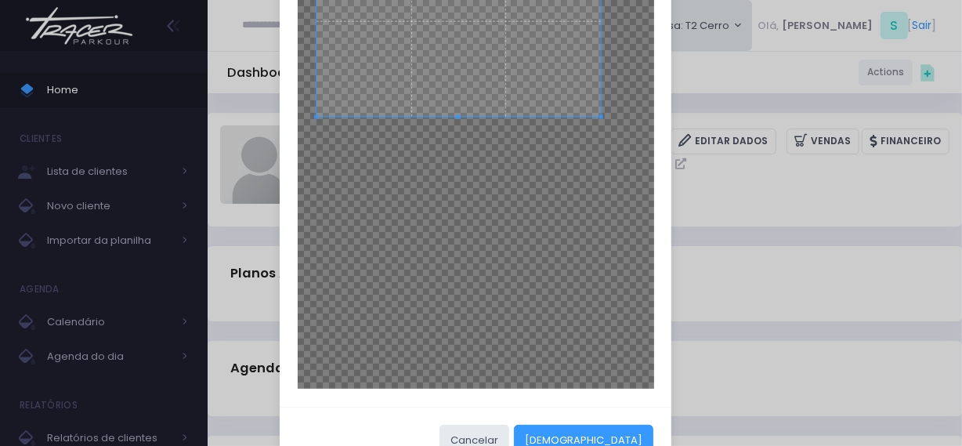
scroll to position [376, 0]
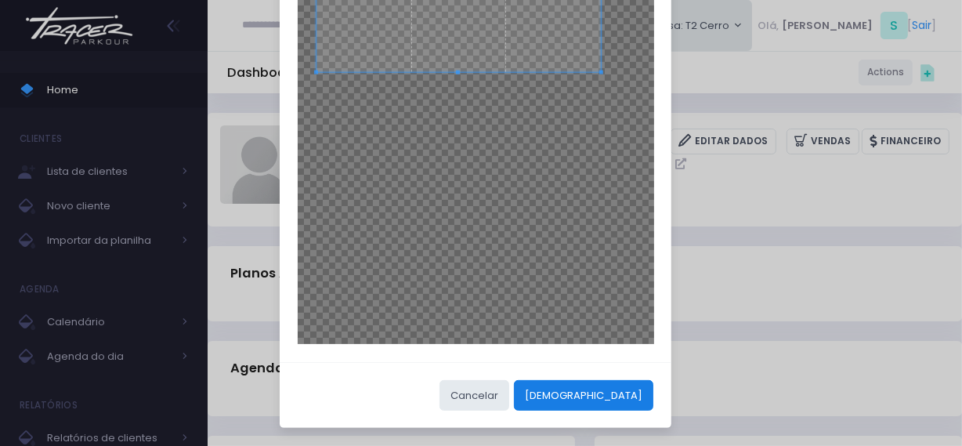
click at [636, 385] on button "[DEMOGRAPHIC_DATA]" at bounding box center [583, 395] width 139 height 30
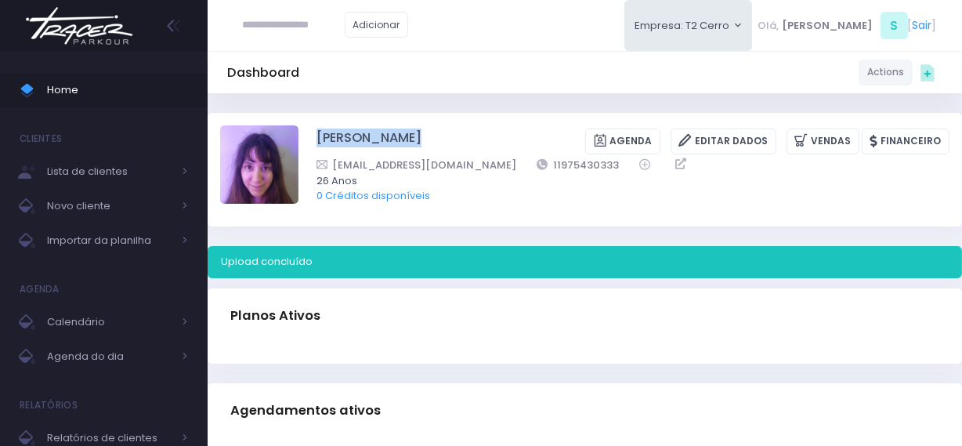
scroll to position [0, 0]
click at [811, 141] on icon at bounding box center [802, 141] width 16 height 18
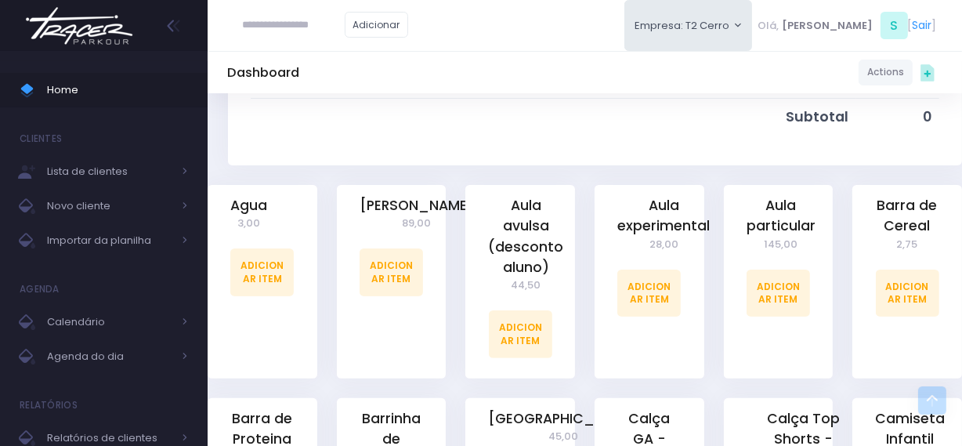
scroll to position [356, 0]
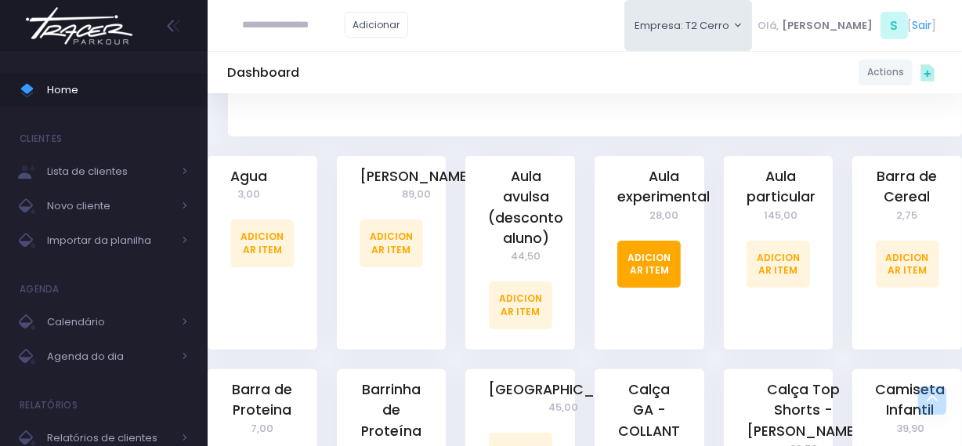
click at [663, 261] on link "Adicionar Item" at bounding box center [648, 264] width 63 height 47
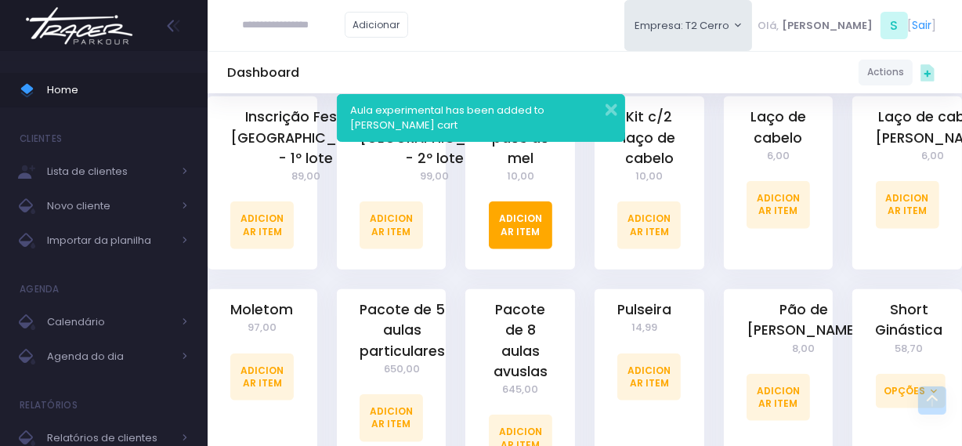
scroll to position [1353, 0]
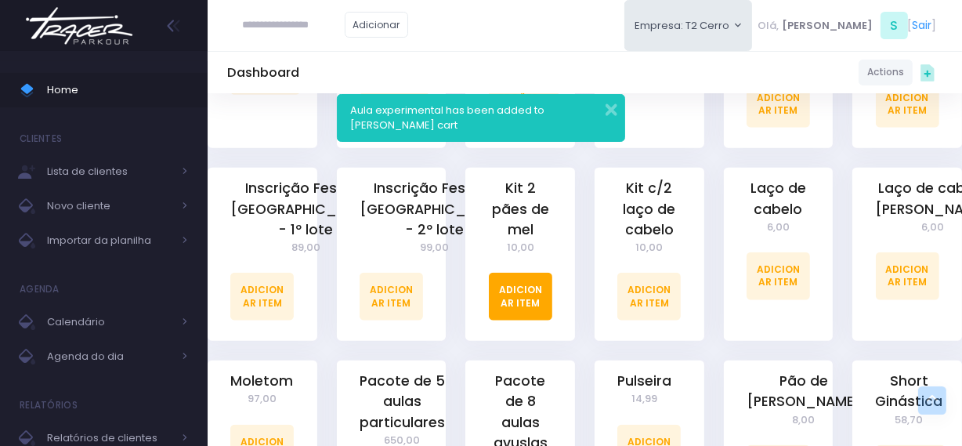
click at [523, 291] on link "Adicionar Item" at bounding box center [520, 296] width 63 height 47
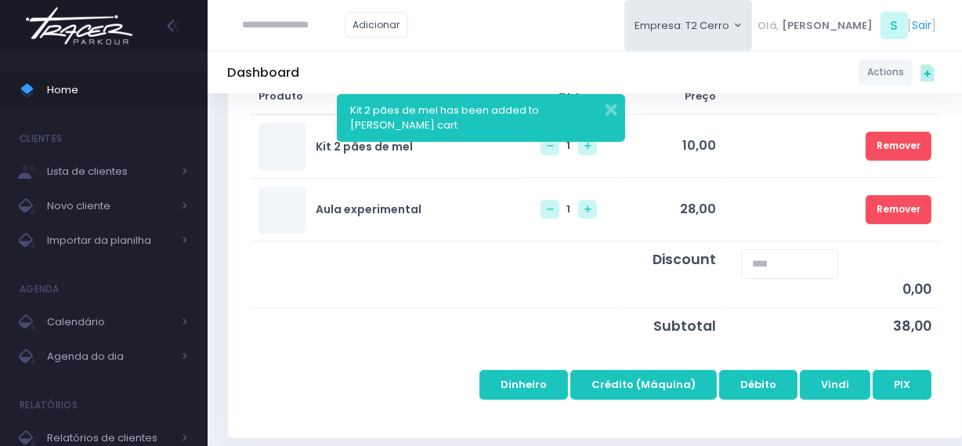
scroll to position [284, 0]
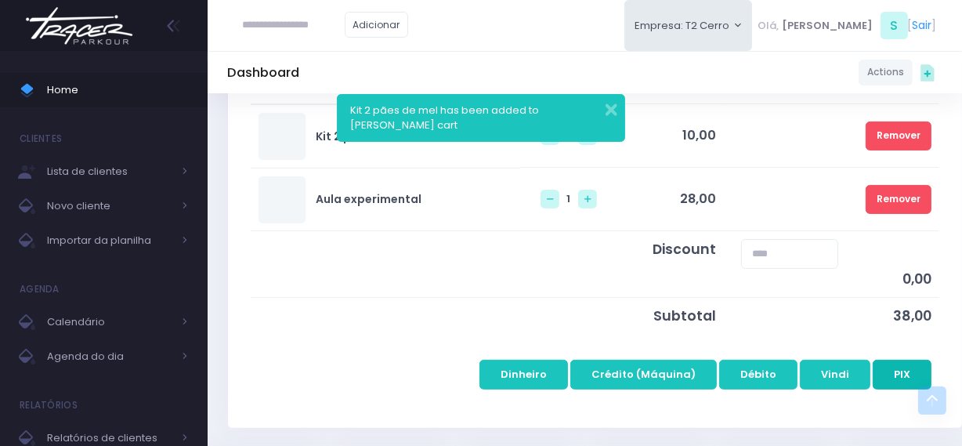
click at [900, 366] on button "PIX" at bounding box center [902, 375] width 59 height 30
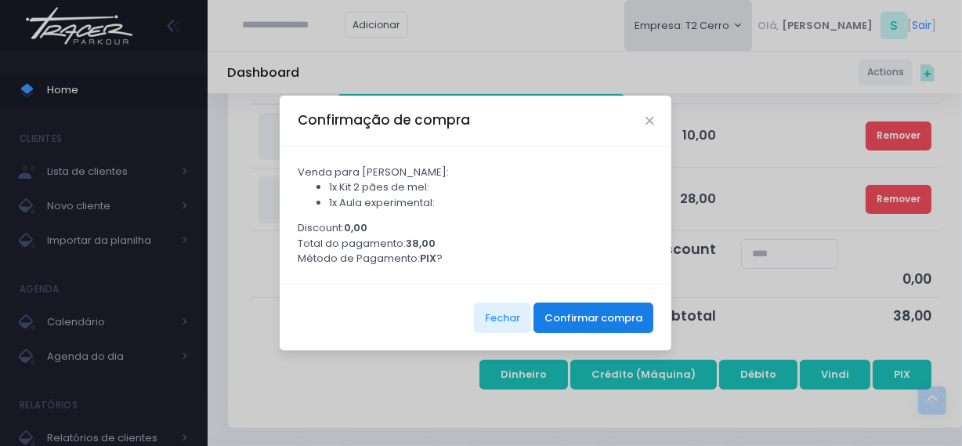
click at [627, 323] on button "Confirmar compra" at bounding box center [594, 317] width 120 height 30
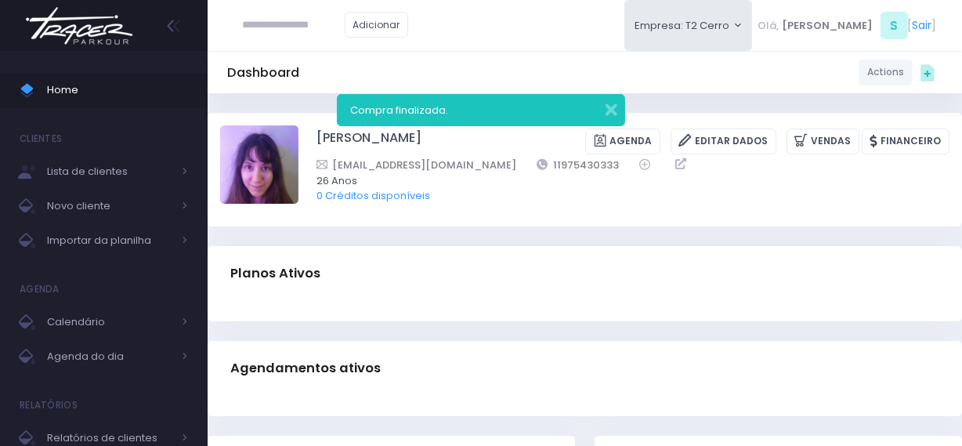
scroll to position [71, 0]
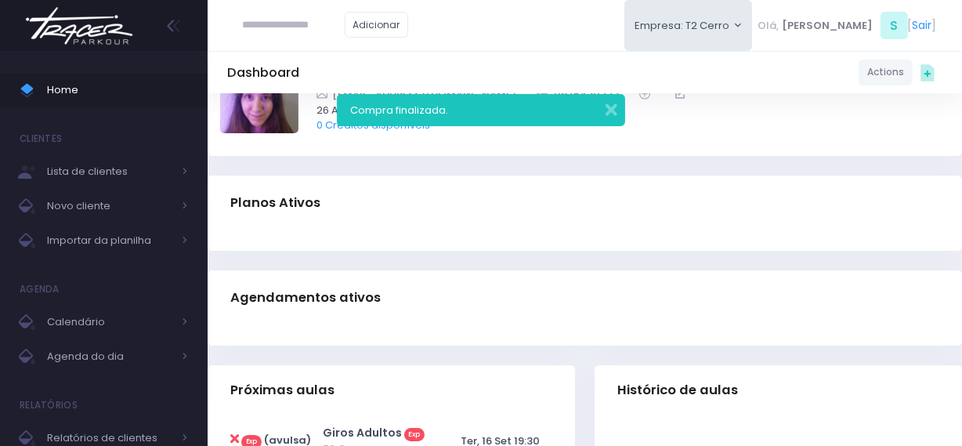
click at [81, 31] on img at bounding box center [79, 25] width 119 height 55
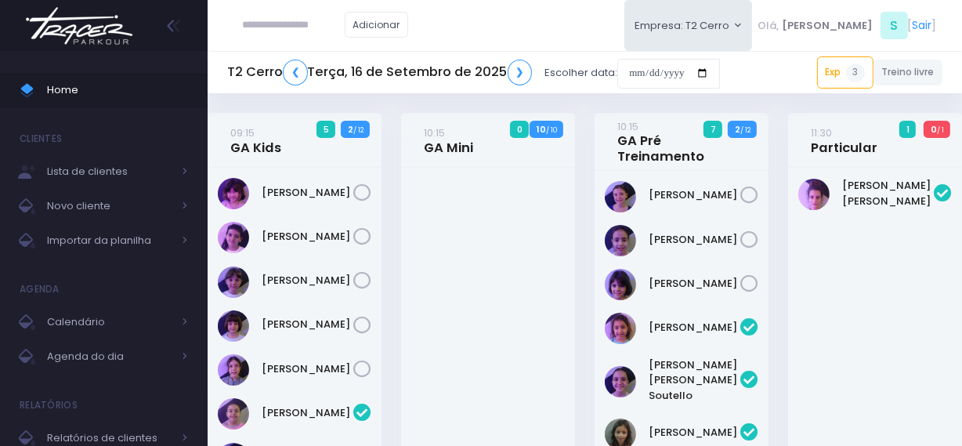
scroll to position [1252, 0]
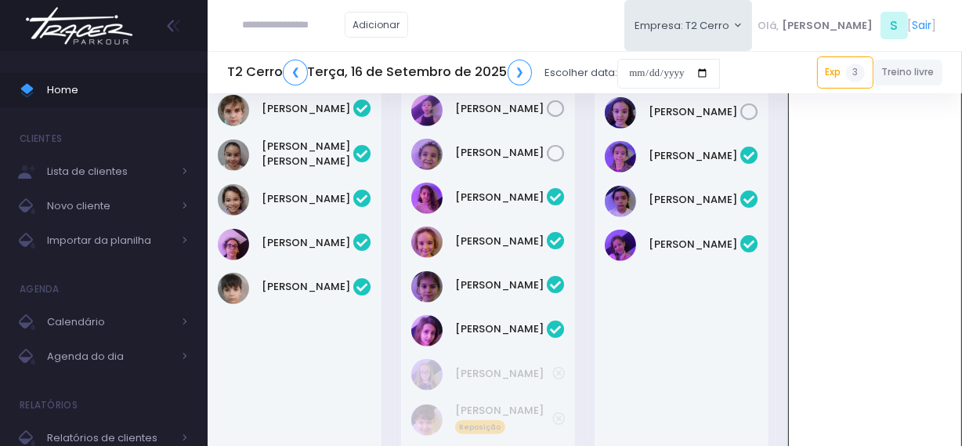
click at [129, 16] on img at bounding box center [79, 25] width 119 height 55
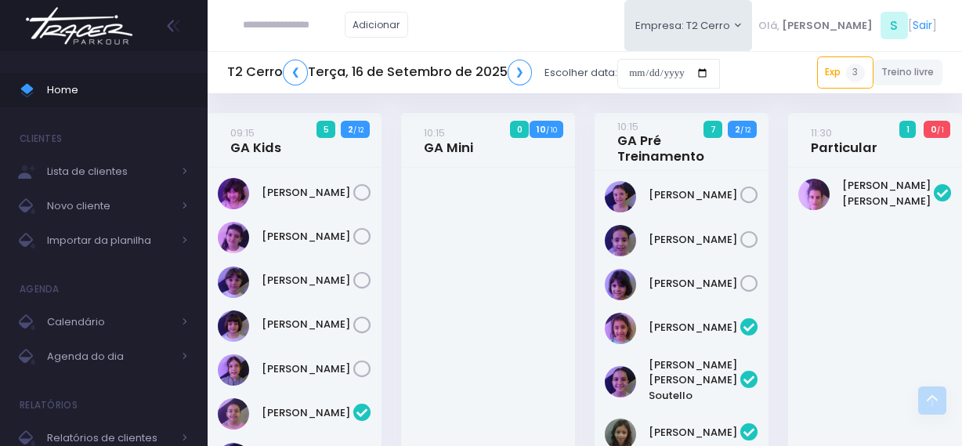
scroll to position [1252, 0]
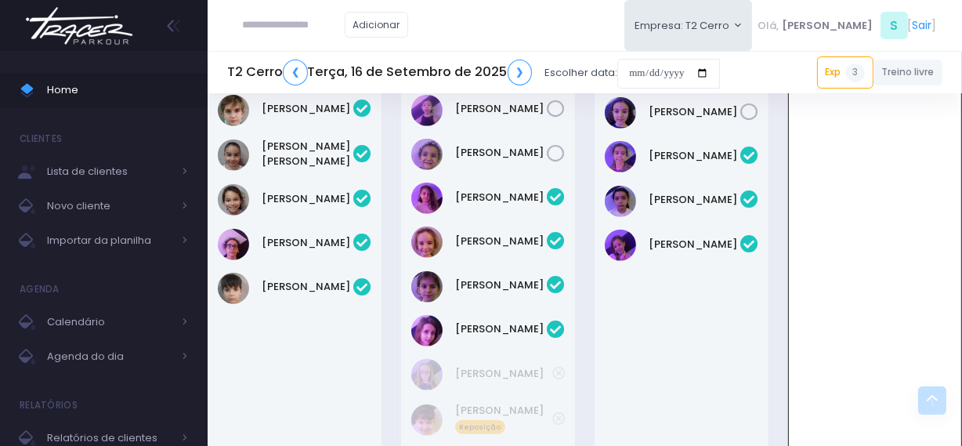
click at [117, 34] on img at bounding box center [79, 25] width 119 height 55
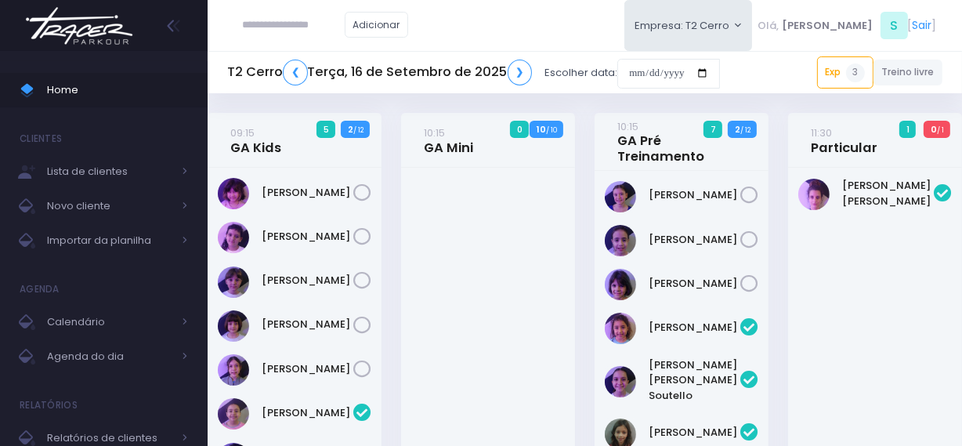
scroll to position [1252, 0]
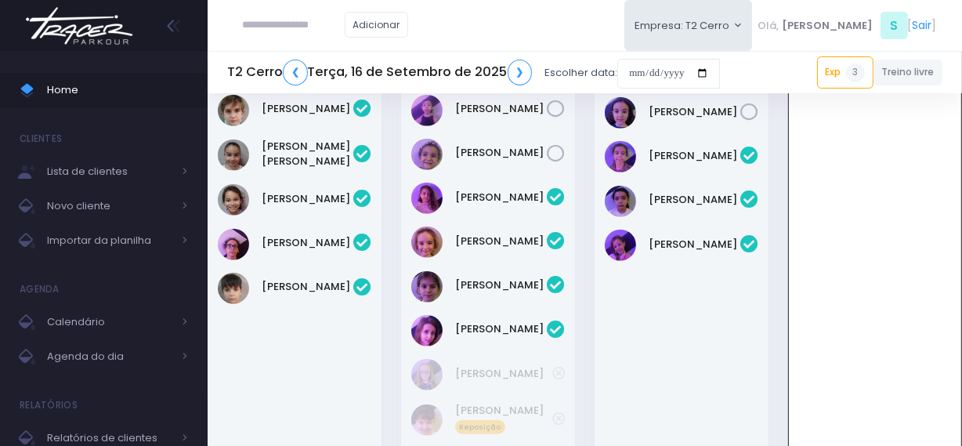
click at [86, 42] on img at bounding box center [79, 25] width 119 height 55
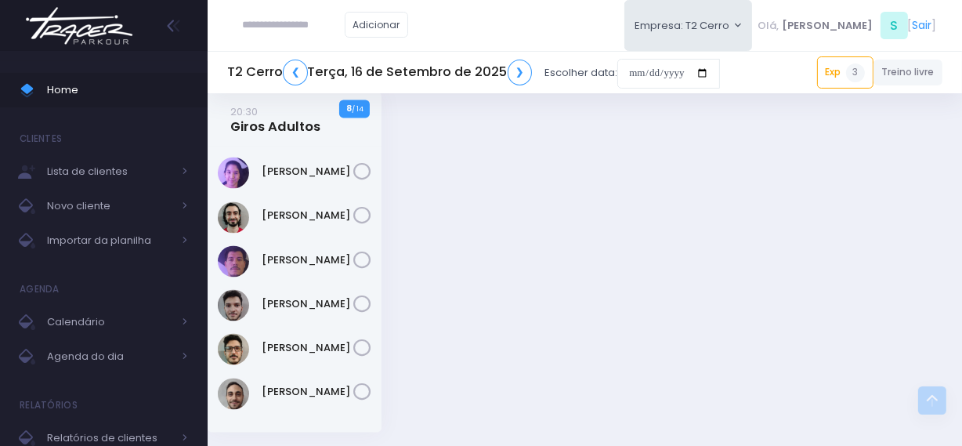
scroll to position [2818, 0]
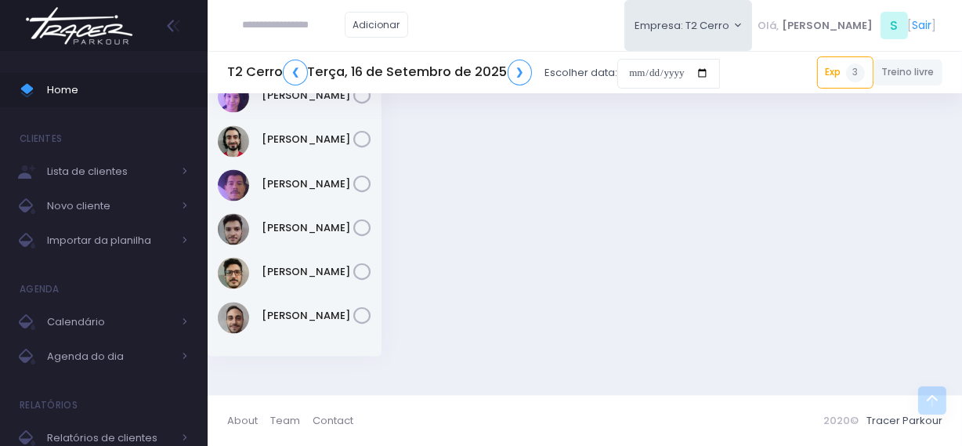
click at [110, 27] on img at bounding box center [79, 25] width 119 height 55
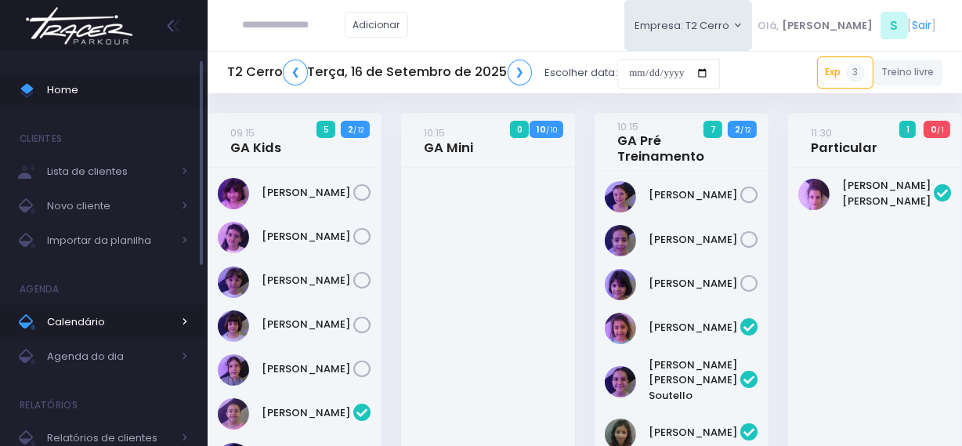
scroll to position [1252, 0]
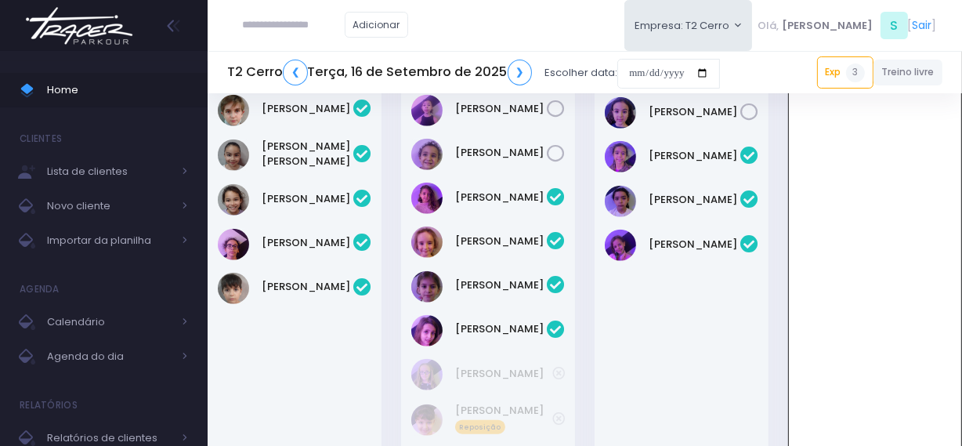
click at [91, 39] on img at bounding box center [79, 25] width 119 height 55
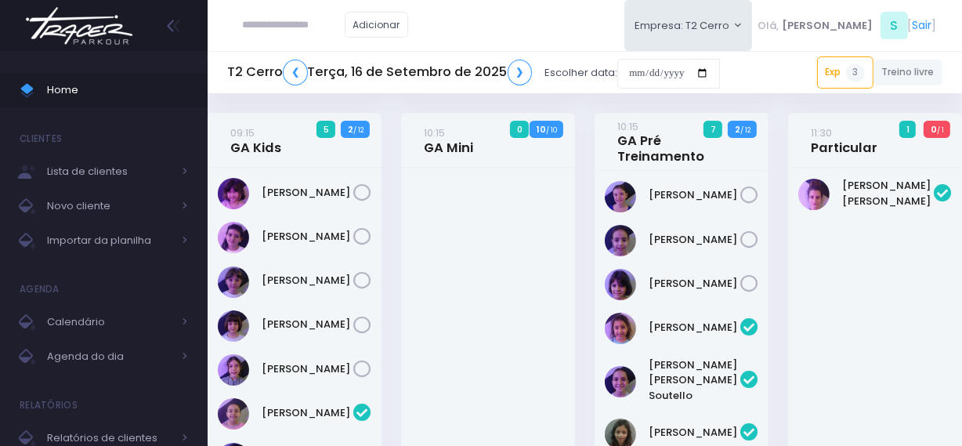
scroll to position [1252, 0]
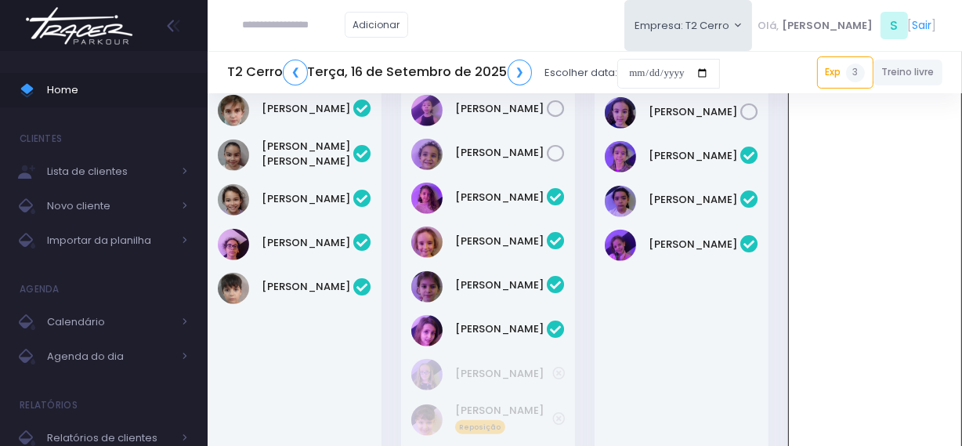
click at [94, 34] on img at bounding box center [79, 25] width 119 height 55
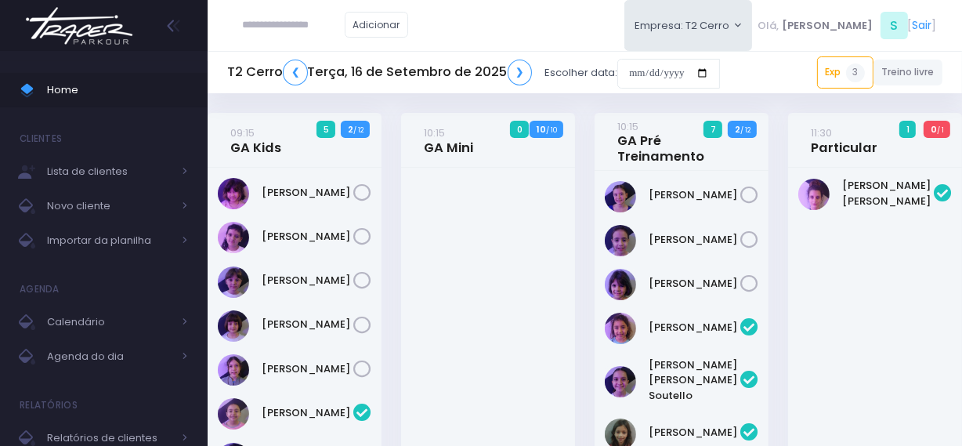
scroll to position [1252, 0]
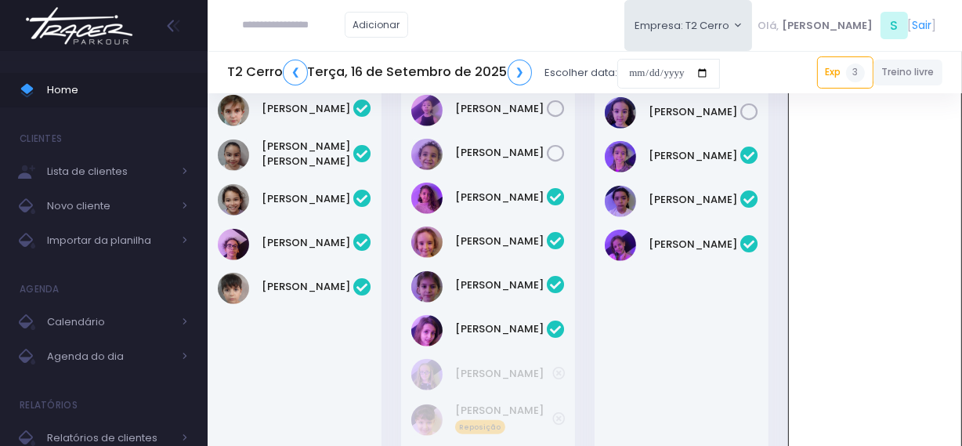
click at [86, 42] on img at bounding box center [79, 25] width 119 height 55
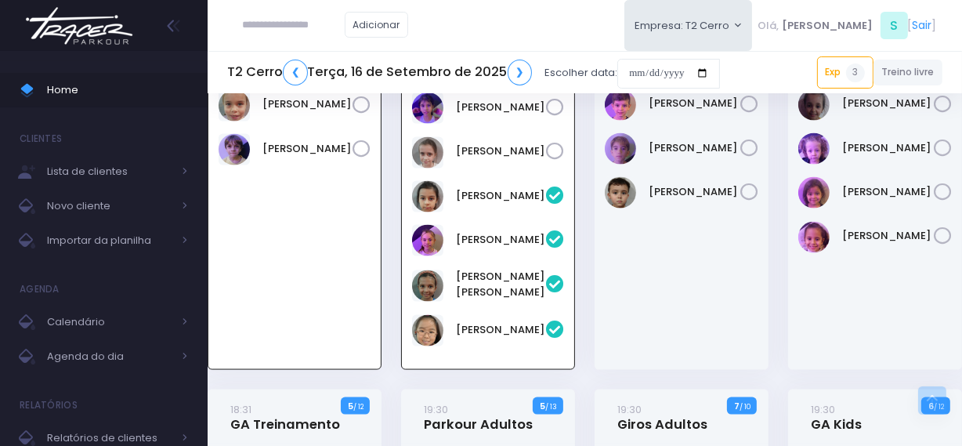
scroll to position [1893, 0]
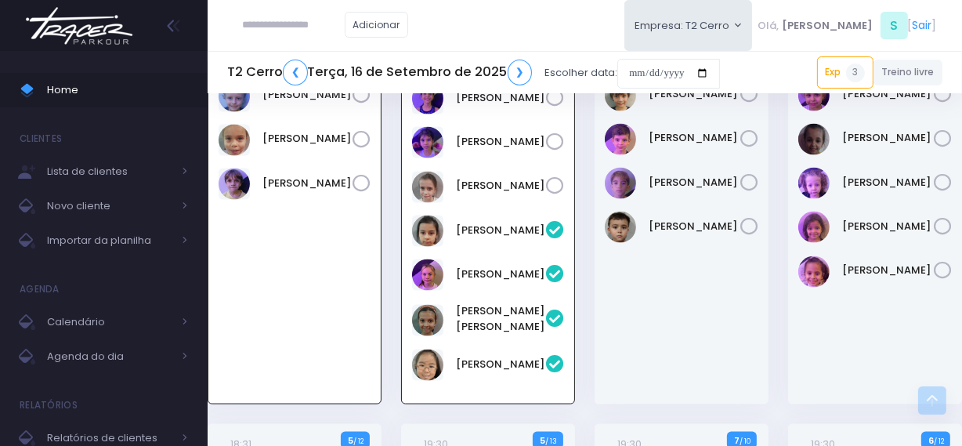
click at [112, 30] on img at bounding box center [79, 25] width 119 height 55
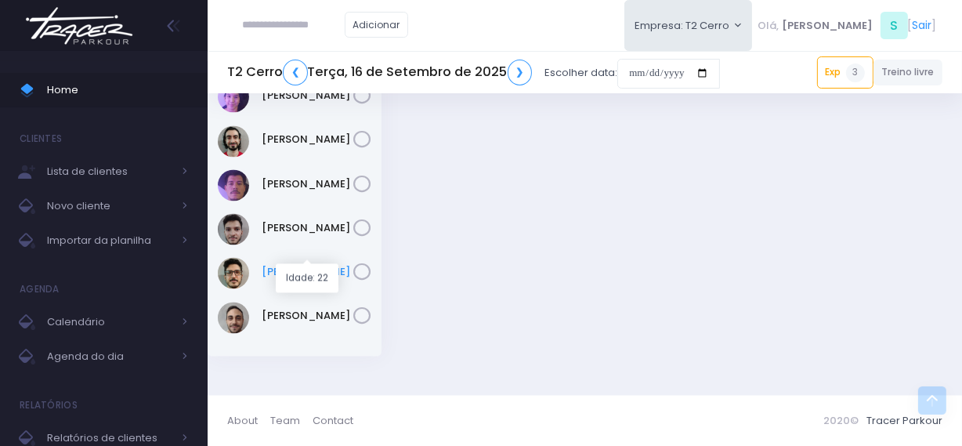
scroll to position [2675, 0]
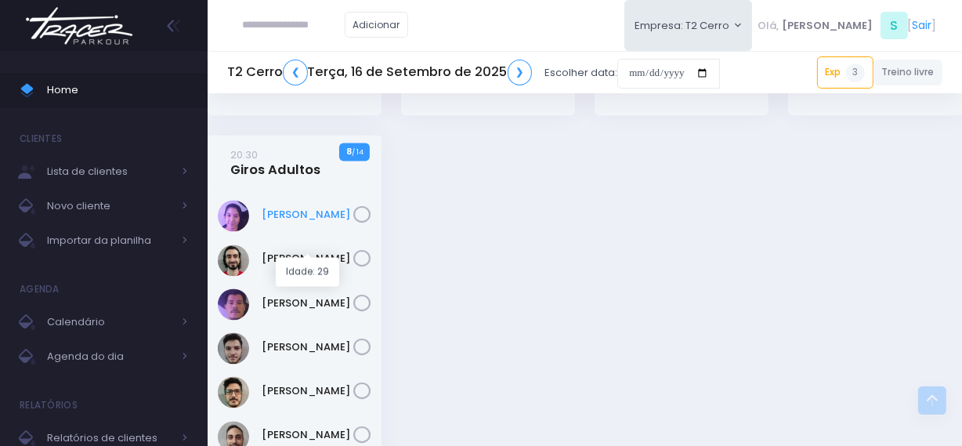
click at [287, 222] on link "[PERSON_NAME]" at bounding box center [308, 215] width 92 height 16
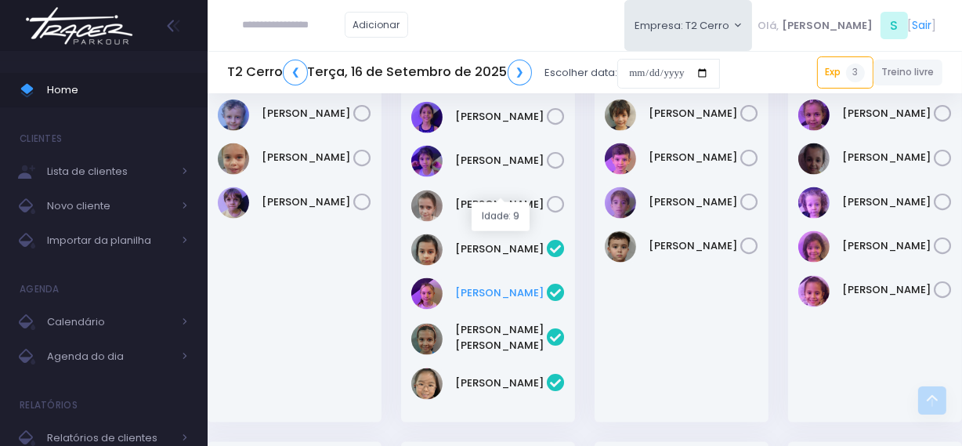
scroll to position [1709, 0]
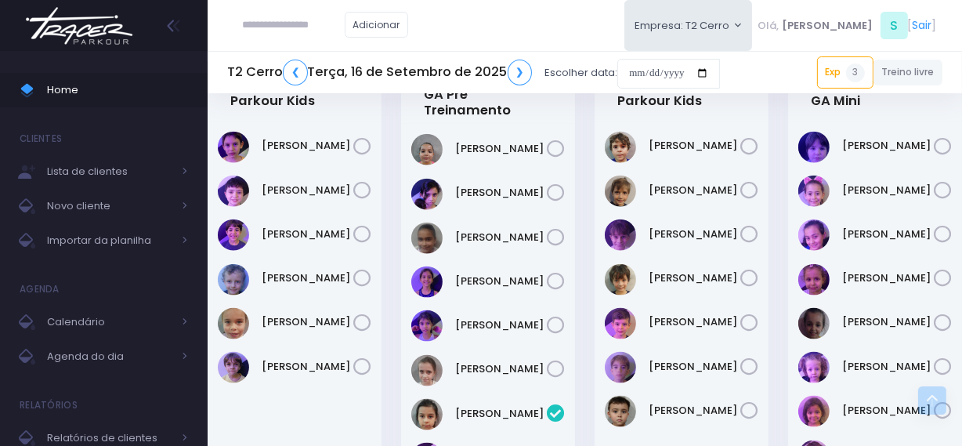
click at [366, 376] on icon at bounding box center [362, 367] width 18 height 18
click at [365, 332] on icon at bounding box center [362, 323] width 18 height 18
click at [362, 288] on icon at bounding box center [362, 278] width 18 height 18
click at [369, 244] on icon at bounding box center [362, 235] width 18 height 18
click at [126, 29] on img at bounding box center [79, 25] width 119 height 55
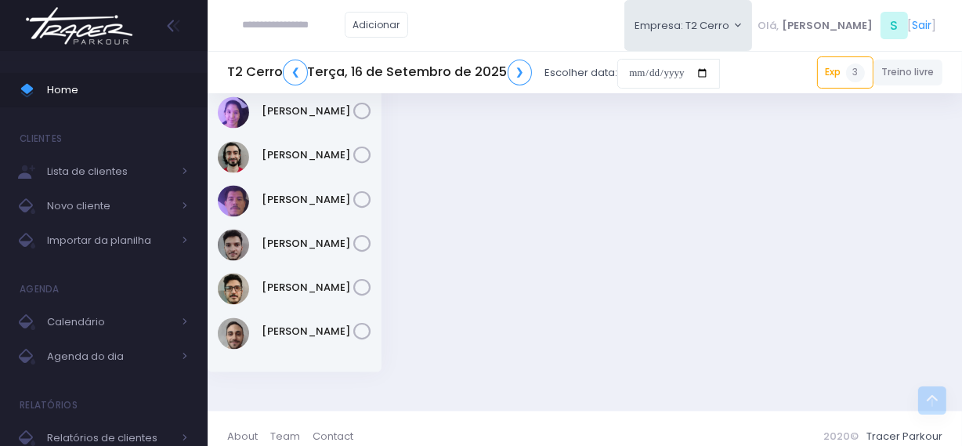
scroll to position [2816, 0]
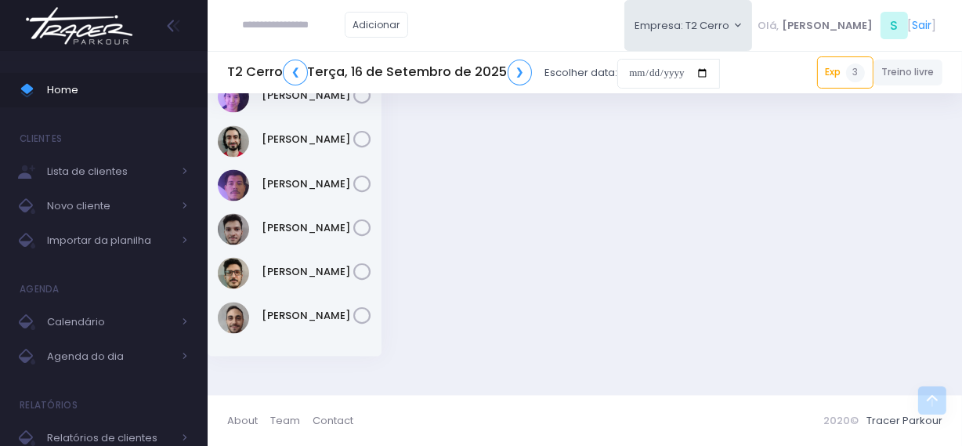
click at [96, 37] on img at bounding box center [79, 25] width 119 height 55
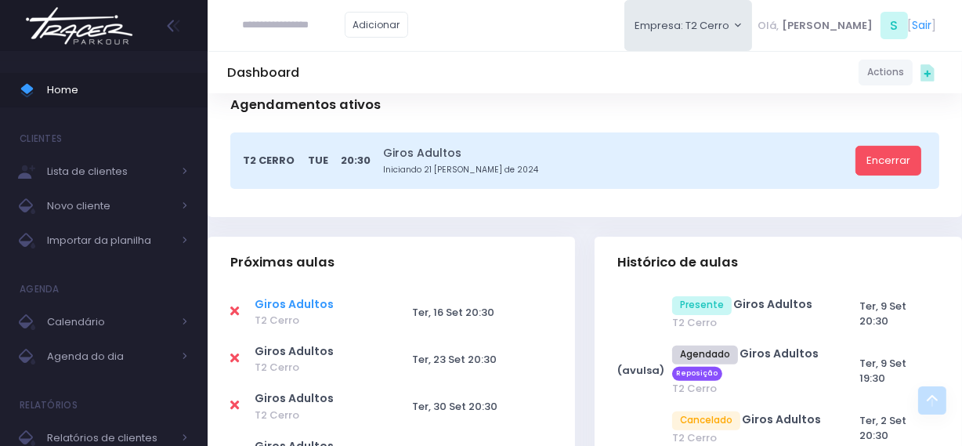
scroll to position [356, 0]
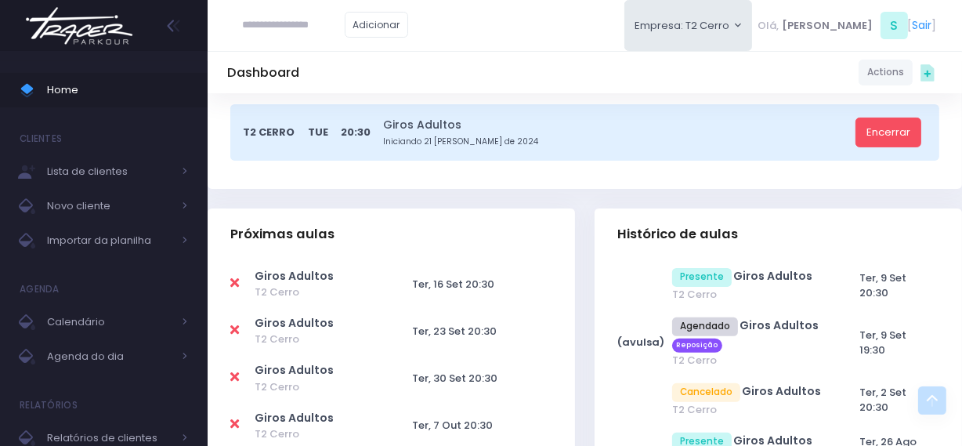
click at [239, 284] on td at bounding box center [242, 284] width 24 height 47
click at [234, 283] on icon at bounding box center [234, 283] width 9 height 13
type input "**********"
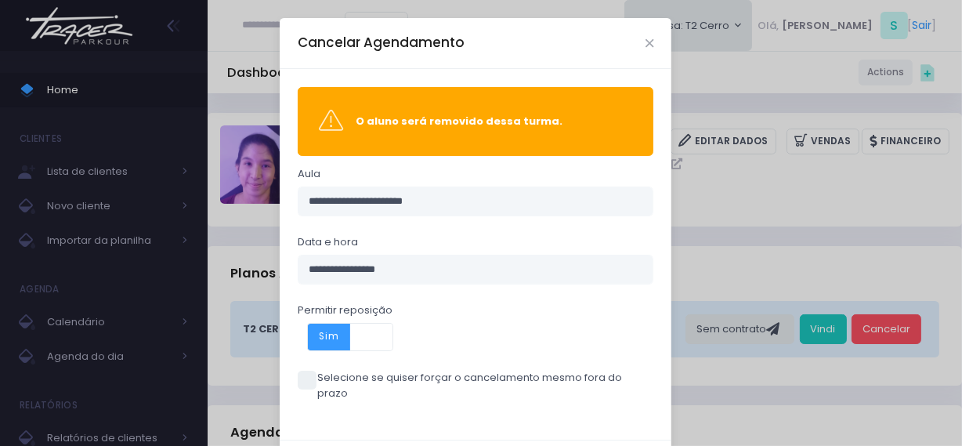
click at [309, 375] on span at bounding box center [307, 380] width 19 height 19
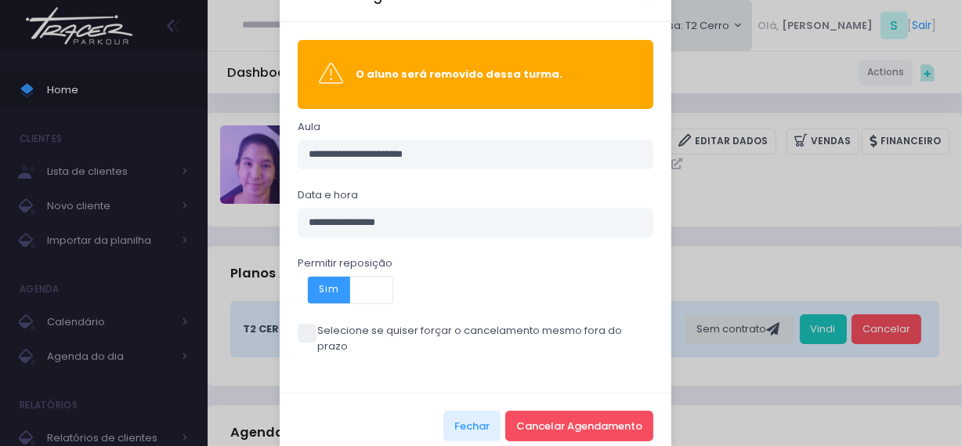
scroll to position [62, 0]
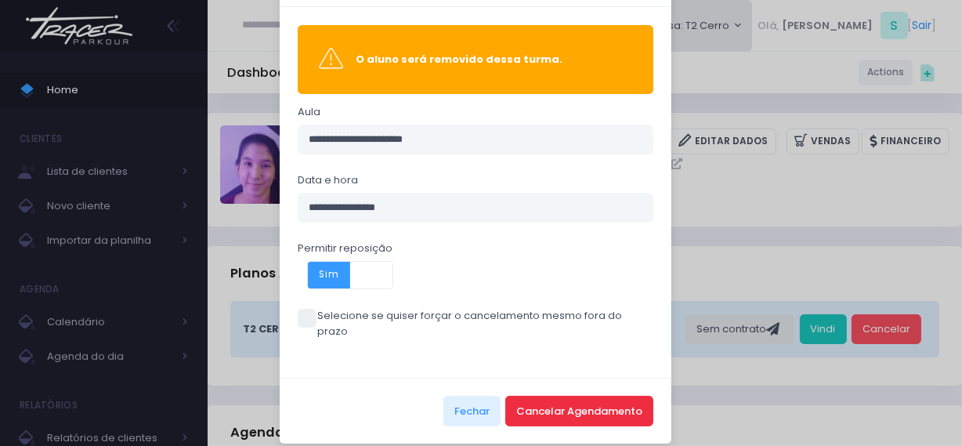
click at [550, 396] on button "Cancelar Agendamento" at bounding box center [579, 411] width 148 height 30
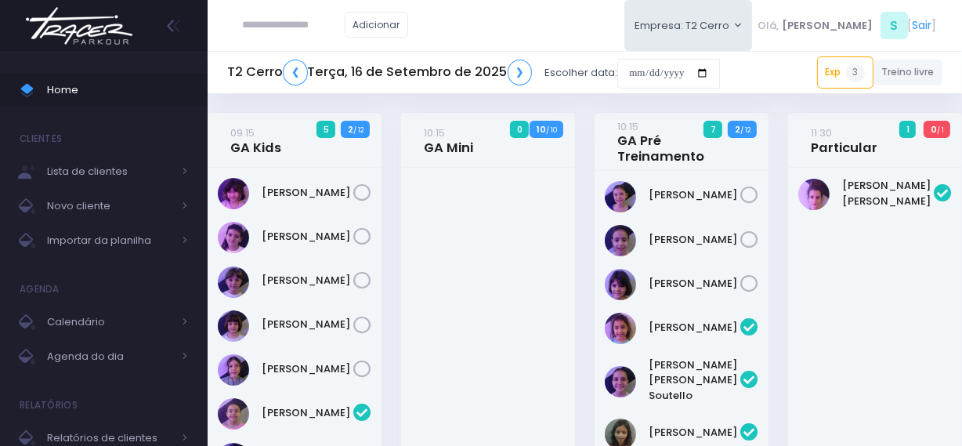
scroll to position [1792, 0]
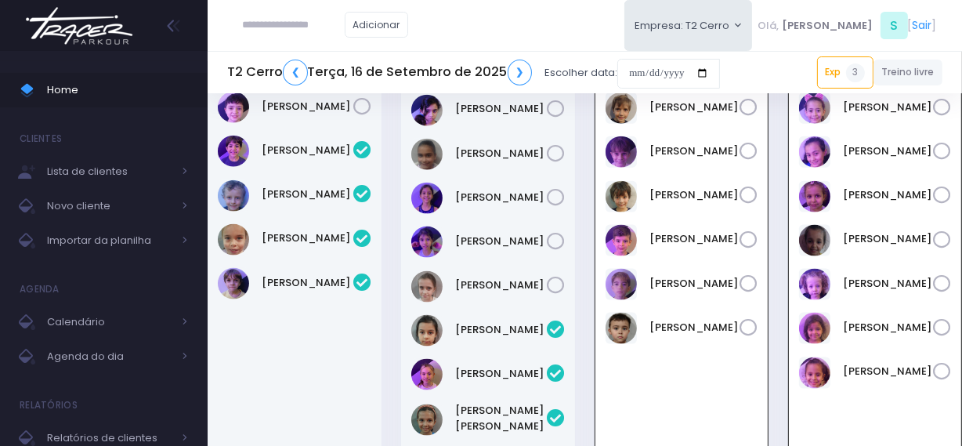
click at [108, 23] on img at bounding box center [79, 25] width 119 height 55
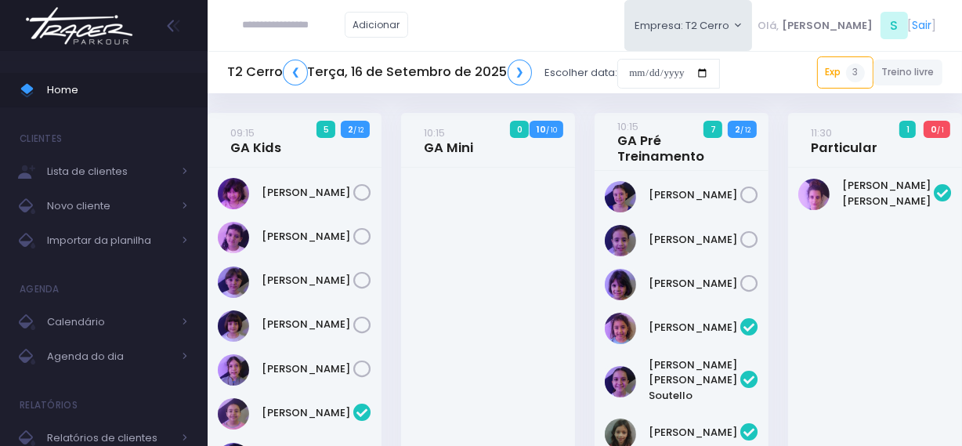
scroll to position [1792, 0]
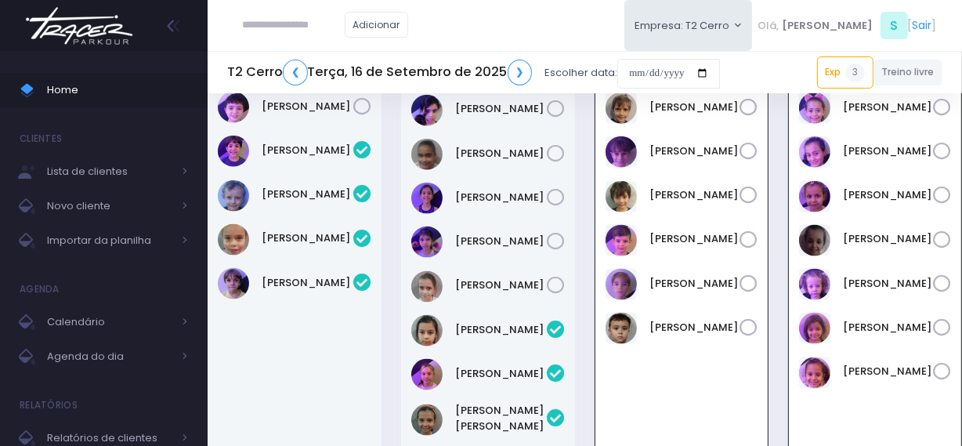
click at [106, 26] on img at bounding box center [79, 25] width 119 height 55
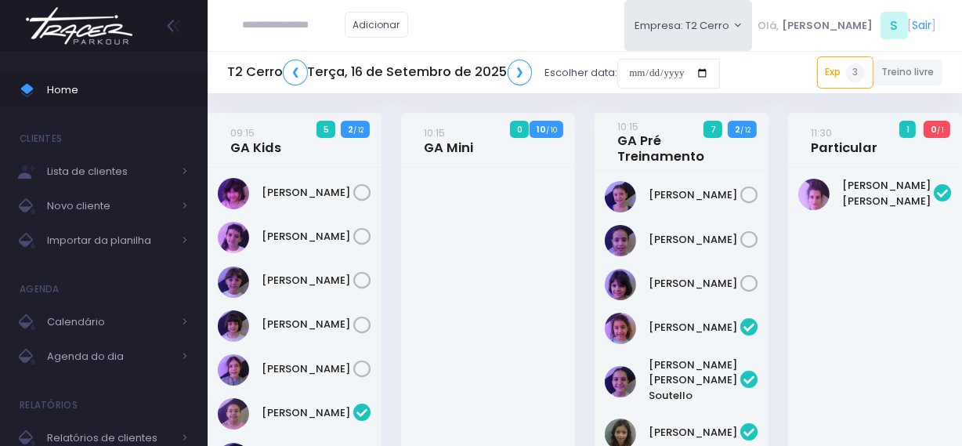
scroll to position [1792, 0]
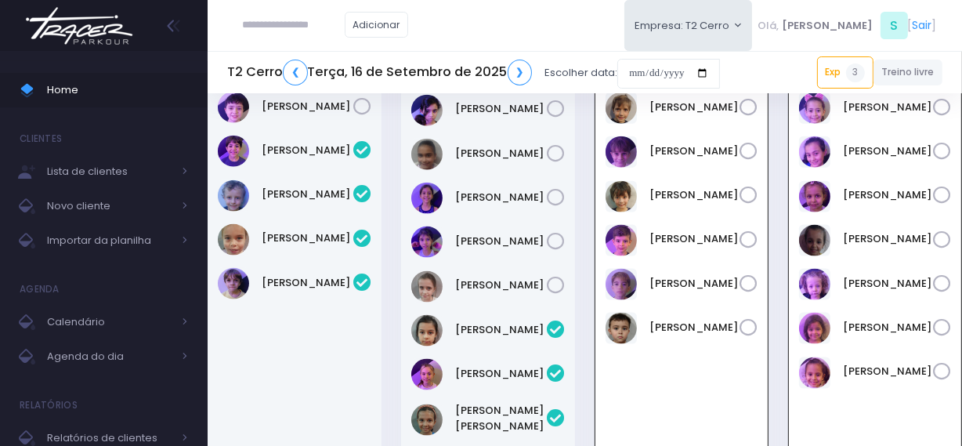
click at [94, 29] on img at bounding box center [79, 25] width 119 height 55
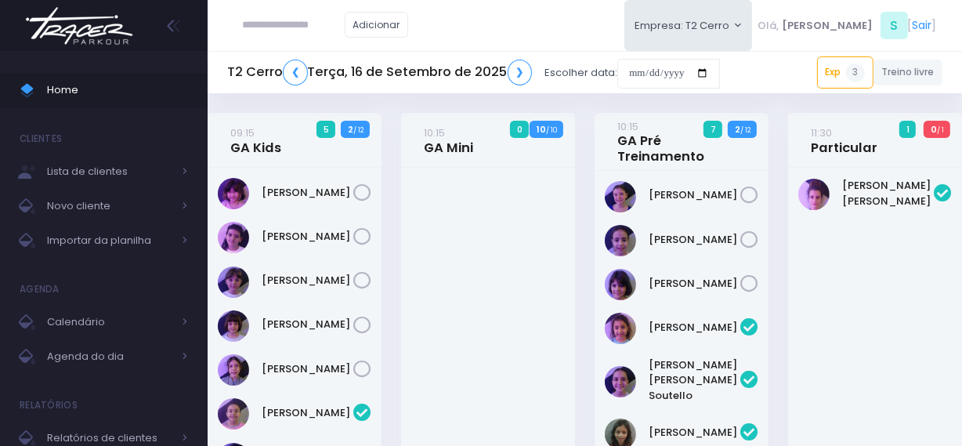
scroll to position [1792, 0]
